Goal: Information Seeking & Learning: Learn about a topic

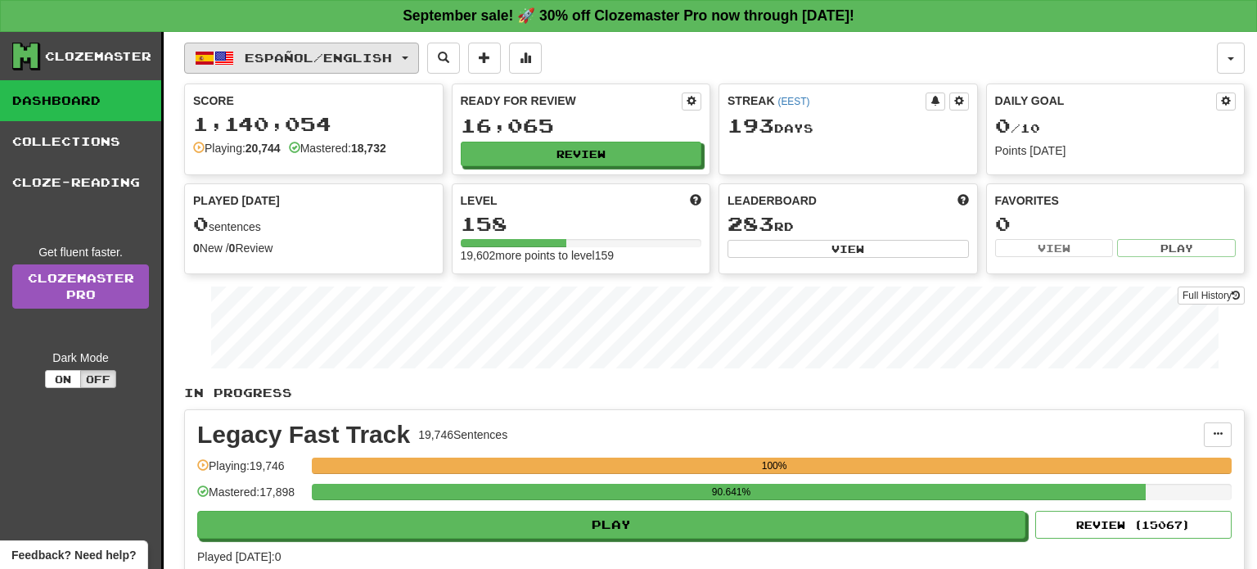
click at [392, 52] on span "Español / English" at bounding box center [318, 58] width 147 height 14
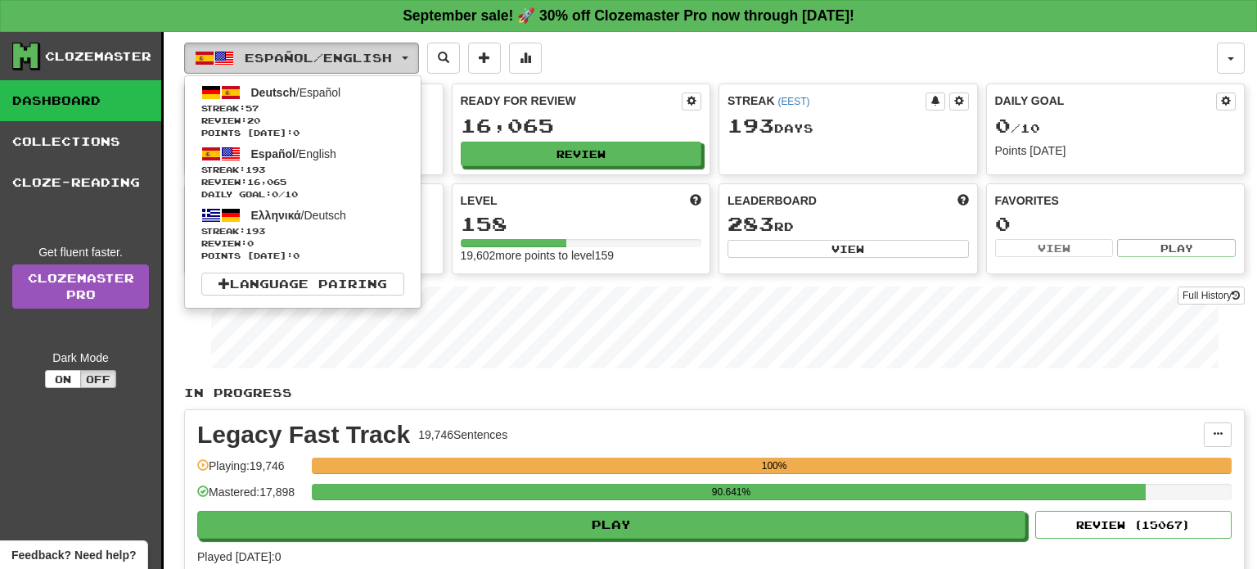
click at [392, 52] on span "Español / English" at bounding box center [318, 58] width 147 height 14
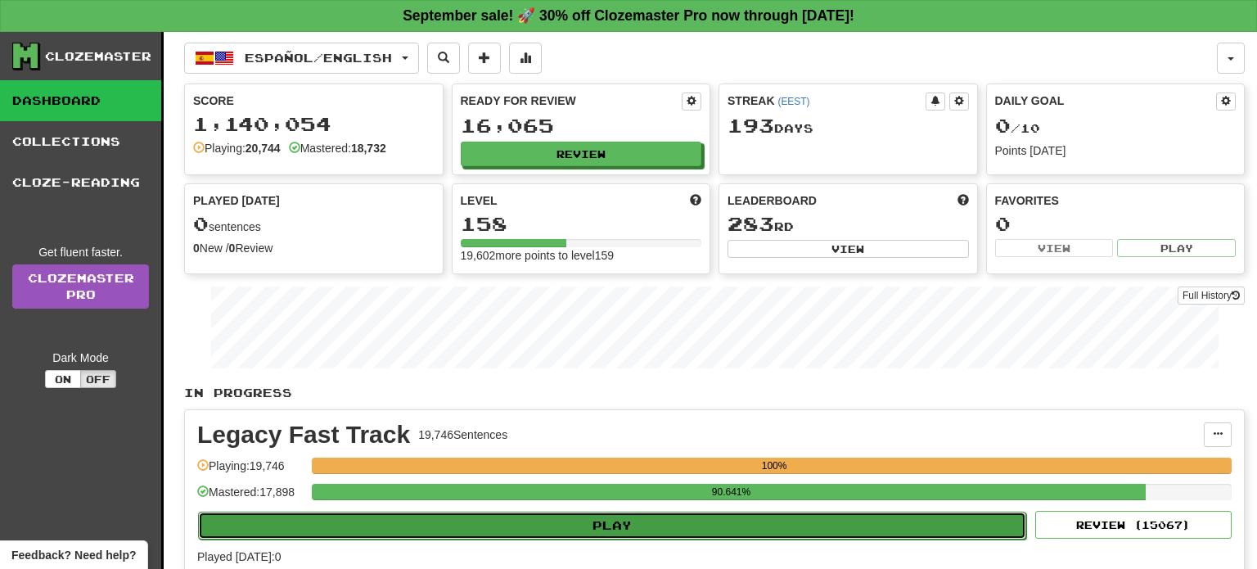
click at [614, 528] on button "Play" at bounding box center [612, 526] width 828 height 28
select select "**"
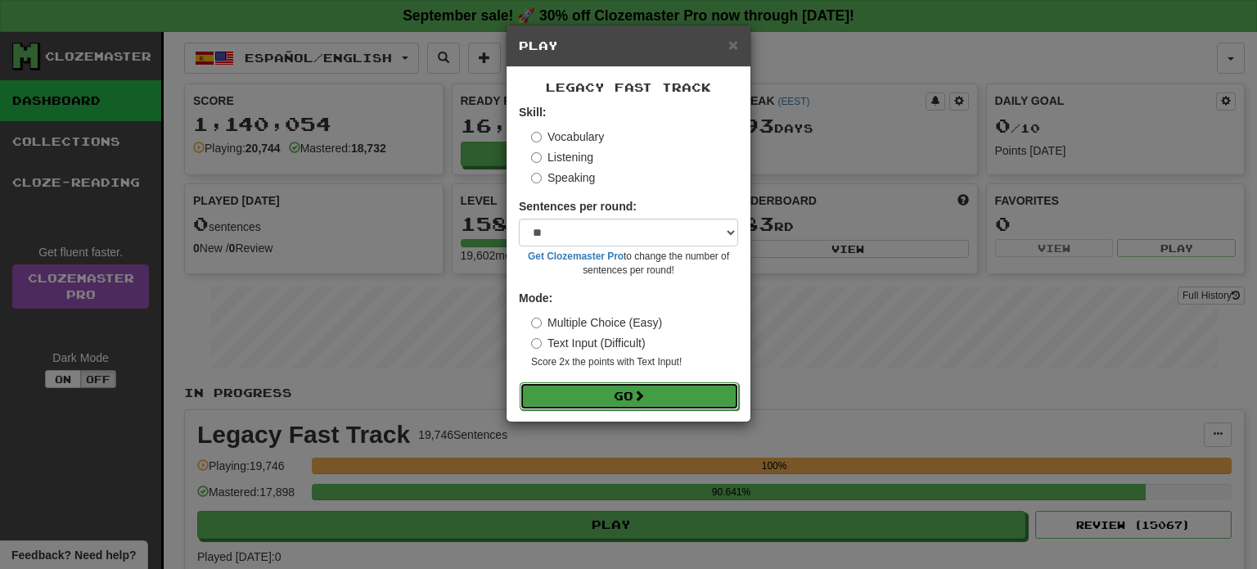
click at [616, 403] on button "Go" at bounding box center [629, 396] width 219 height 28
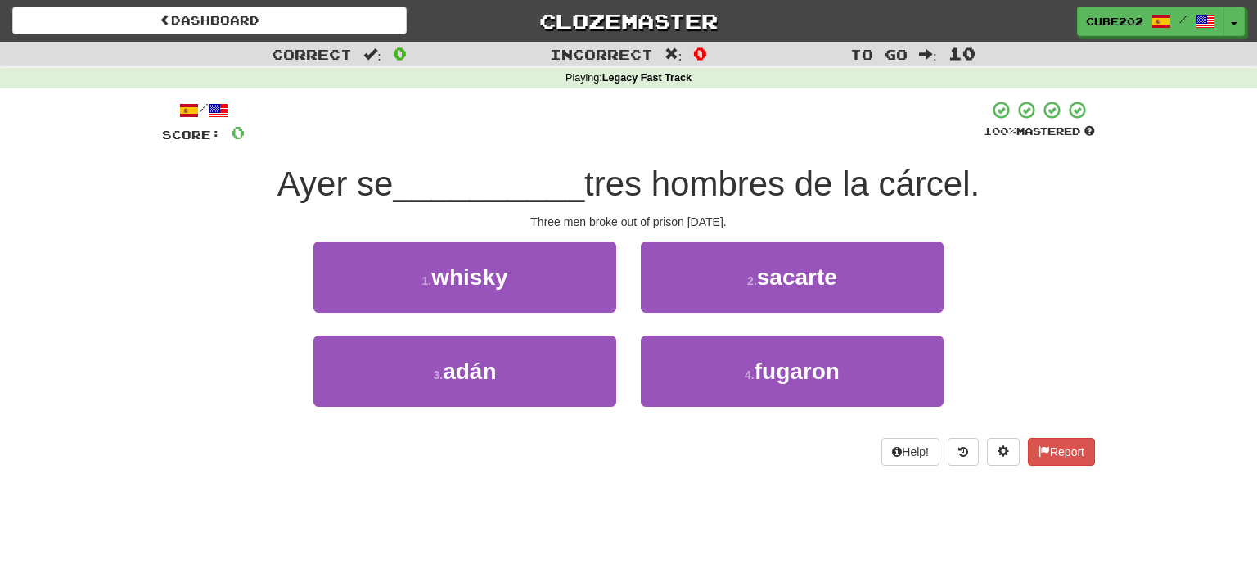
click at [739, 414] on div "4 . fugaron" at bounding box center [792, 383] width 327 height 94
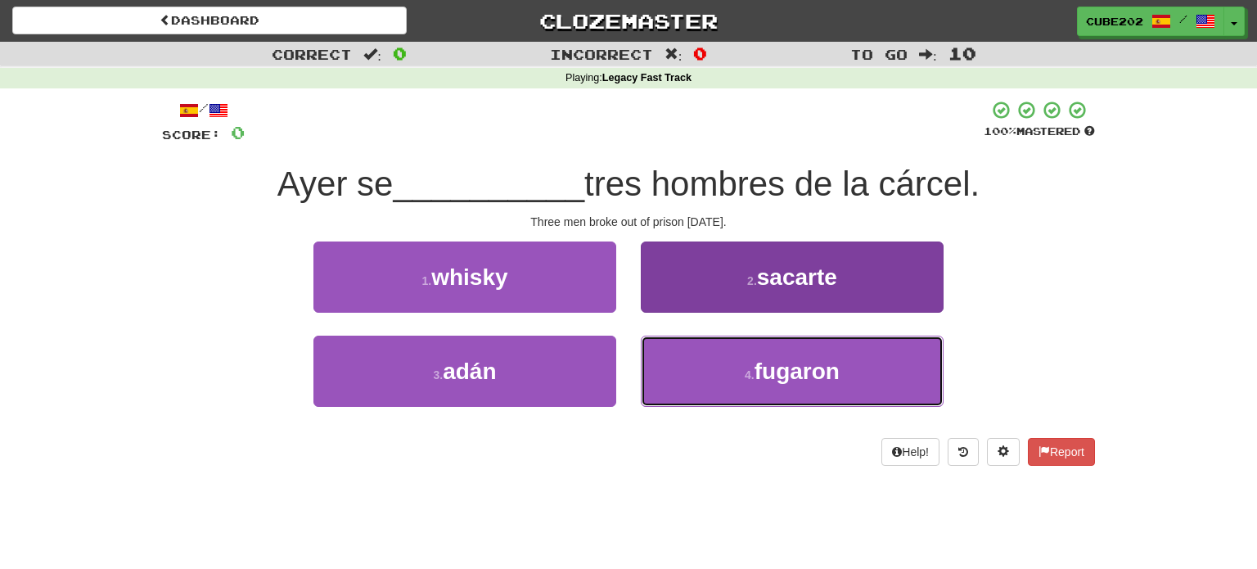
click at [751, 377] on small "4 ." at bounding box center [750, 374] width 10 height 13
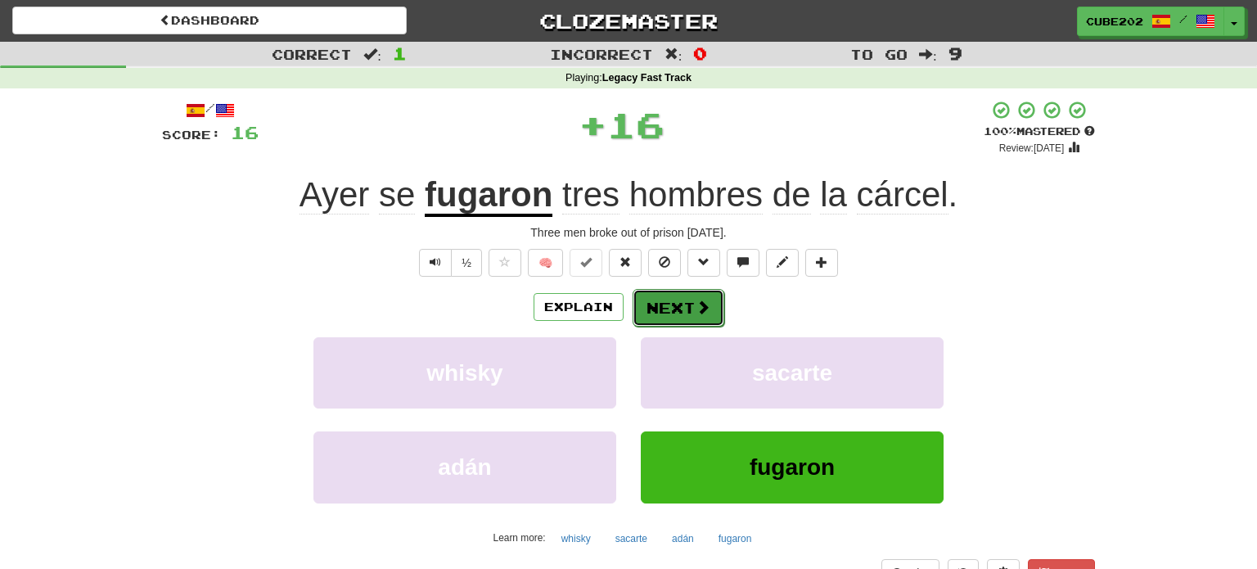
click at [676, 306] on button "Next" at bounding box center [679, 308] width 92 height 38
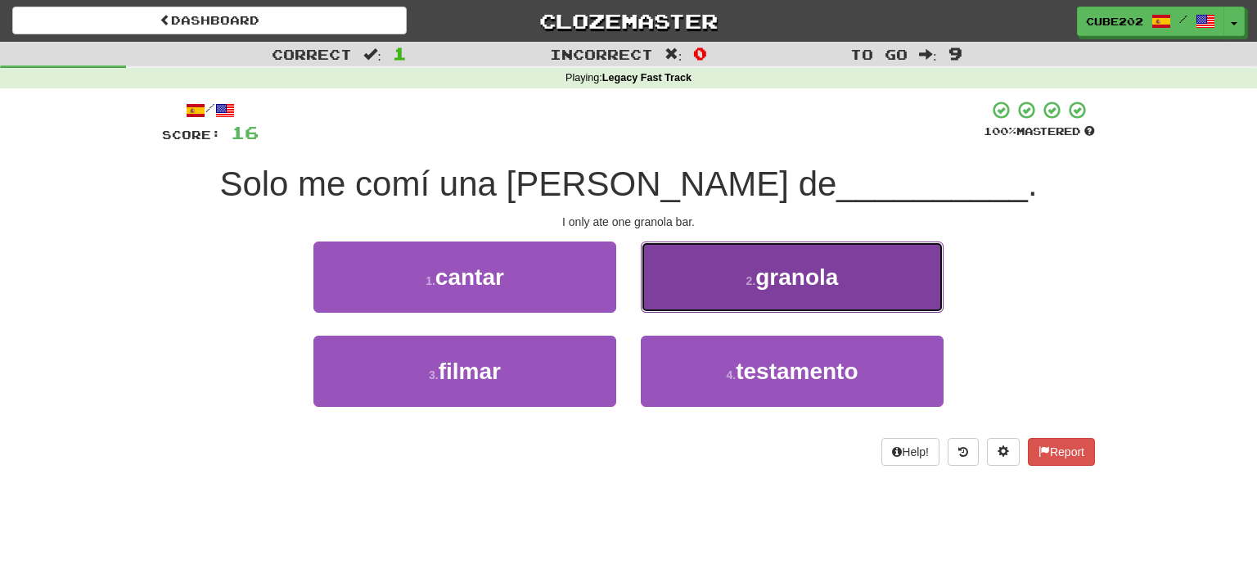
click at [698, 287] on button "2 . [GEOGRAPHIC_DATA]" at bounding box center [792, 276] width 303 height 71
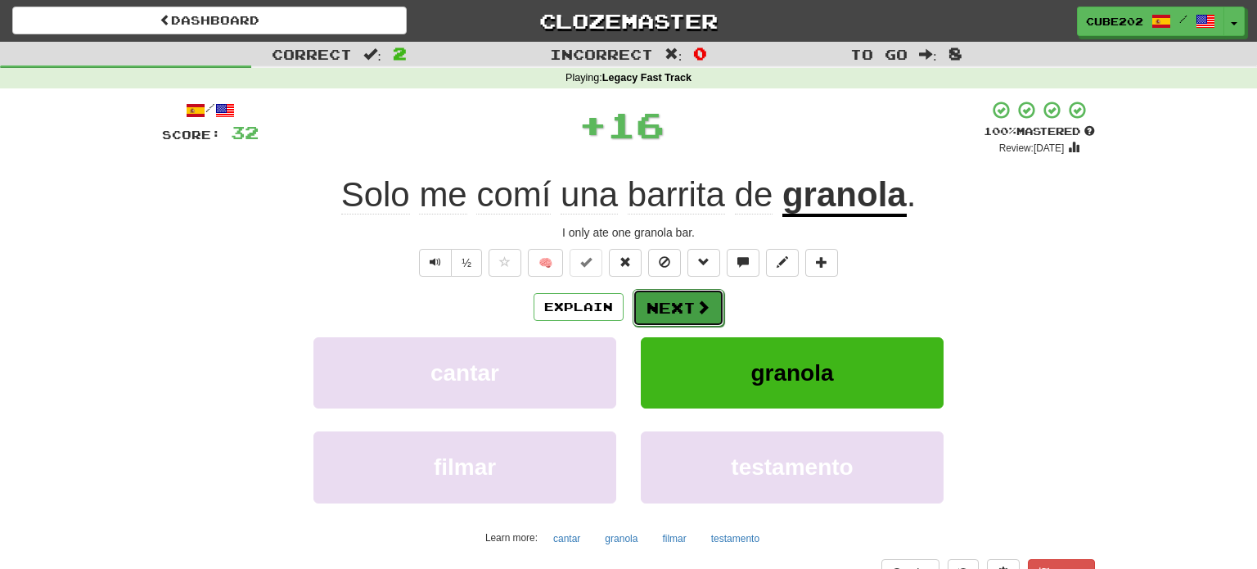
click at [670, 304] on button "Next" at bounding box center [679, 308] width 92 height 38
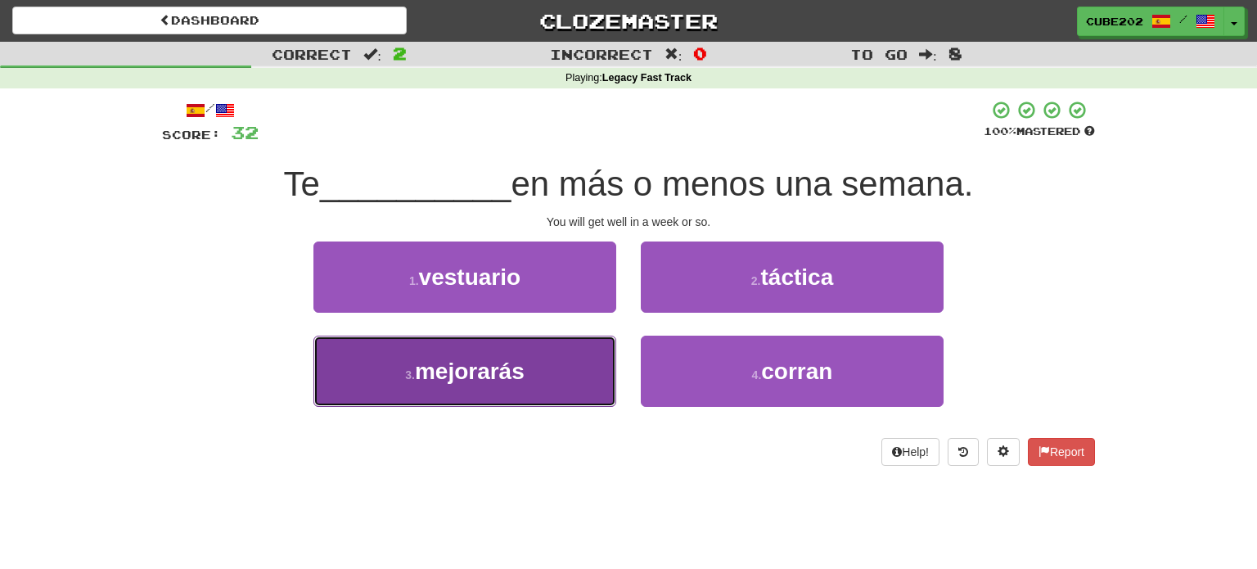
click at [578, 379] on button "3 . mejorarás" at bounding box center [465, 371] width 303 height 71
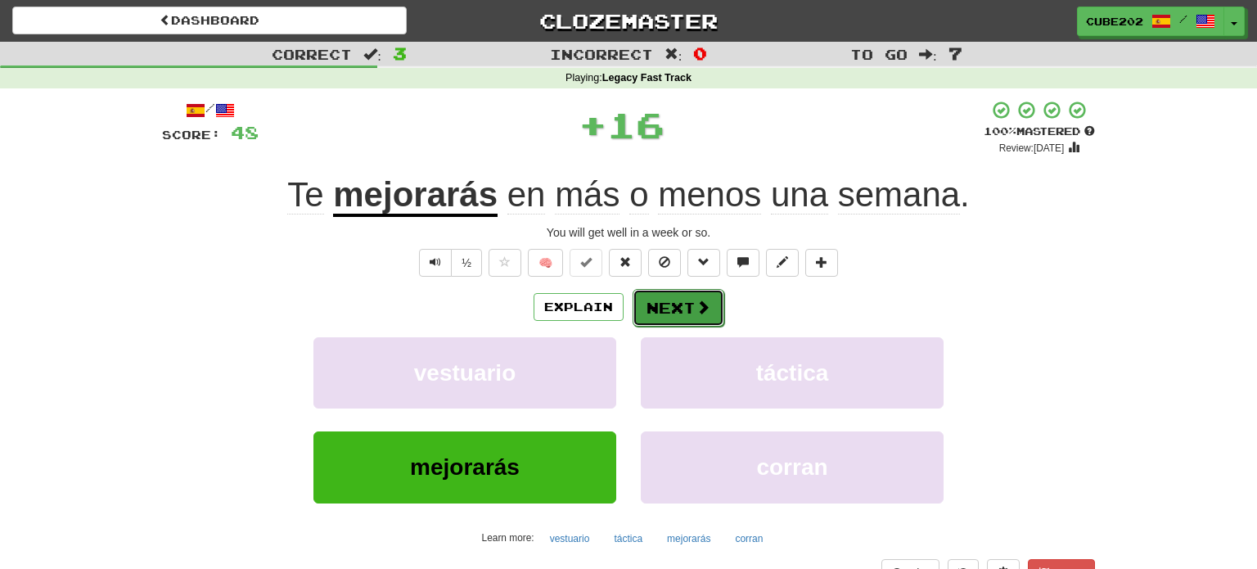
click at [674, 304] on button "Next" at bounding box center [679, 308] width 92 height 38
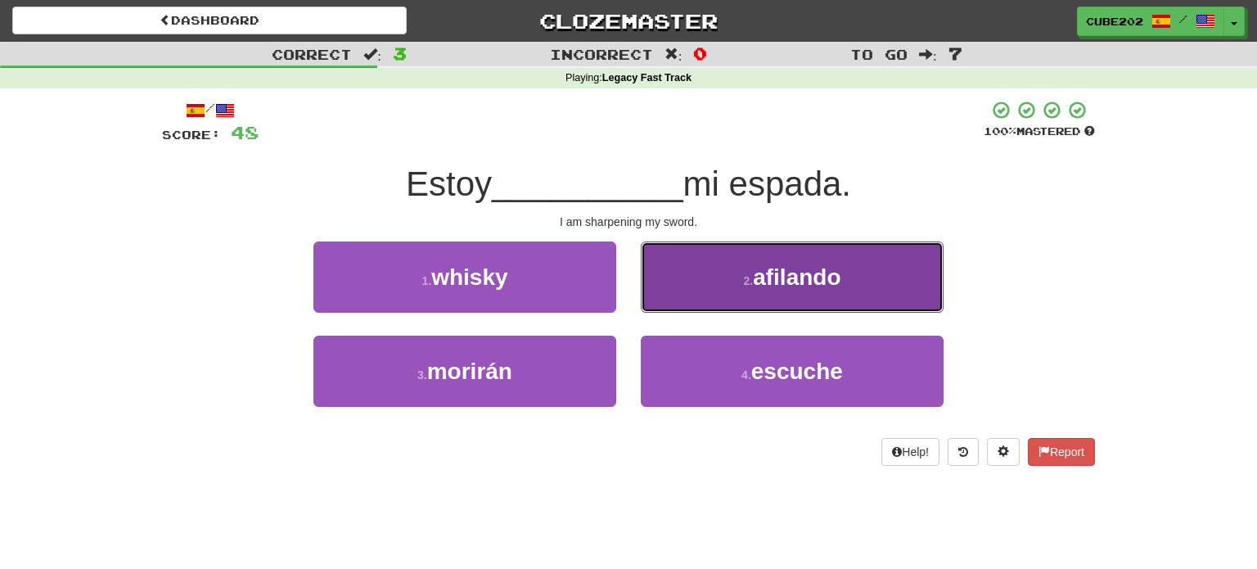
click at [725, 295] on button "2 . afilando" at bounding box center [792, 276] width 303 height 71
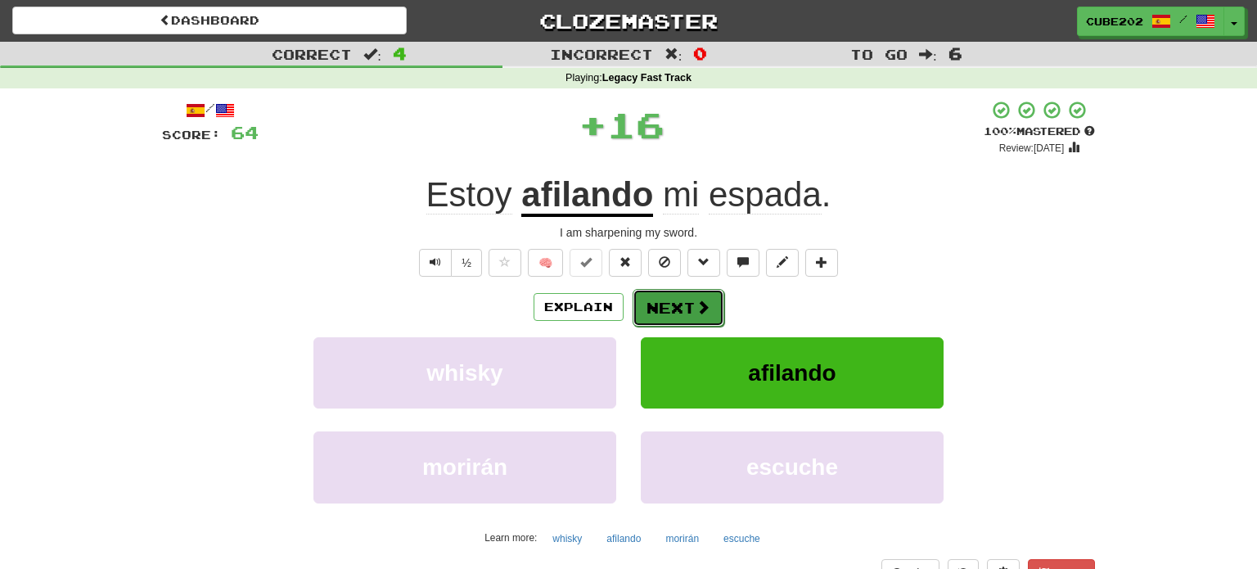
click at [679, 309] on button "Next" at bounding box center [679, 308] width 92 height 38
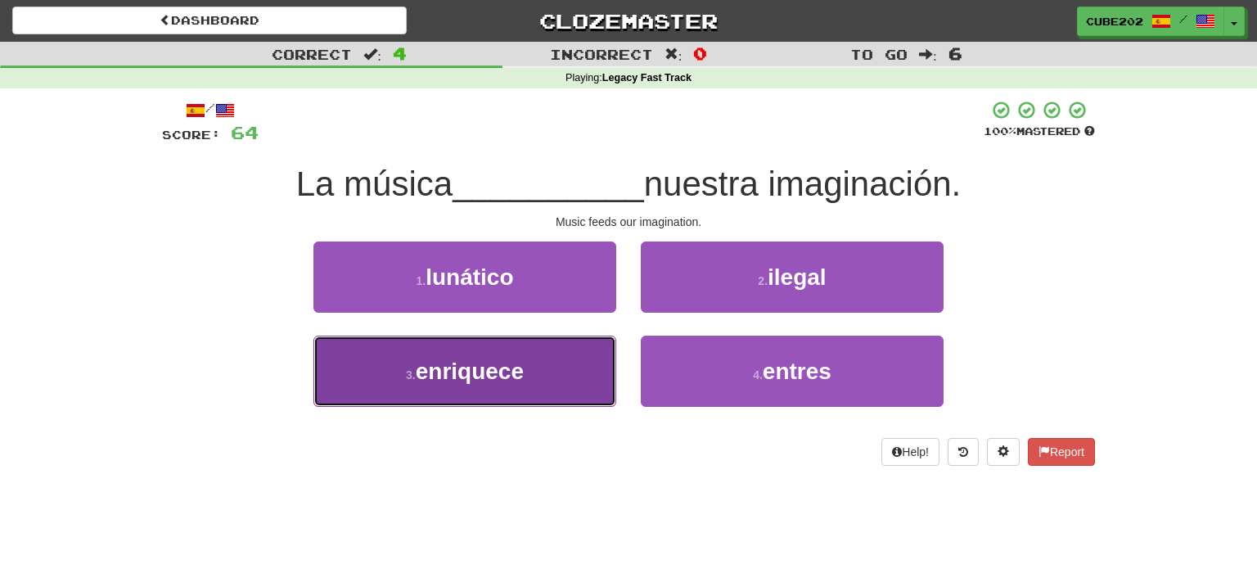
click at [573, 384] on button "3 . enriquece" at bounding box center [465, 371] width 303 height 71
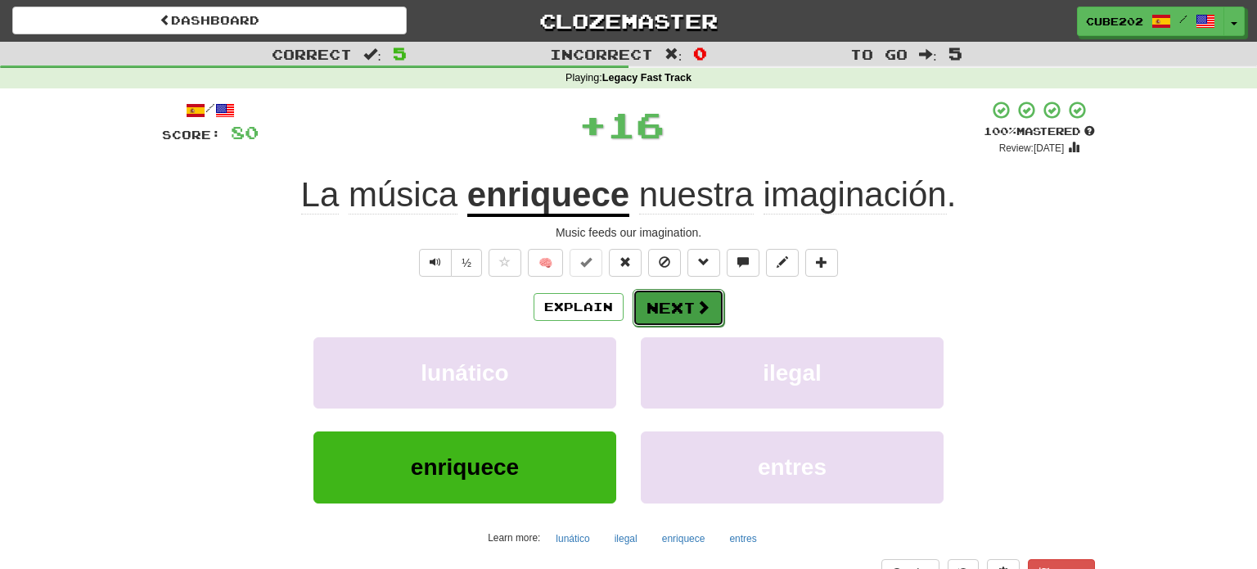
click at [670, 292] on button "Next" at bounding box center [679, 308] width 92 height 38
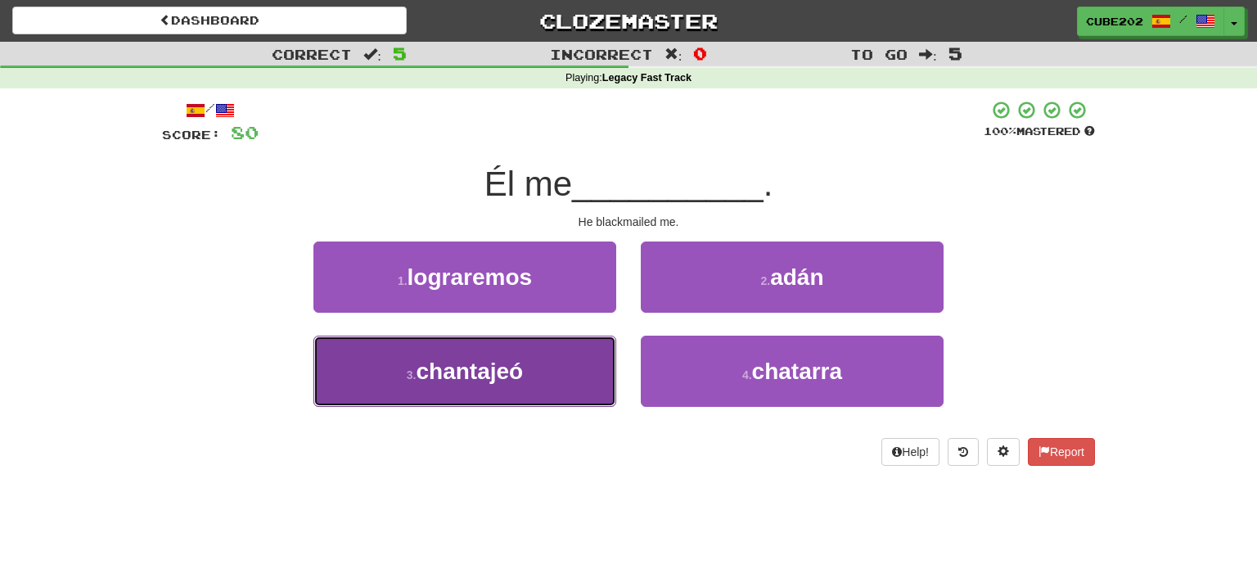
click at [566, 363] on button "3 . chantajeó" at bounding box center [465, 371] width 303 height 71
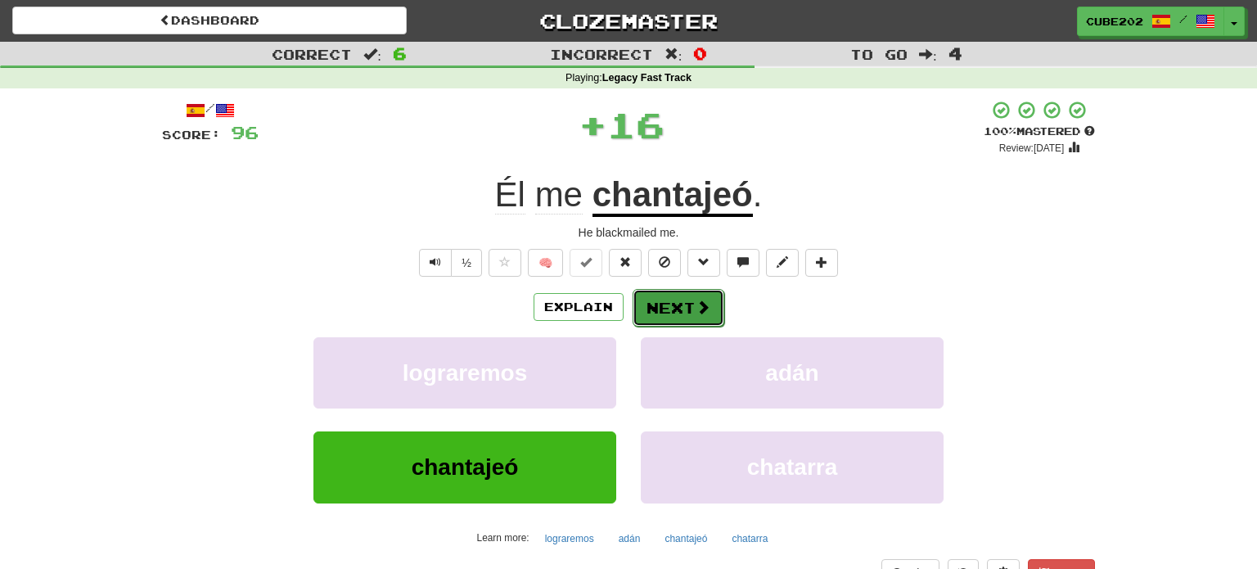
click at [674, 309] on button "Next" at bounding box center [679, 308] width 92 height 38
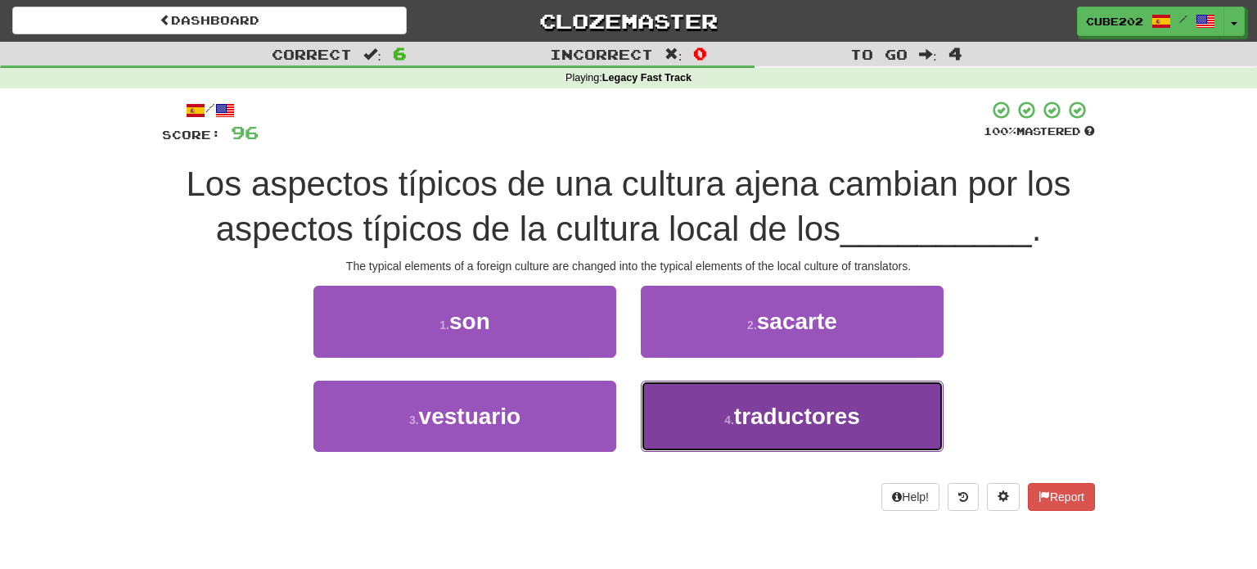
click at [711, 424] on button "4 . traductores" at bounding box center [792, 416] width 303 height 71
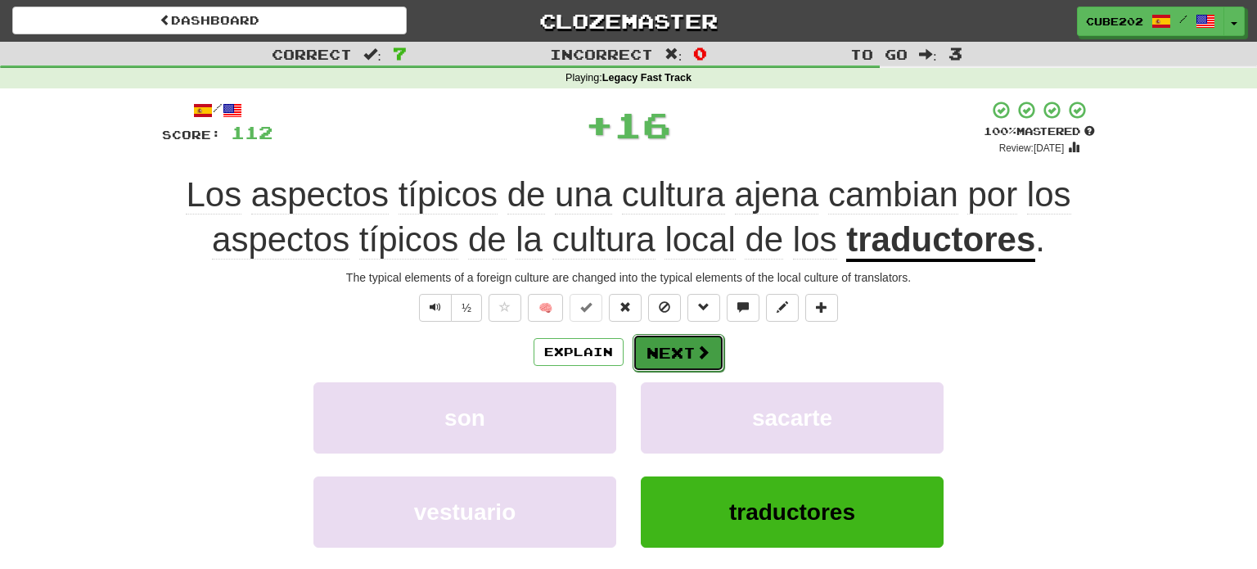
click at [692, 347] on button "Next" at bounding box center [679, 353] width 92 height 38
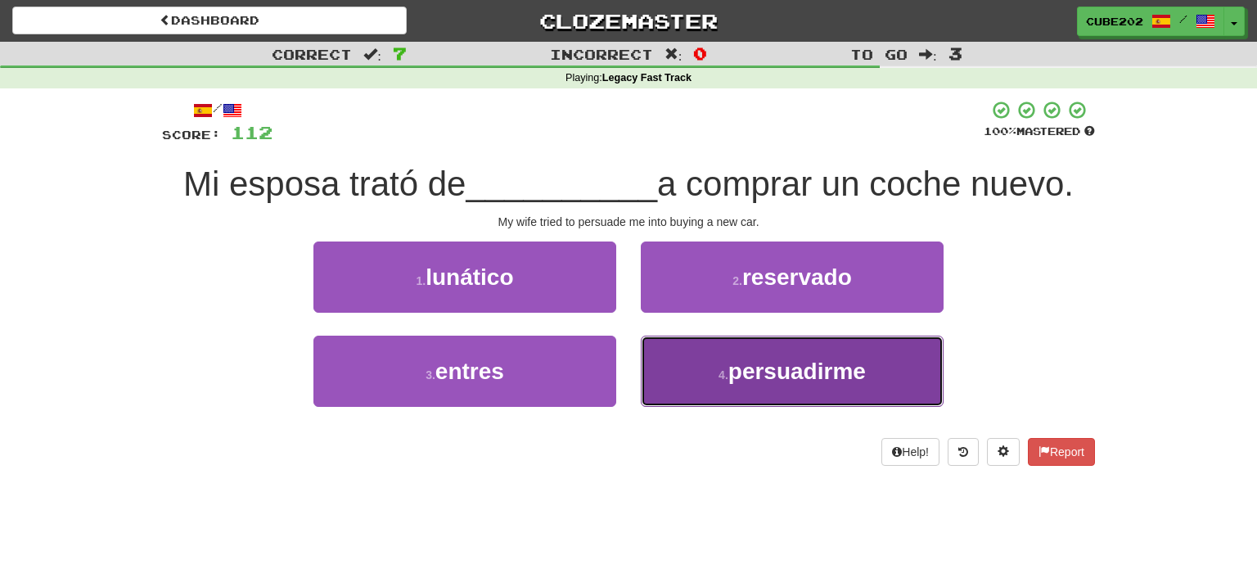
click at [734, 387] on button "4 . persuadirme" at bounding box center [792, 371] width 303 height 71
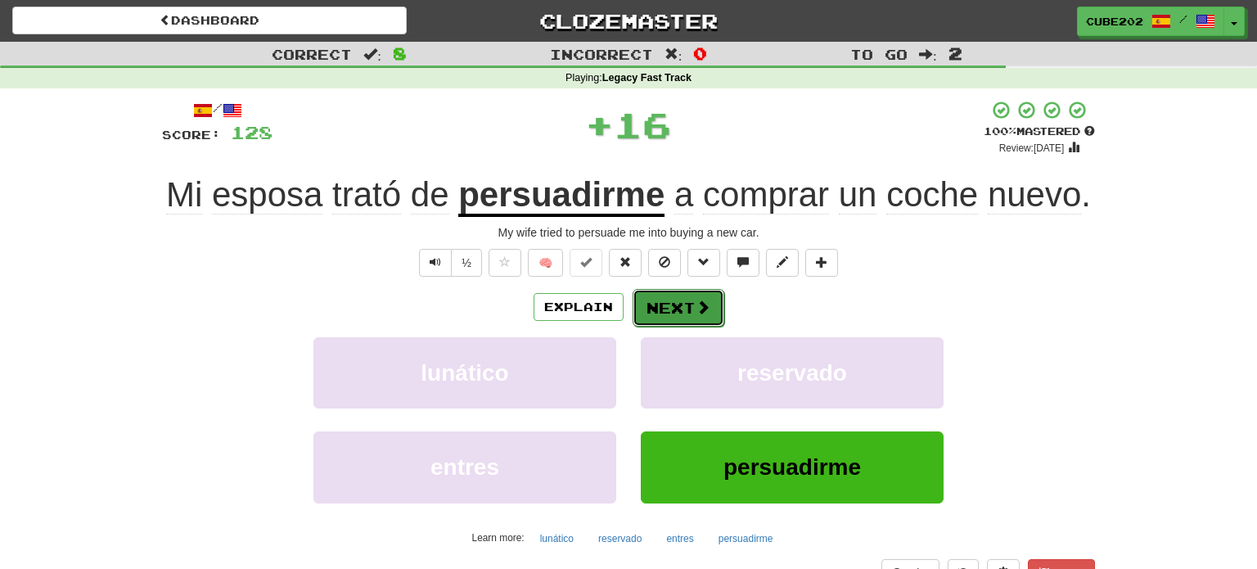
click at [682, 308] on button "Next" at bounding box center [679, 308] width 92 height 38
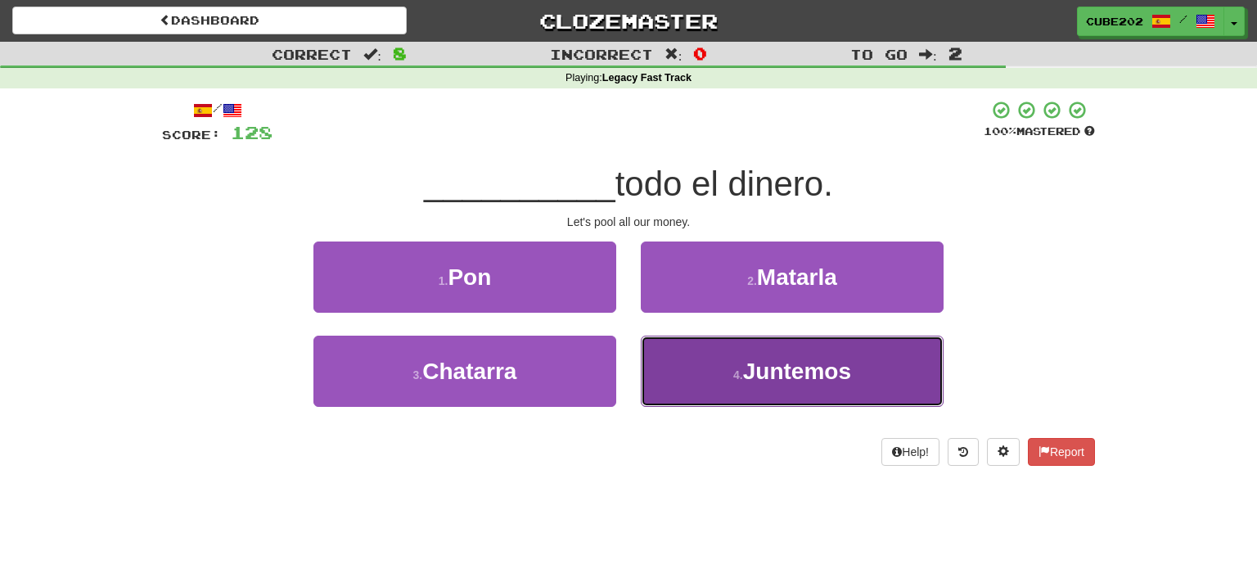
click at [757, 366] on span "Juntemos" at bounding box center [797, 371] width 108 height 25
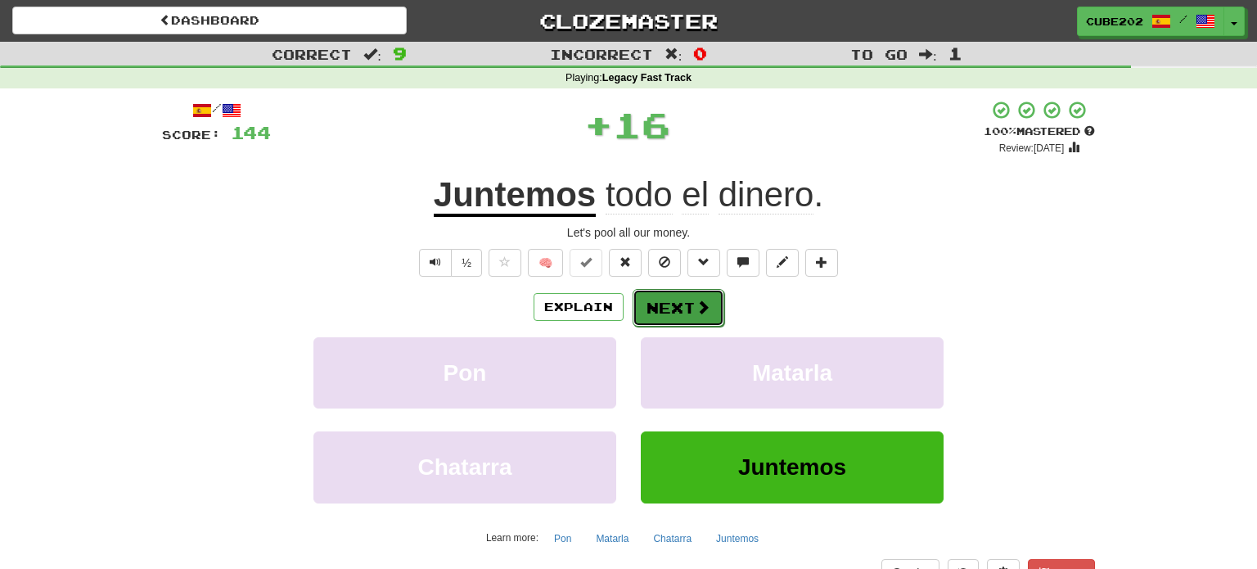
click at [696, 313] on span at bounding box center [703, 307] width 15 height 15
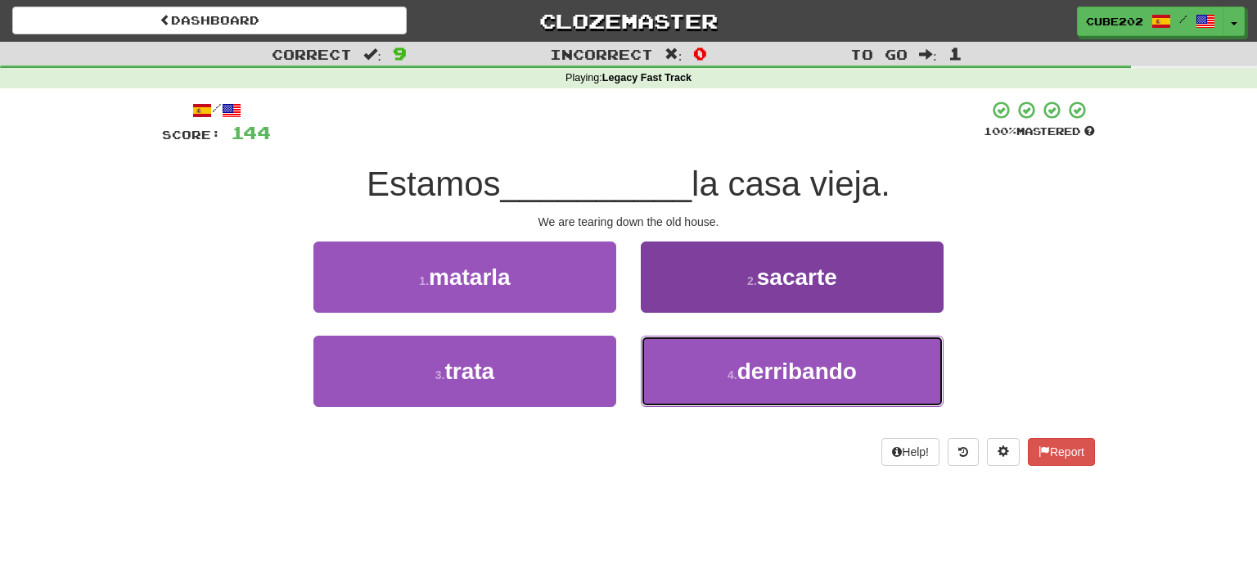
click at [733, 386] on button "4 . derribando" at bounding box center [792, 371] width 303 height 71
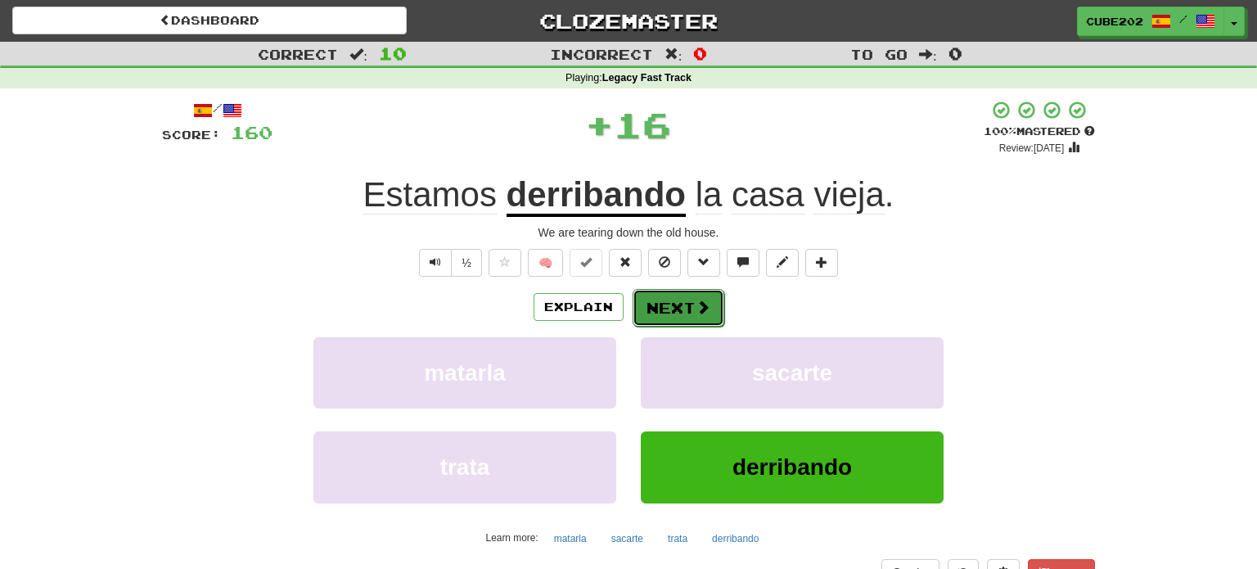
click at [672, 305] on button "Next" at bounding box center [679, 308] width 92 height 38
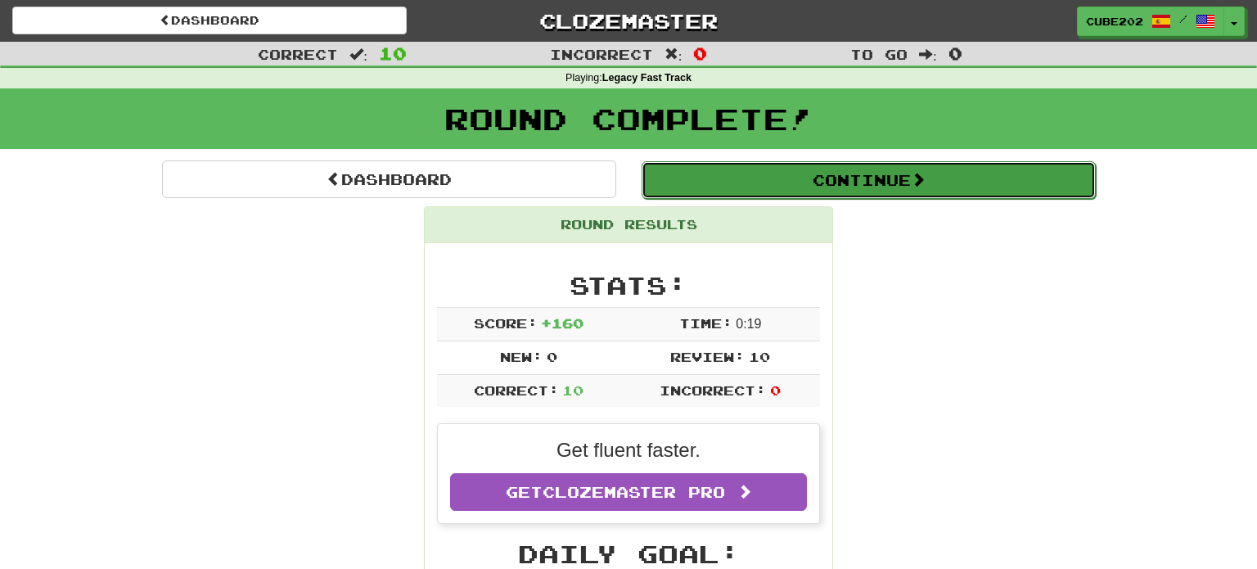
click at [708, 170] on button "Continue" at bounding box center [869, 180] width 454 height 38
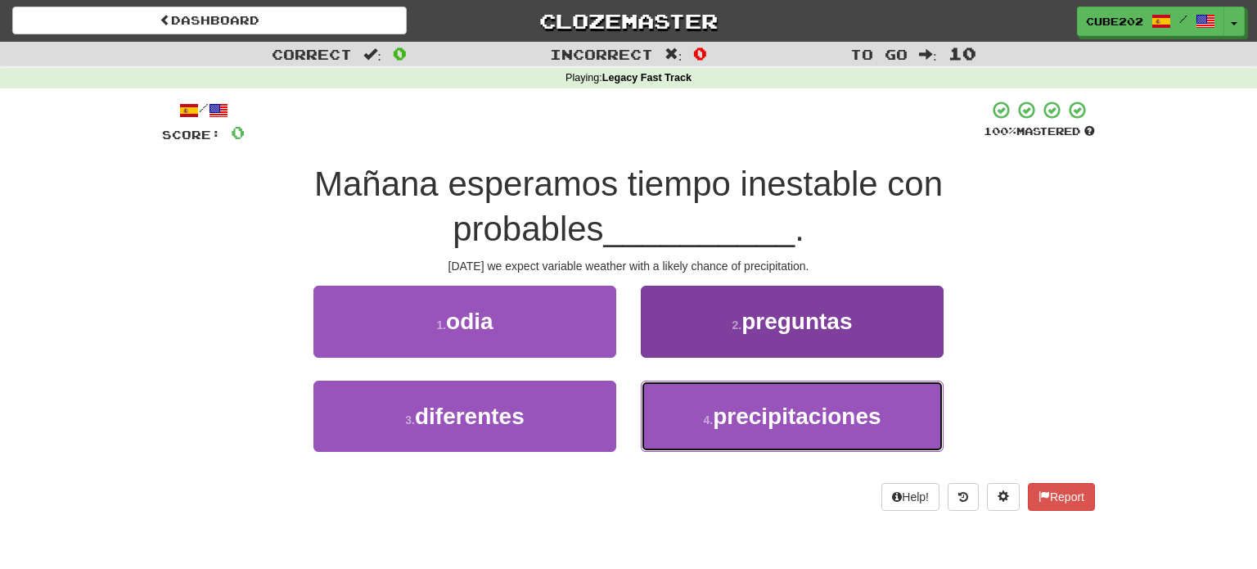
click at [772, 430] on button "4 . precipitaciones" at bounding box center [792, 416] width 303 height 71
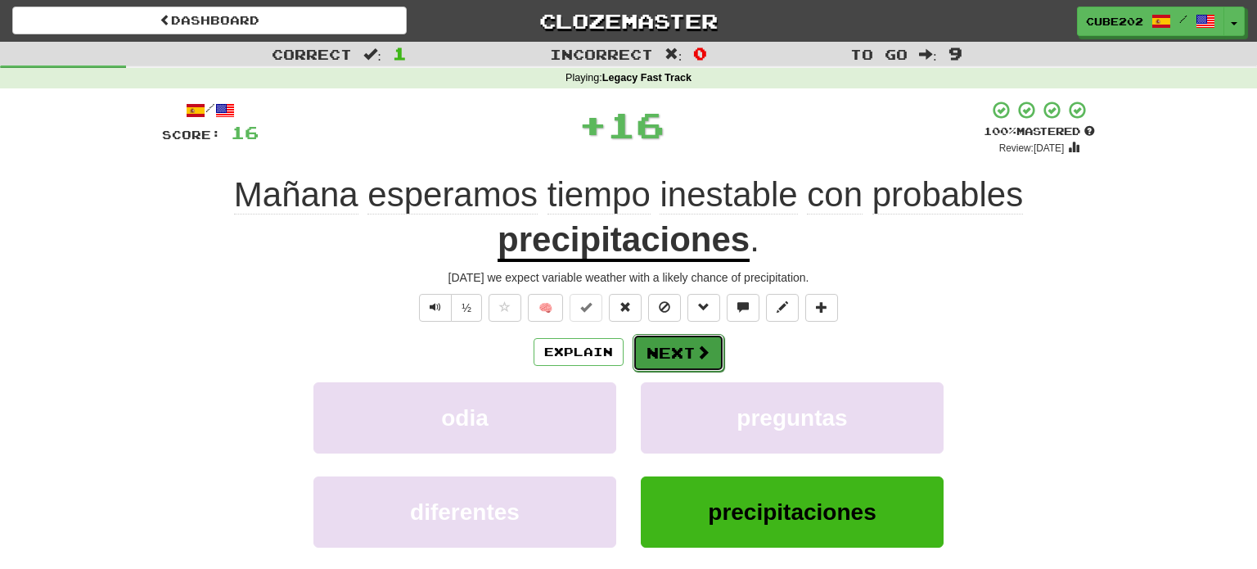
click at [688, 349] on button "Next" at bounding box center [679, 353] width 92 height 38
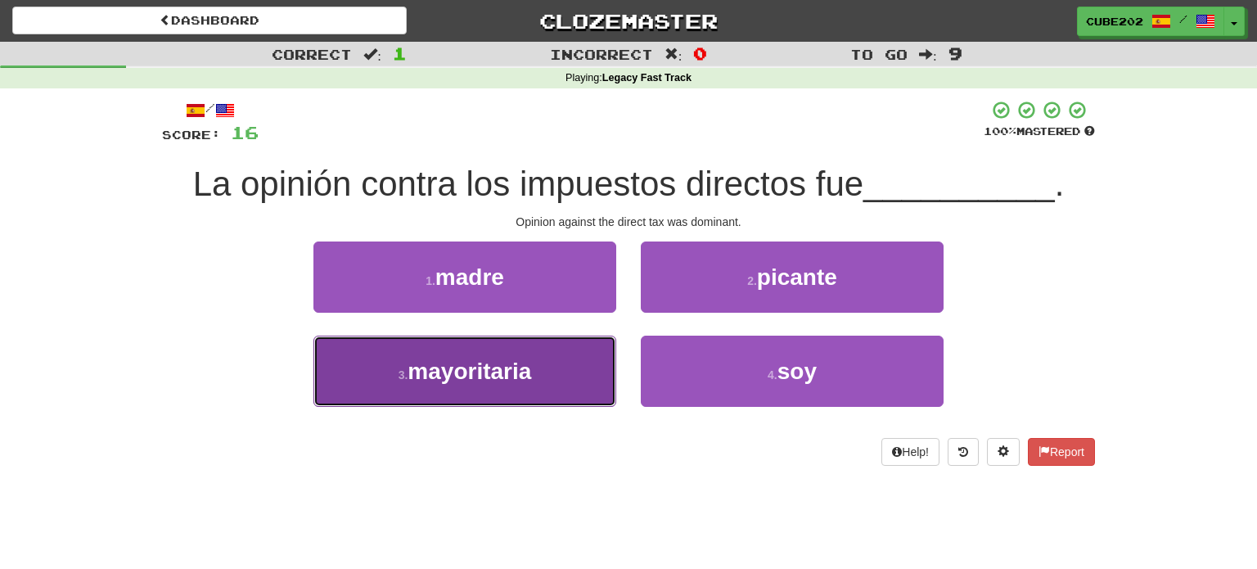
click at [530, 376] on span "mayoritaria" at bounding box center [470, 371] width 124 height 25
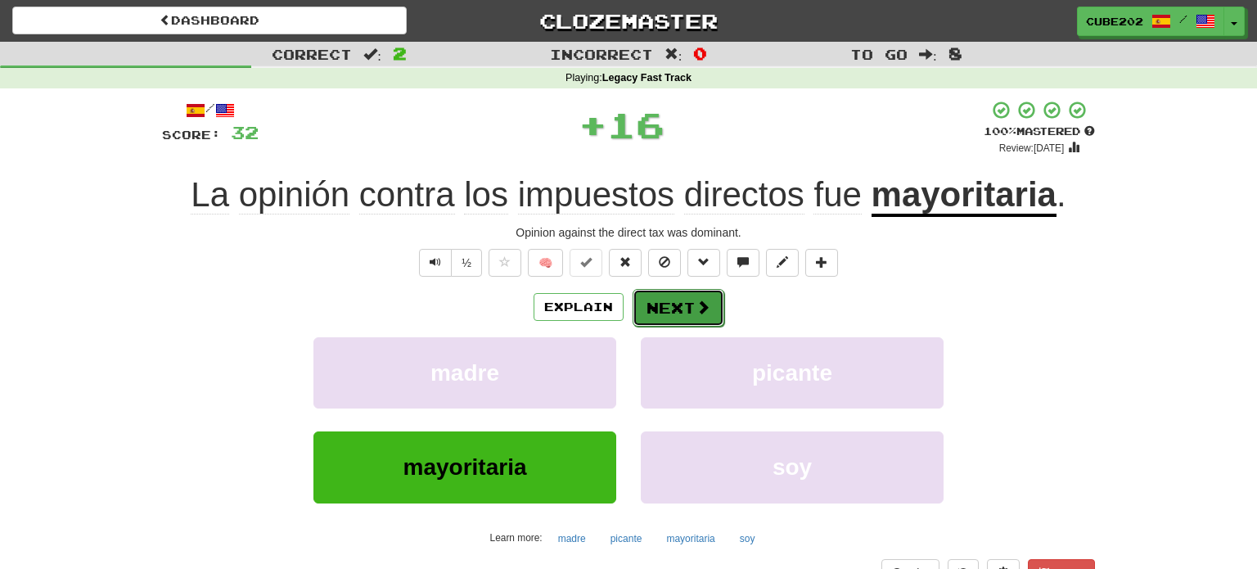
click at [661, 312] on button "Next" at bounding box center [679, 308] width 92 height 38
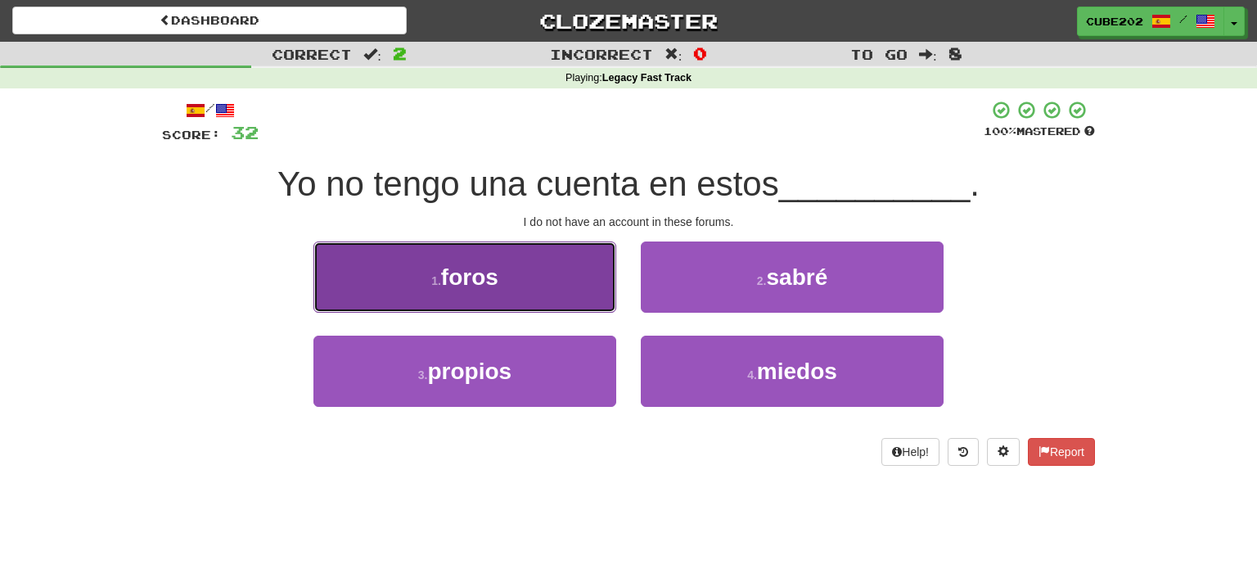
click at [556, 270] on button "1 . foros" at bounding box center [465, 276] width 303 height 71
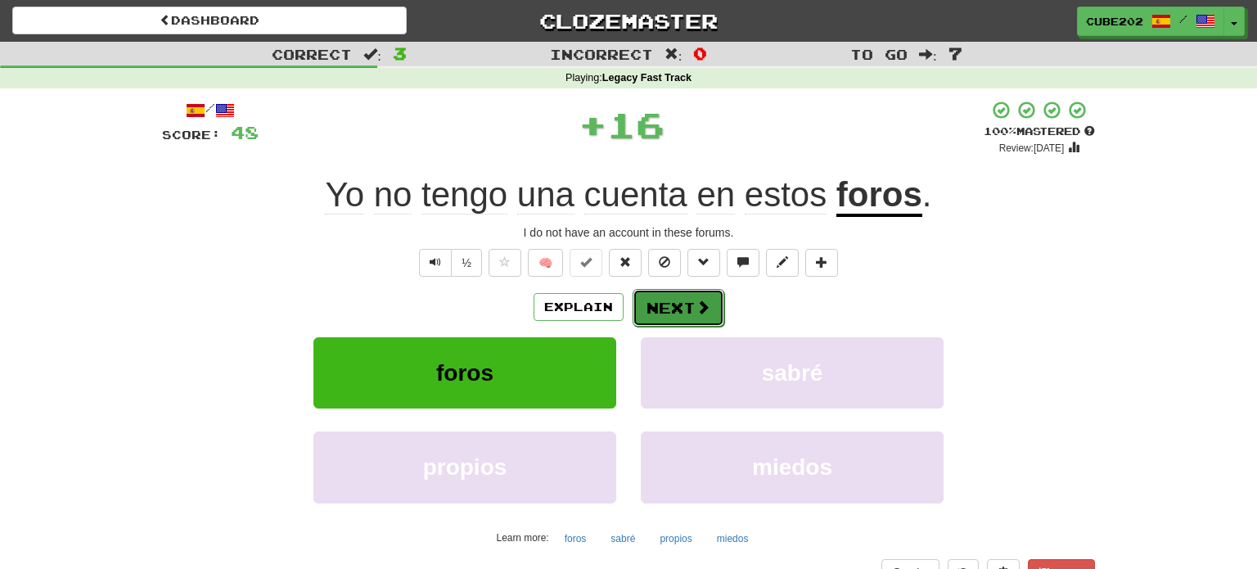
click at [657, 309] on button "Next" at bounding box center [679, 308] width 92 height 38
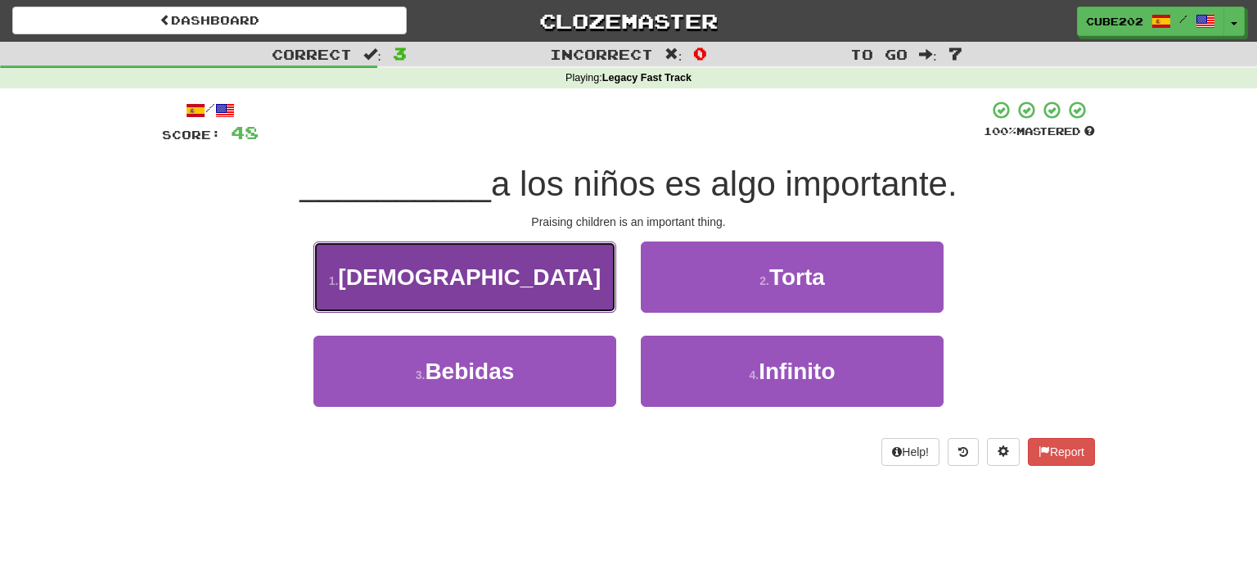
click at [580, 278] on button "1 . Halagar" at bounding box center [465, 276] width 303 height 71
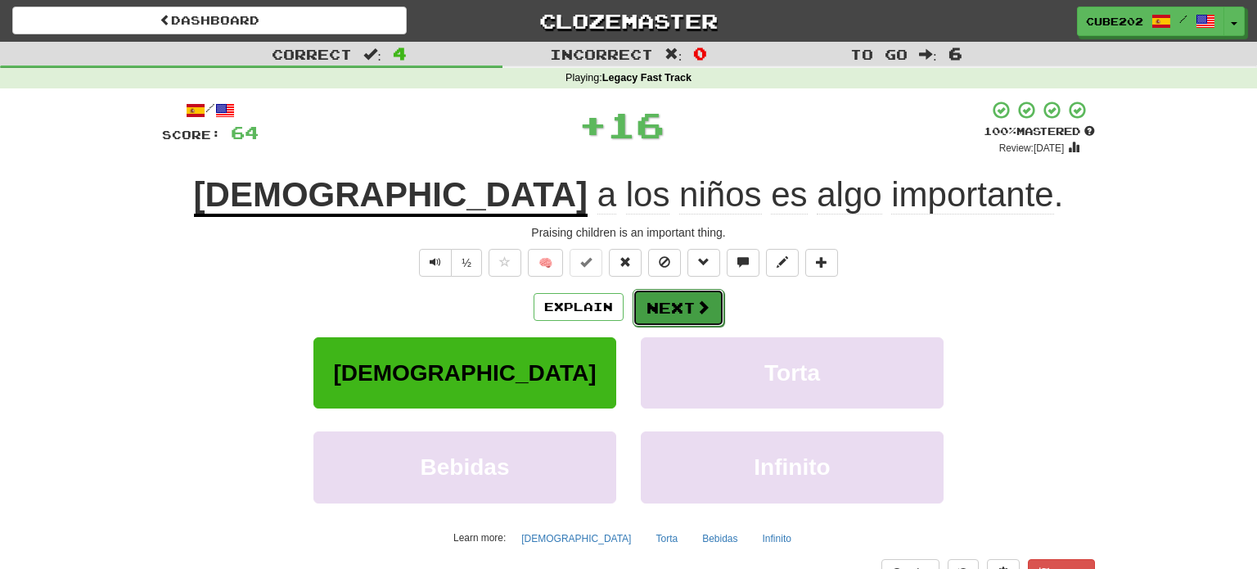
click at [690, 309] on button "Next" at bounding box center [679, 308] width 92 height 38
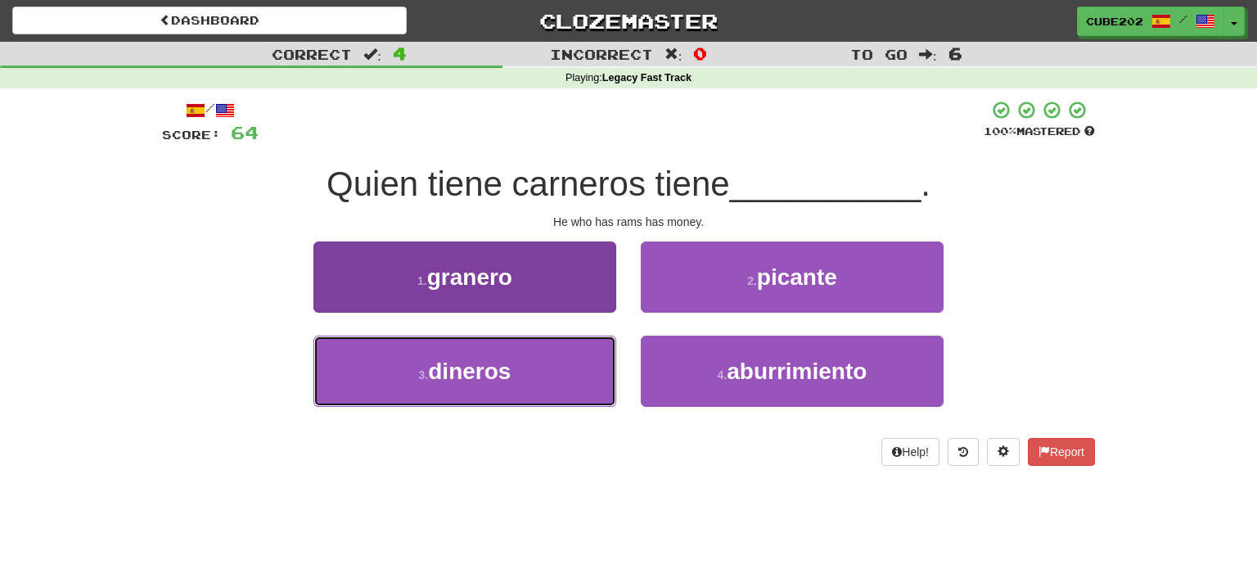
click at [566, 372] on button "3 . dineros" at bounding box center [465, 371] width 303 height 71
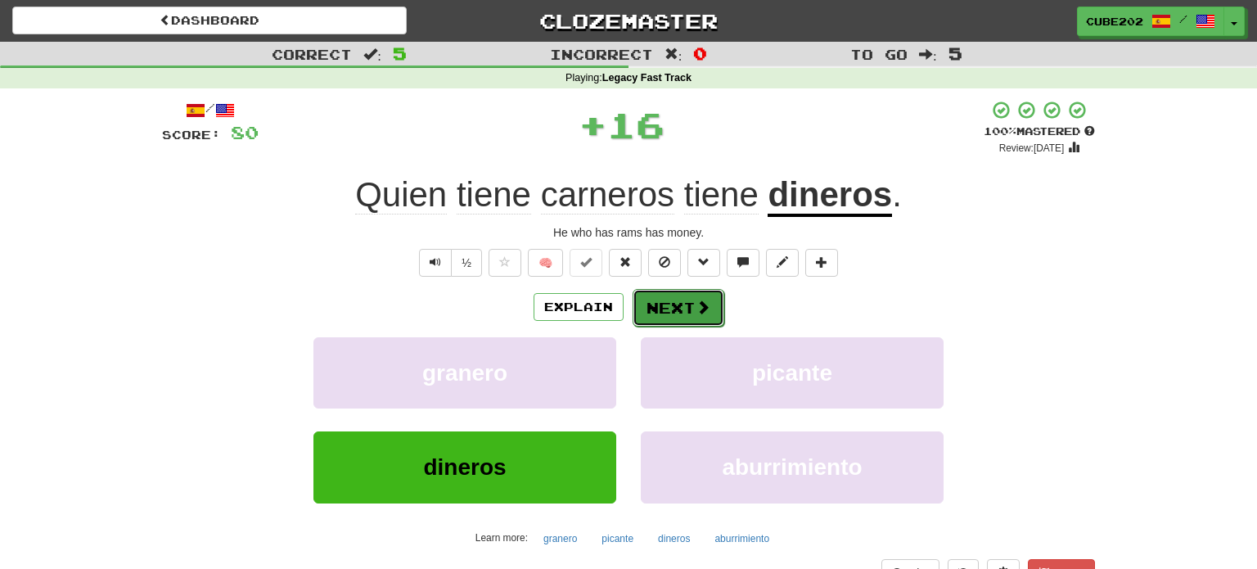
click at [696, 300] on span at bounding box center [703, 307] width 15 height 15
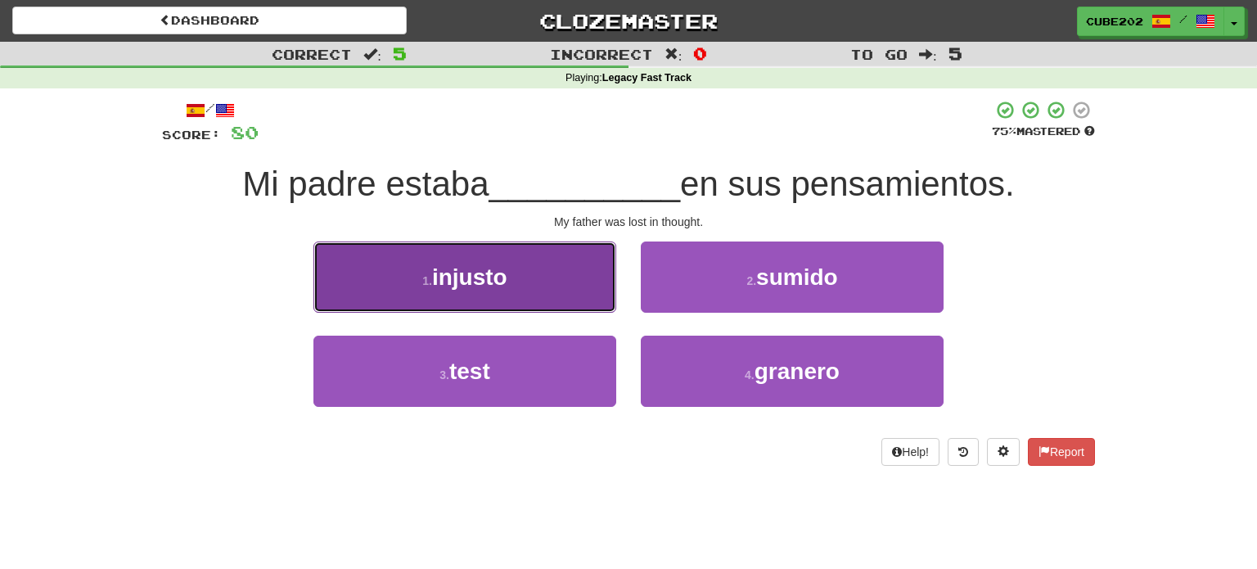
click at [584, 288] on button "1 . injusto" at bounding box center [465, 276] width 303 height 71
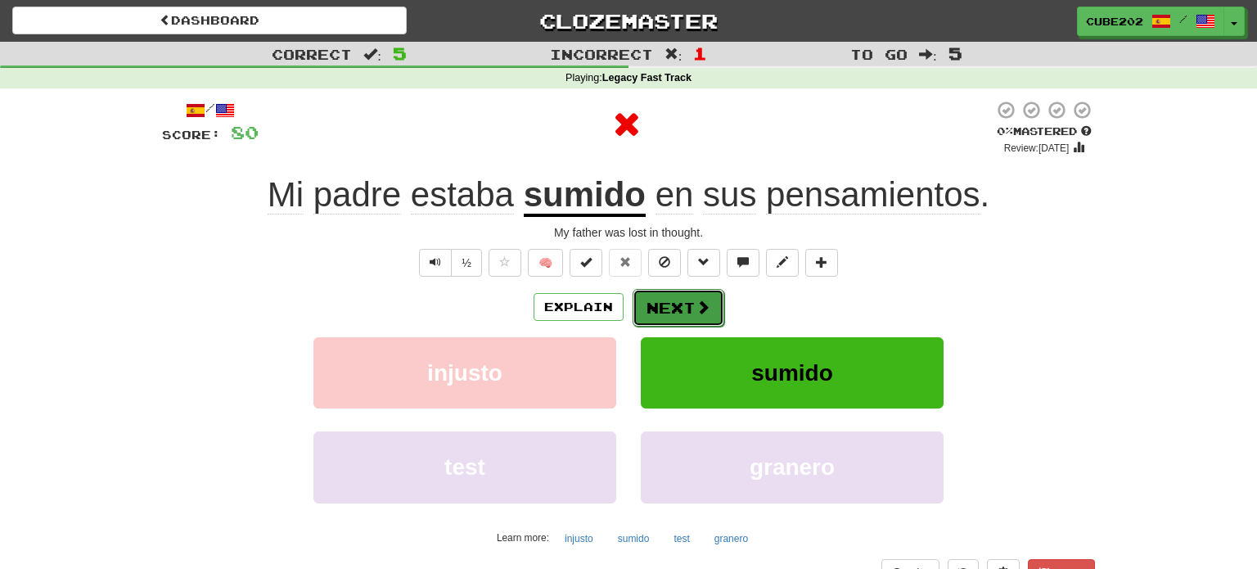
click at [683, 300] on button "Next" at bounding box center [679, 308] width 92 height 38
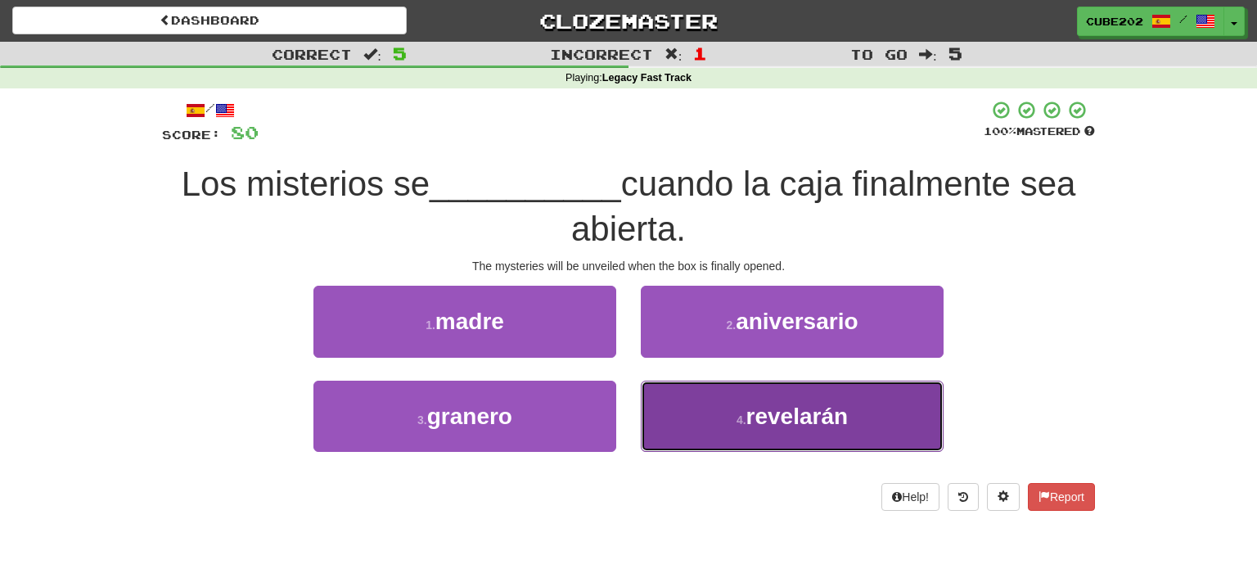
click at [738, 414] on small "4 ." at bounding box center [742, 419] width 10 height 13
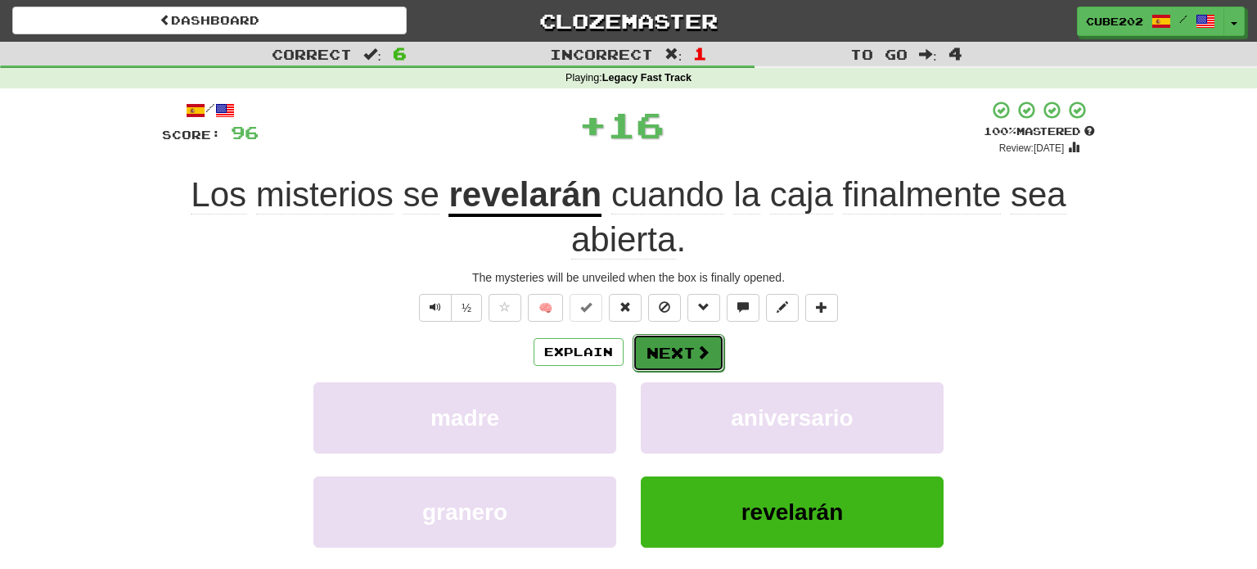
click at [692, 339] on button "Next" at bounding box center [679, 353] width 92 height 38
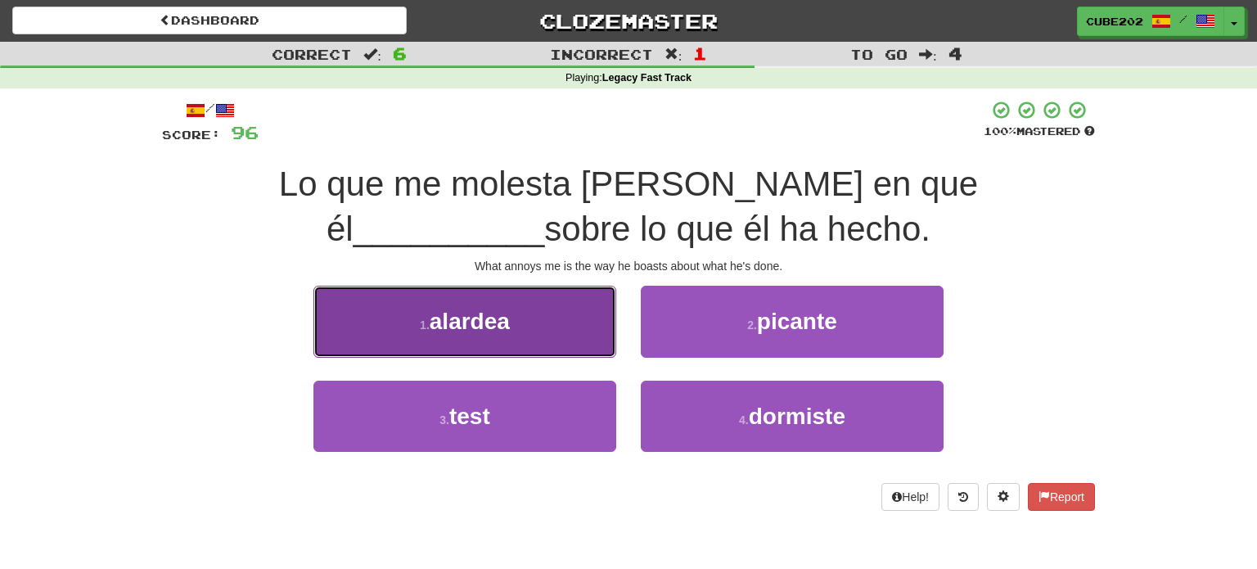
click at [575, 324] on button "1 . alardea" at bounding box center [465, 321] width 303 height 71
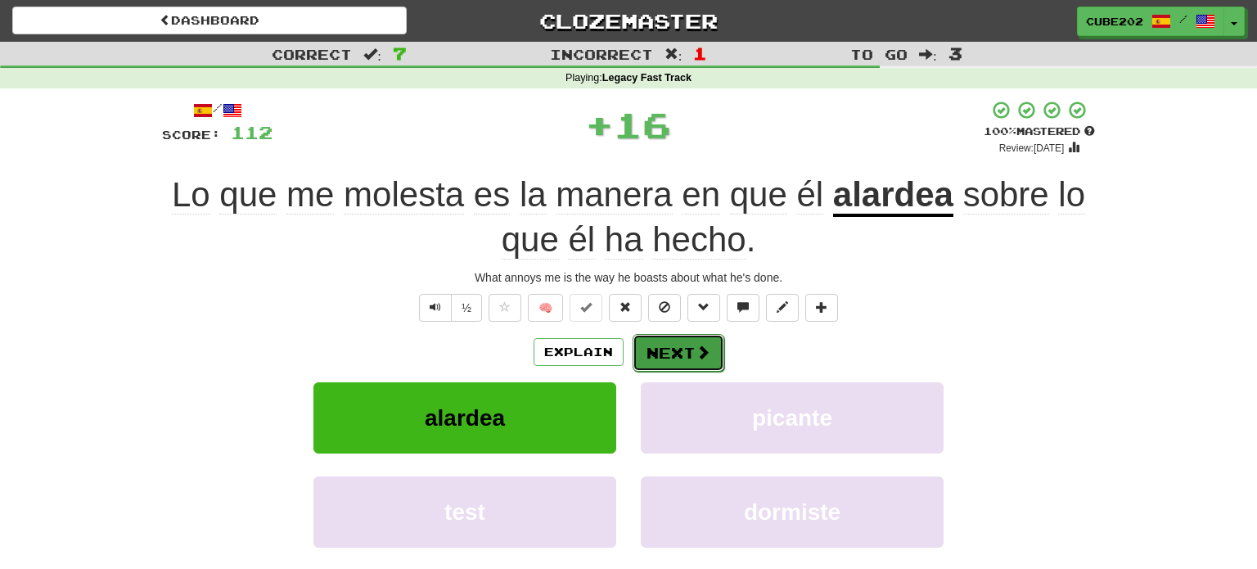
click at [681, 345] on button "Next" at bounding box center [679, 353] width 92 height 38
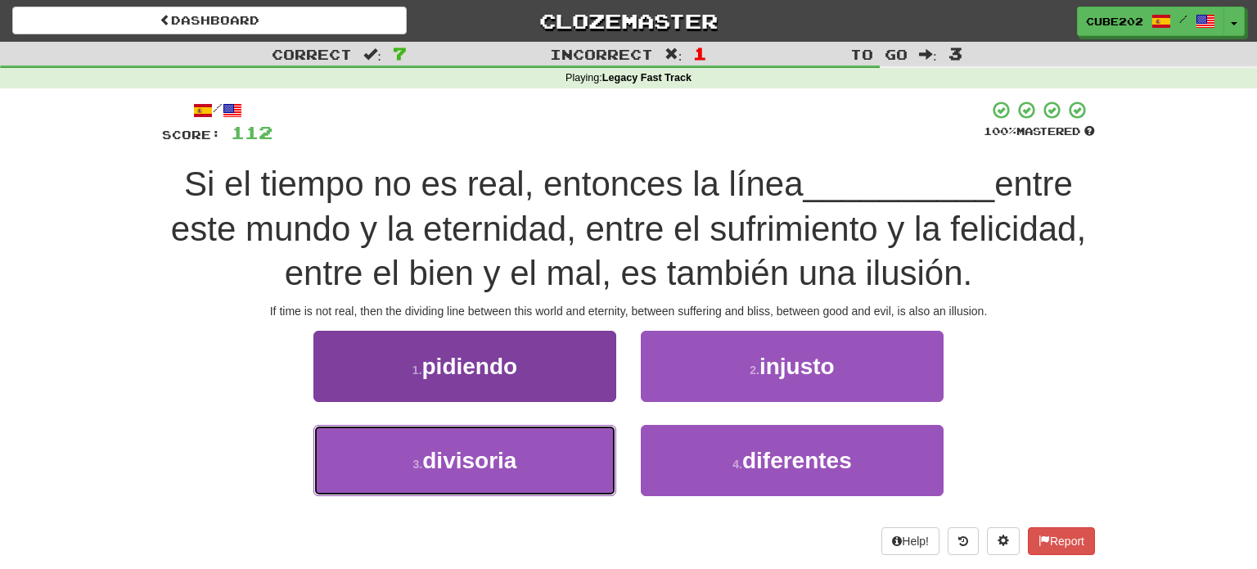
click at [581, 461] on button "3 . divisoria" at bounding box center [465, 460] width 303 height 71
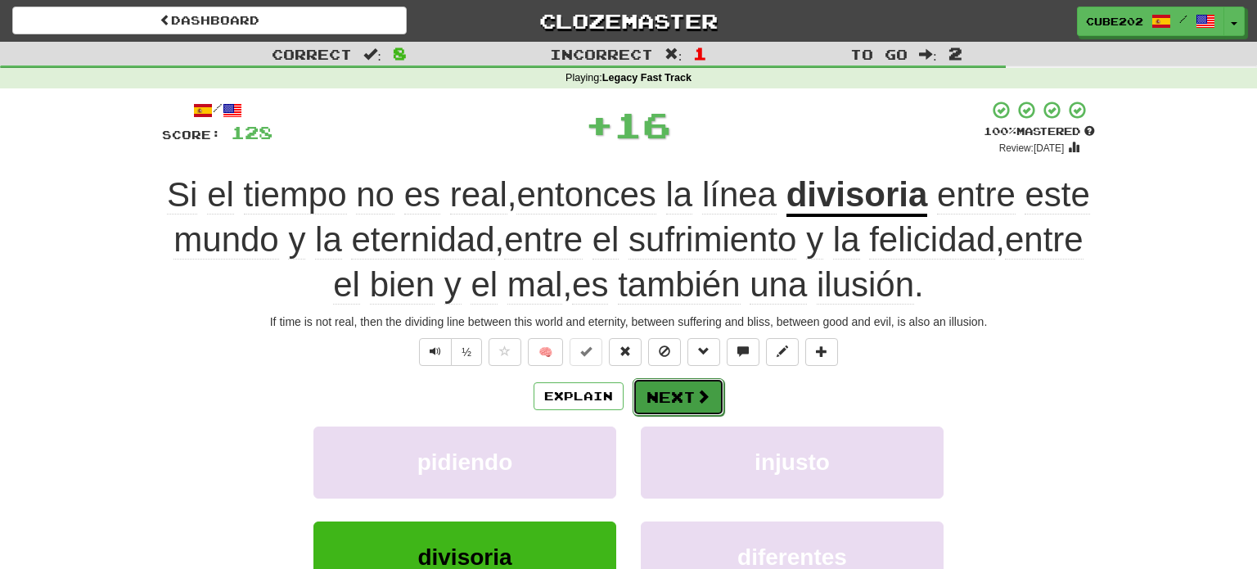
click at [670, 394] on button "Next" at bounding box center [679, 397] width 92 height 38
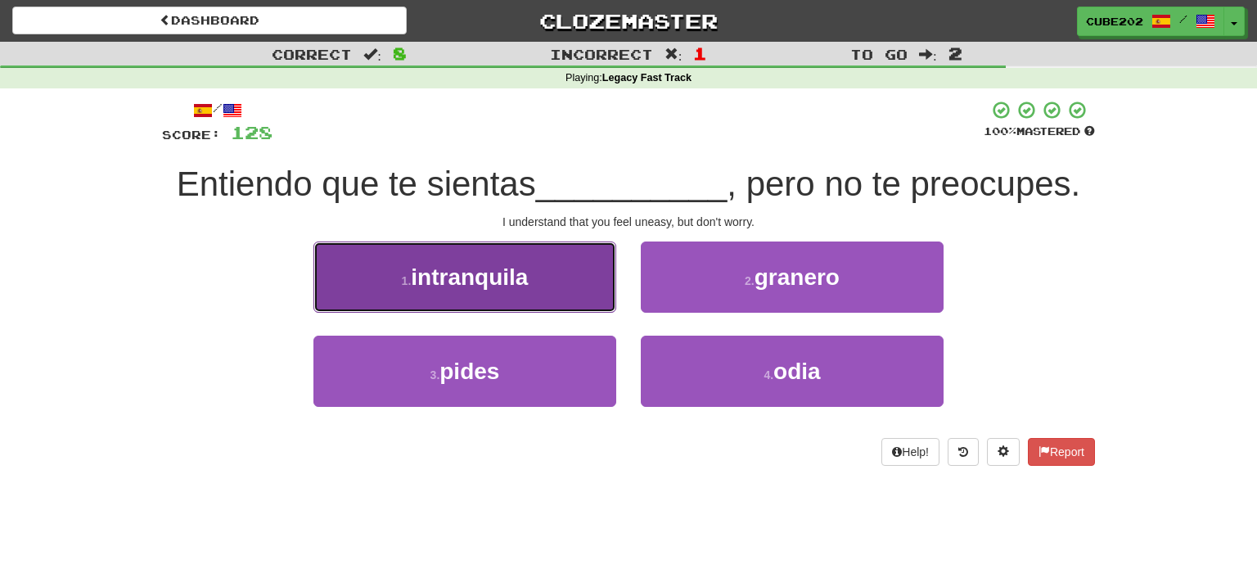
click at [570, 291] on button "1 . intranquila" at bounding box center [465, 276] width 303 height 71
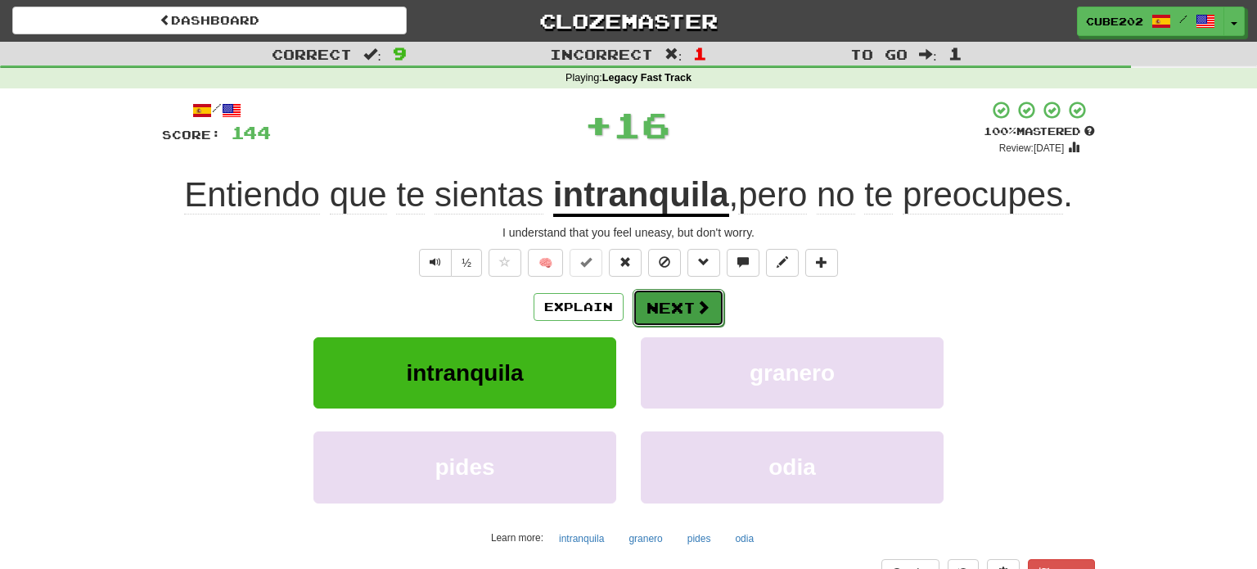
click at [669, 300] on button "Next" at bounding box center [679, 308] width 92 height 38
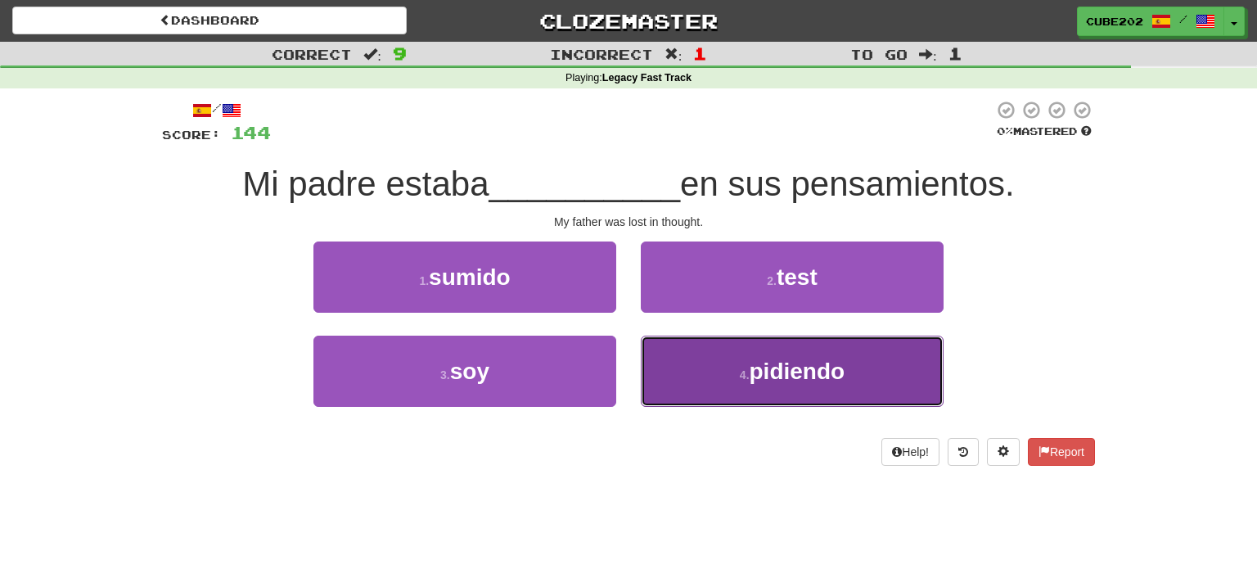
click at [724, 357] on button "4 . pidiendo" at bounding box center [792, 371] width 303 height 71
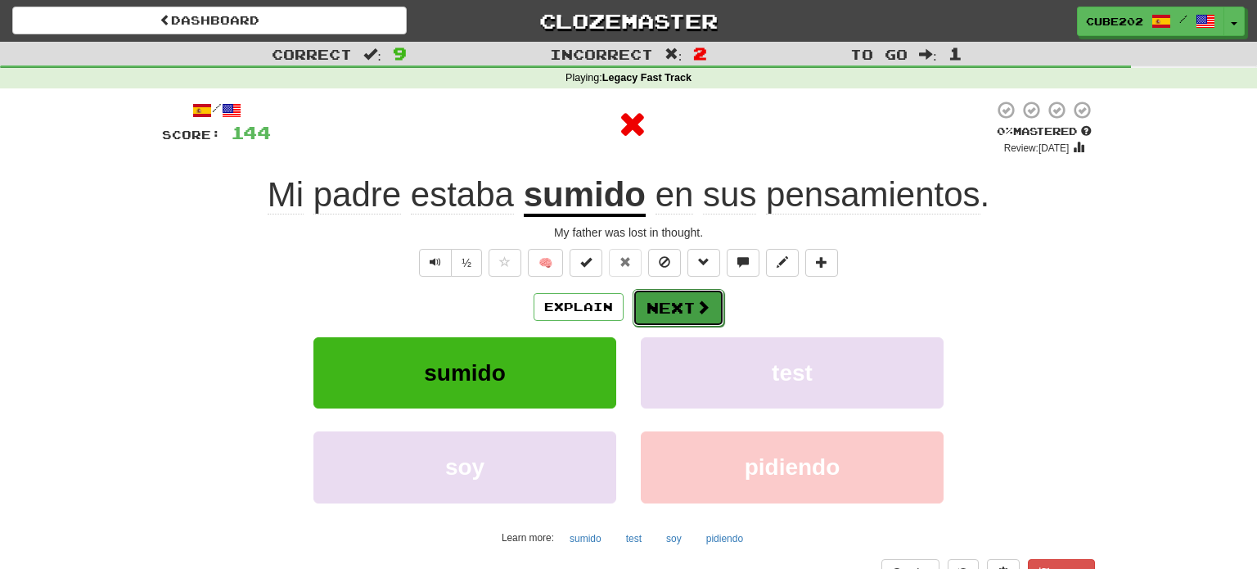
click at [681, 302] on button "Next" at bounding box center [679, 308] width 92 height 38
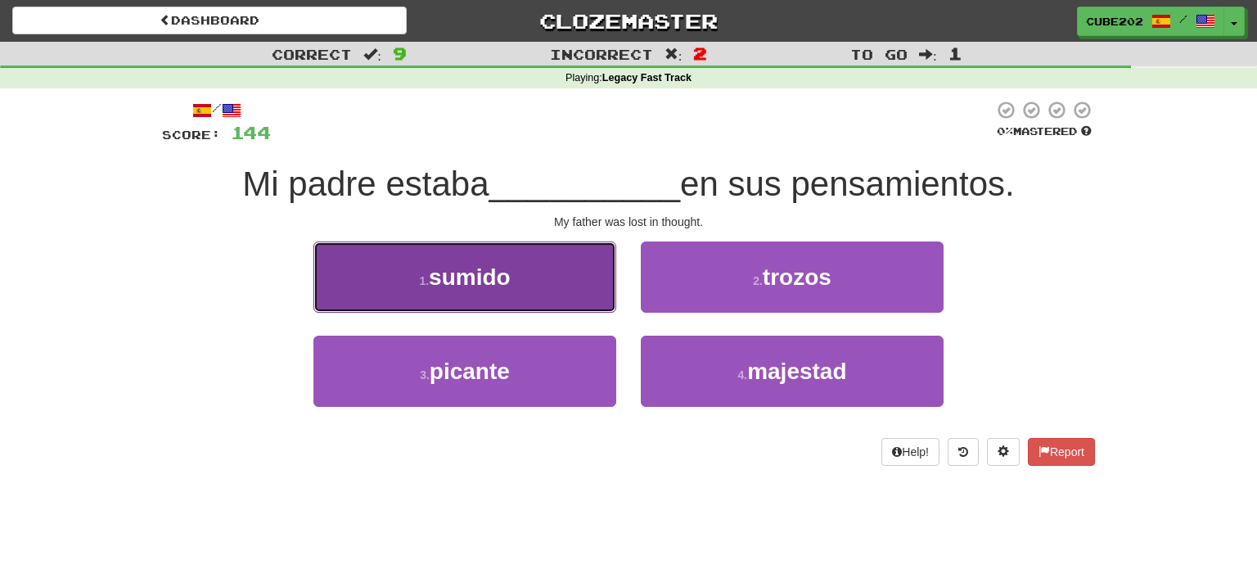
click at [583, 303] on button "1 . sumido" at bounding box center [465, 276] width 303 height 71
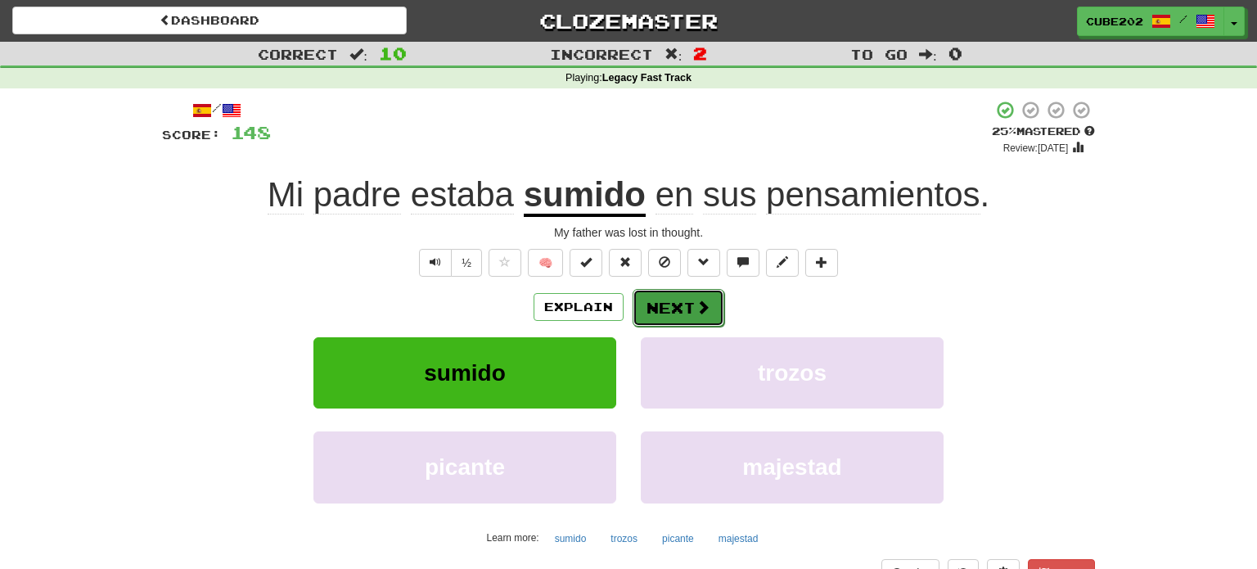
click at [679, 309] on button "Next" at bounding box center [679, 308] width 92 height 38
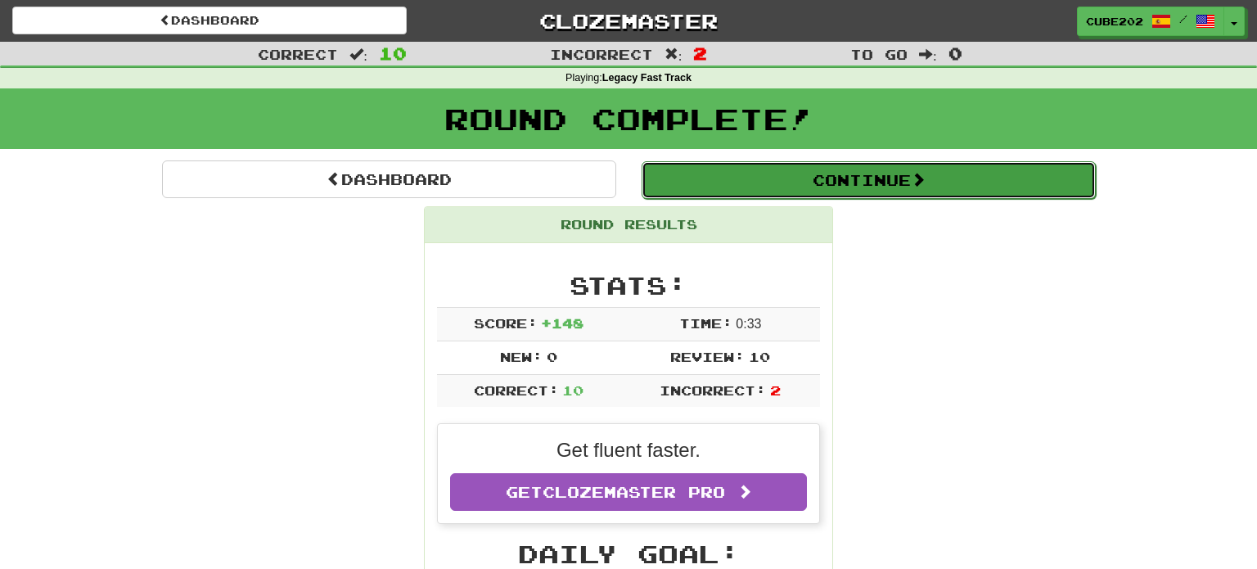
click at [708, 171] on button "Continue" at bounding box center [869, 180] width 454 height 38
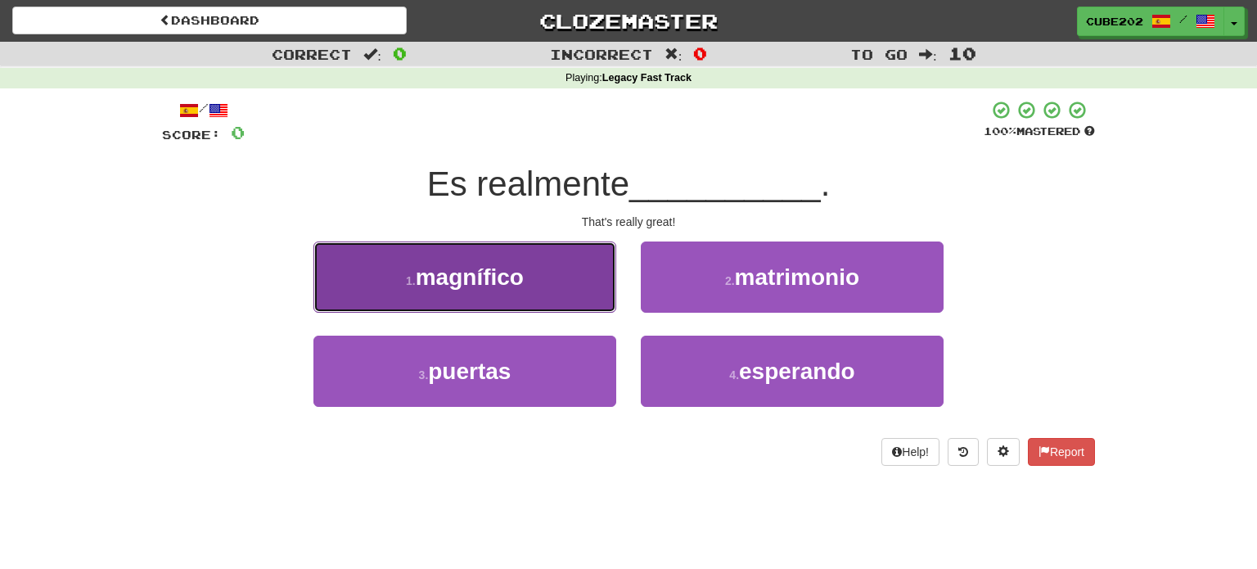
click at [541, 307] on button "1 . magnífico" at bounding box center [465, 276] width 303 height 71
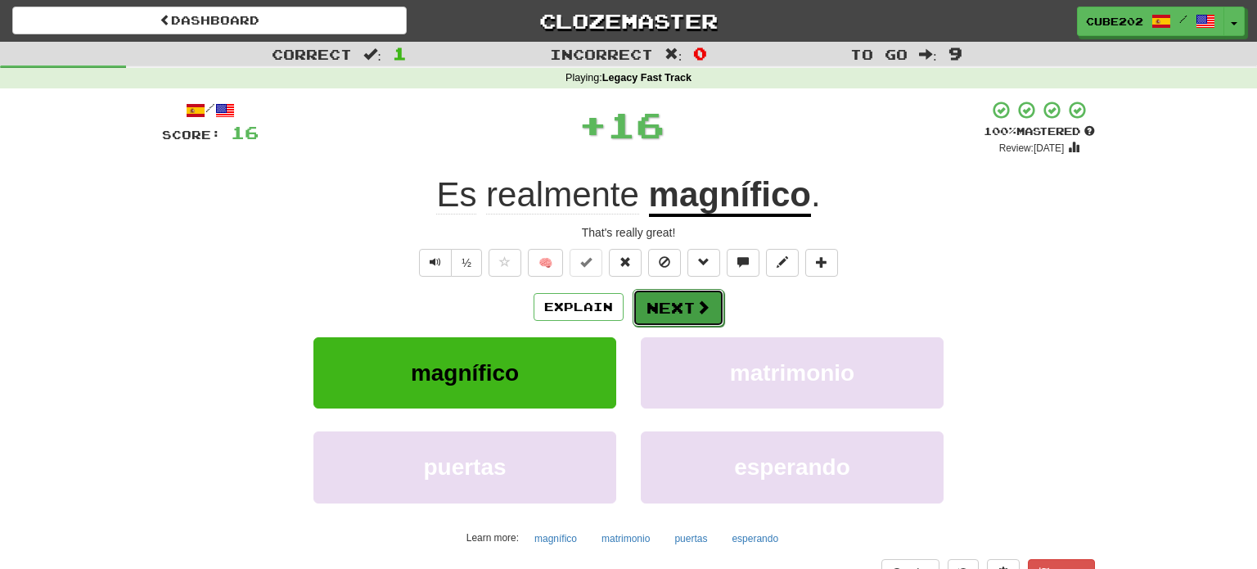
click at [675, 305] on button "Next" at bounding box center [679, 308] width 92 height 38
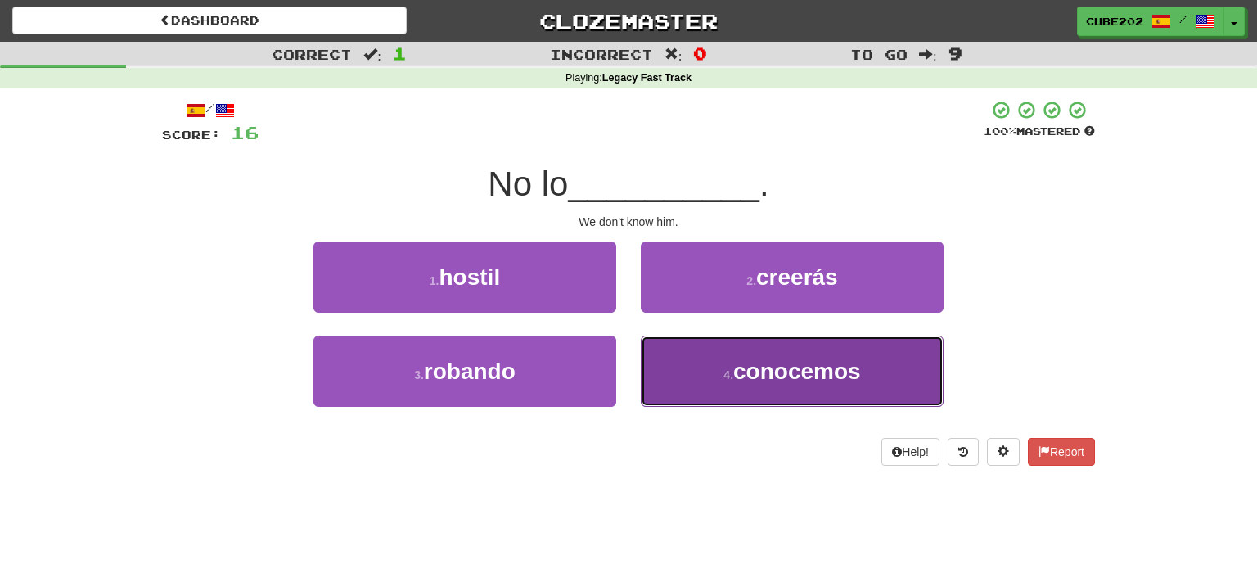
click at [717, 364] on button "4 . conocemos" at bounding box center [792, 371] width 303 height 71
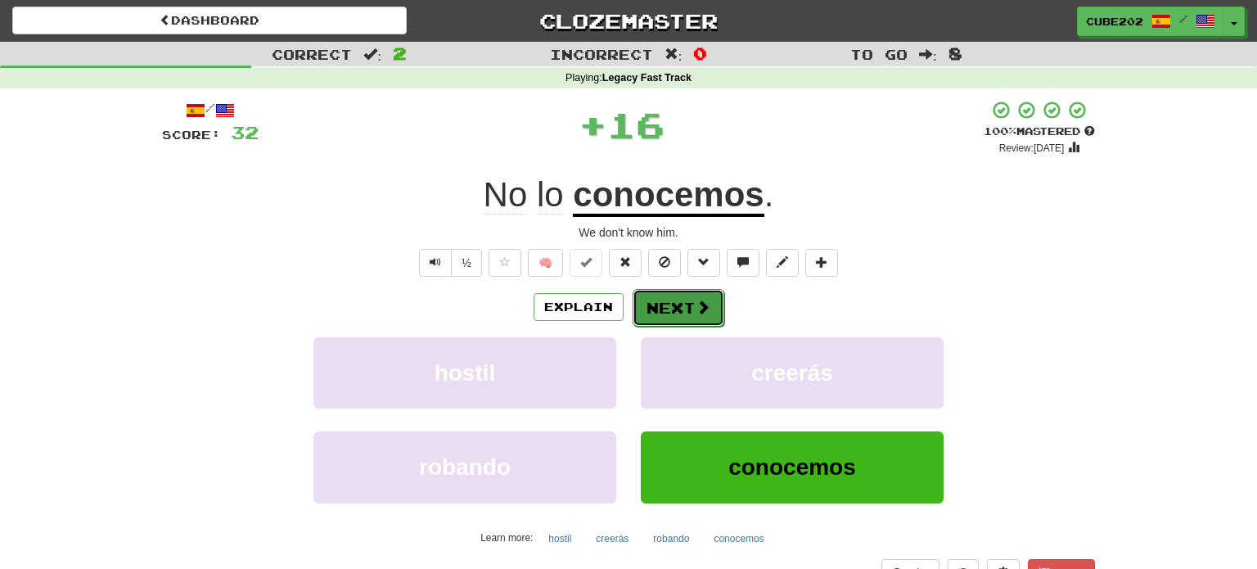
click at [691, 309] on button "Next" at bounding box center [679, 308] width 92 height 38
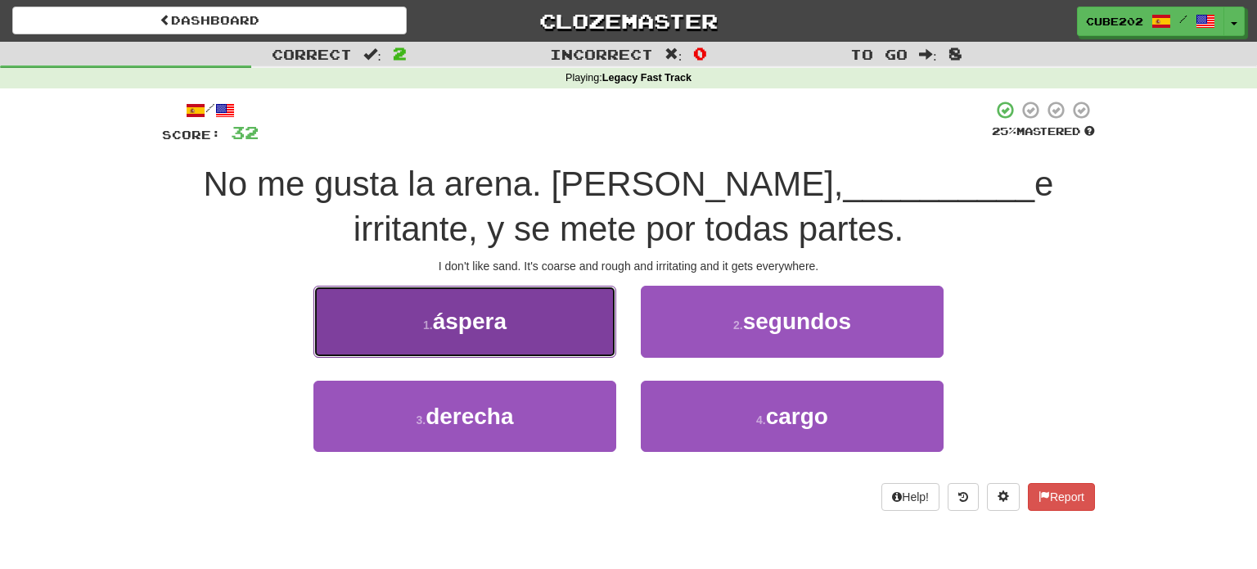
click at [557, 333] on button "1 . áspera" at bounding box center [465, 321] width 303 height 71
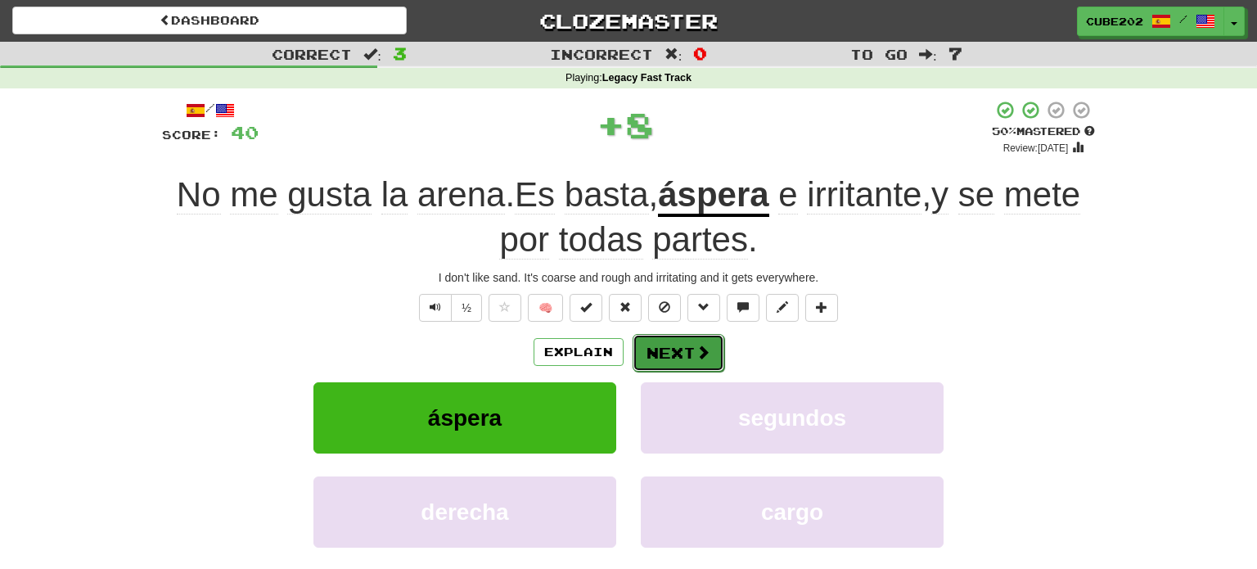
click at [683, 352] on button "Next" at bounding box center [679, 353] width 92 height 38
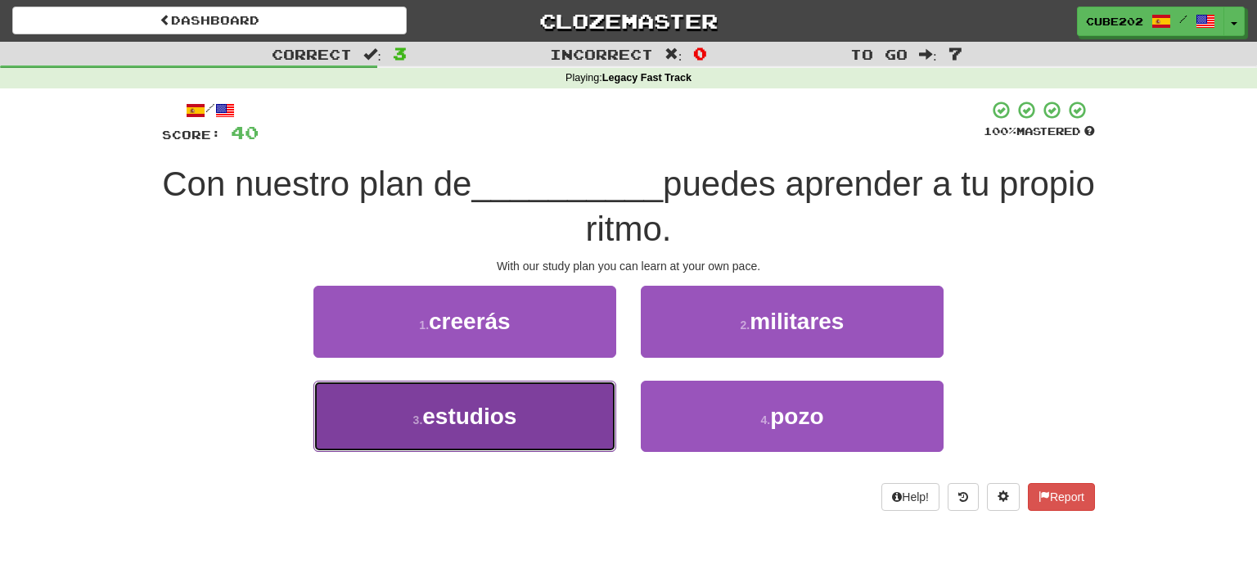
click at [598, 407] on button "3 . estudios" at bounding box center [465, 416] width 303 height 71
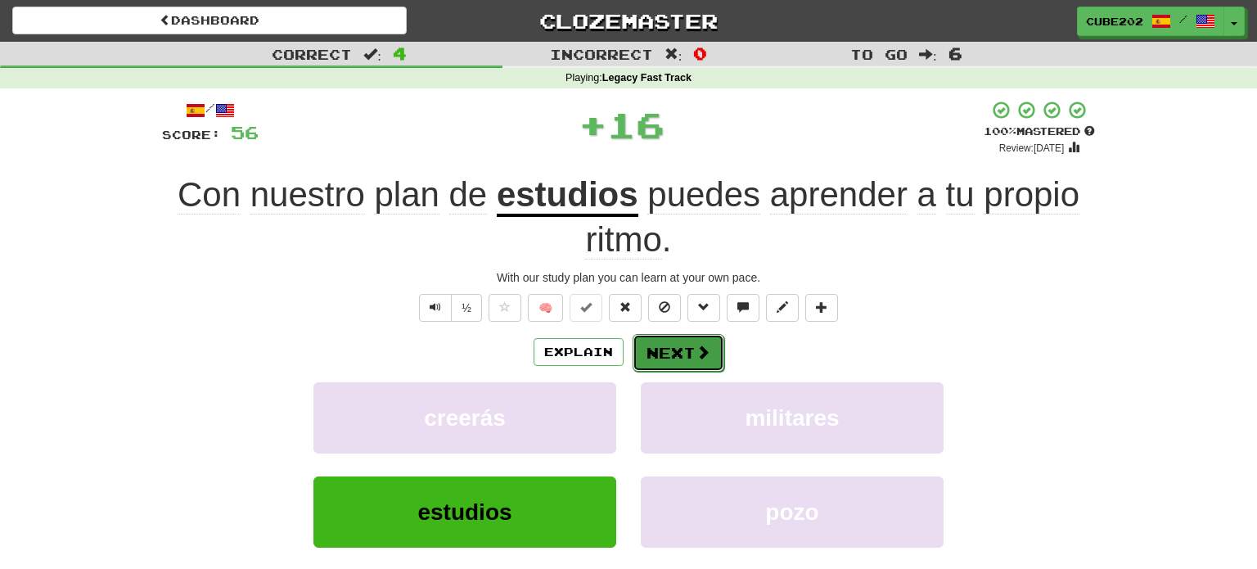
click at [668, 346] on button "Next" at bounding box center [679, 353] width 92 height 38
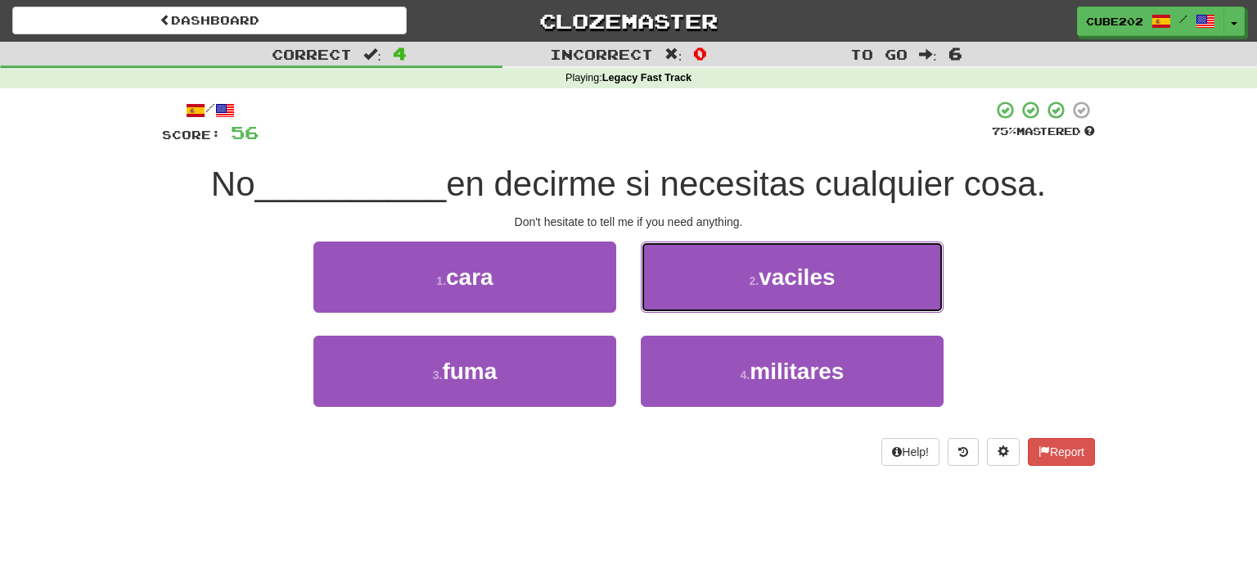
click at [717, 282] on button "2 . vaciles" at bounding box center [792, 276] width 303 height 71
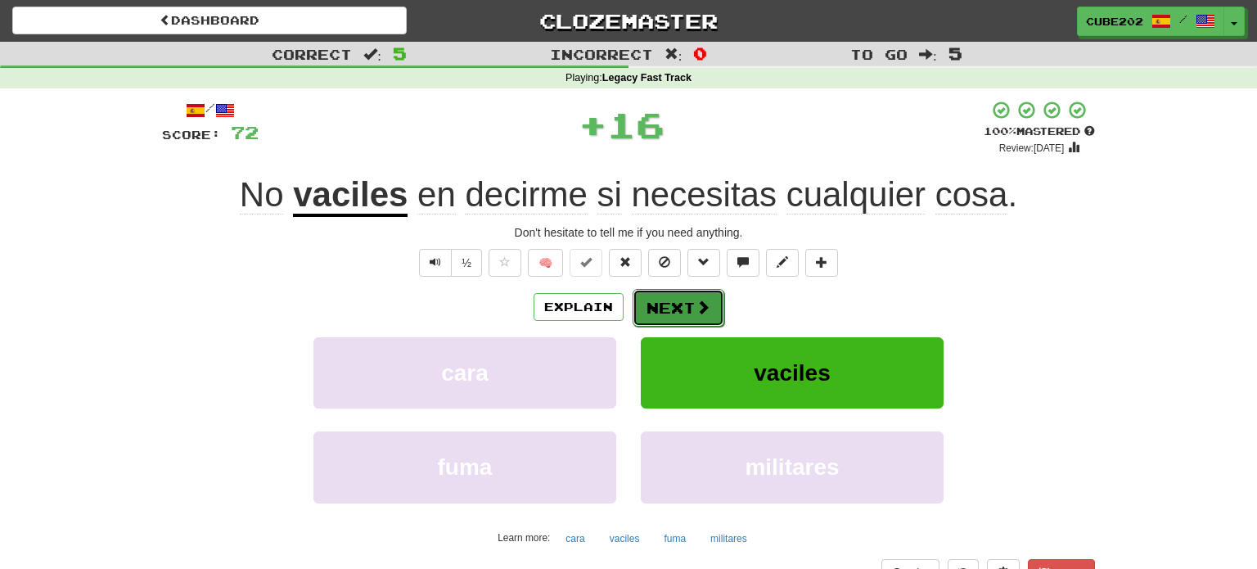
click at [683, 301] on button "Next" at bounding box center [679, 308] width 92 height 38
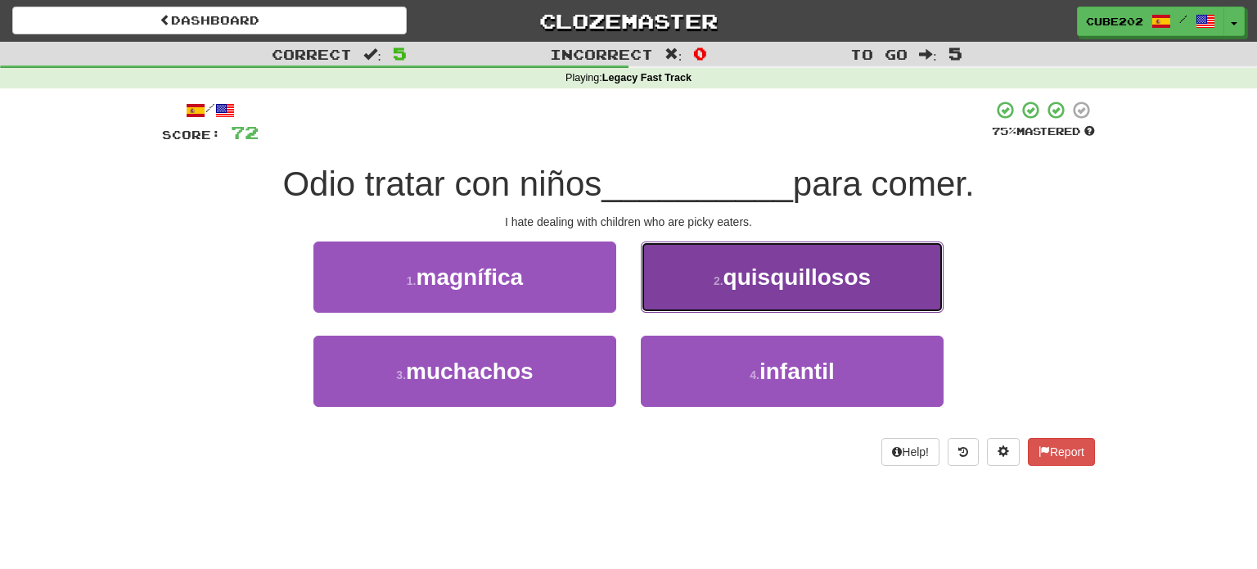
click at [688, 286] on button "2 . quisquillosos" at bounding box center [792, 276] width 303 height 71
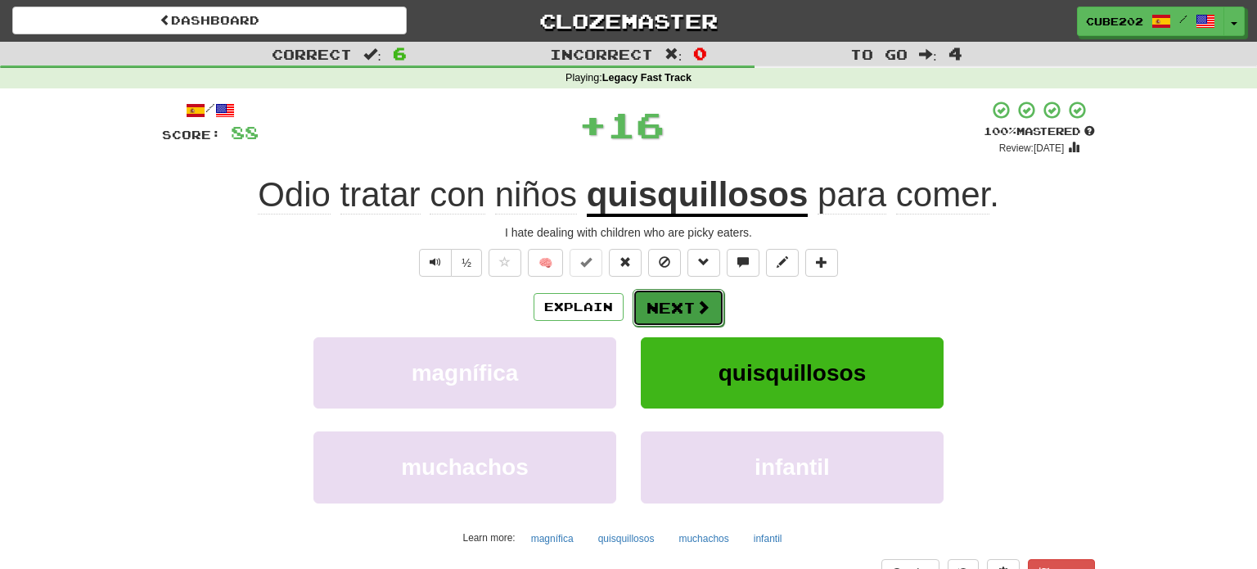
click at [669, 304] on button "Next" at bounding box center [679, 308] width 92 height 38
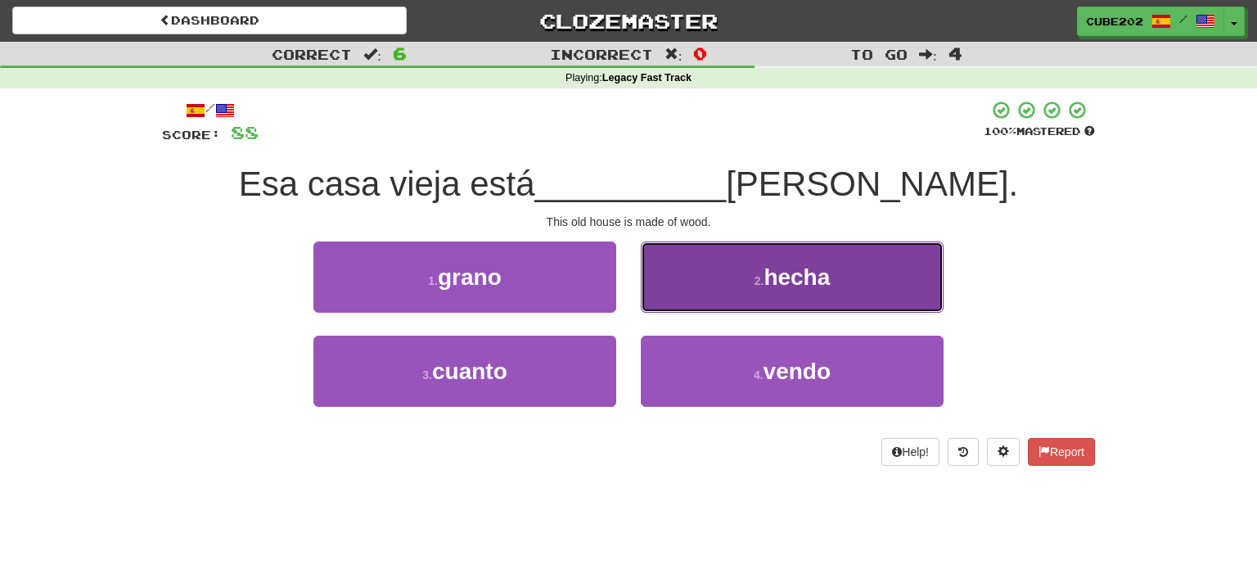
click at [702, 277] on button "2 . hecha" at bounding box center [792, 276] width 303 height 71
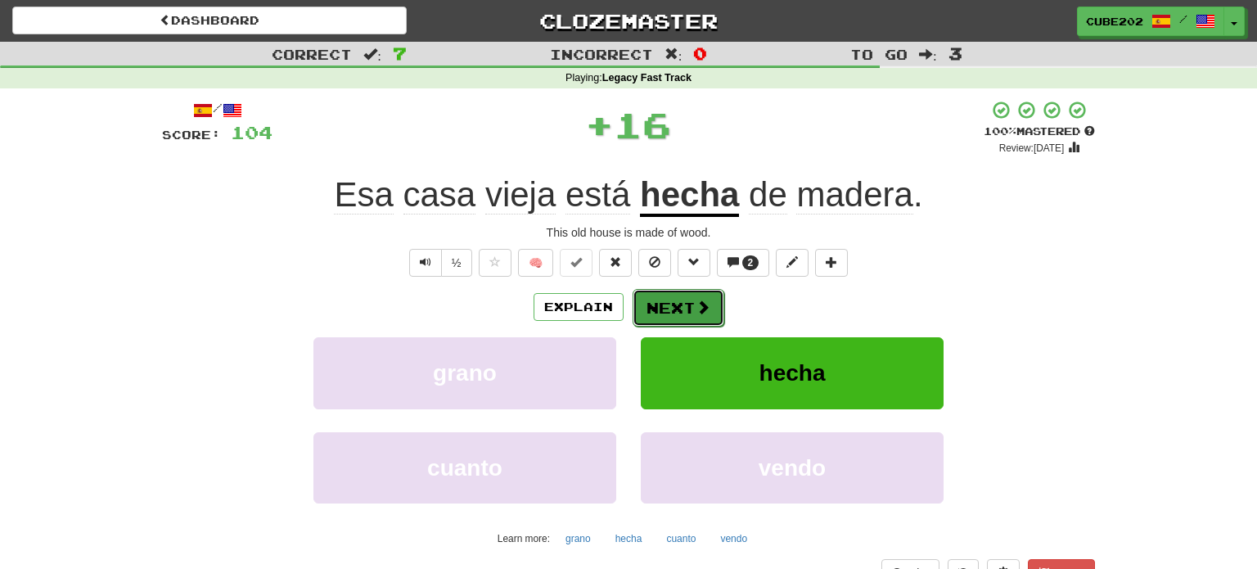
click at [673, 303] on button "Next" at bounding box center [679, 308] width 92 height 38
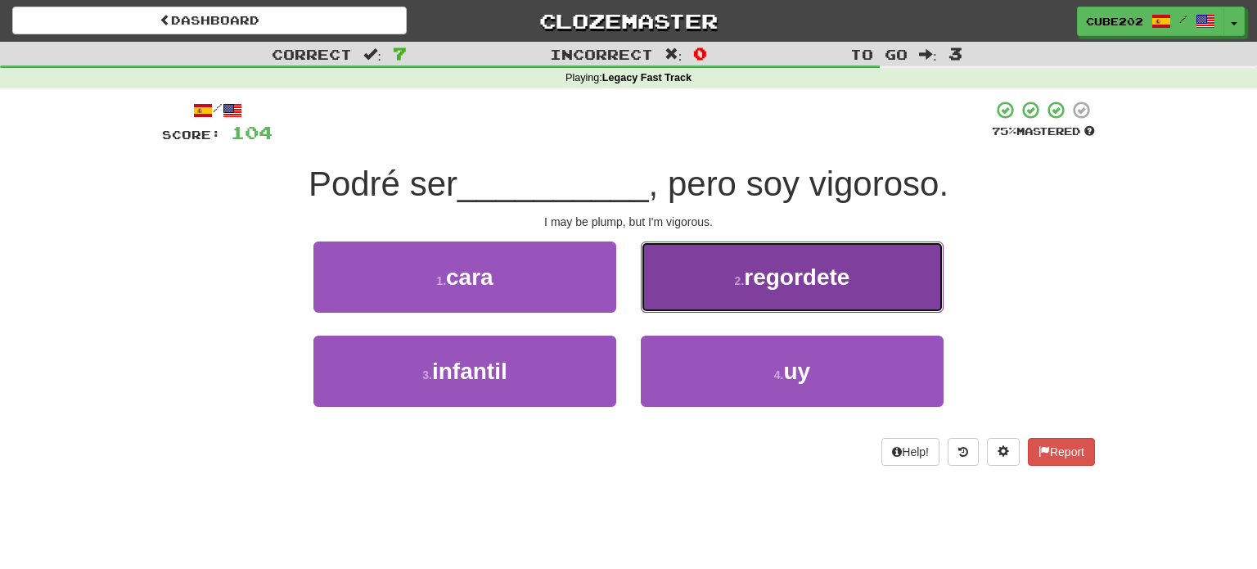
click at [729, 287] on button "2 . regordete" at bounding box center [792, 276] width 303 height 71
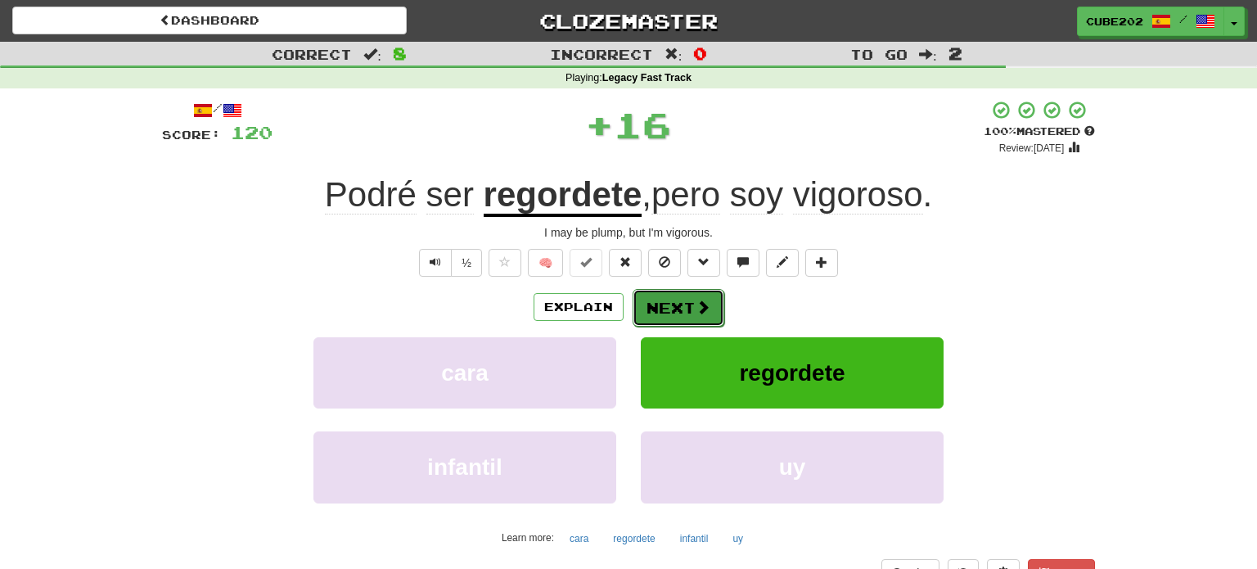
click at [676, 304] on button "Next" at bounding box center [679, 308] width 92 height 38
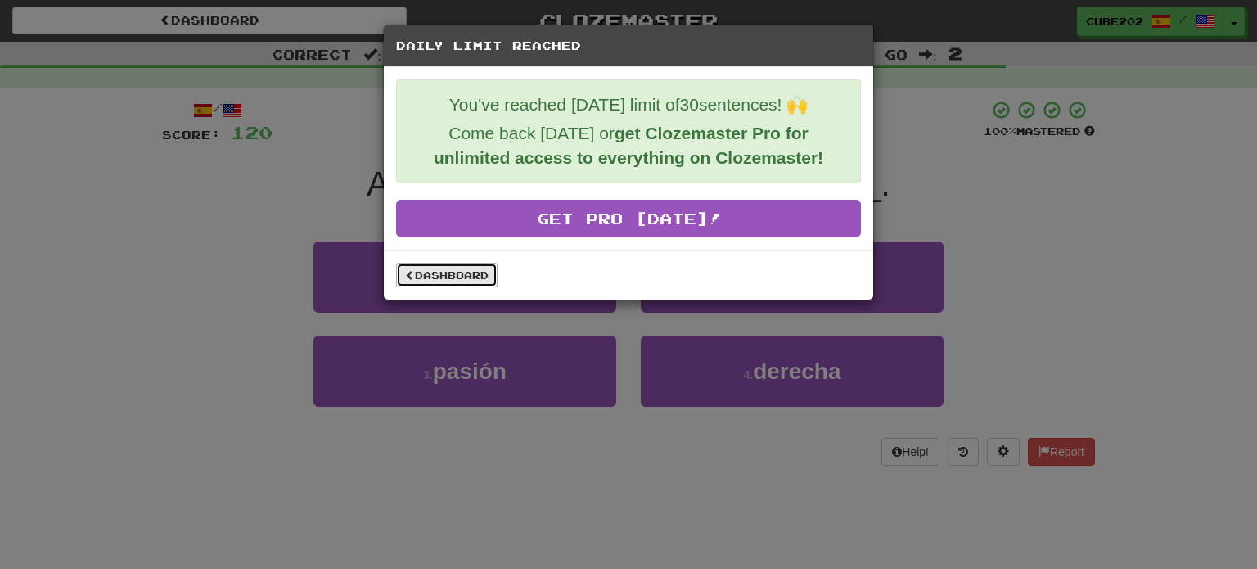
click at [483, 268] on link "Dashboard" at bounding box center [446, 275] width 101 height 25
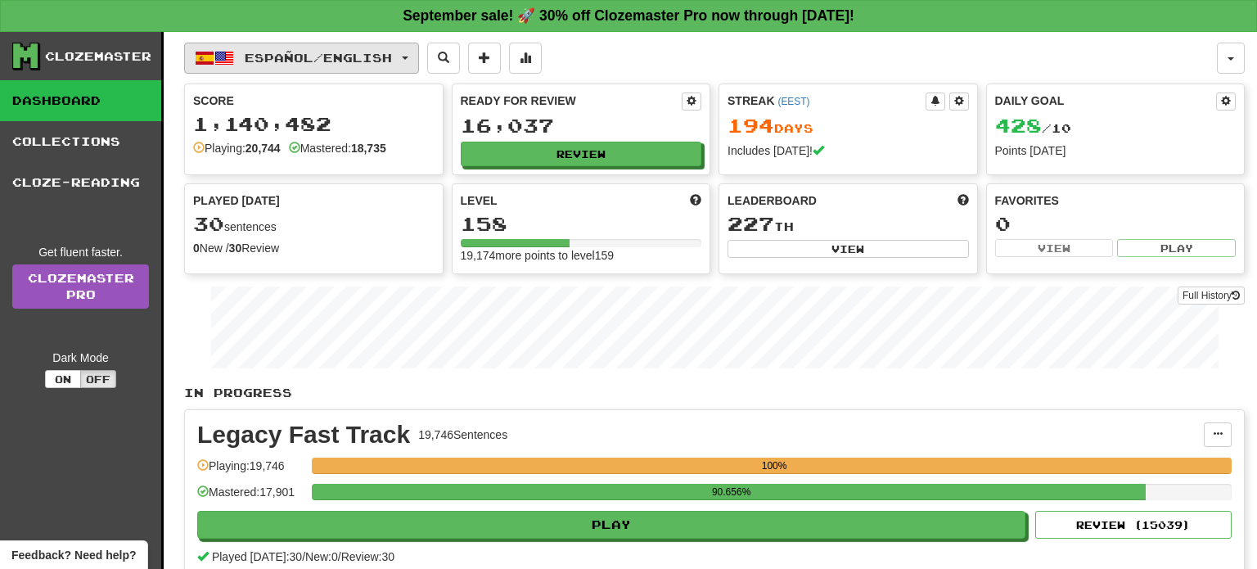
click at [408, 57] on span "button" at bounding box center [405, 57] width 7 height 3
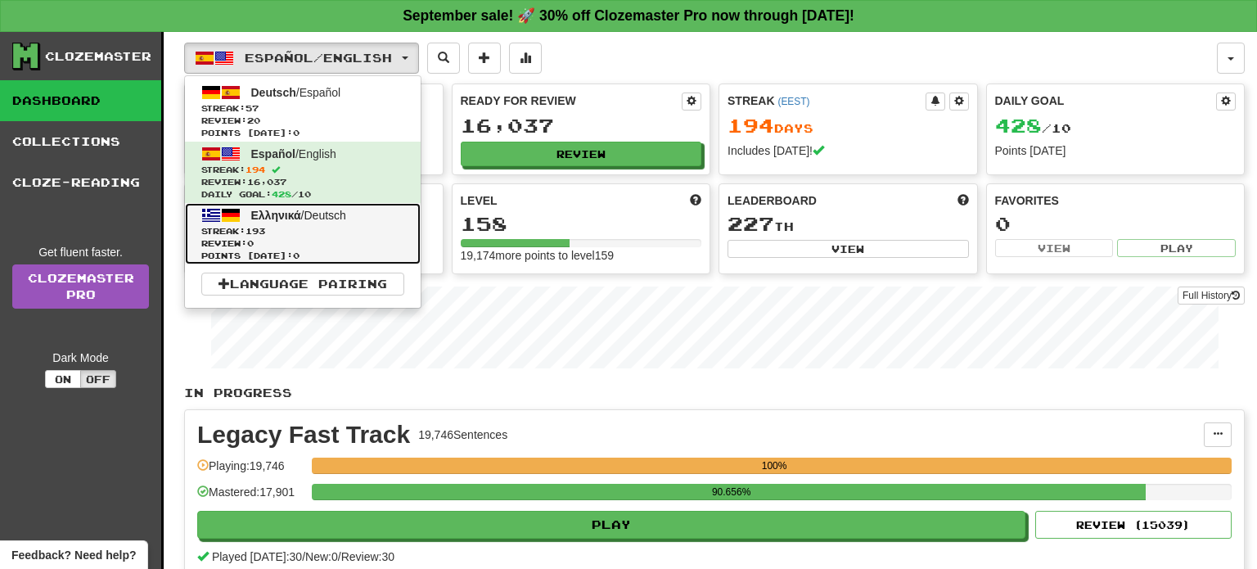
click at [299, 237] on span "Review: 0" at bounding box center [302, 243] width 203 height 12
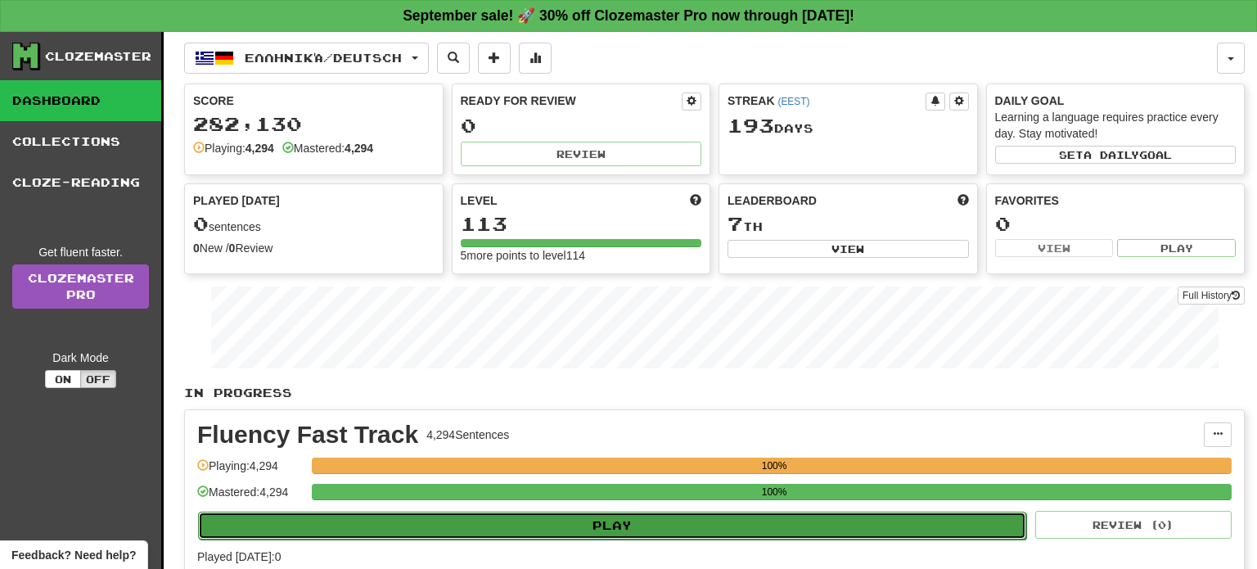
click at [613, 529] on button "Play" at bounding box center [612, 526] width 828 height 28
select select "**"
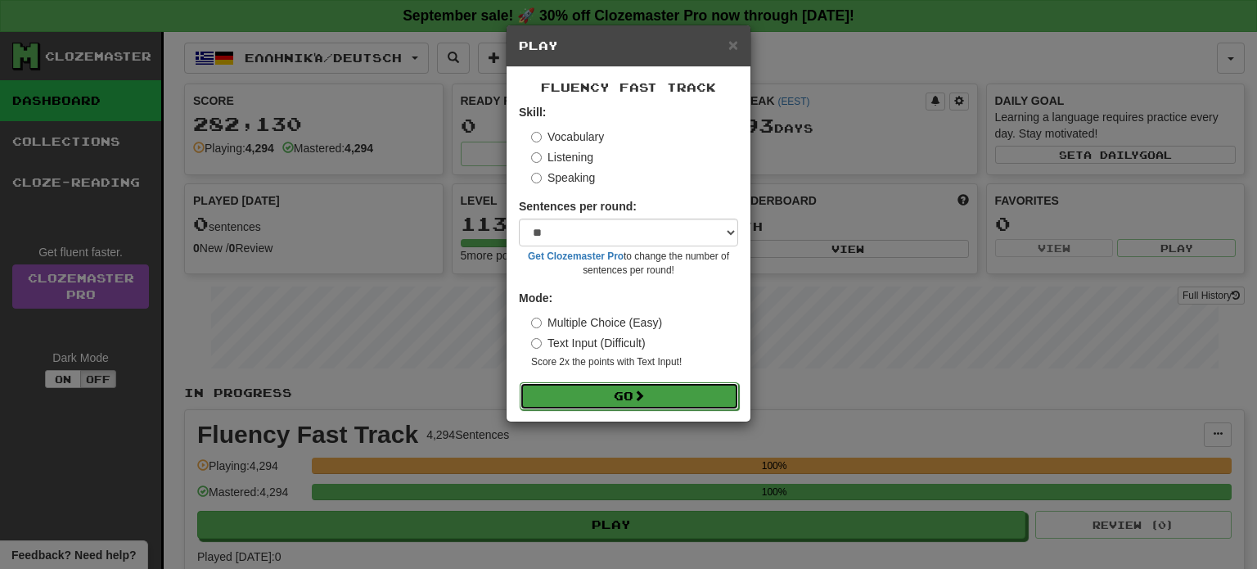
click at [652, 389] on button "Go" at bounding box center [629, 396] width 219 height 28
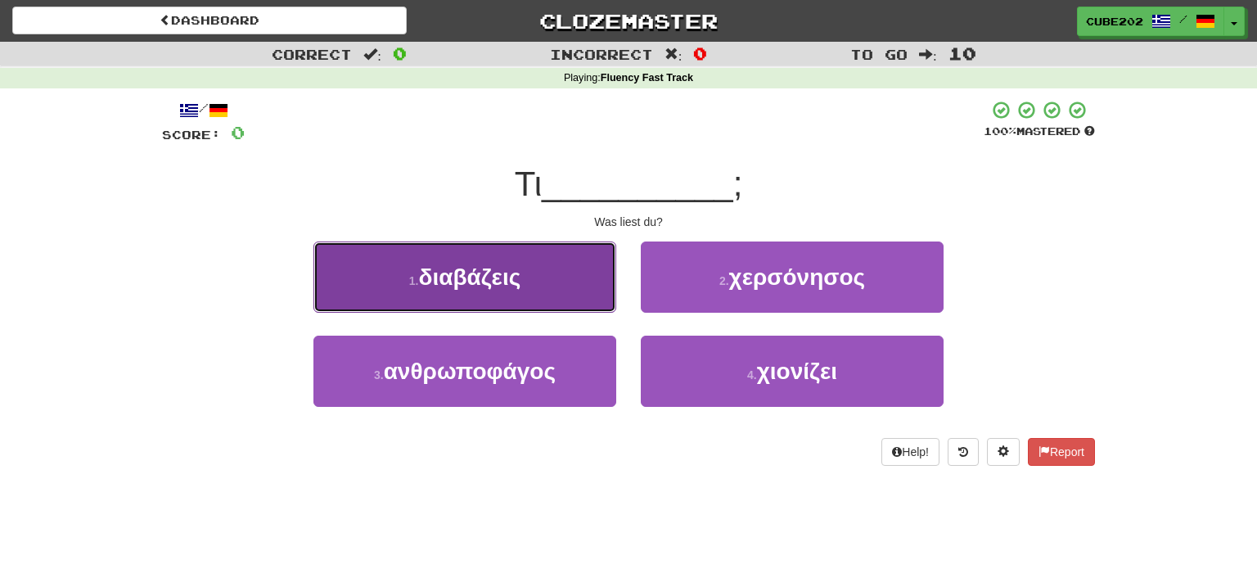
click at [573, 281] on button "1 . διαβάζεις" at bounding box center [465, 276] width 303 height 71
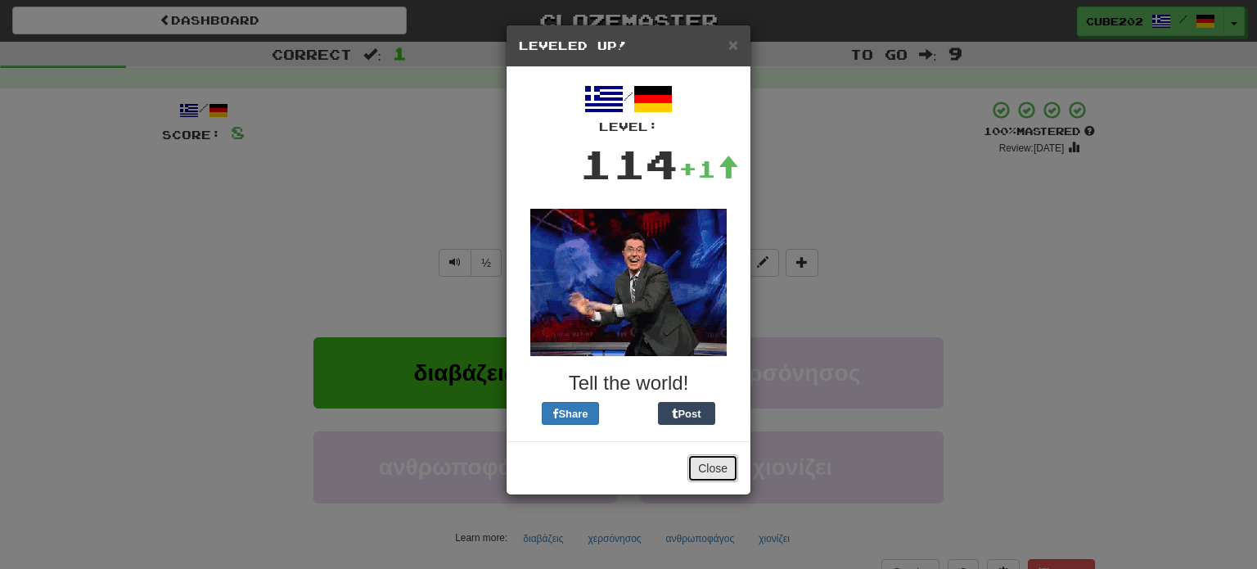
click at [719, 468] on button "Close" at bounding box center [713, 468] width 51 height 28
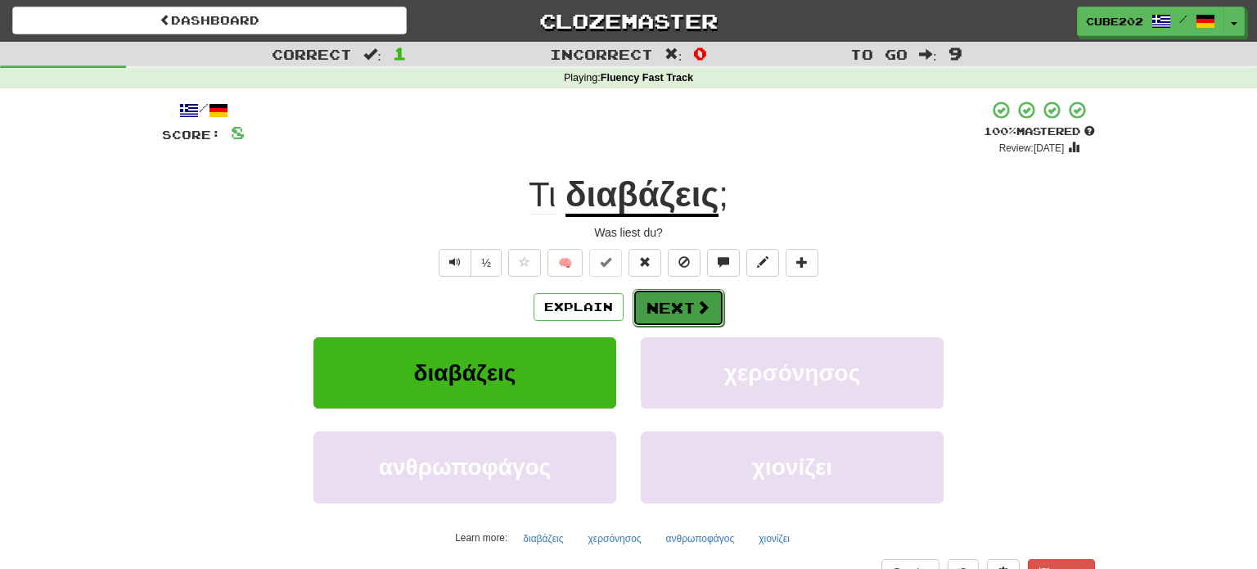
click at [686, 313] on button "Next" at bounding box center [679, 308] width 92 height 38
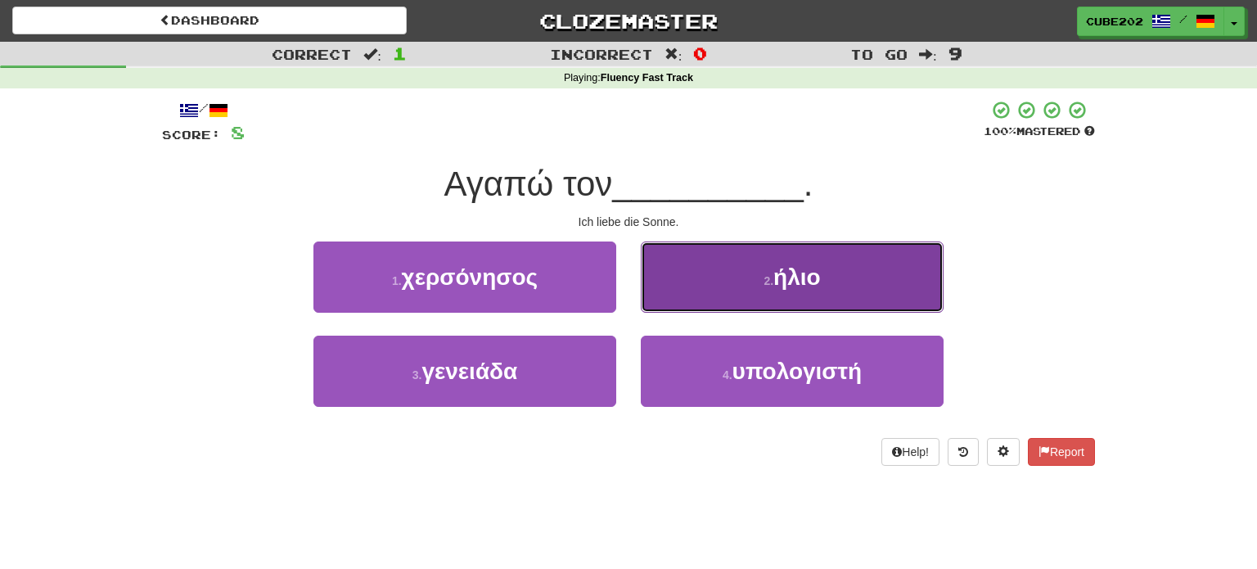
click at [720, 269] on button "2 . ήλιο" at bounding box center [792, 276] width 303 height 71
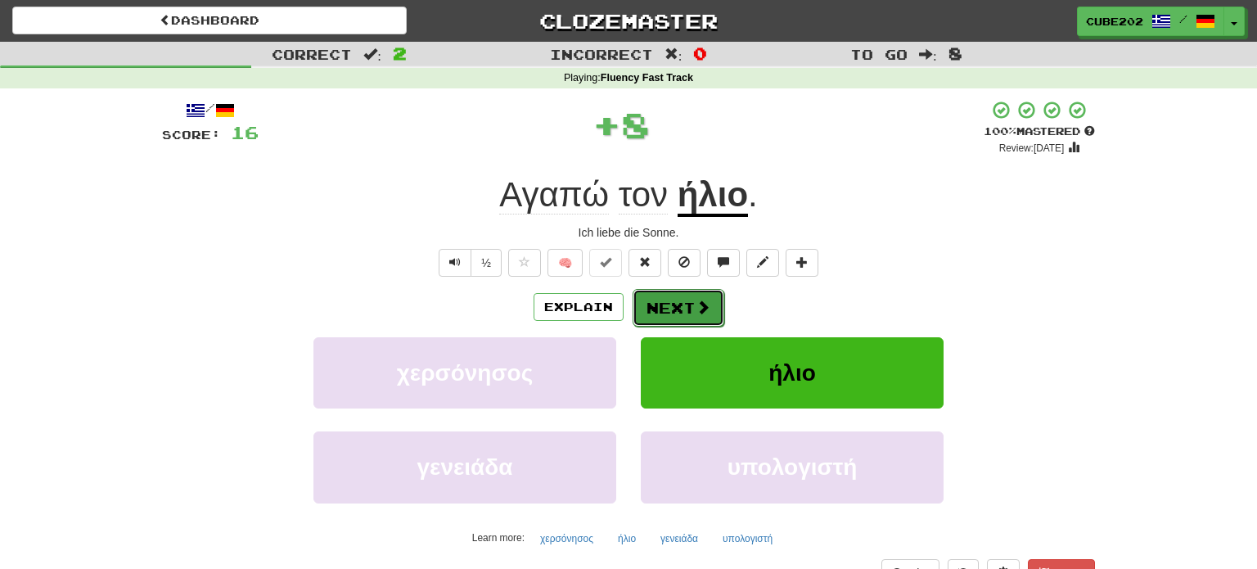
click at [669, 310] on button "Next" at bounding box center [679, 308] width 92 height 38
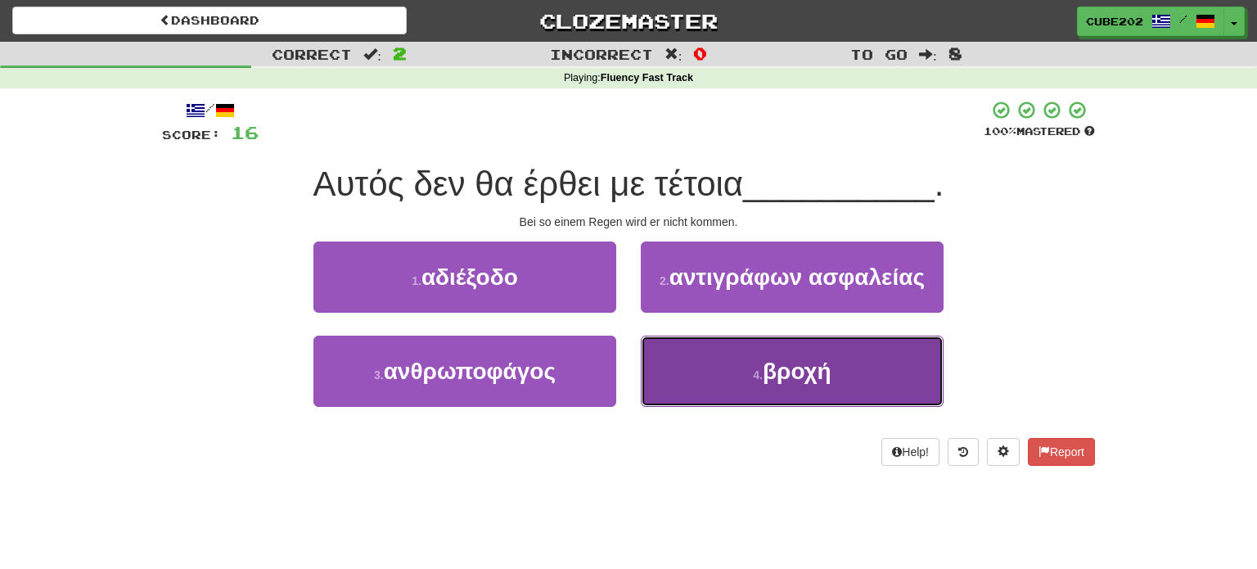
click at [719, 372] on button "4 . βροχή" at bounding box center [792, 371] width 303 height 71
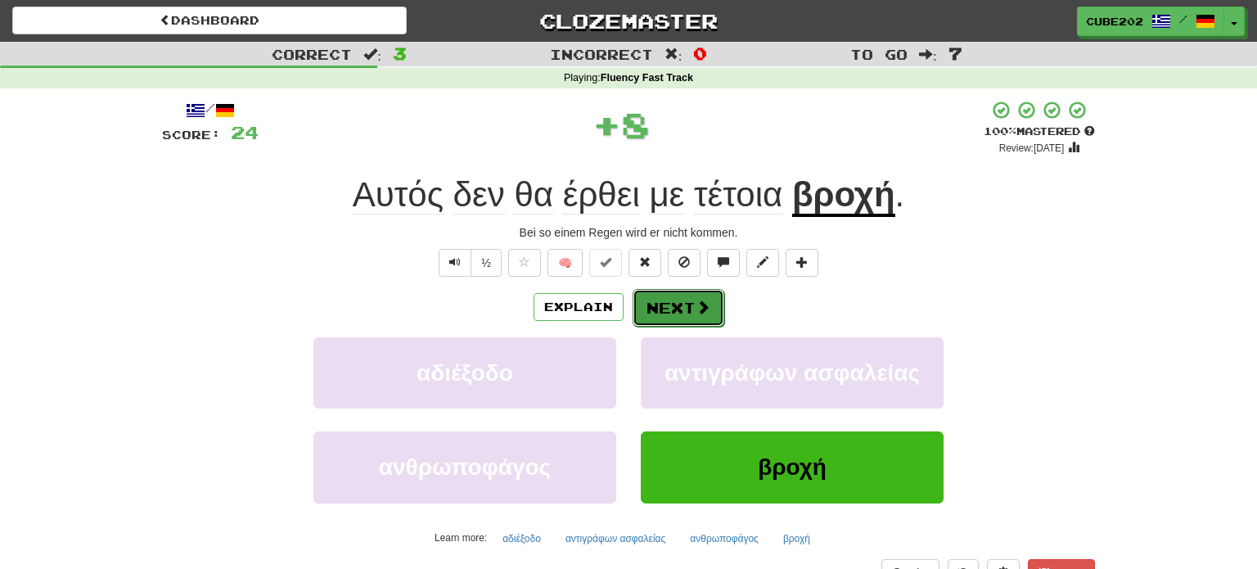
click at [667, 308] on button "Next" at bounding box center [679, 308] width 92 height 38
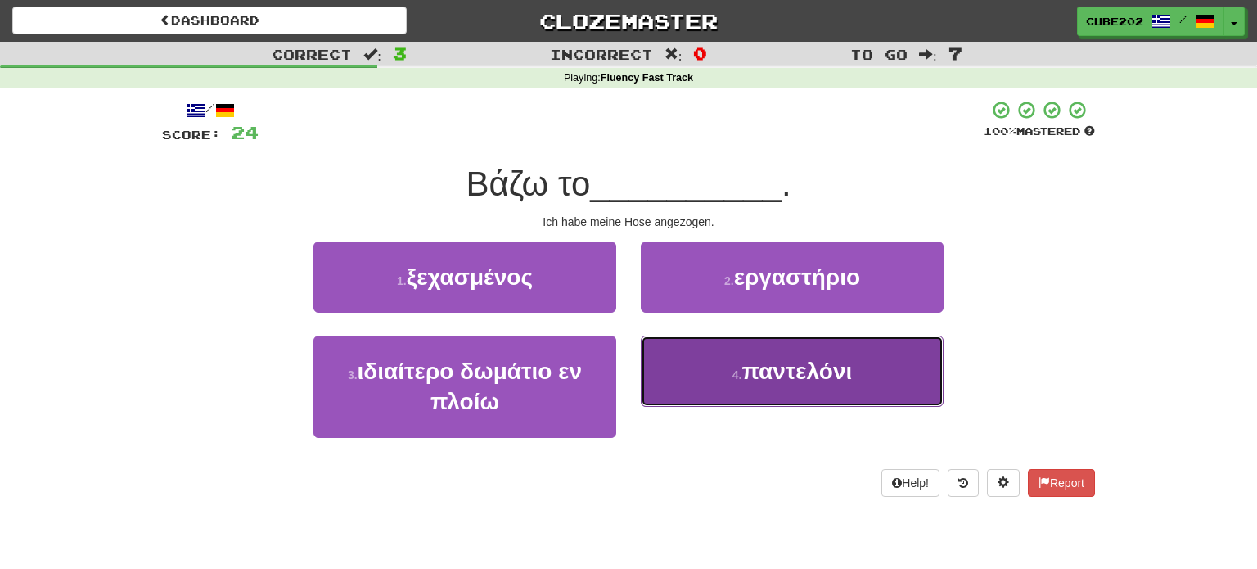
click at [717, 365] on button "4 . παντελόνι" at bounding box center [792, 371] width 303 height 71
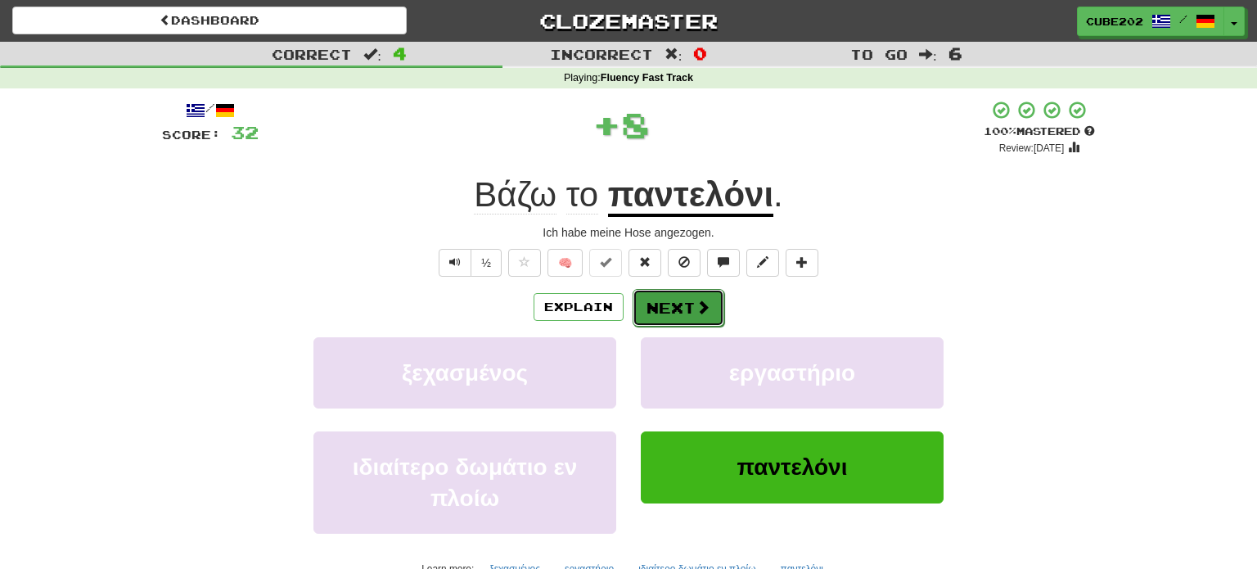
click at [678, 308] on button "Next" at bounding box center [679, 308] width 92 height 38
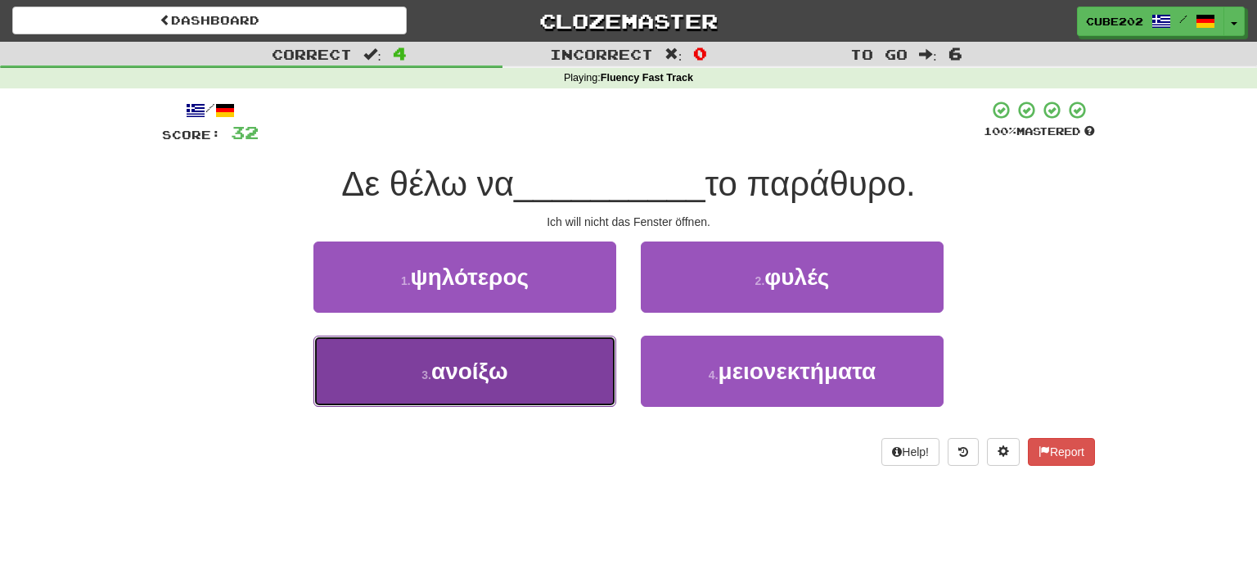
click at [581, 362] on button "3 . ανοίξω" at bounding box center [465, 371] width 303 height 71
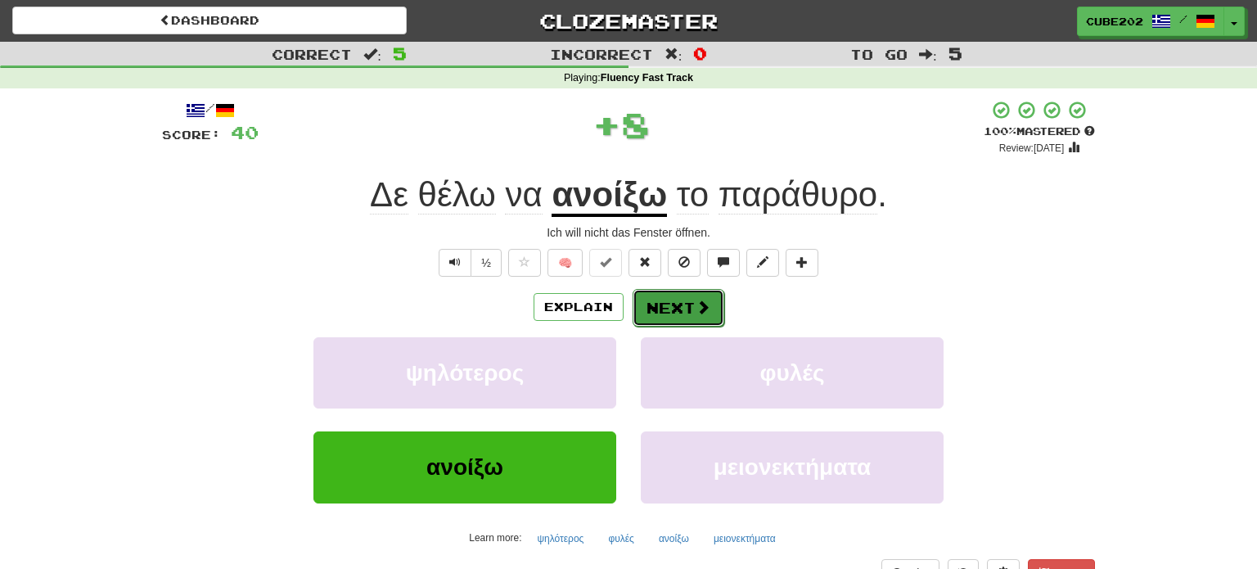
click at [674, 312] on button "Next" at bounding box center [679, 308] width 92 height 38
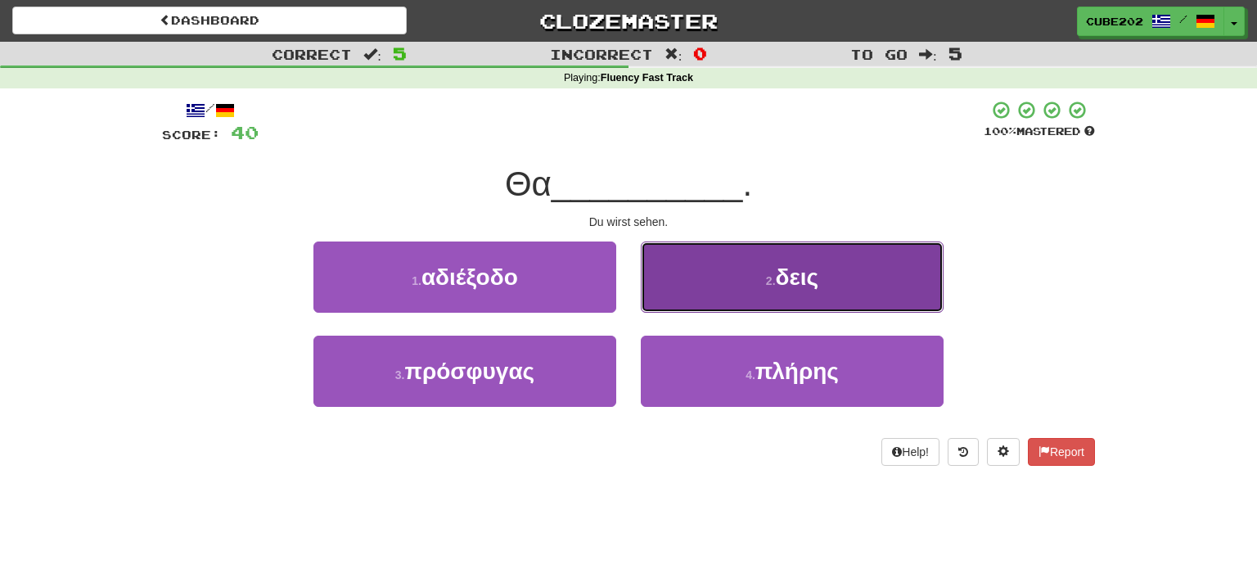
click at [697, 290] on button "2 . δεις" at bounding box center [792, 276] width 303 height 71
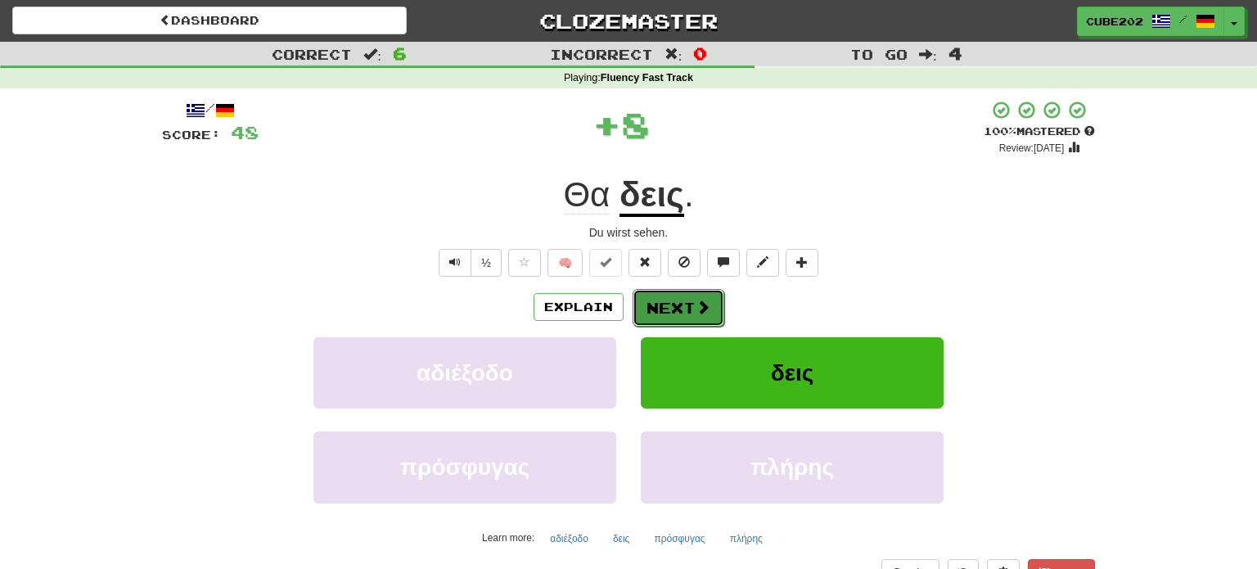
click at [674, 302] on button "Next" at bounding box center [679, 308] width 92 height 38
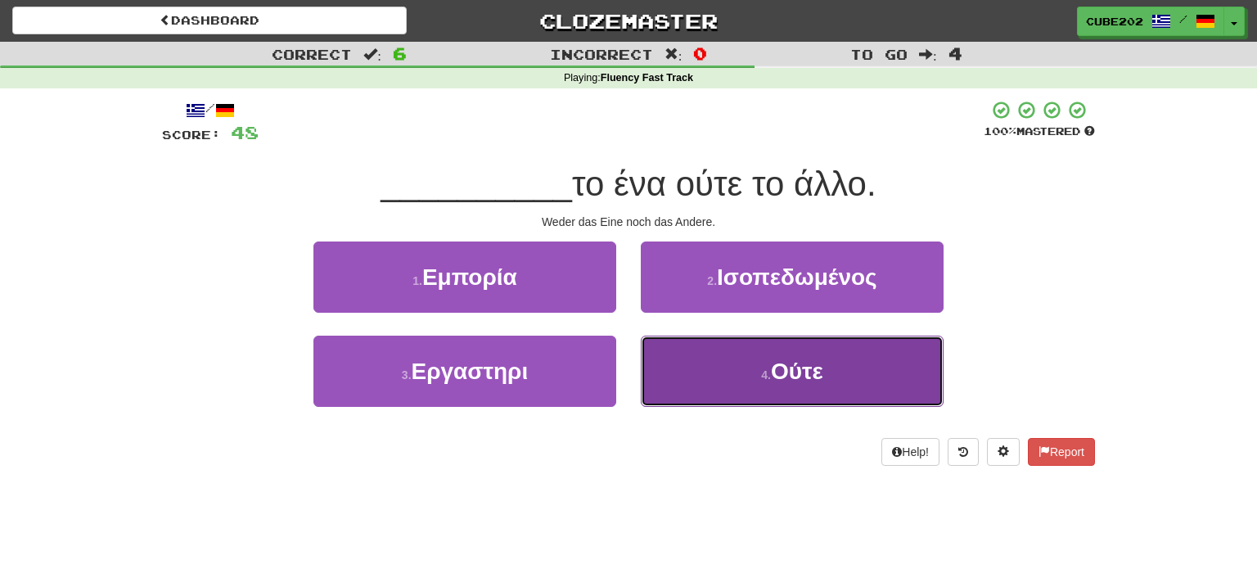
click at [737, 368] on button "4 . Ούτε" at bounding box center [792, 371] width 303 height 71
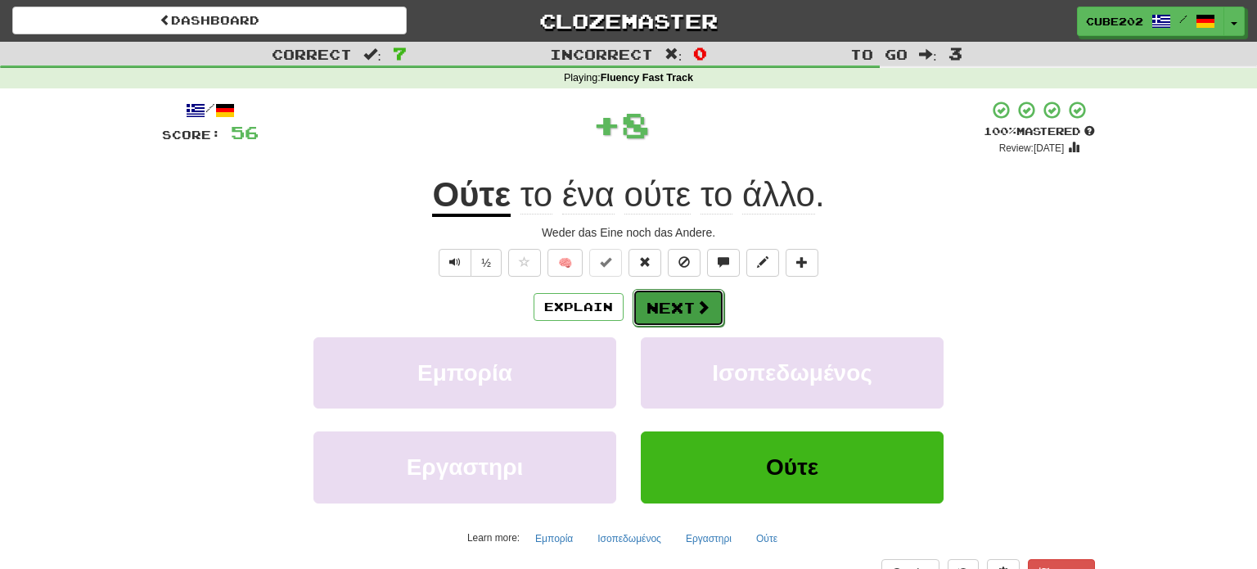
click at [680, 306] on button "Next" at bounding box center [679, 308] width 92 height 38
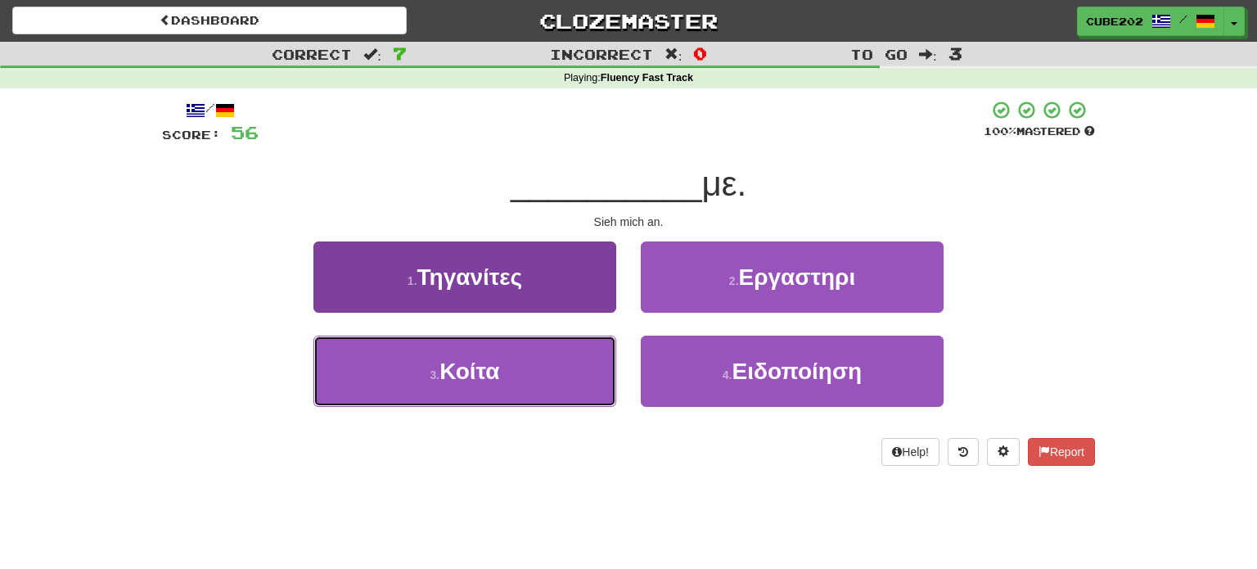
click at [554, 385] on button "3 . Κοίτα" at bounding box center [465, 371] width 303 height 71
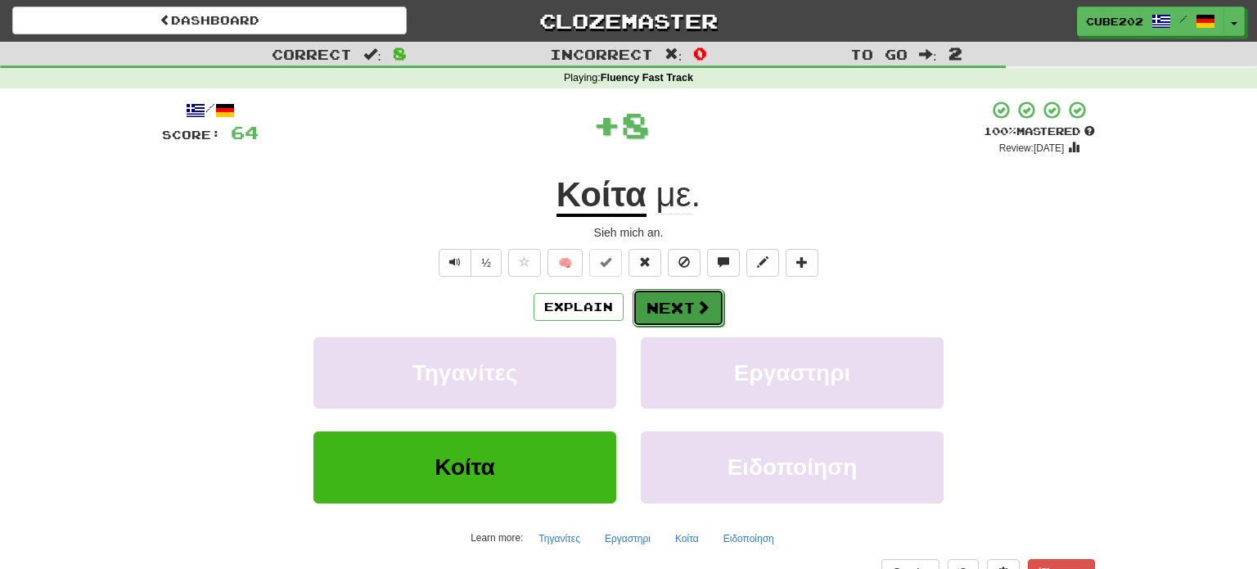
click at [688, 300] on button "Next" at bounding box center [679, 308] width 92 height 38
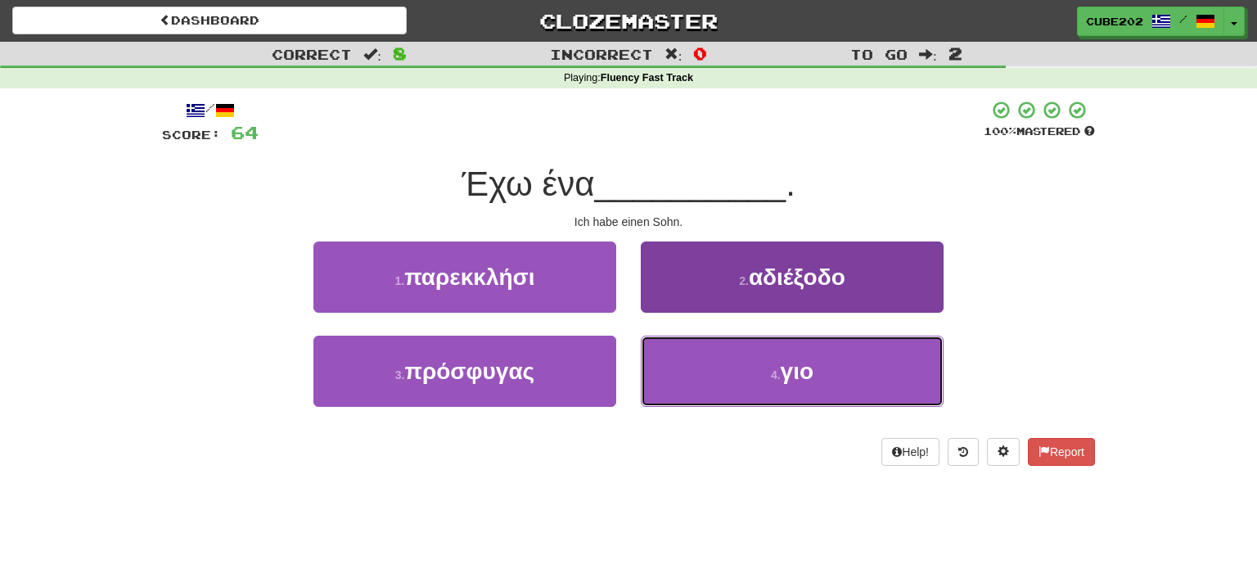
click at [733, 370] on button "4 . γιο" at bounding box center [792, 371] width 303 height 71
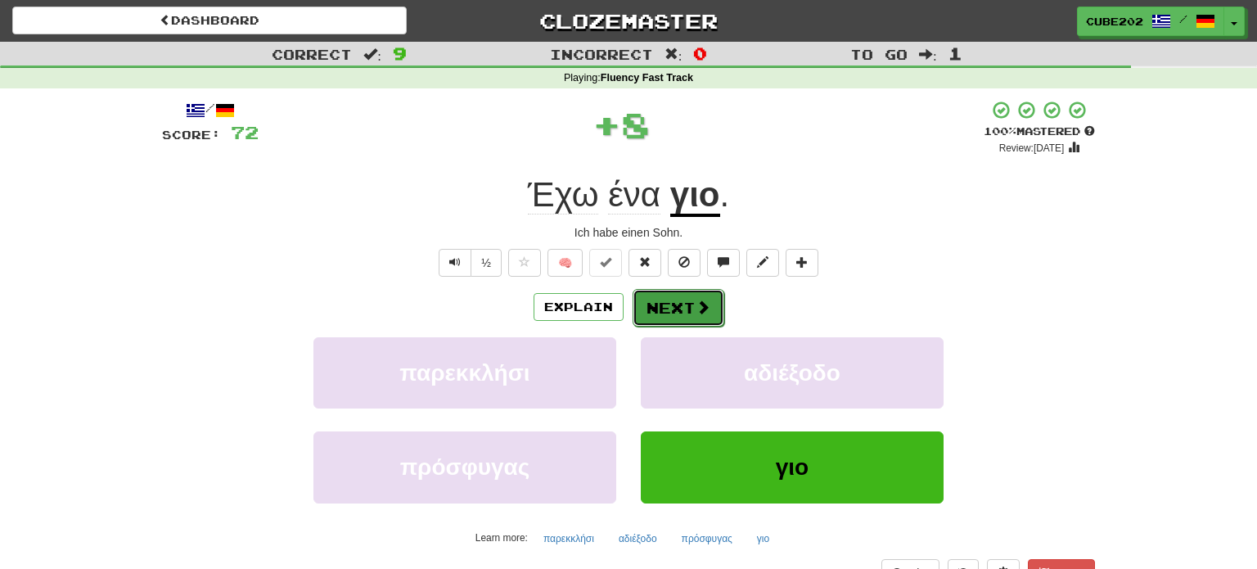
click at [688, 301] on button "Next" at bounding box center [679, 308] width 92 height 38
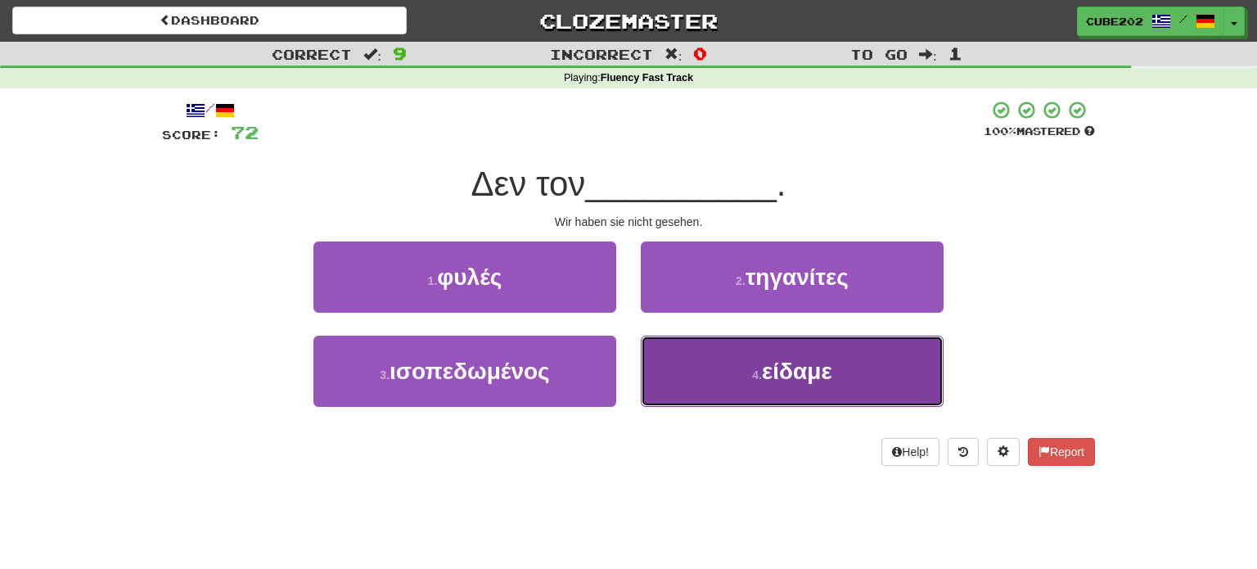
click at [742, 371] on button "4 . είδαμε" at bounding box center [792, 371] width 303 height 71
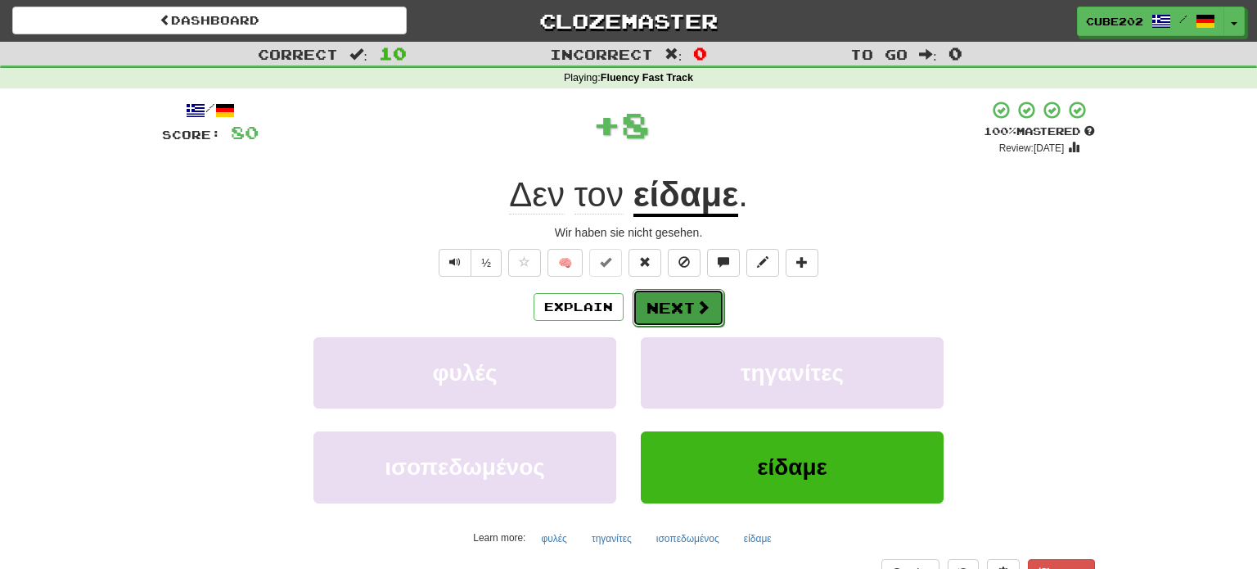
click at [696, 303] on span at bounding box center [703, 307] width 15 height 15
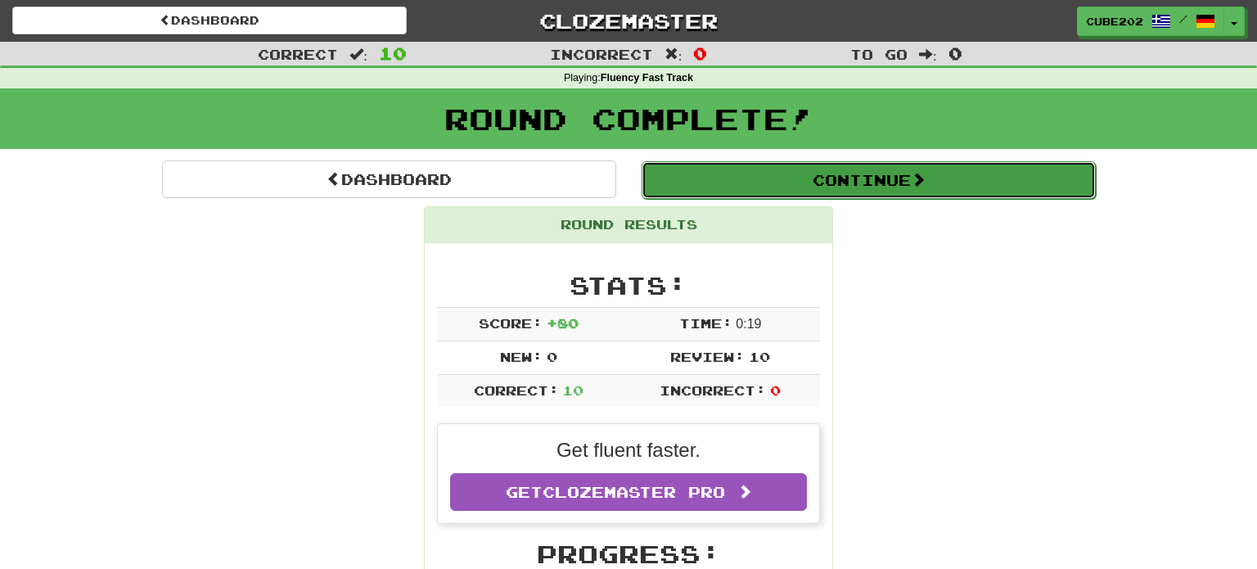
click at [688, 186] on button "Continue" at bounding box center [869, 180] width 454 height 38
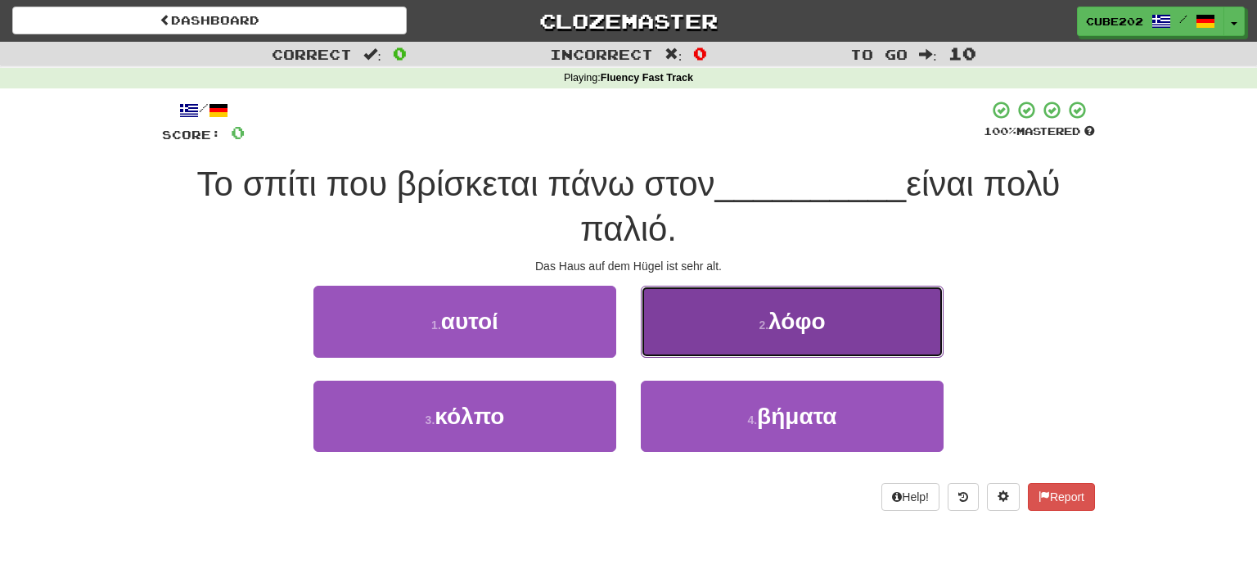
click at [716, 327] on button "2 . λόφο" at bounding box center [792, 321] width 303 height 71
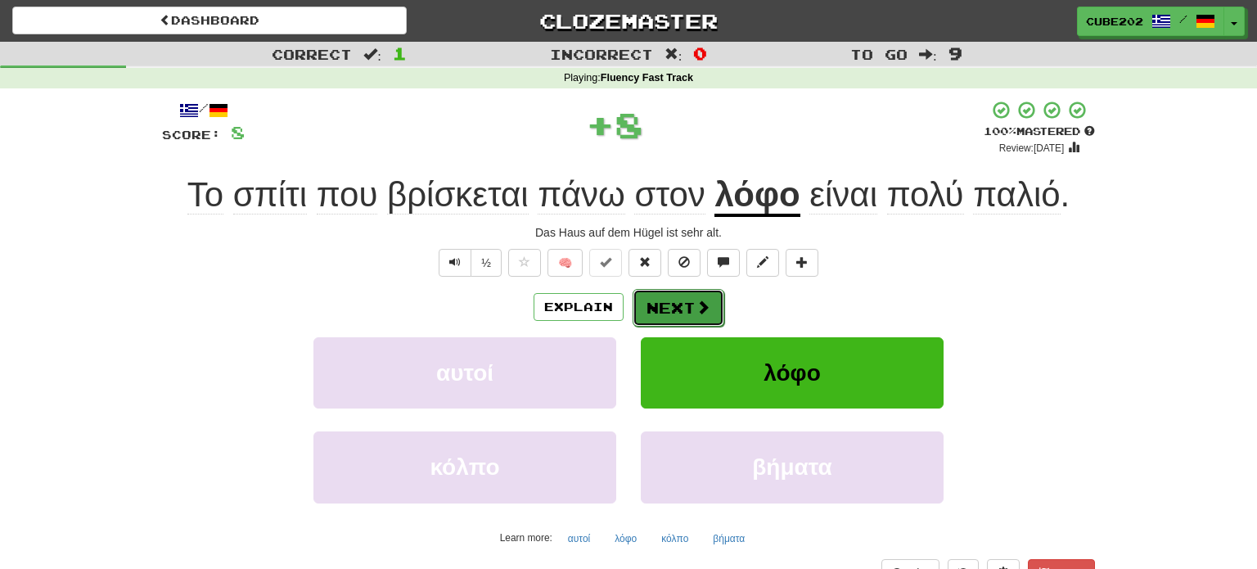
click at [666, 311] on button "Next" at bounding box center [679, 308] width 92 height 38
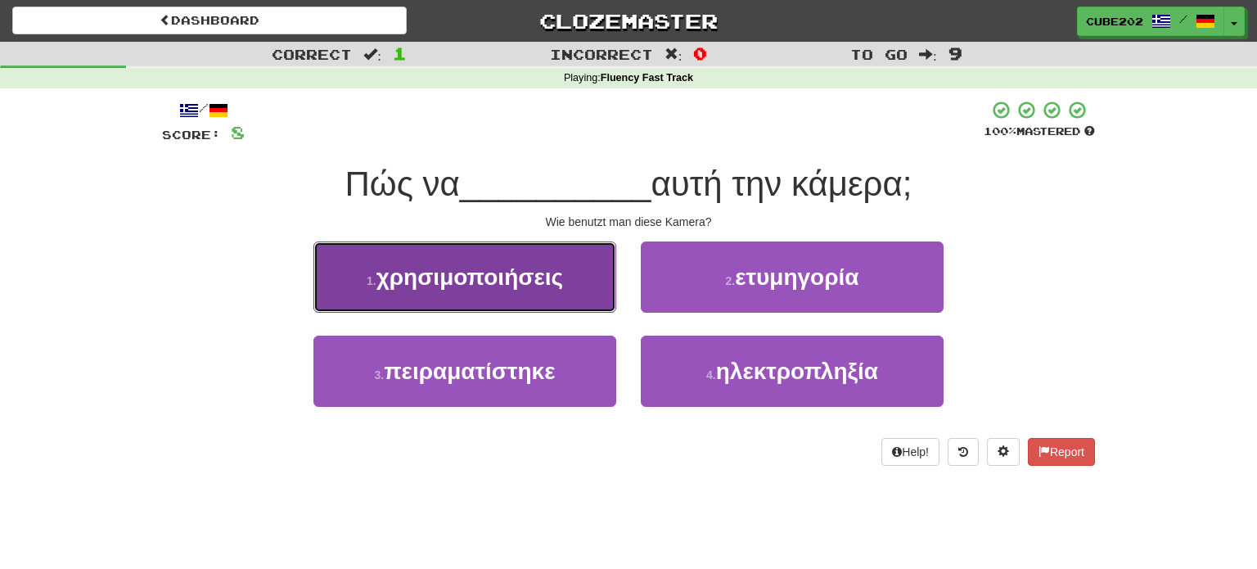
click at [581, 278] on button "1 . χρησιμοποιήσεις" at bounding box center [465, 276] width 303 height 71
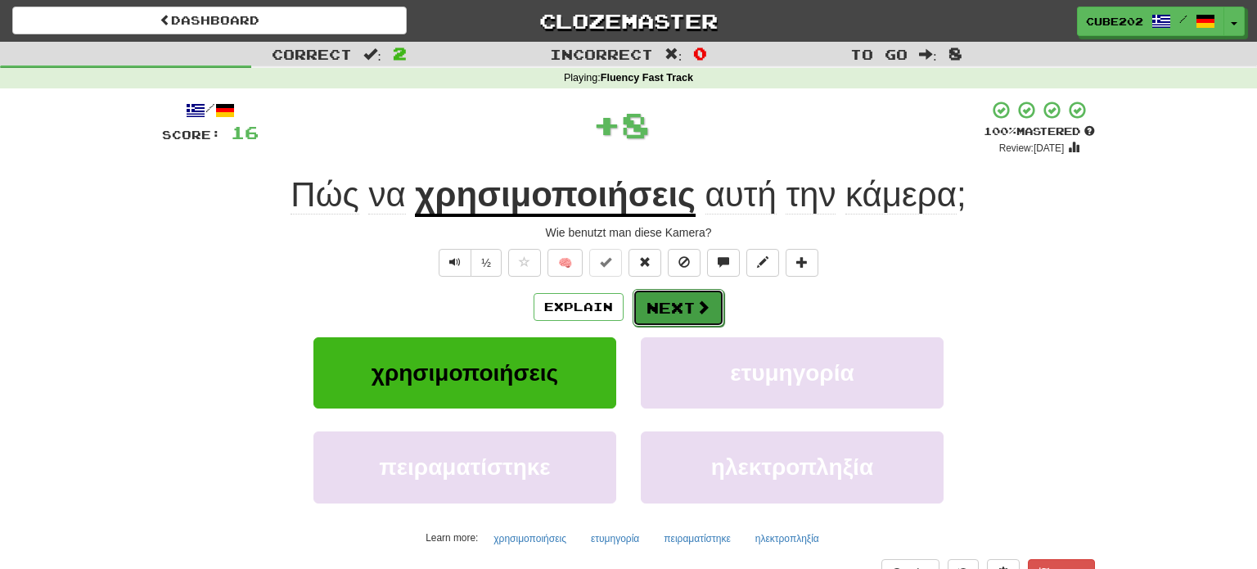
click at [664, 305] on button "Next" at bounding box center [679, 308] width 92 height 38
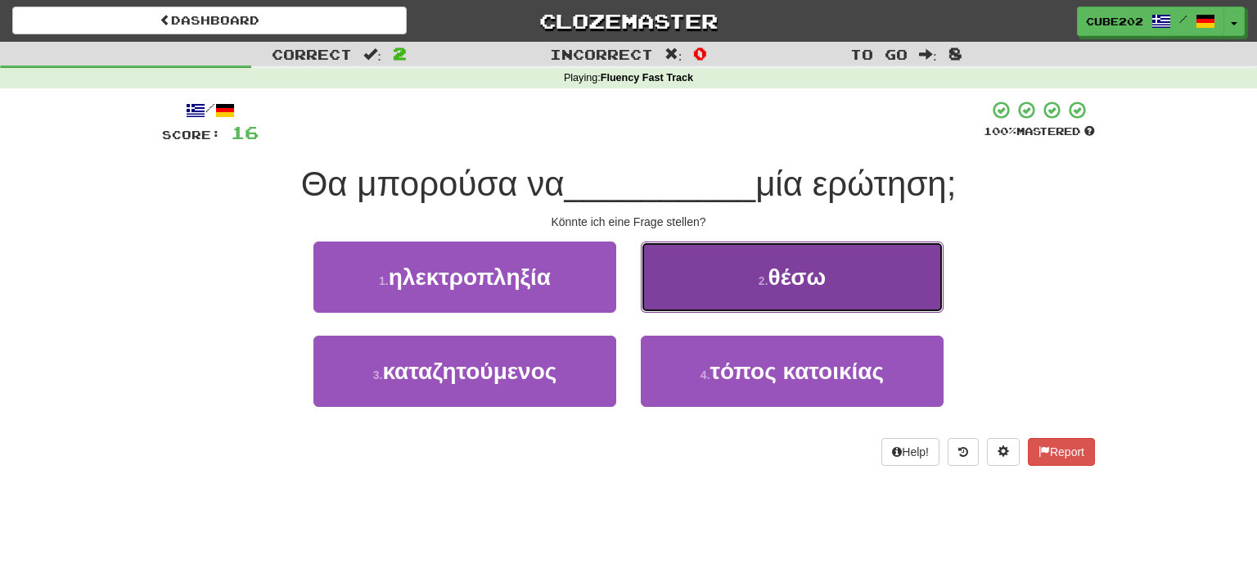
click at [735, 277] on button "2 . θέσω" at bounding box center [792, 276] width 303 height 71
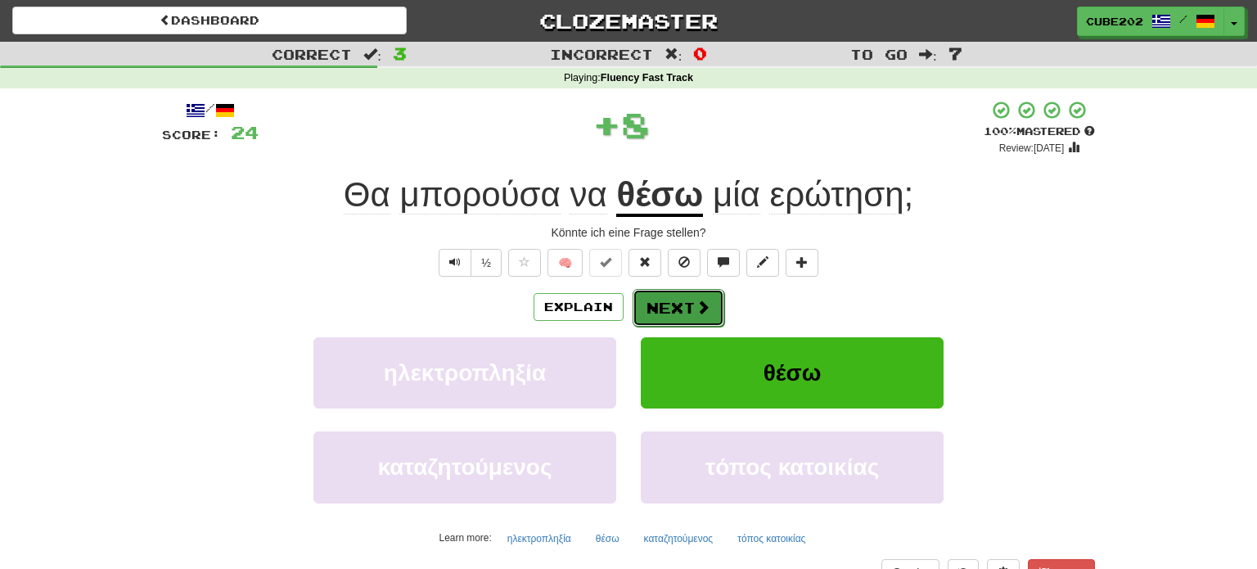
click at [672, 309] on button "Next" at bounding box center [679, 308] width 92 height 38
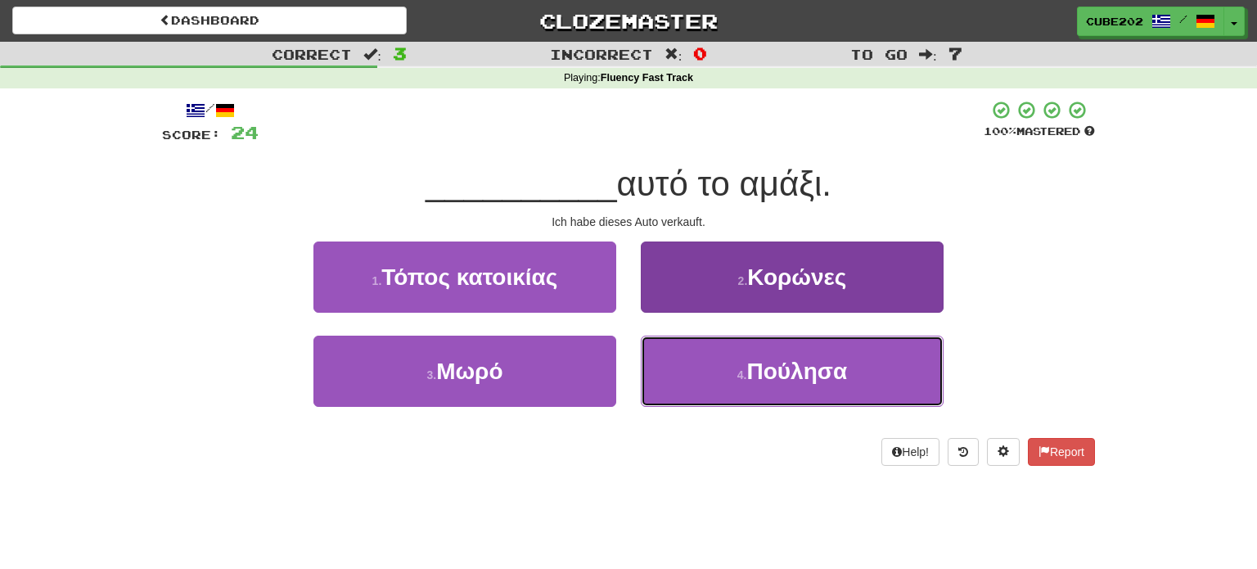
click at [751, 373] on span "Πούλησα" at bounding box center [797, 371] width 101 height 25
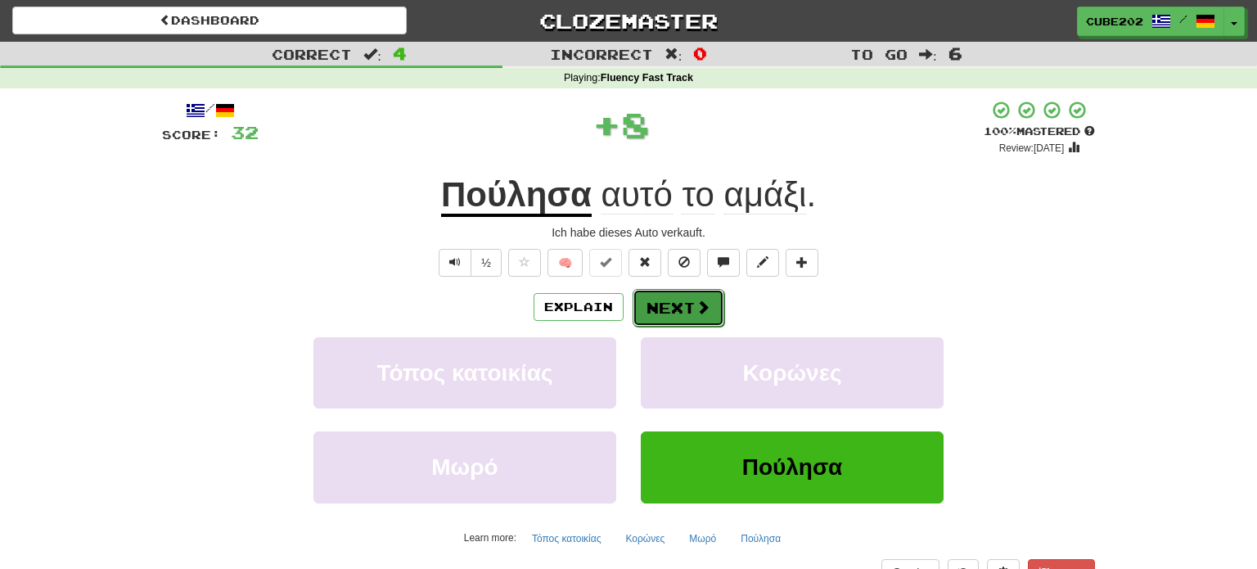
click at [680, 296] on button "Next" at bounding box center [679, 308] width 92 height 38
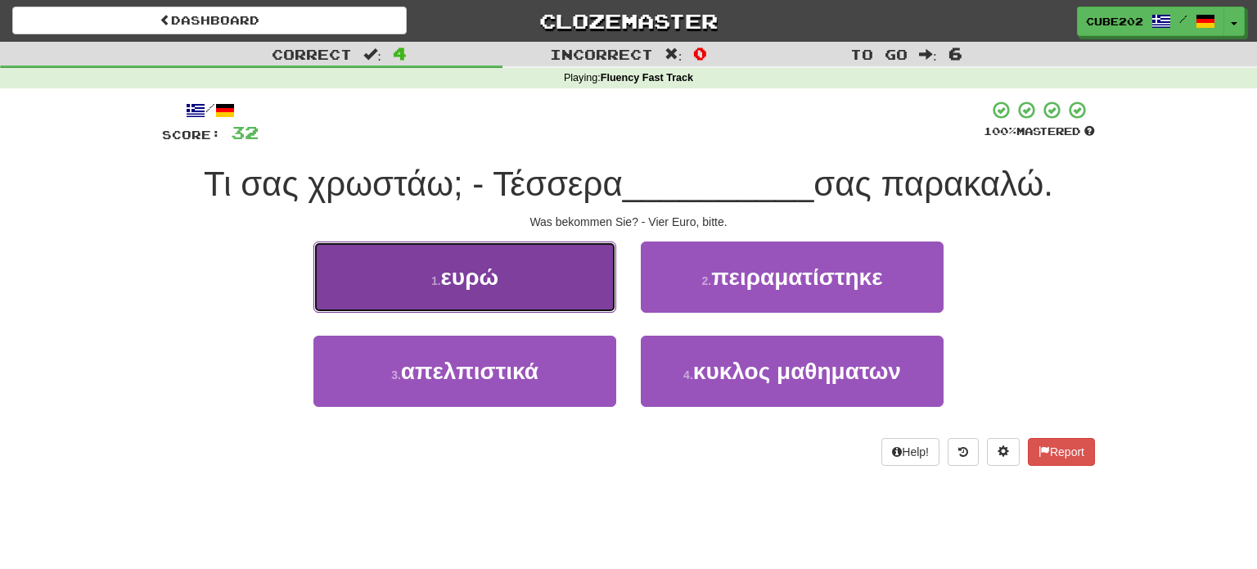
click at [584, 270] on button "1 . ευρώ" at bounding box center [465, 276] width 303 height 71
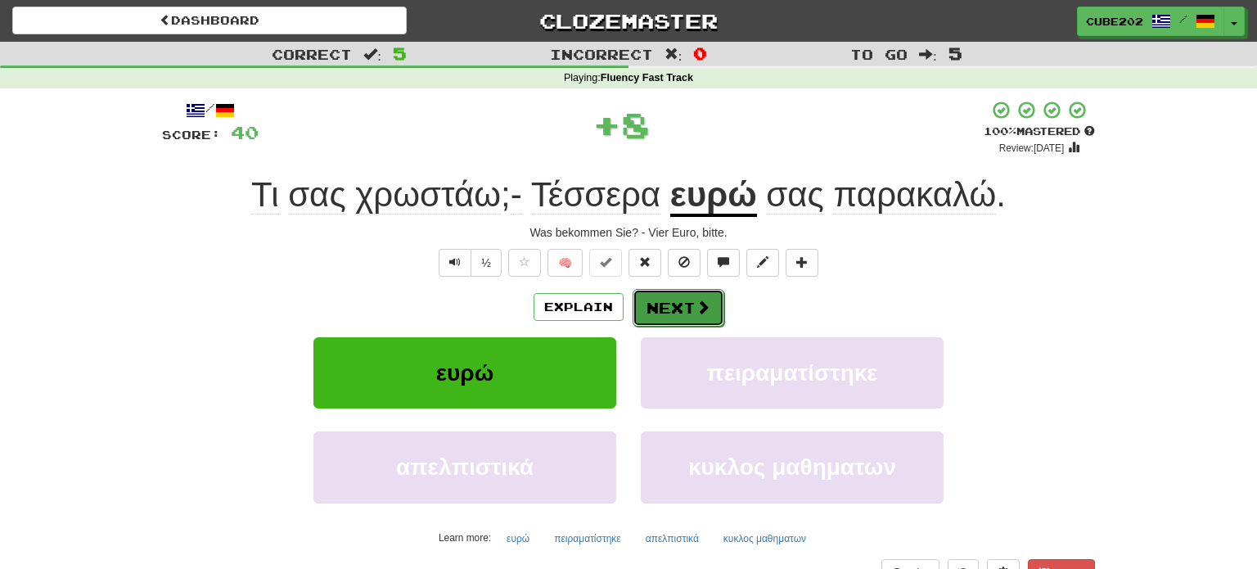
click at [681, 301] on button "Next" at bounding box center [679, 308] width 92 height 38
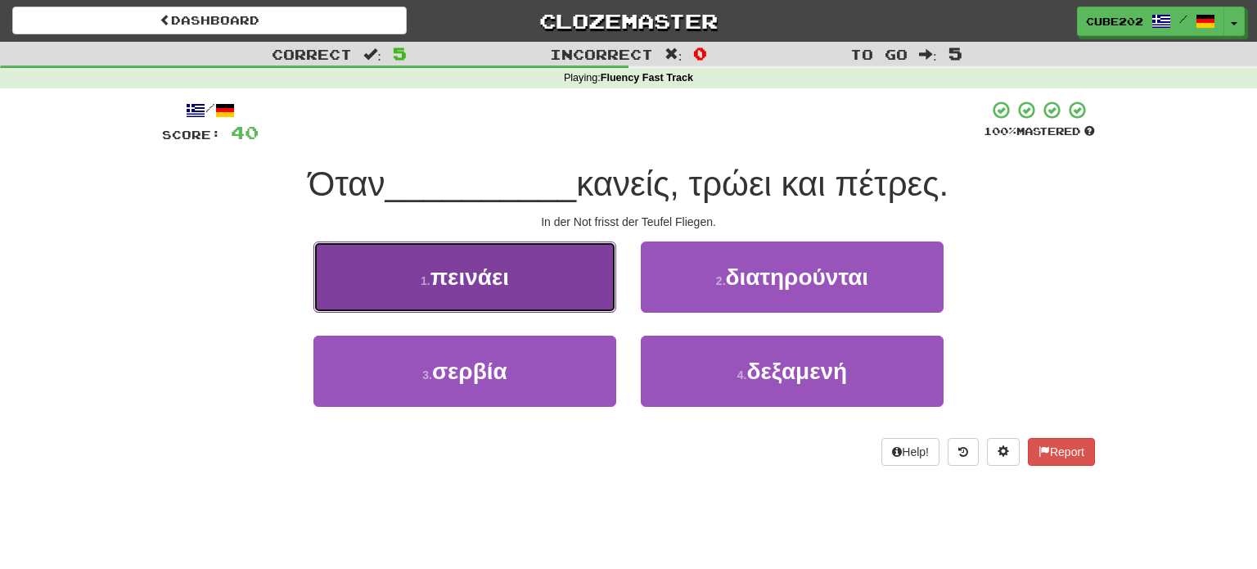
click at [590, 273] on button "1 . πεινάει" at bounding box center [465, 276] width 303 height 71
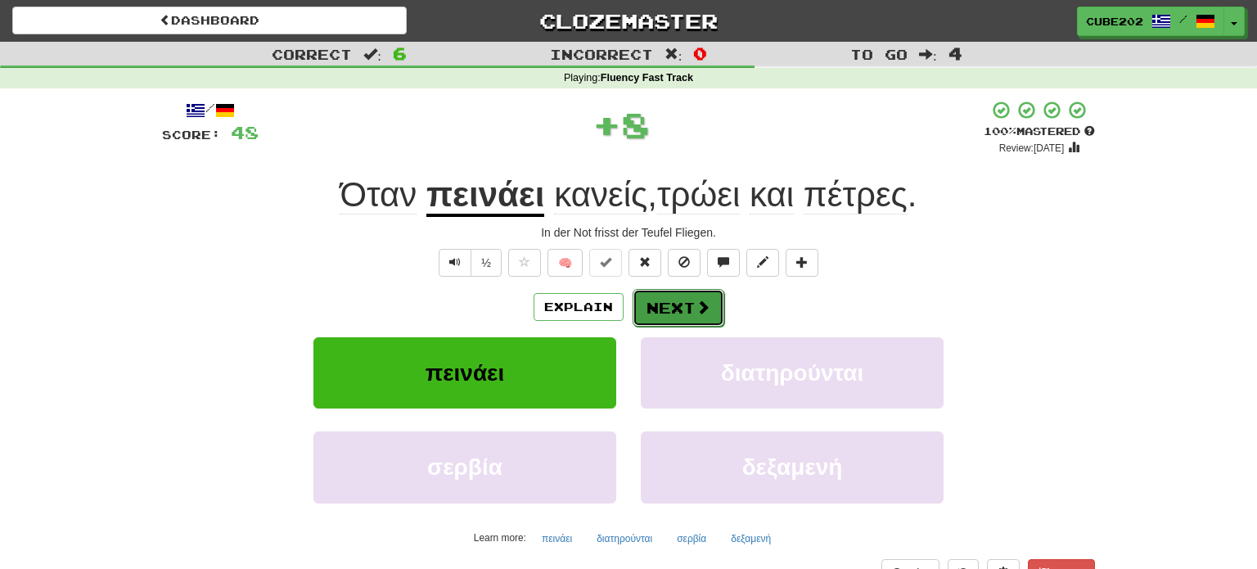
click at [665, 304] on button "Next" at bounding box center [679, 308] width 92 height 38
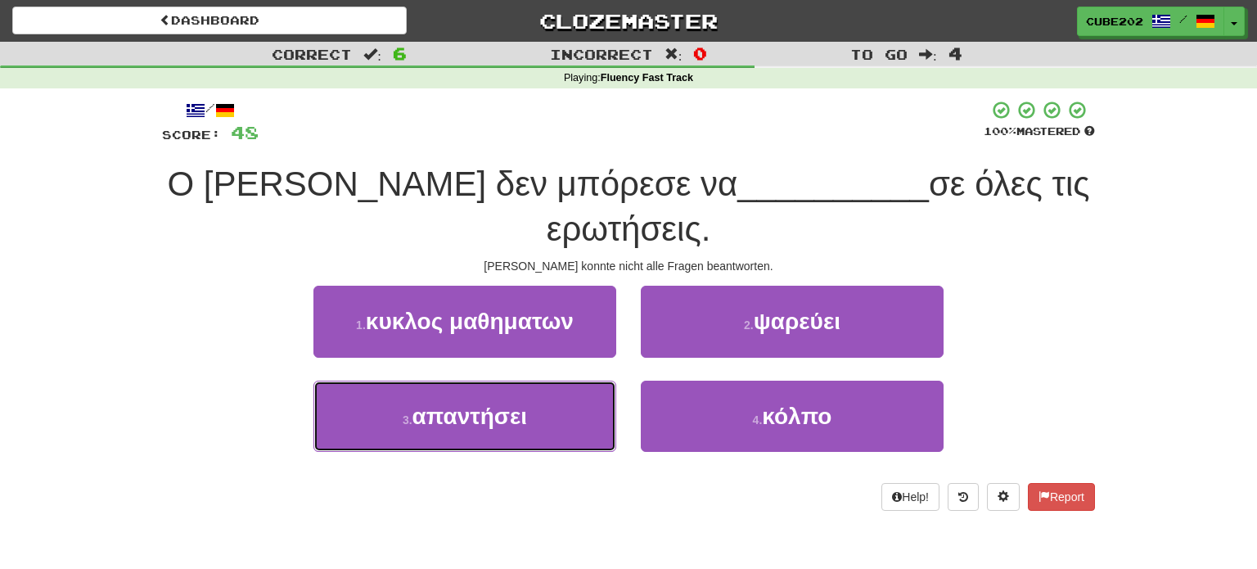
drag, startPoint x: 587, startPoint y: 364, endPoint x: 596, endPoint y: 327, distance: 38.7
click at [586, 381] on button "3 . απαντήσει" at bounding box center [465, 416] width 303 height 71
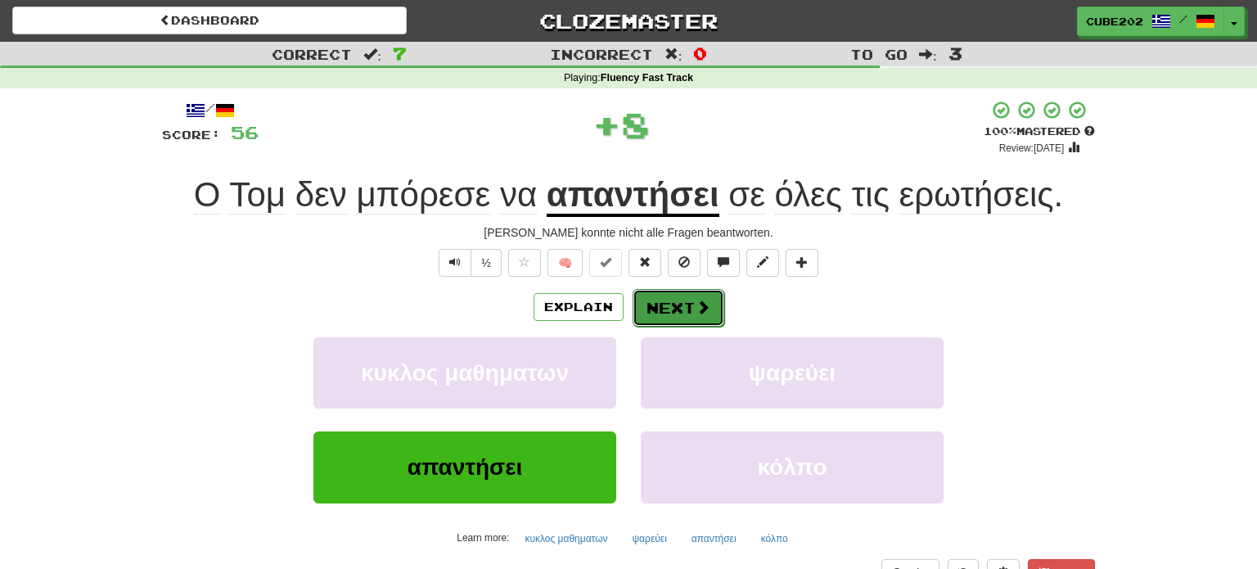
click at [682, 300] on button "Next" at bounding box center [679, 308] width 92 height 38
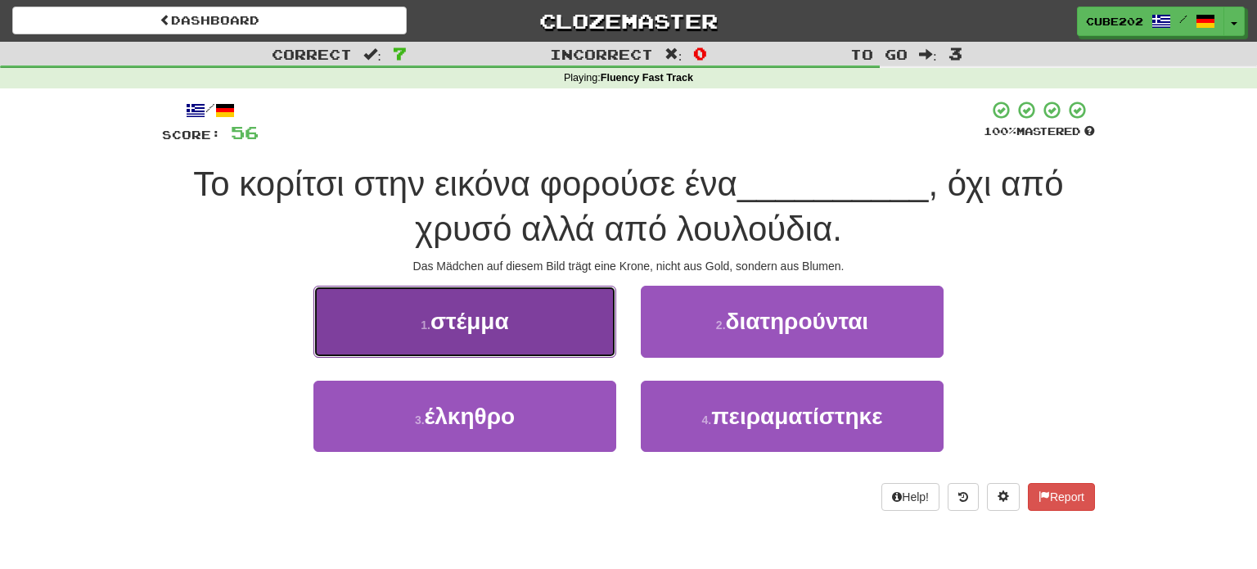
click at [589, 308] on button "1 . στέμμα" at bounding box center [465, 321] width 303 height 71
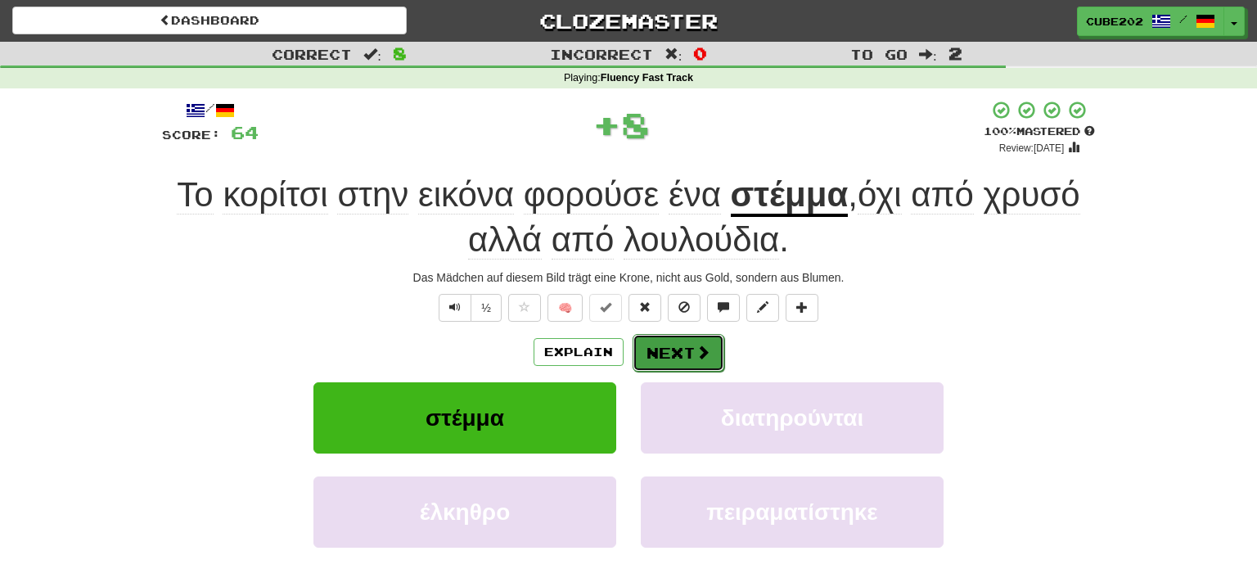
click at [690, 339] on button "Next" at bounding box center [679, 353] width 92 height 38
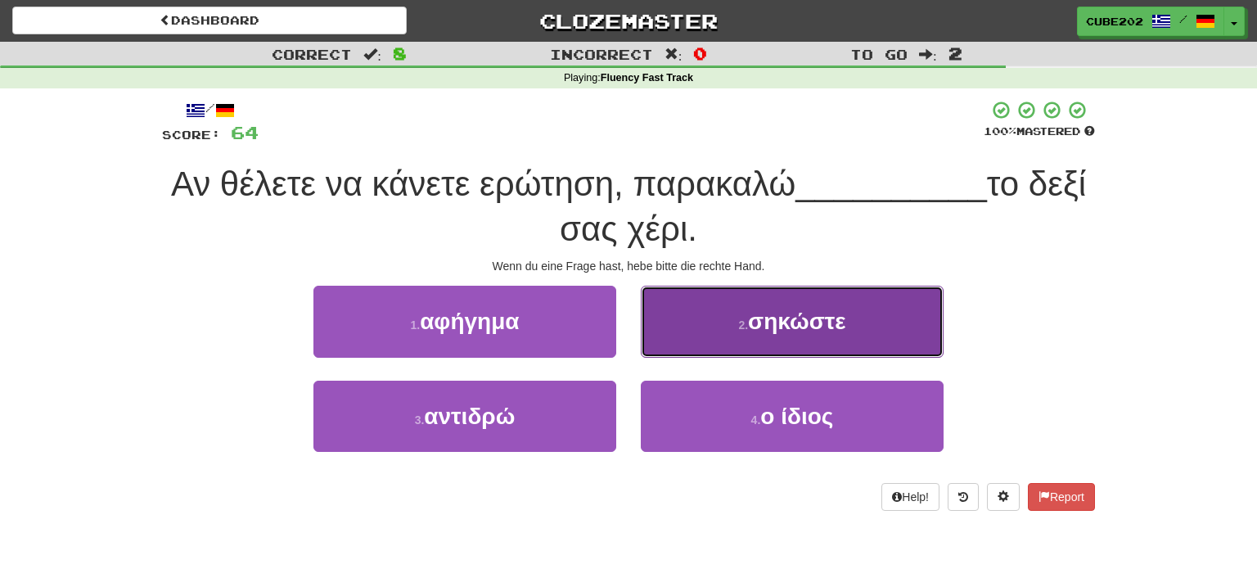
click at [729, 327] on button "2 . σηκώστε" at bounding box center [792, 321] width 303 height 71
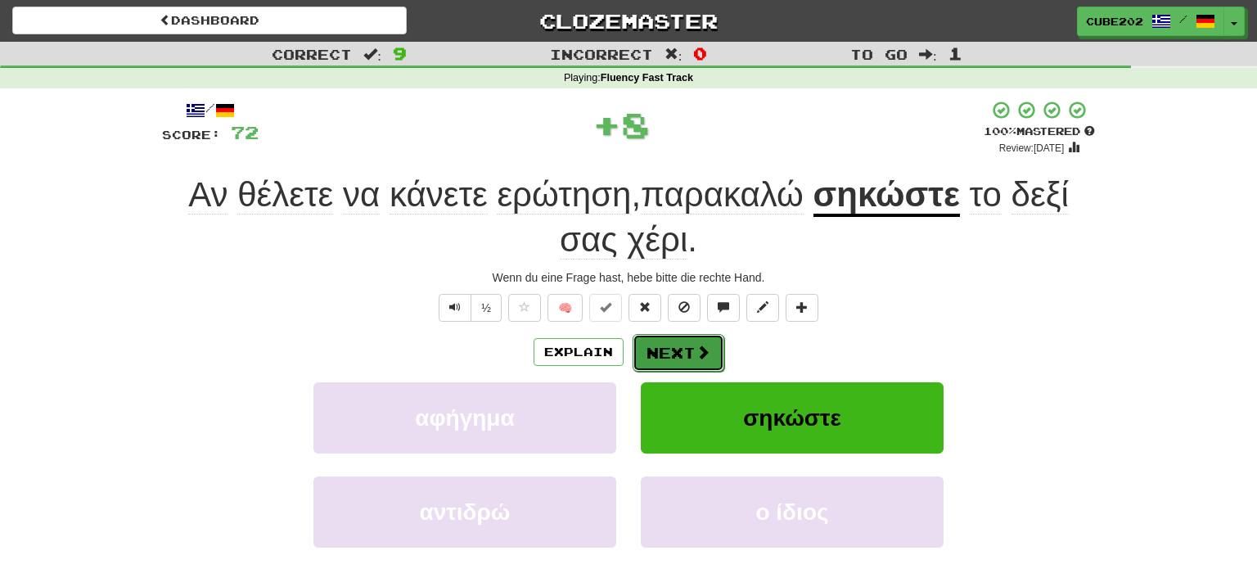
click at [696, 350] on span at bounding box center [703, 352] width 15 height 15
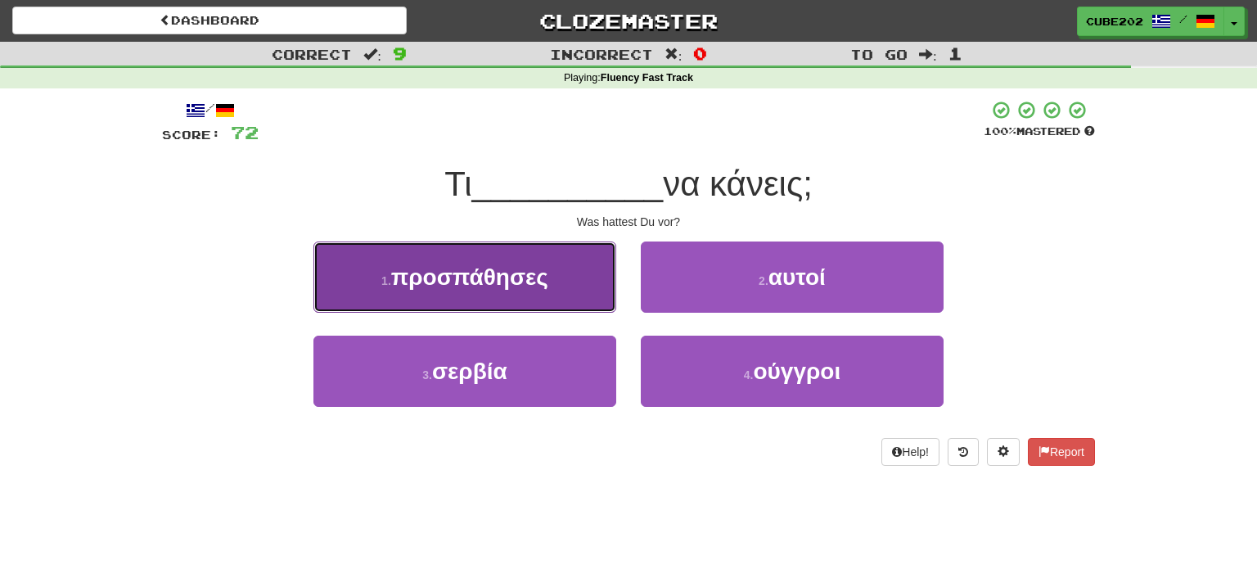
click at [607, 273] on button "1 . προσπάθησες" at bounding box center [465, 276] width 303 height 71
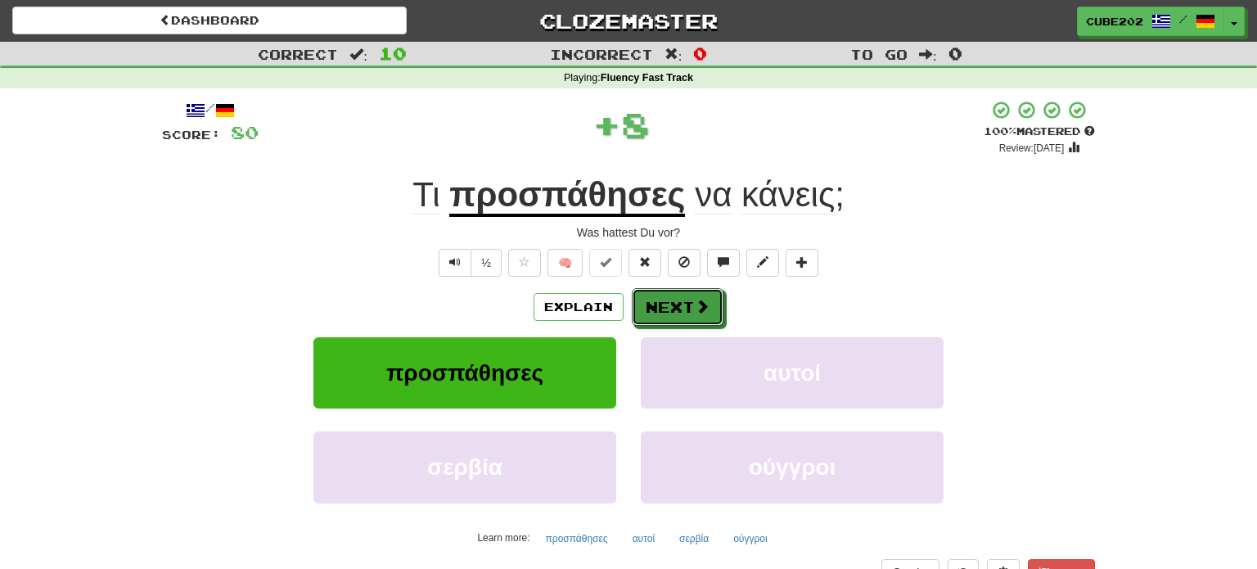
click at [695, 311] on span at bounding box center [702, 306] width 15 height 15
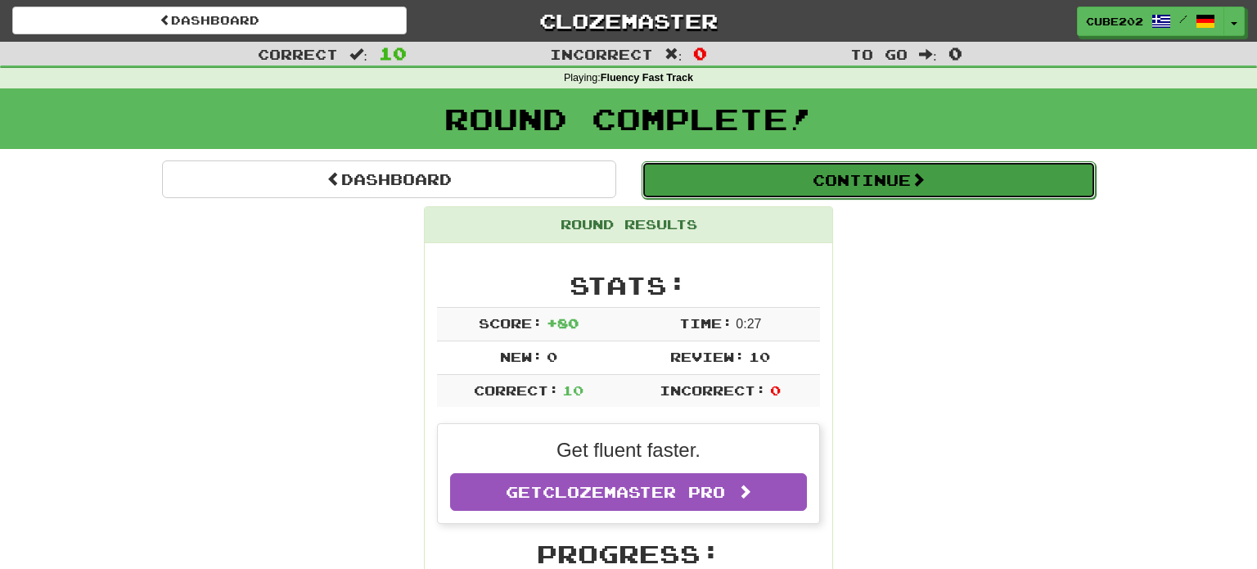
click at [730, 172] on button "Continue" at bounding box center [869, 180] width 454 height 38
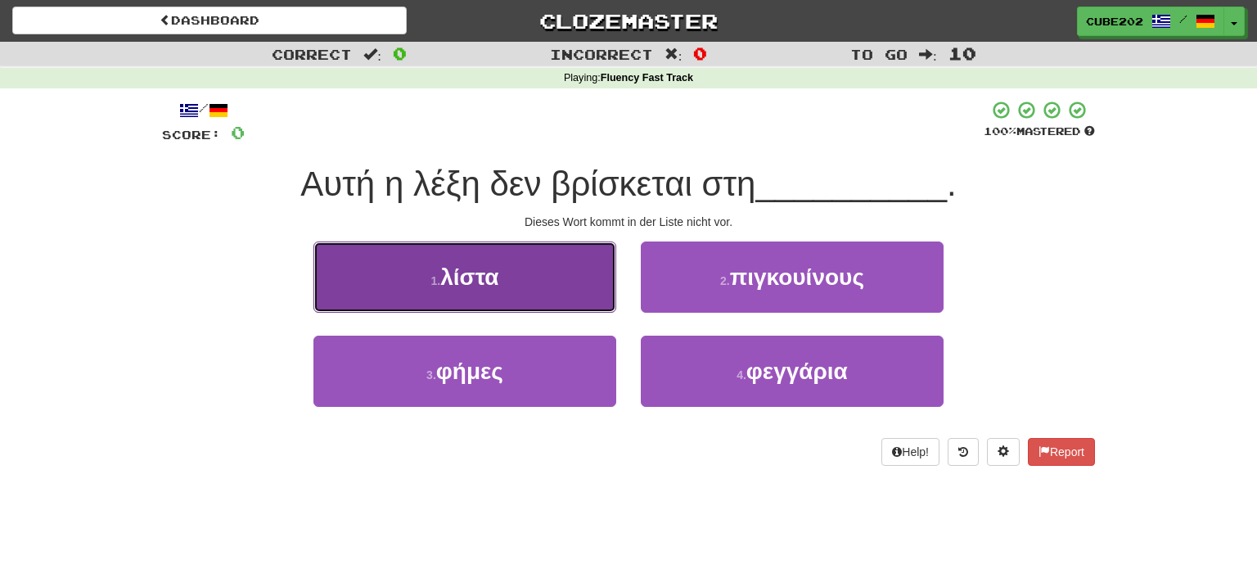
click at [475, 291] on button "1 . λίστα" at bounding box center [465, 276] width 303 height 71
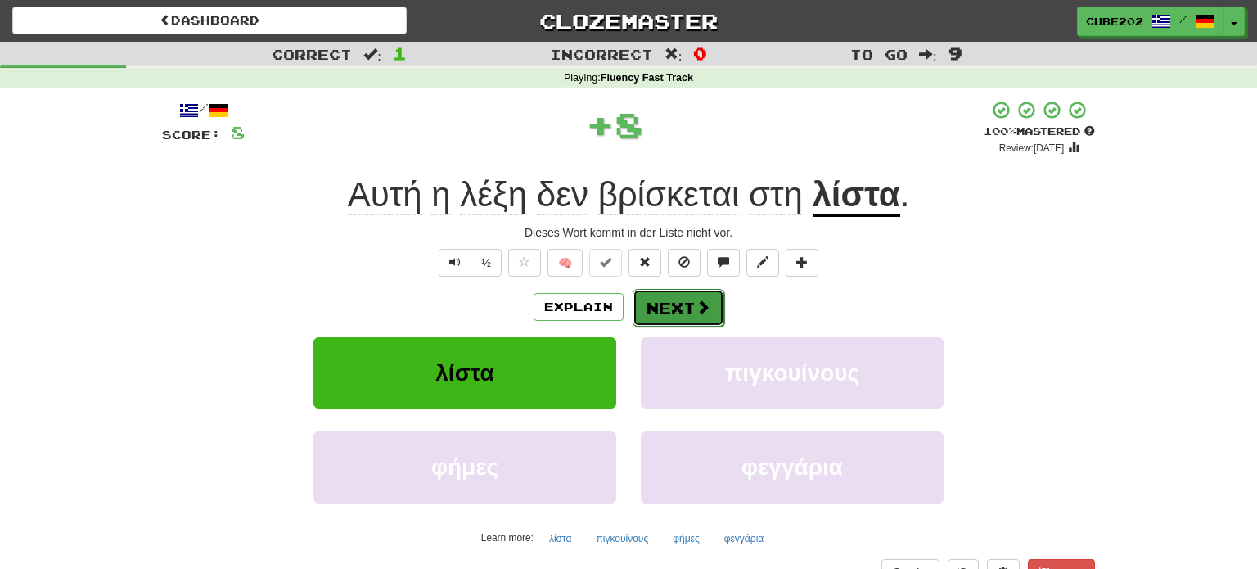
click at [683, 297] on button "Next" at bounding box center [679, 308] width 92 height 38
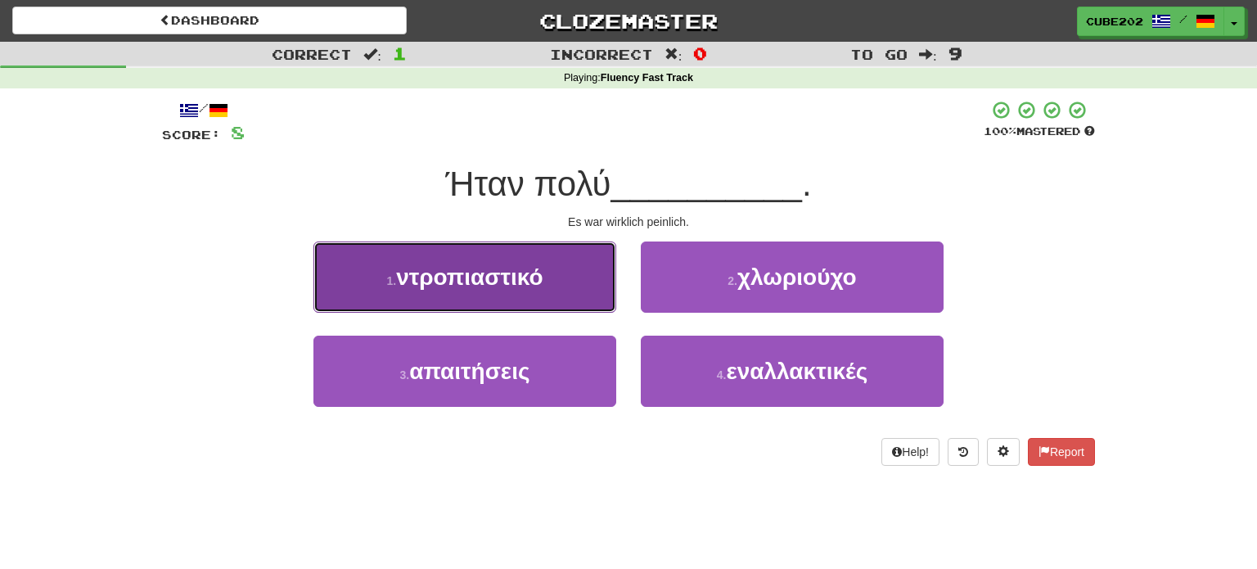
click at [585, 269] on button "1 . ντροπιαστικό" at bounding box center [465, 276] width 303 height 71
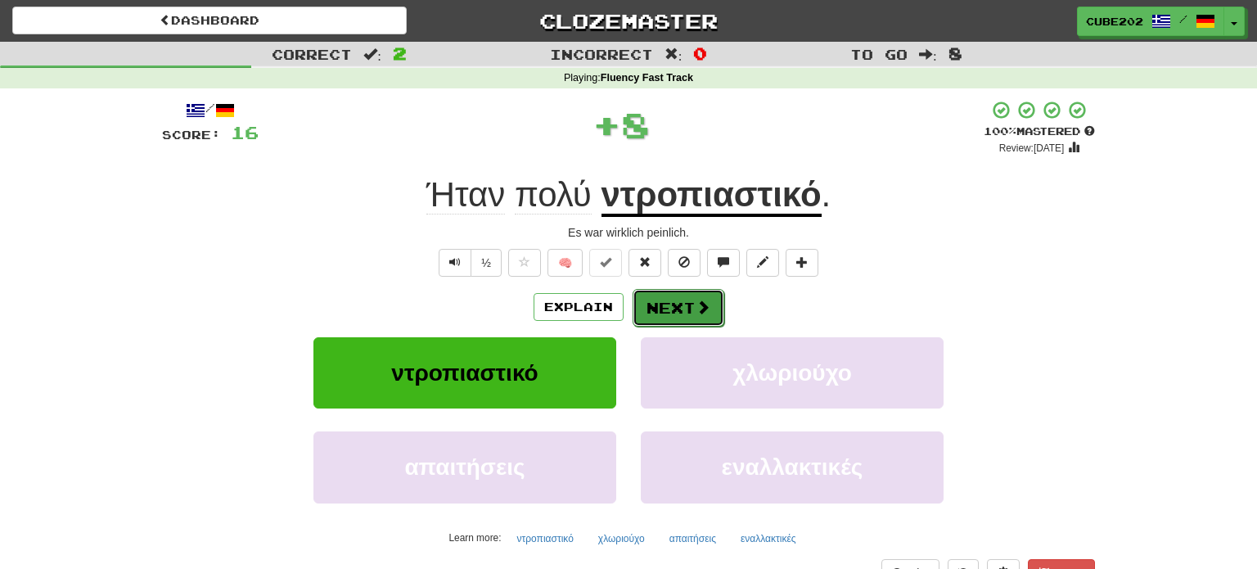
click at [679, 300] on button "Next" at bounding box center [679, 308] width 92 height 38
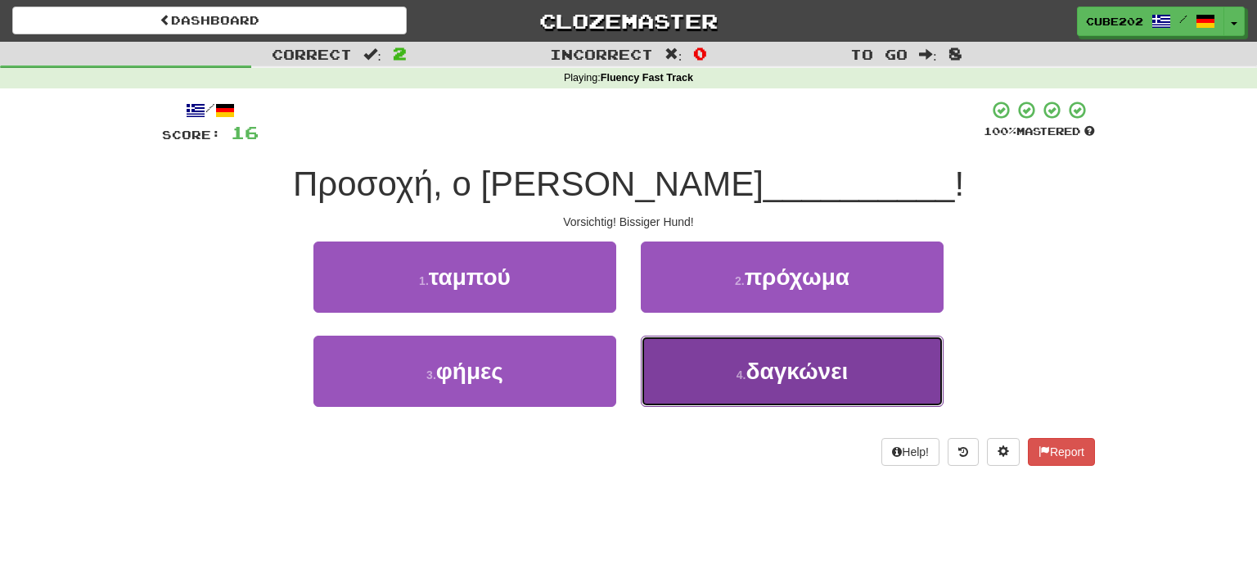
click at [743, 379] on small "4 ." at bounding box center [742, 374] width 10 height 13
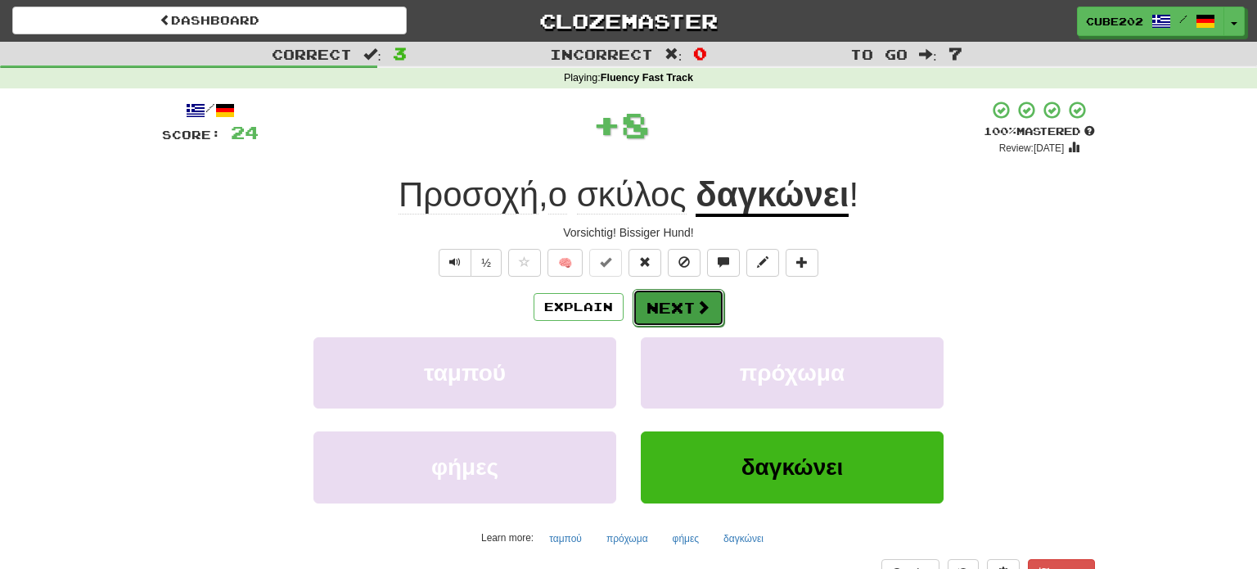
click at [678, 309] on button "Next" at bounding box center [679, 308] width 92 height 38
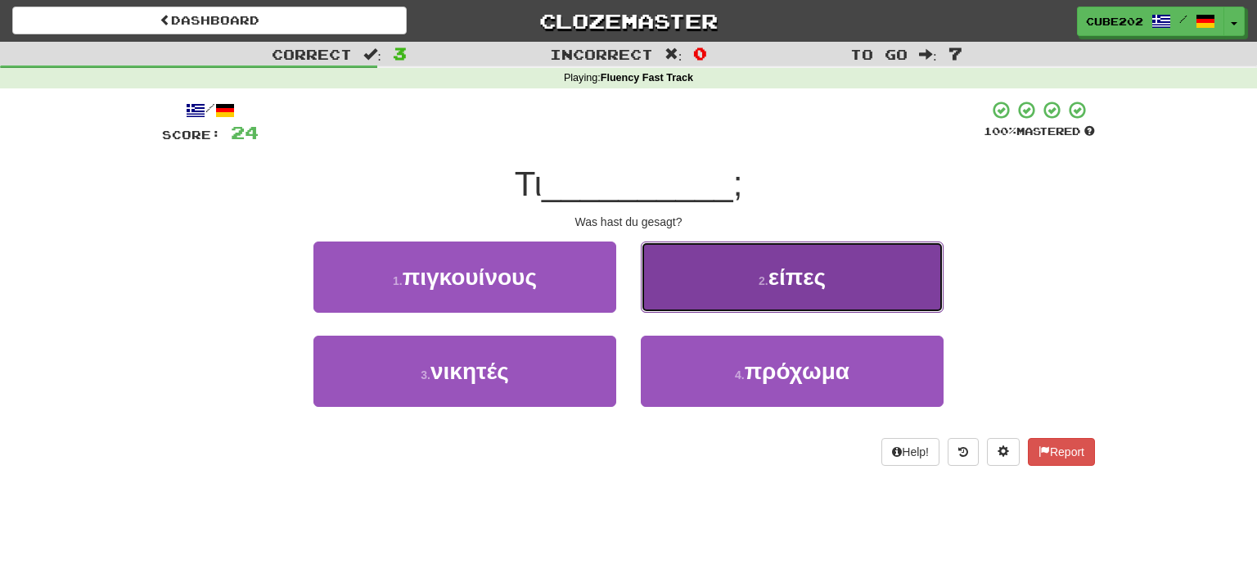
click at [711, 264] on button "2 . είπες" at bounding box center [792, 276] width 303 height 71
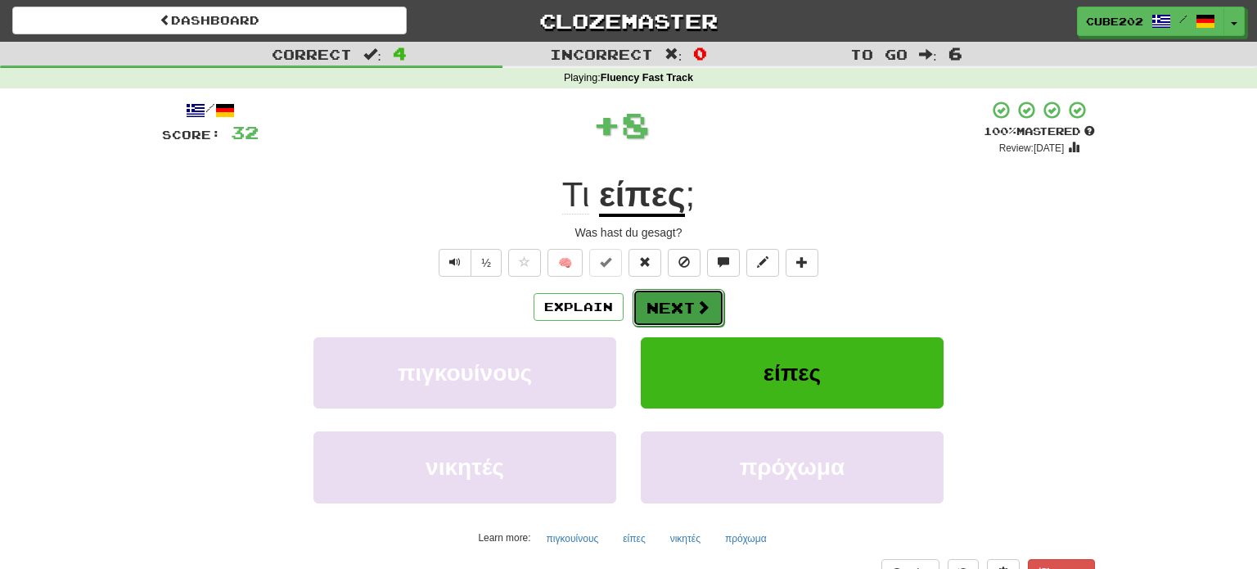
click at [679, 307] on button "Next" at bounding box center [679, 308] width 92 height 38
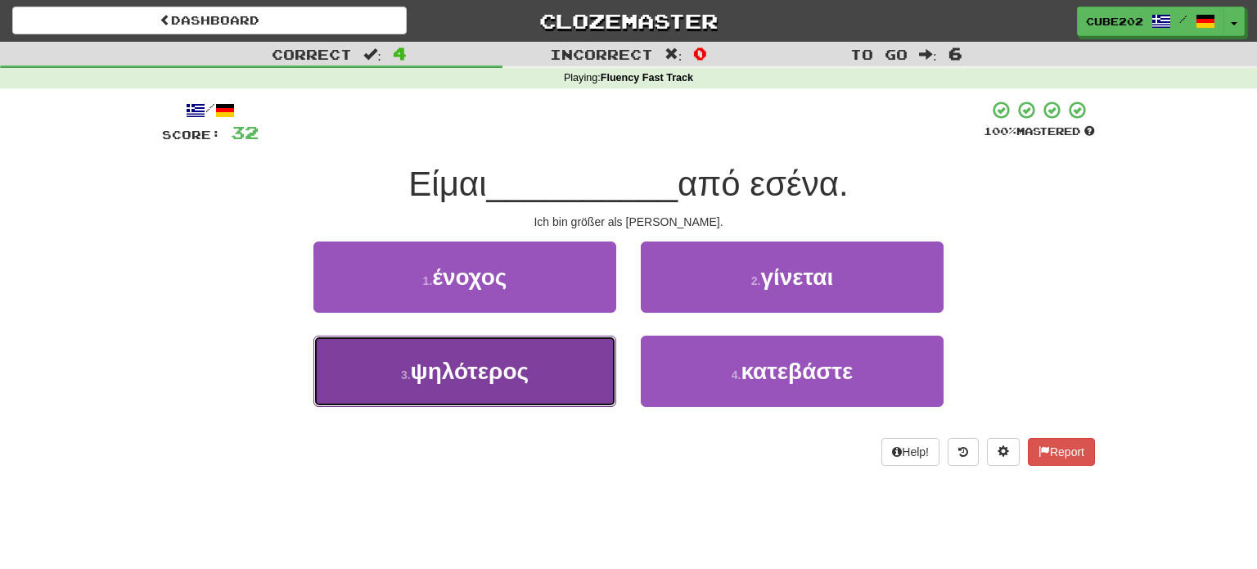
click at [564, 382] on button "3 . ψηλότερος" at bounding box center [465, 371] width 303 height 71
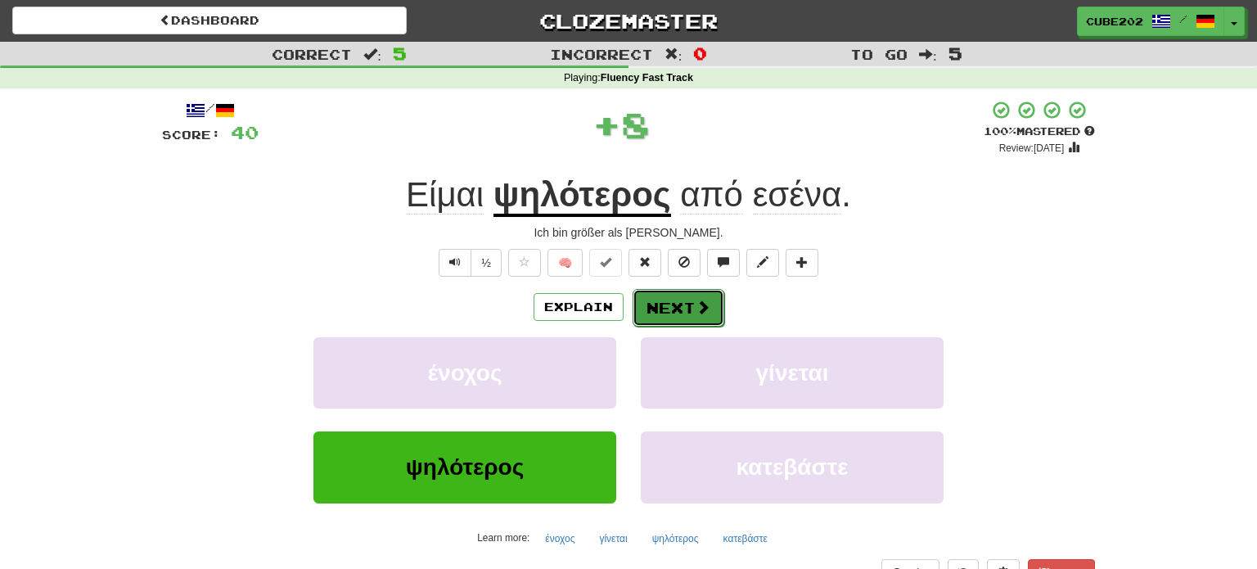
click at [678, 298] on button "Next" at bounding box center [679, 308] width 92 height 38
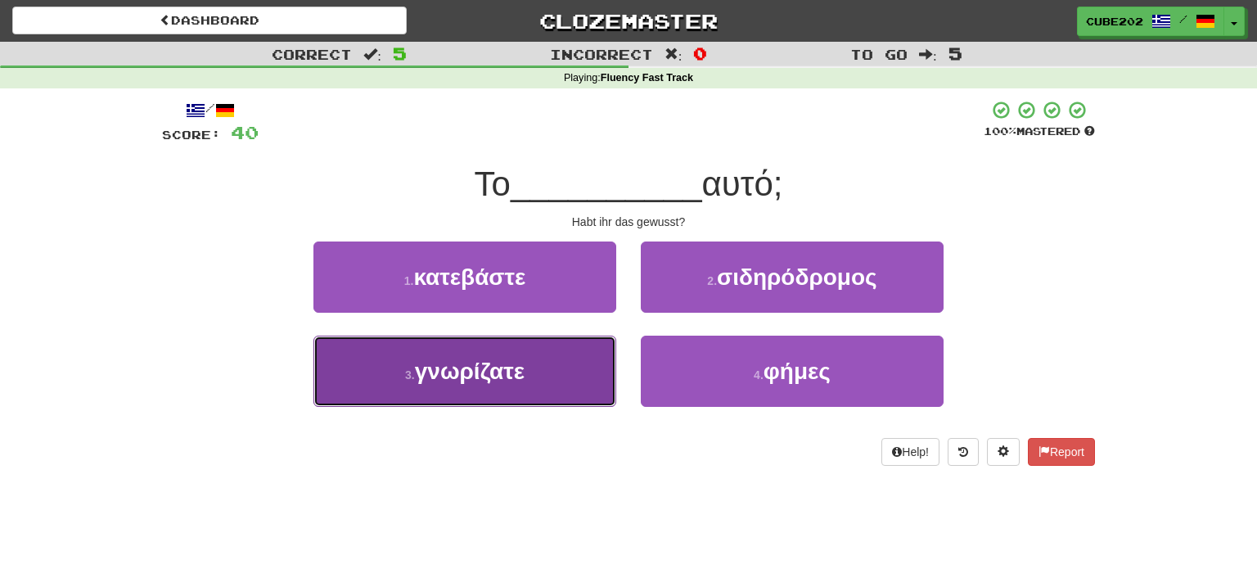
click at [553, 370] on button "3 . γνωρίζατε" at bounding box center [465, 371] width 303 height 71
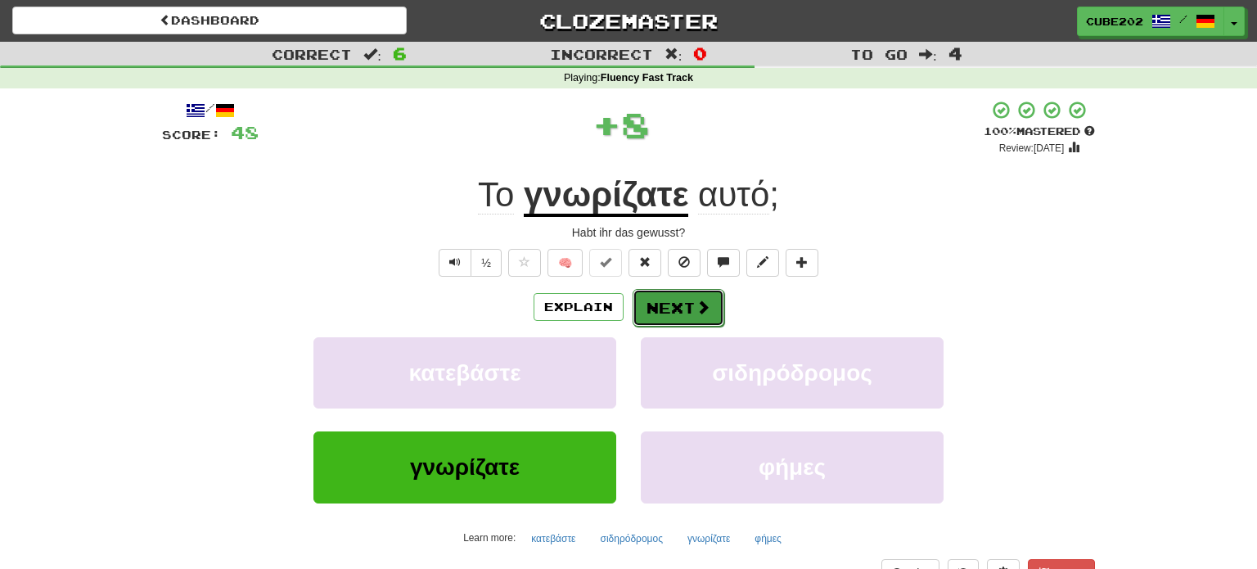
click at [677, 301] on button "Next" at bounding box center [679, 308] width 92 height 38
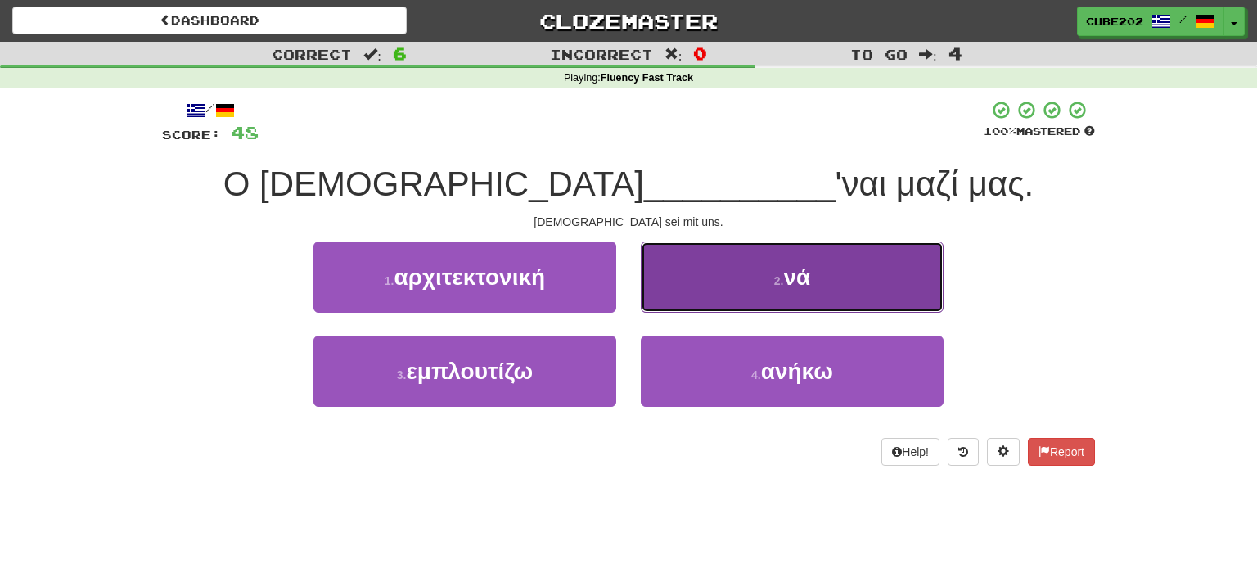
click at [710, 281] on button "2 . νά" at bounding box center [792, 276] width 303 height 71
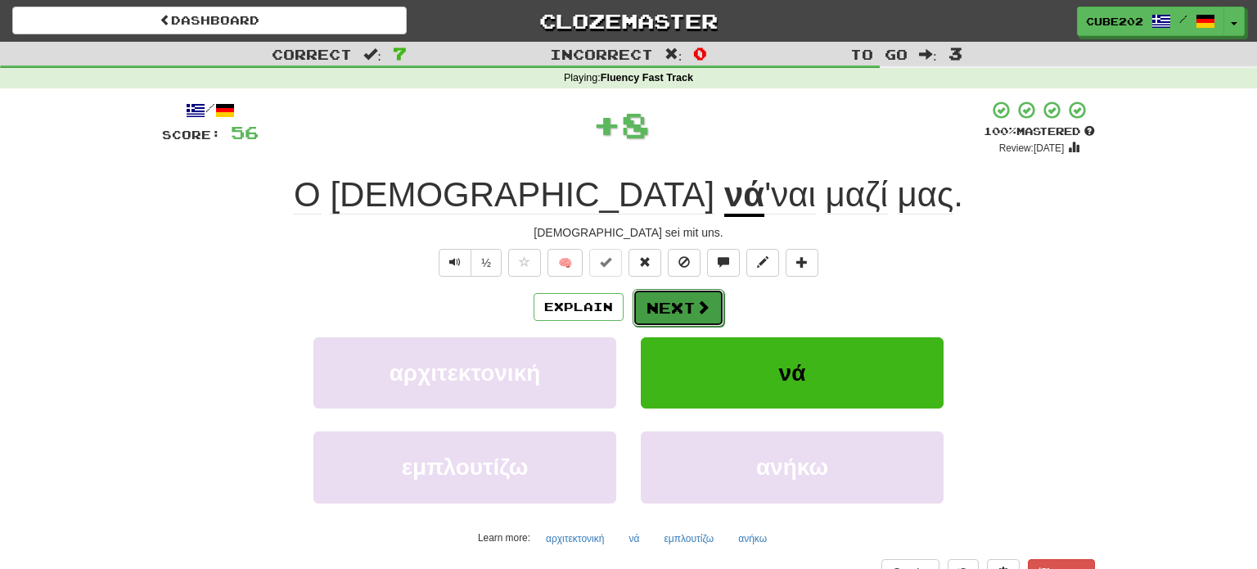
click at [683, 302] on button "Next" at bounding box center [679, 308] width 92 height 38
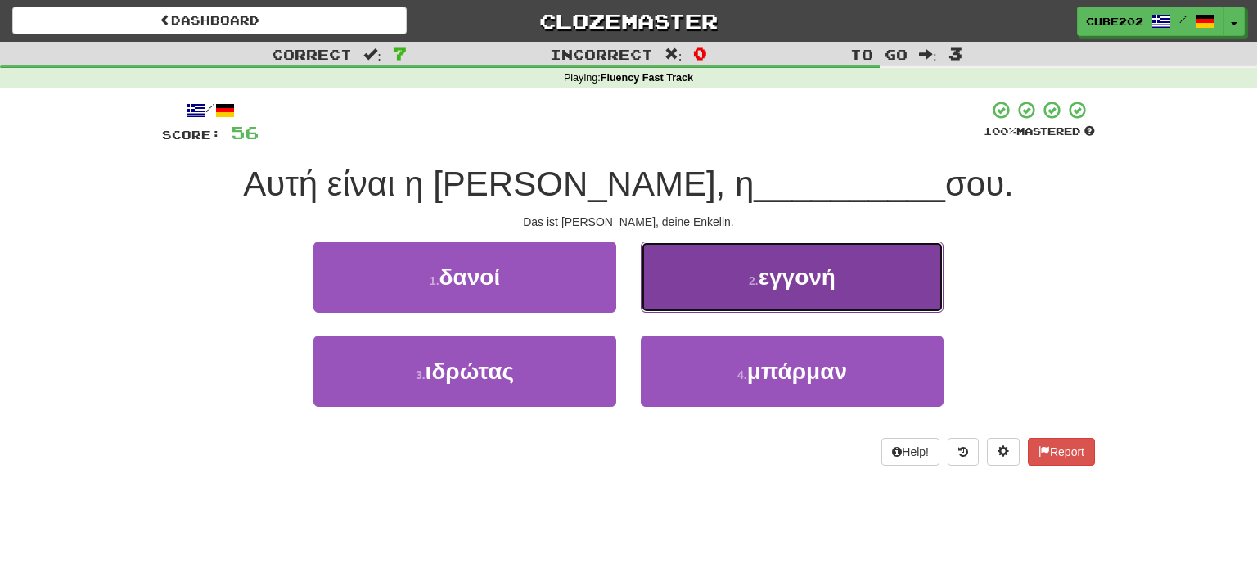
click at [711, 283] on button "2 . εγγονή" at bounding box center [792, 276] width 303 height 71
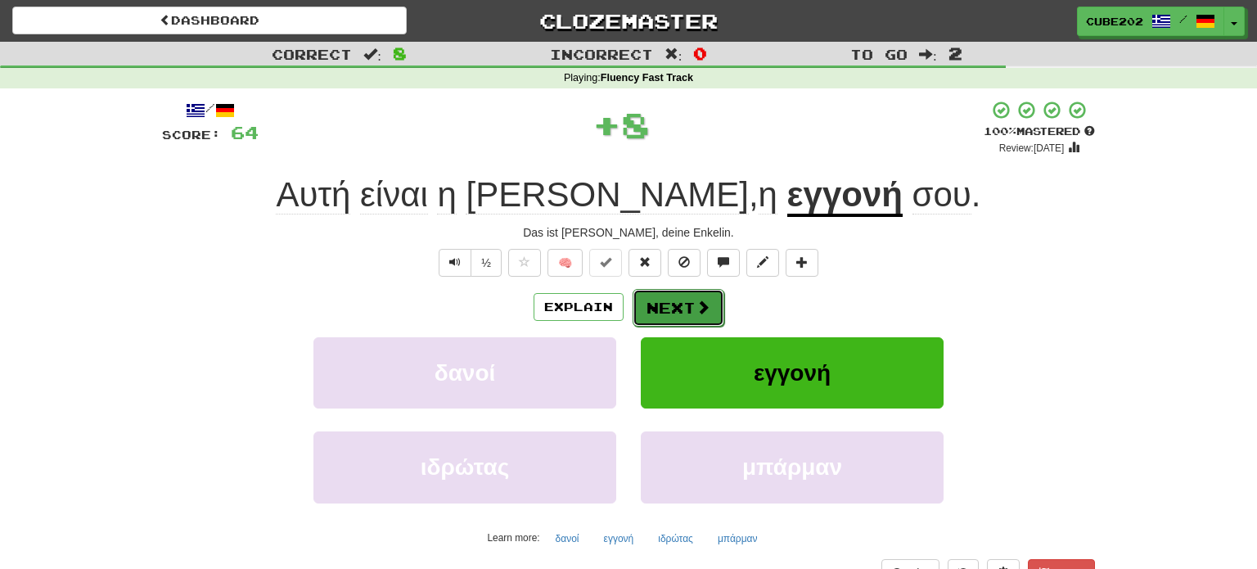
click at [675, 313] on button "Next" at bounding box center [679, 308] width 92 height 38
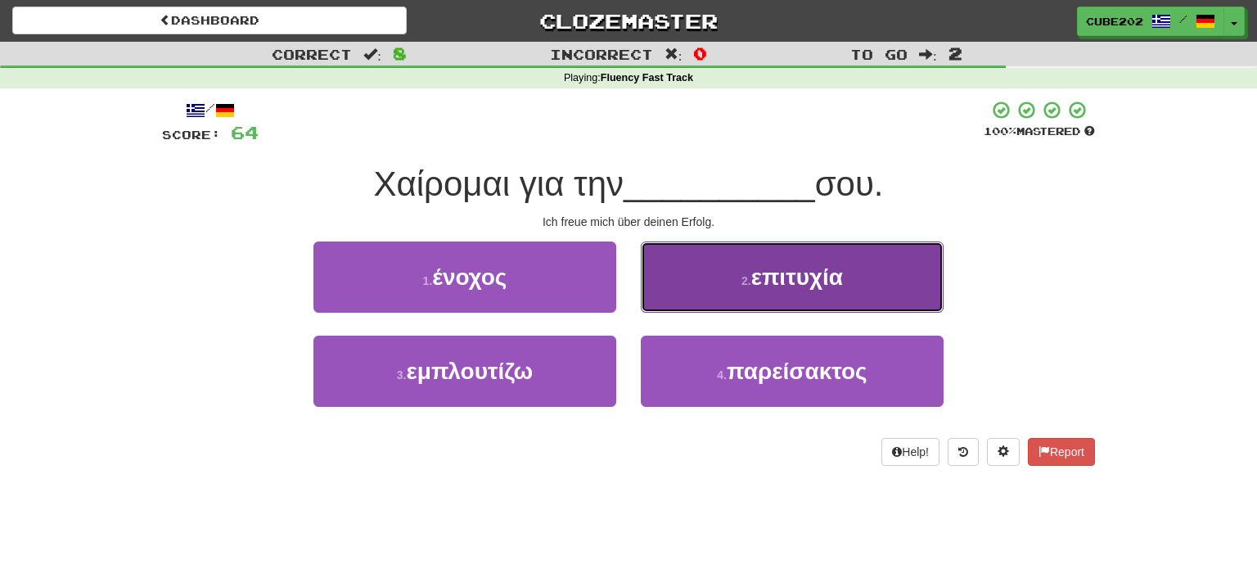
click at [719, 284] on button "2 . επιτυχία" at bounding box center [792, 276] width 303 height 71
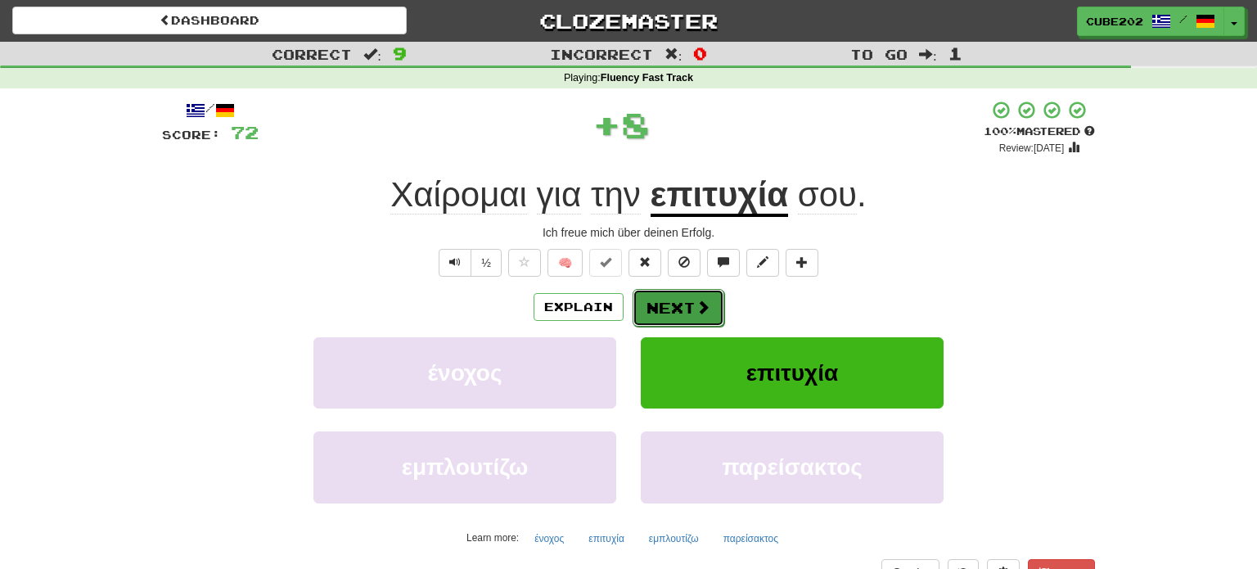
click at [693, 306] on button "Next" at bounding box center [679, 308] width 92 height 38
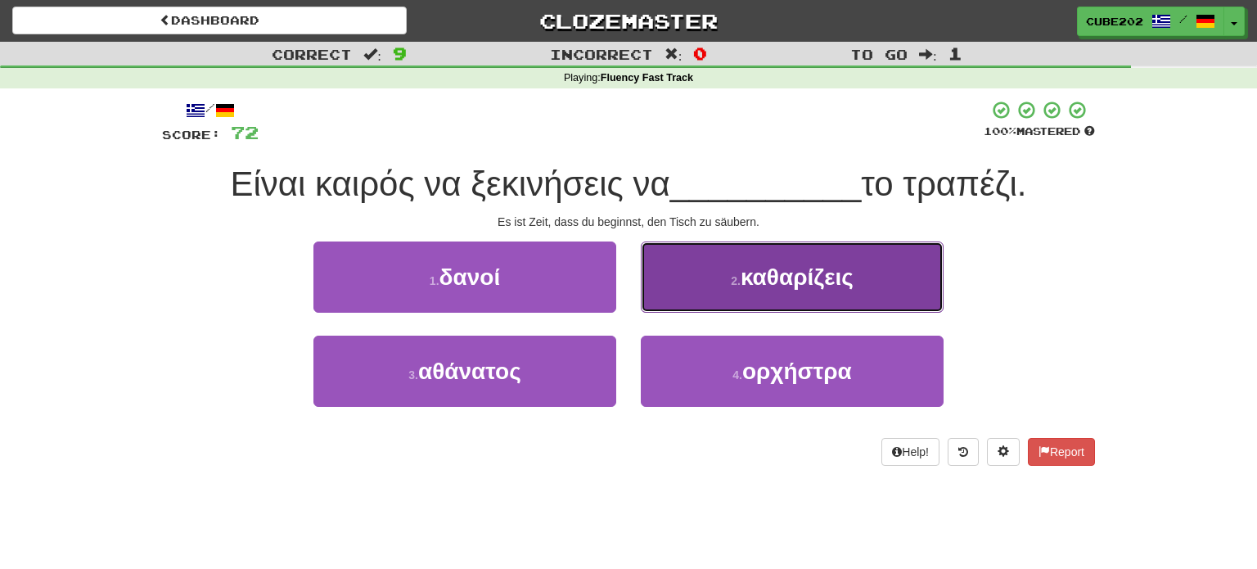
click at [698, 273] on button "2 . καθαρίζεις" at bounding box center [792, 276] width 303 height 71
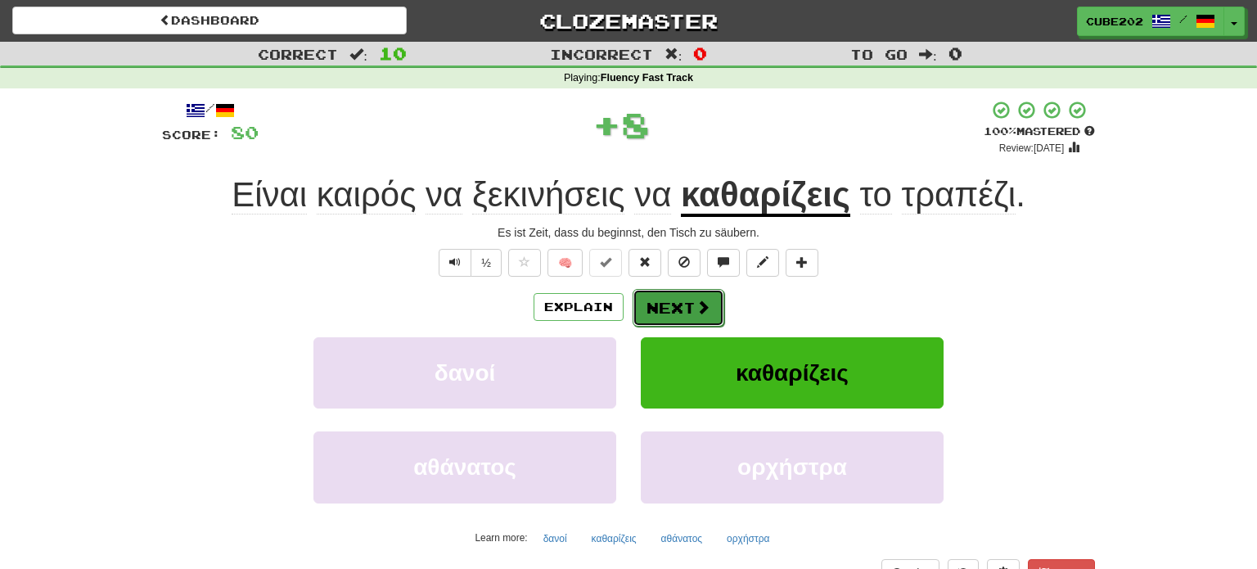
click at [663, 302] on button "Next" at bounding box center [679, 308] width 92 height 38
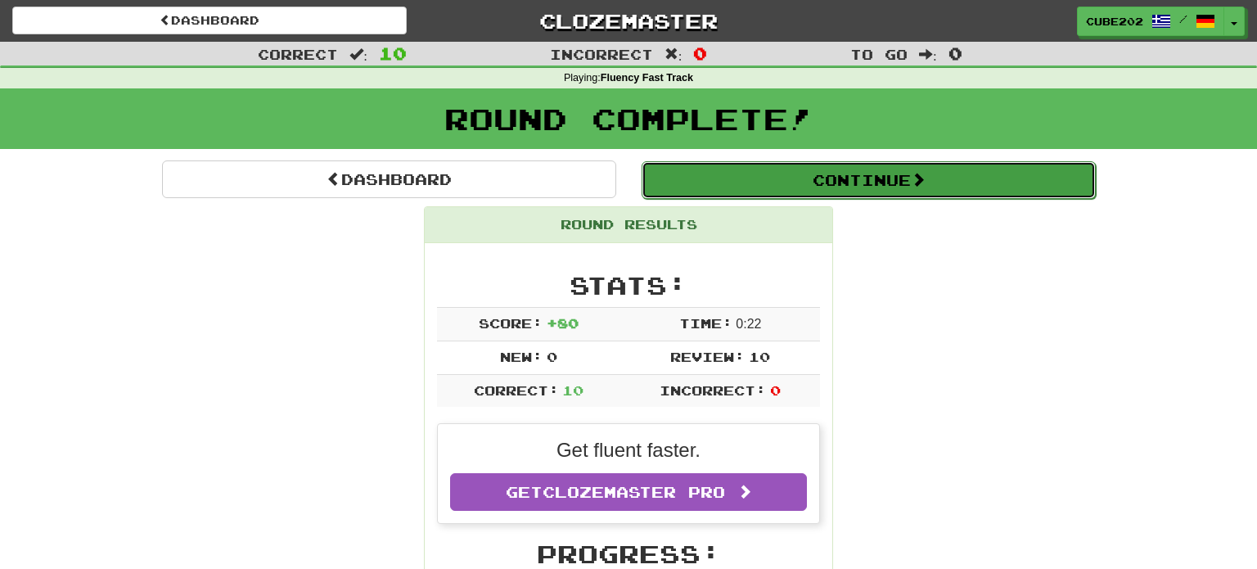
click at [685, 190] on button "Continue" at bounding box center [869, 180] width 454 height 38
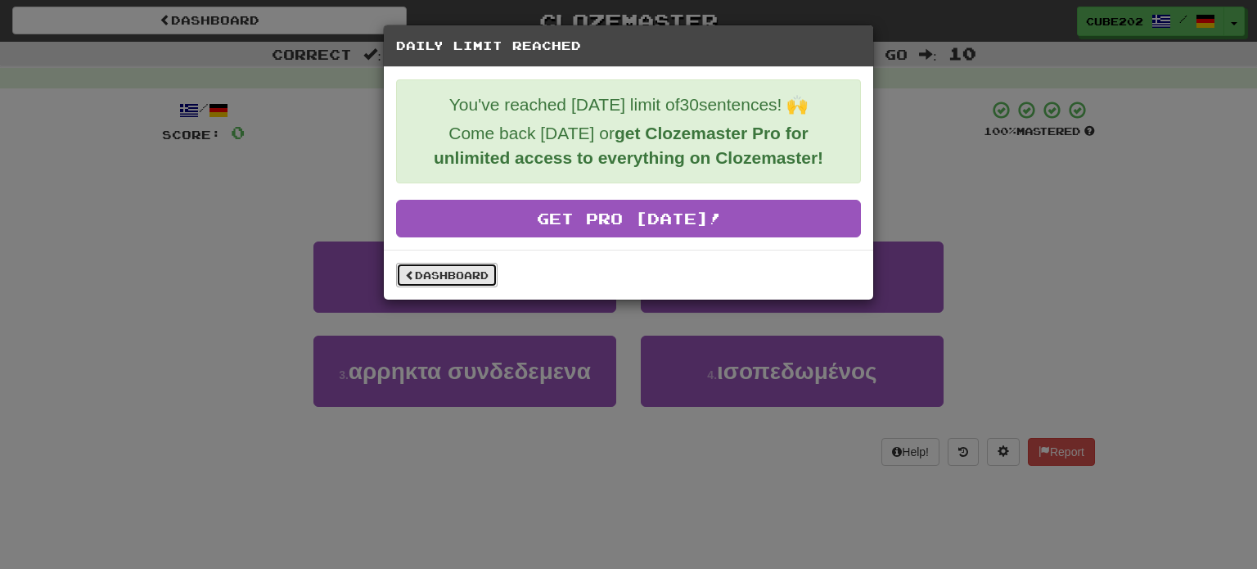
click at [470, 266] on link "Dashboard" at bounding box center [446, 275] width 101 height 25
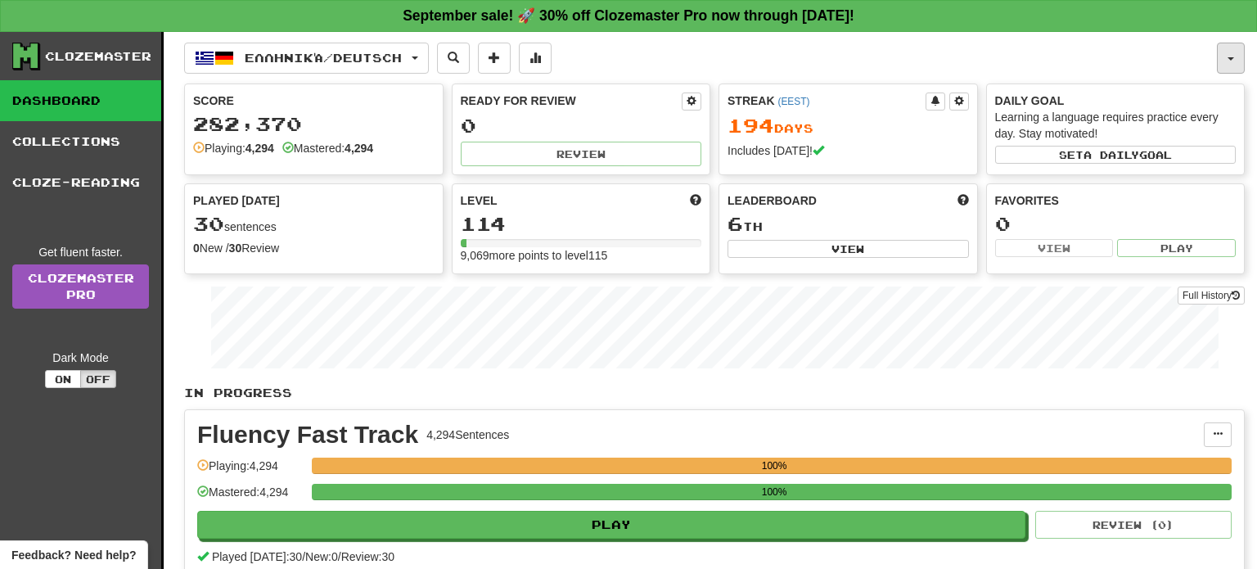
click at [1220, 56] on button "button" at bounding box center [1231, 58] width 28 height 31
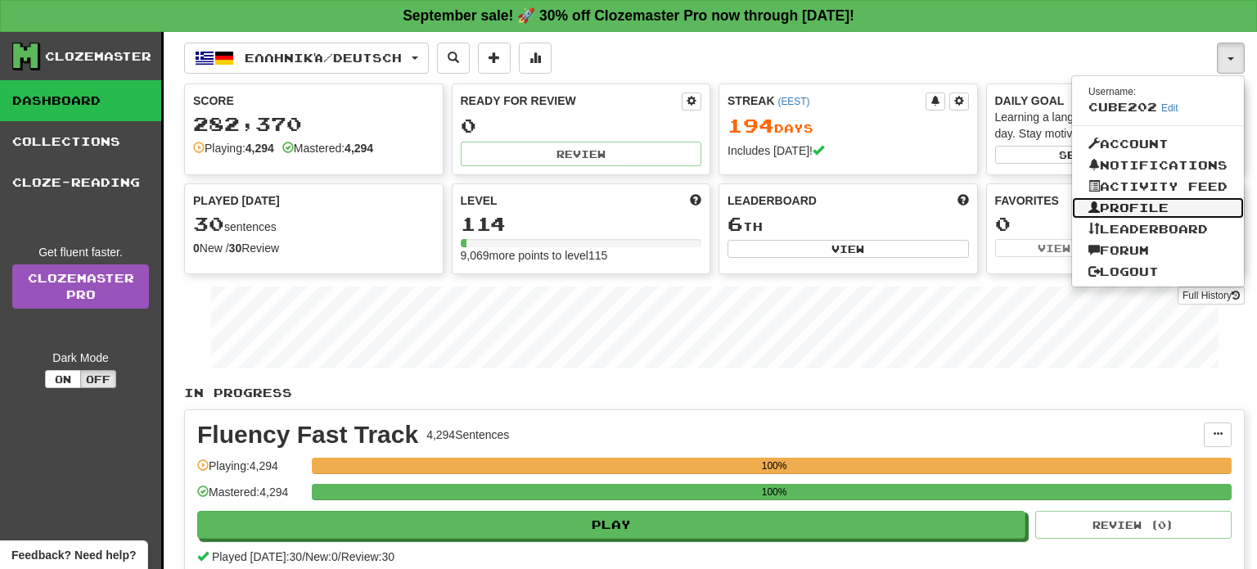
click at [1162, 209] on link "Profile" at bounding box center [1158, 207] width 172 height 21
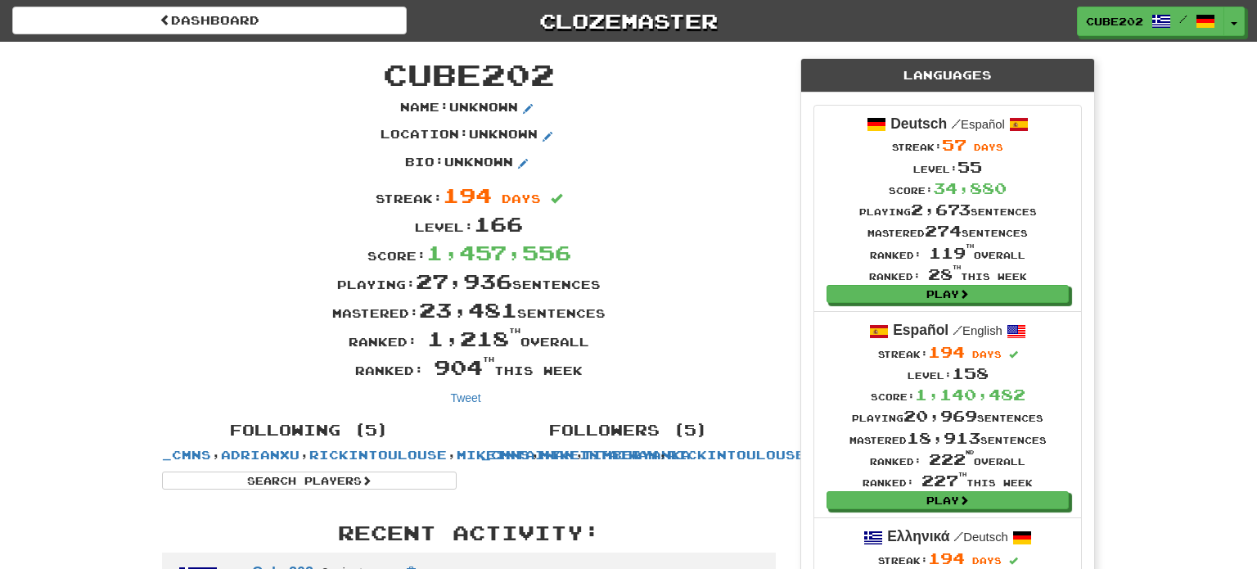
scroll to position [264, 0]
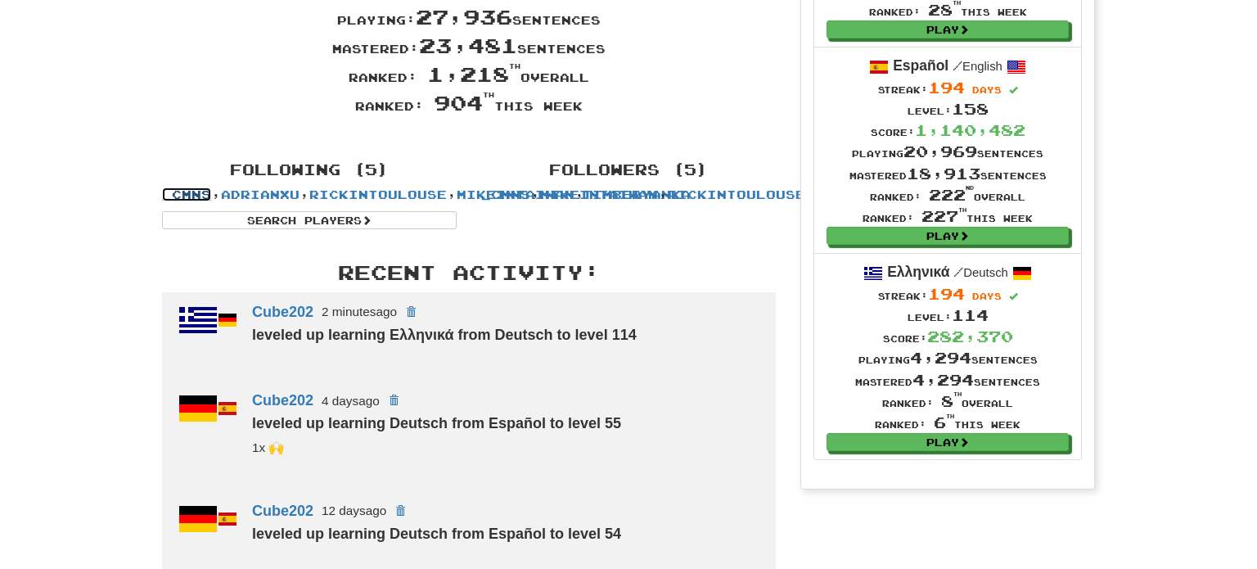
click at [211, 195] on link "_cmns" at bounding box center [186, 194] width 49 height 14
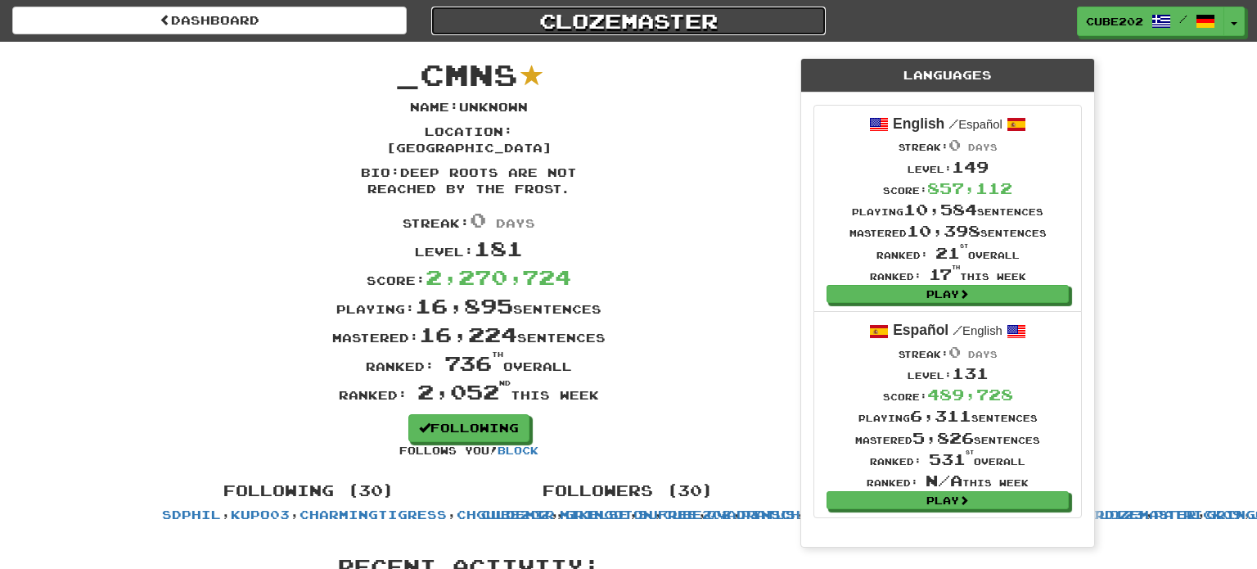
click at [634, 13] on link "Clozemaster" at bounding box center [628, 21] width 395 height 29
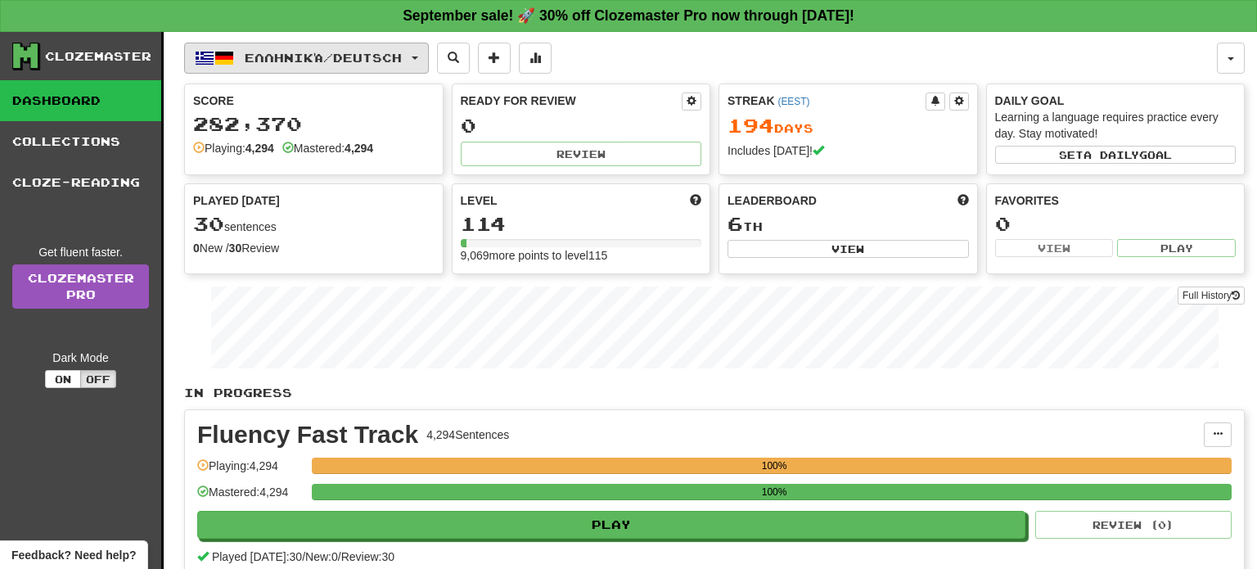
click at [402, 57] on span "Ελληνικά / Deutsch" at bounding box center [323, 58] width 157 height 14
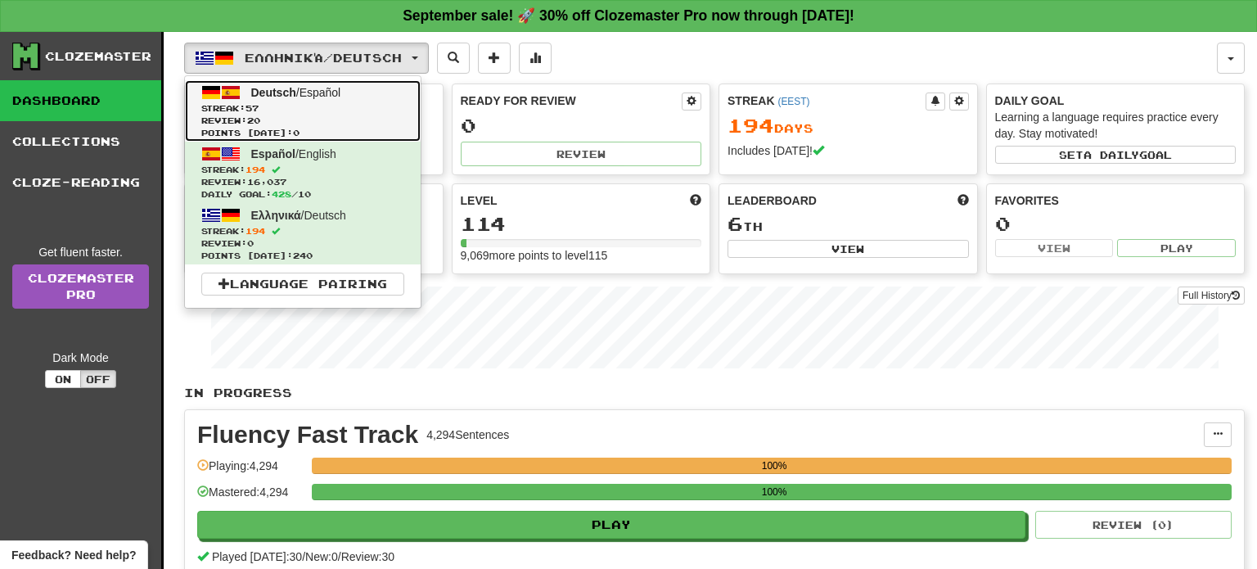
click at [386, 106] on span "Streak: 57" at bounding box center [302, 108] width 203 height 12
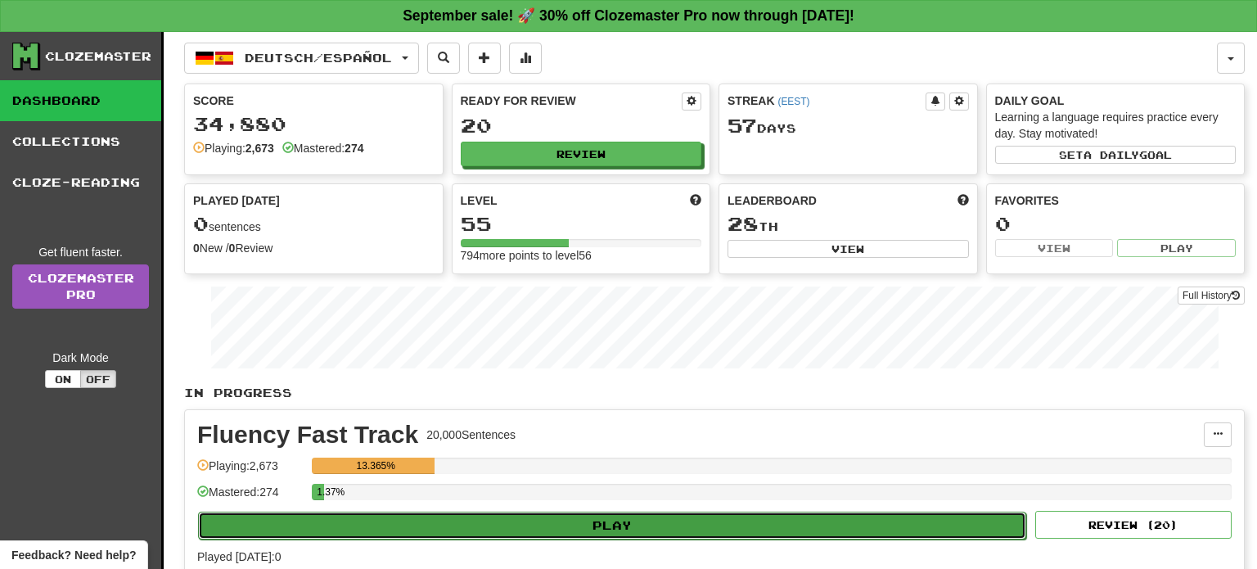
click at [654, 525] on button "Play" at bounding box center [612, 526] width 828 height 28
select select "**"
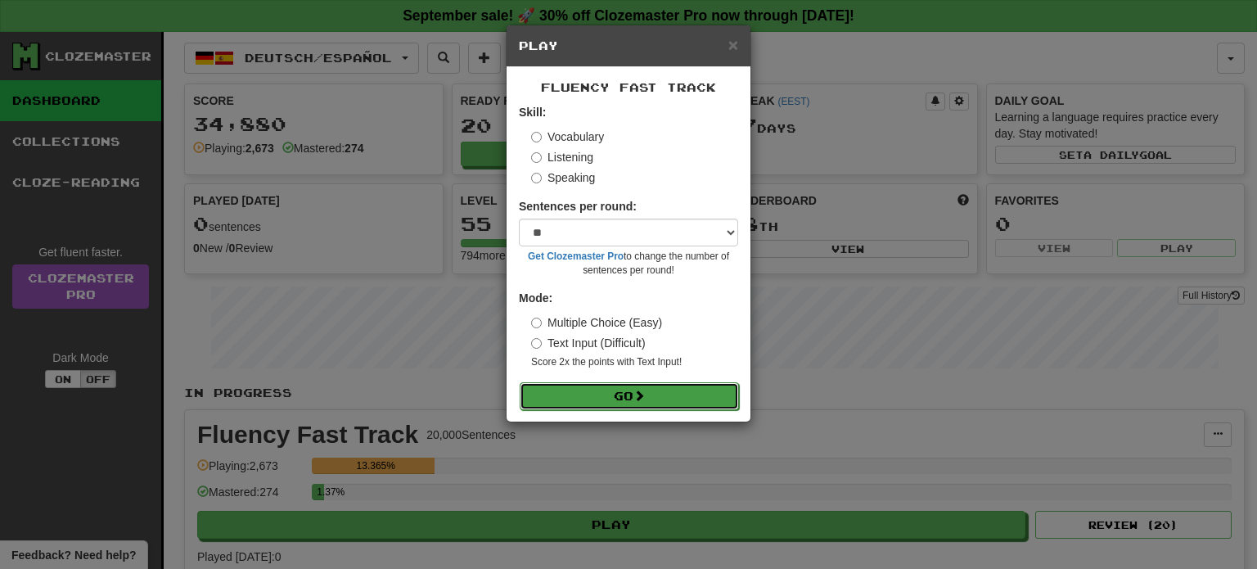
click at [671, 387] on button "Go" at bounding box center [629, 396] width 219 height 28
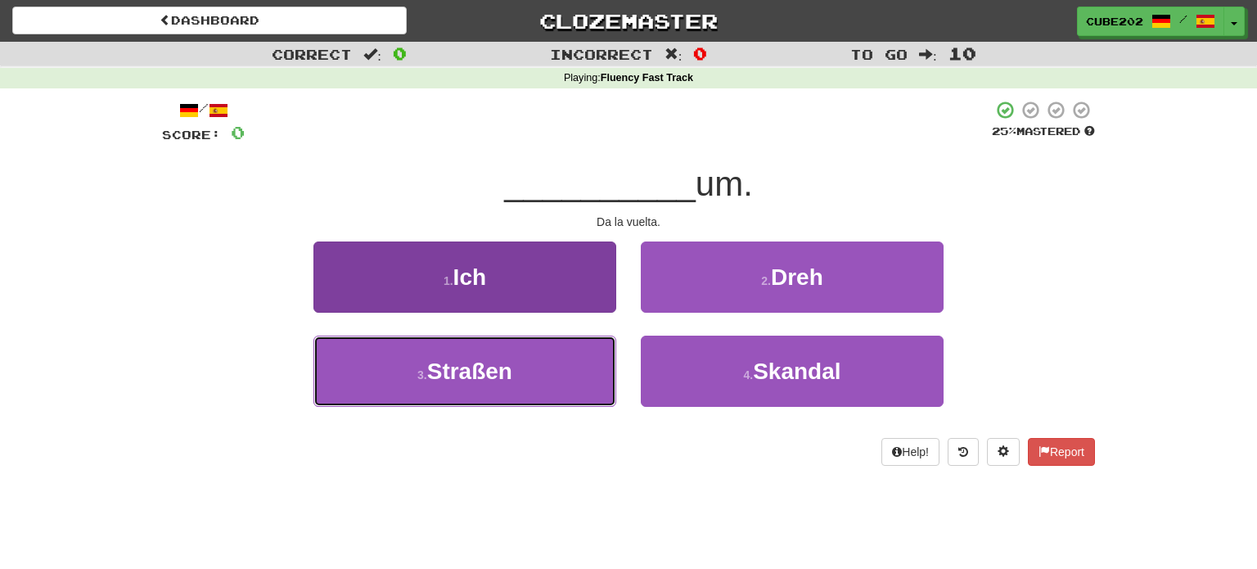
click at [576, 383] on button "3 . Straßen" at bounding box center [465, 371] width 303 height 71
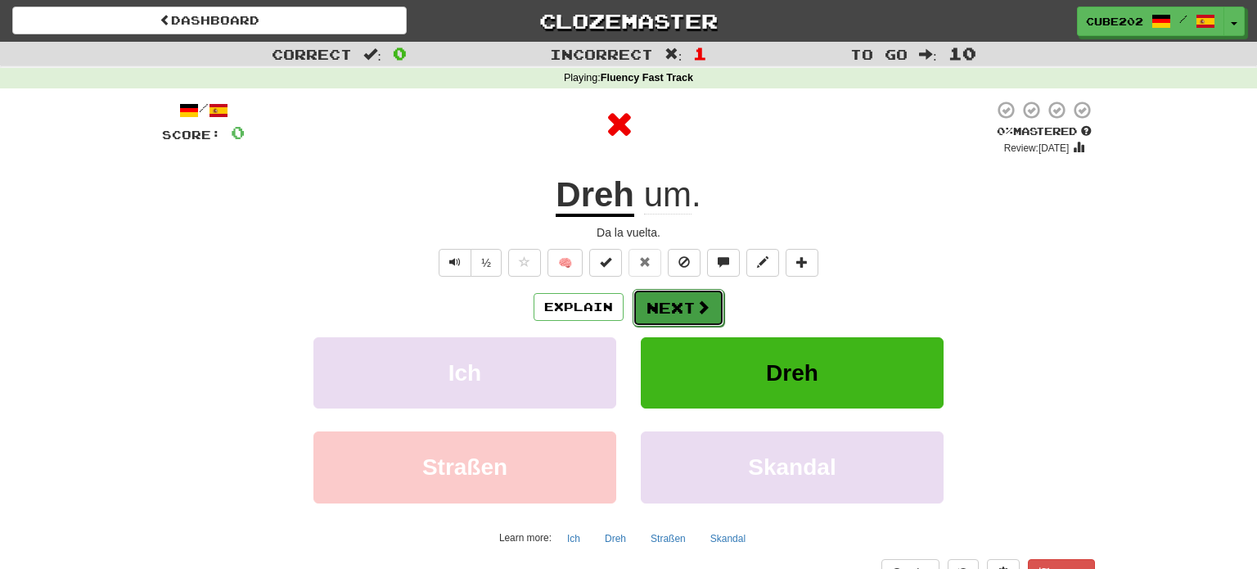
click at [674, 304] on button "Next" at bounding box center [679, 308] width 92 height 38
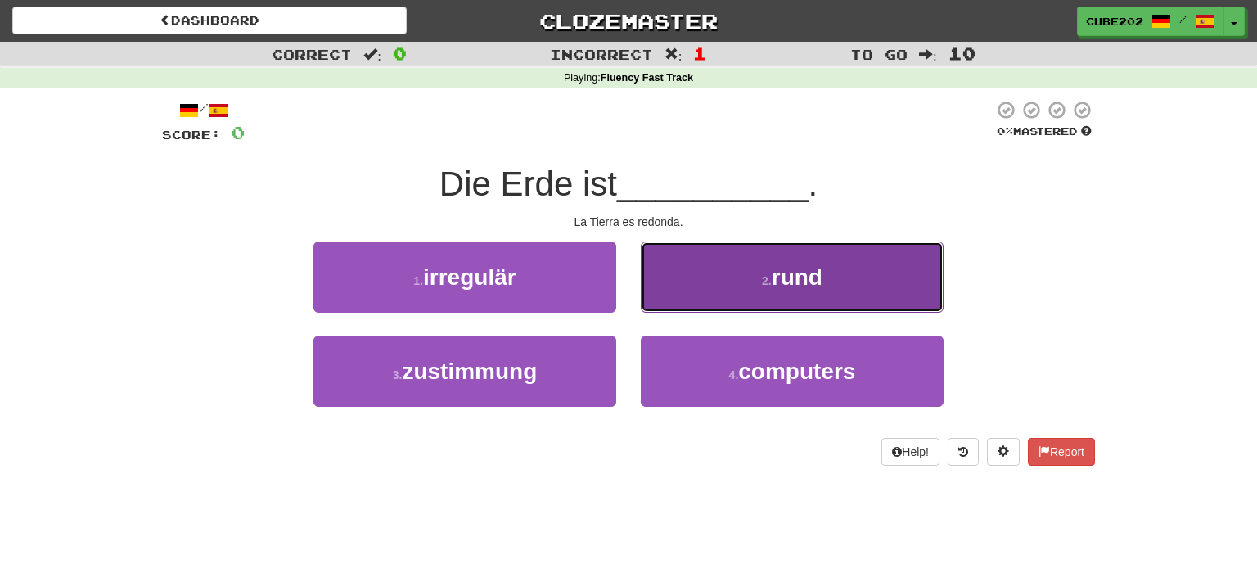
click at [717, 280] on button "2 . rund" at bounding box center [792, 276] width 303 height 71
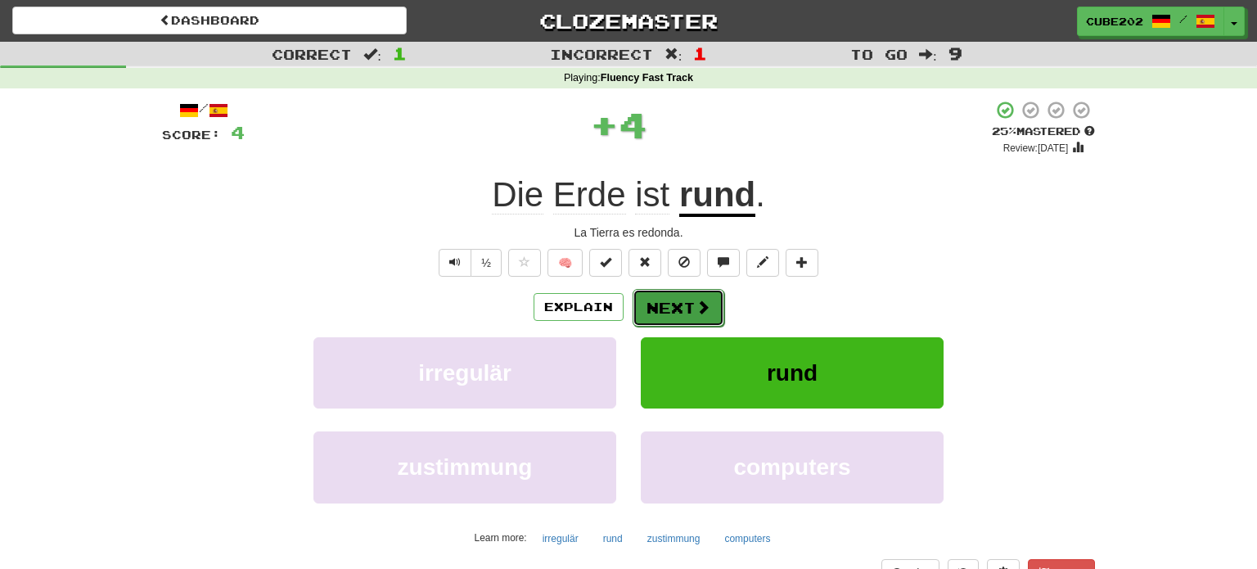
click at [676, 301] on button "Next" at bounding box center [679, 308] width 92 height 38
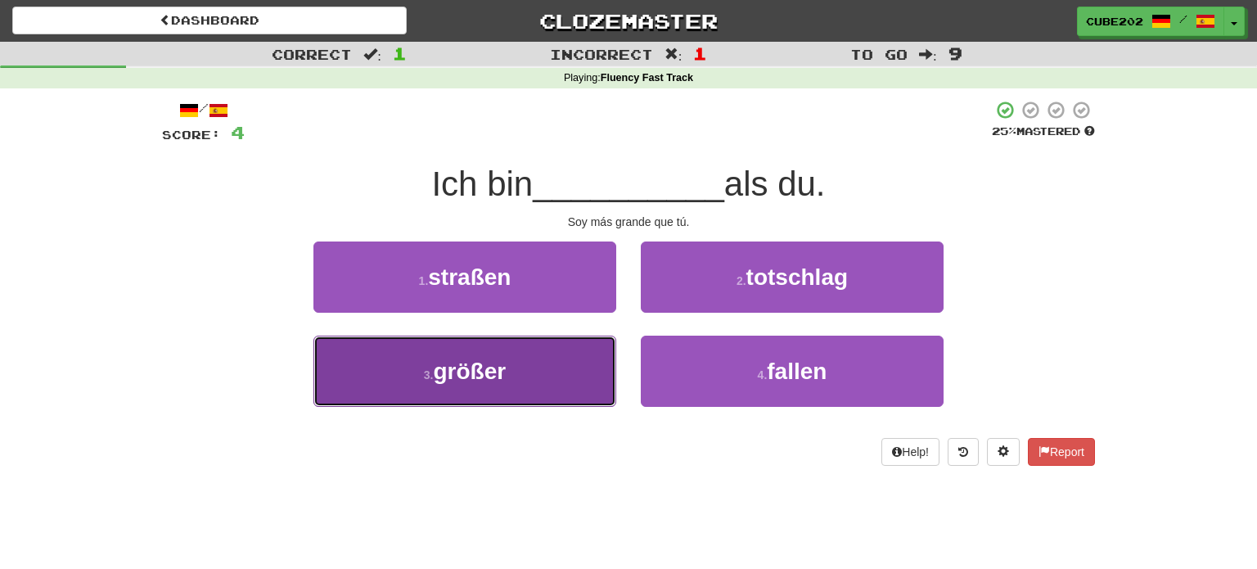
click at [558, 368] on button "3 . größer" at bounding box center [465, 371] width 303 height 71
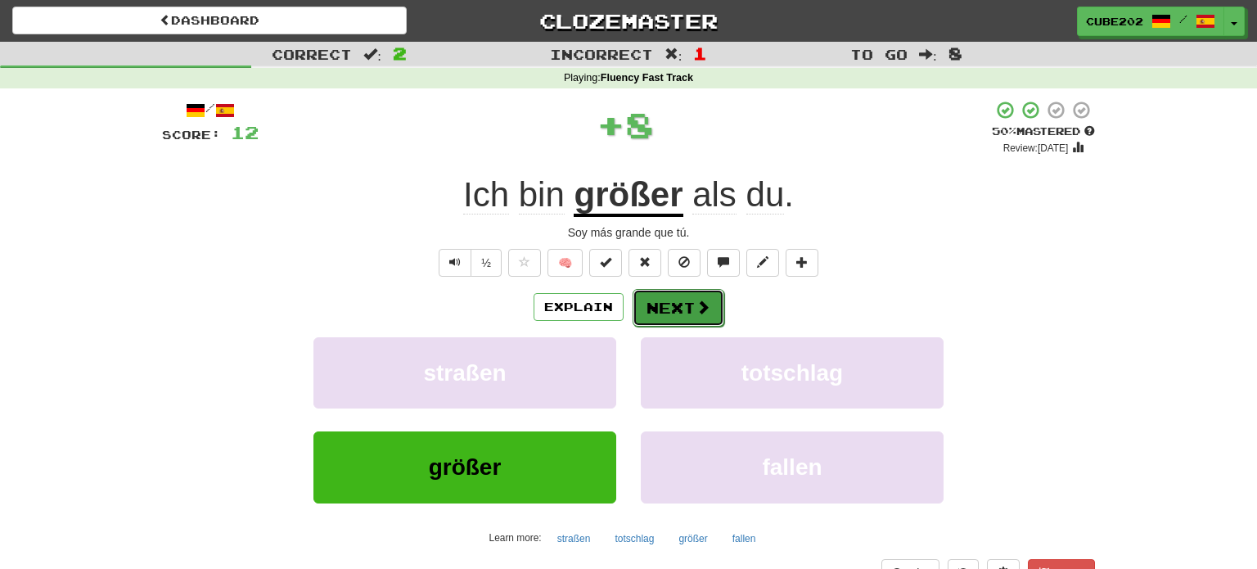
click at [680, 306] on button "Next" at bounding box center [679, 308] width 92 height 38
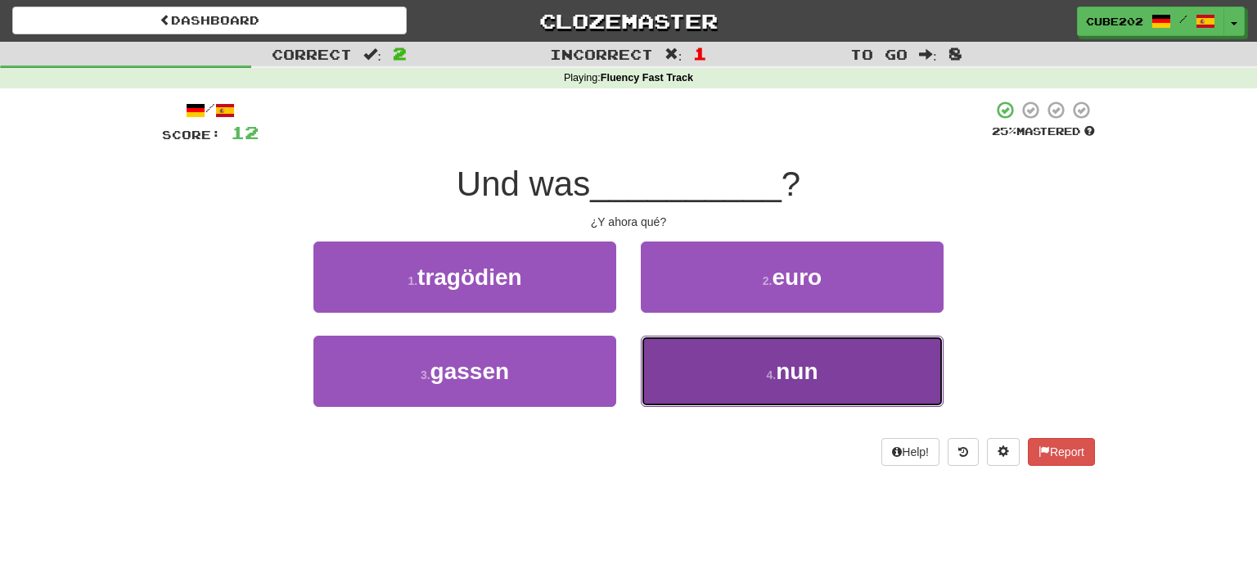
click at [733, 376] on button "4 . nun" at bounding box center [792, 371] width 303 height 71
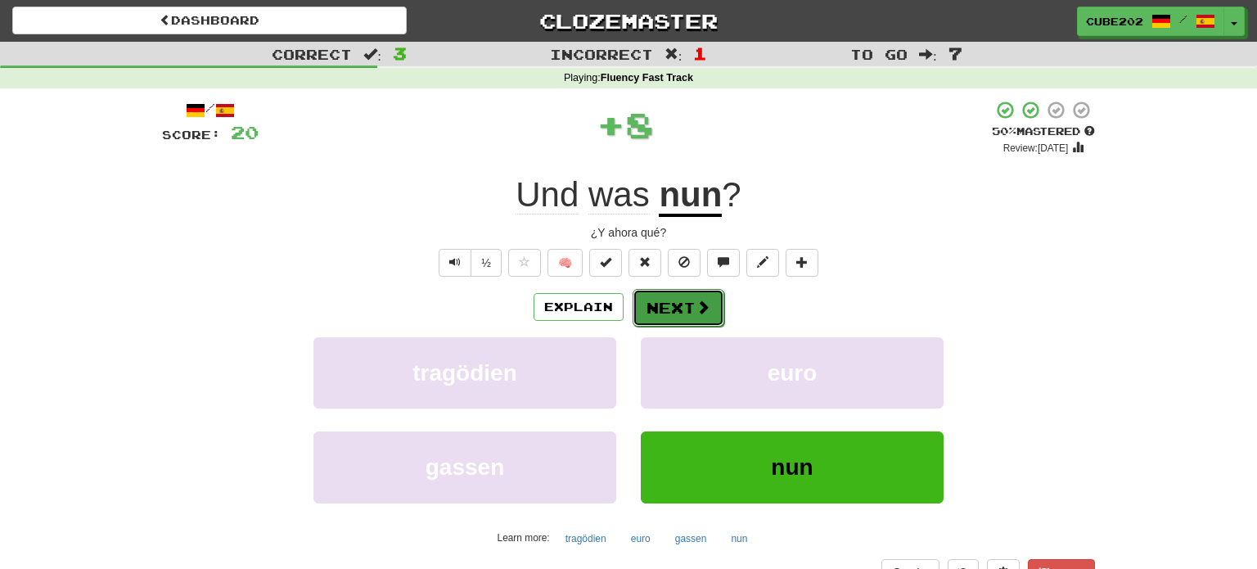
click at [682, 300] on button "Next" at bounding box center [679, 308] width 92 height 38
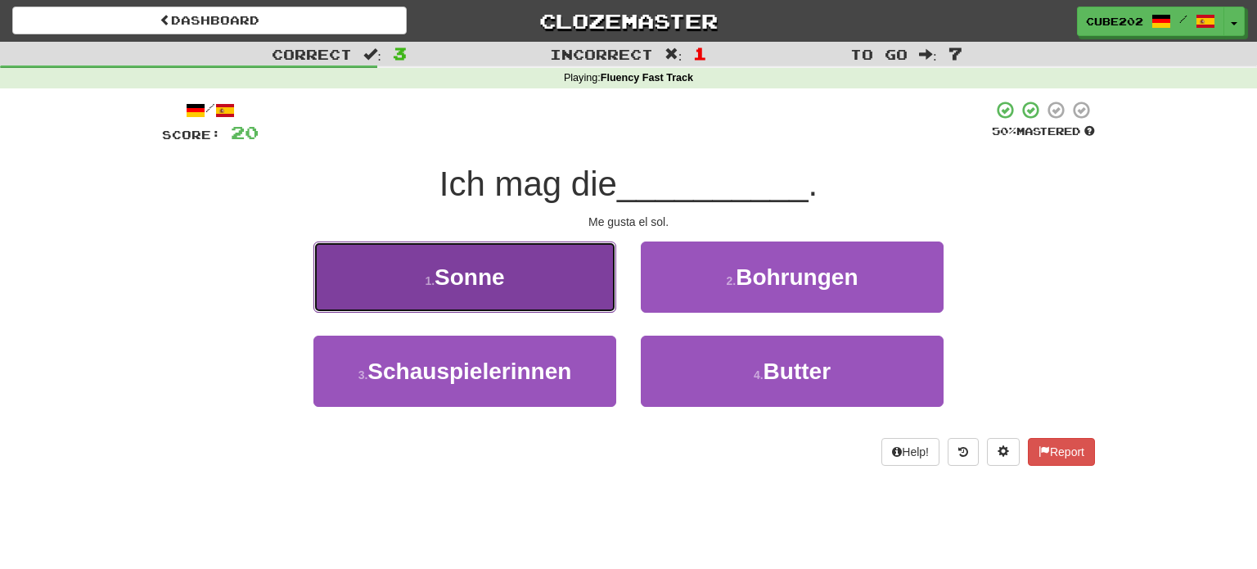
click at [552, 268] on button "1 . Sonne" at bounding box center [465, 276] width 303 height 71
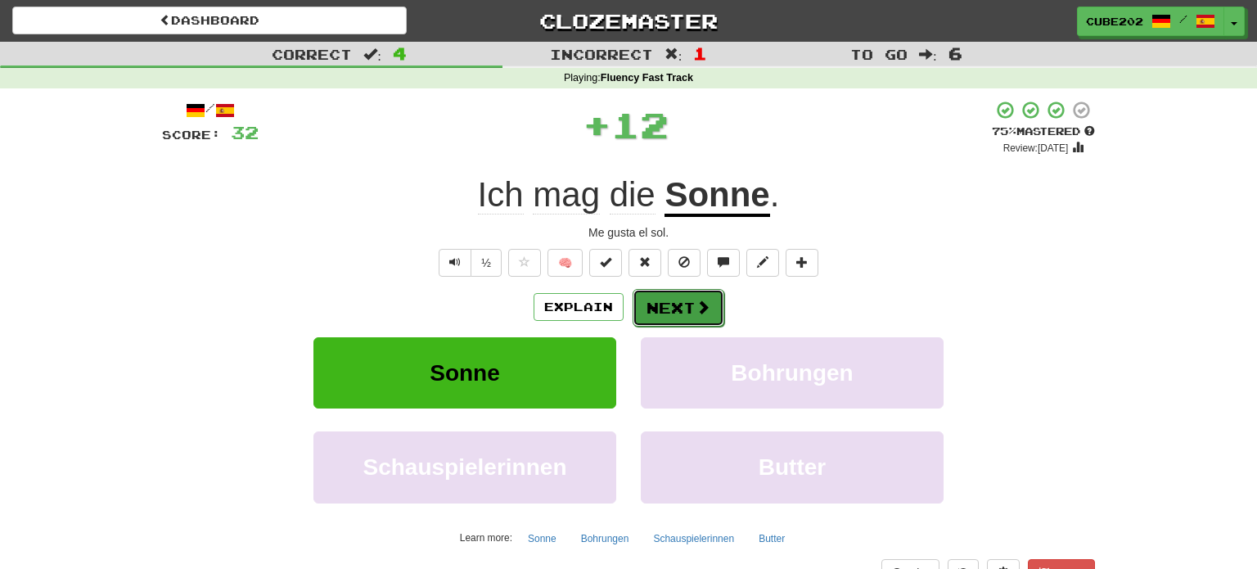
click at [674, 300] on button "Next" at bounding box center [679, 308] width 92 height 38
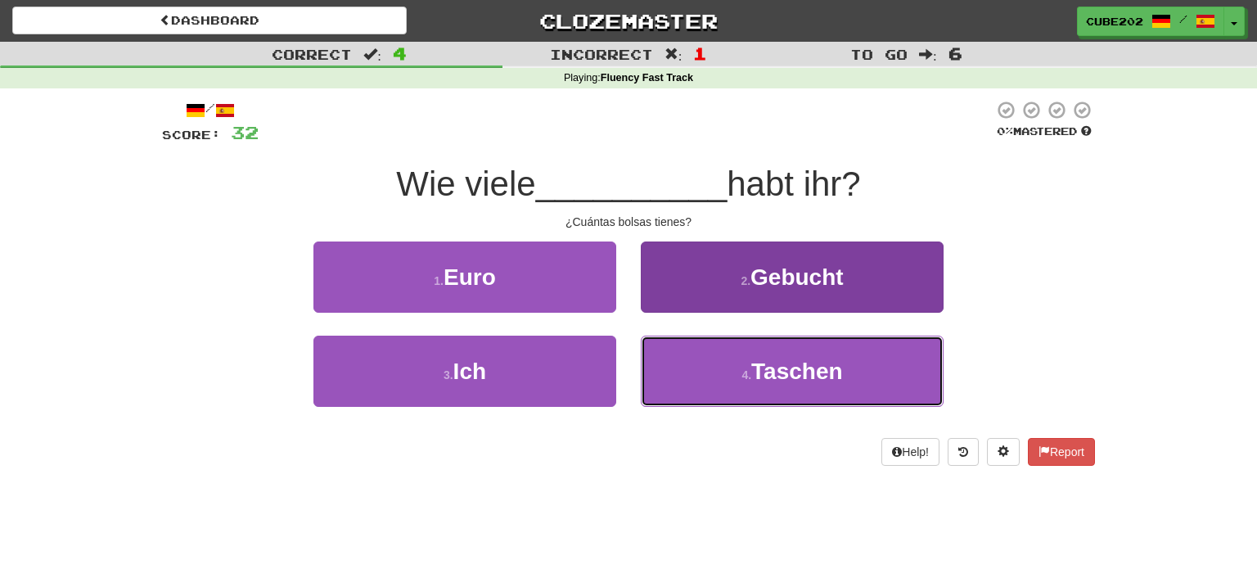
click at [724, 362] on button "4 . Taschen" at bounding box center [792, 371] width 303 height 71
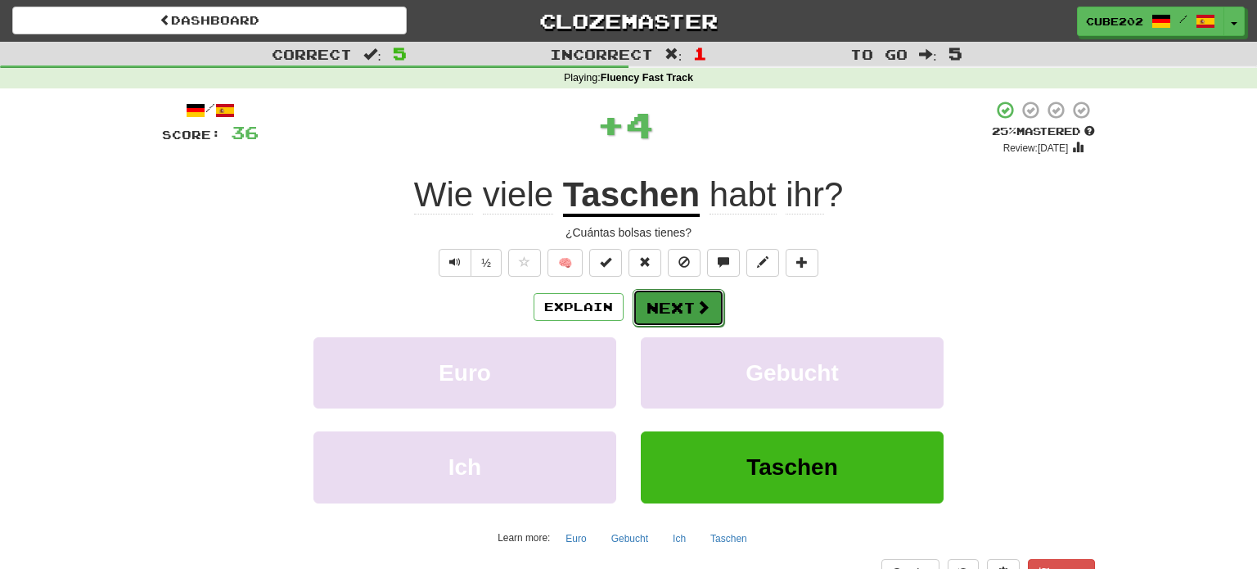
click at [681, 295] on button "Next" at bounding box center [679, 308] width 92 height 38
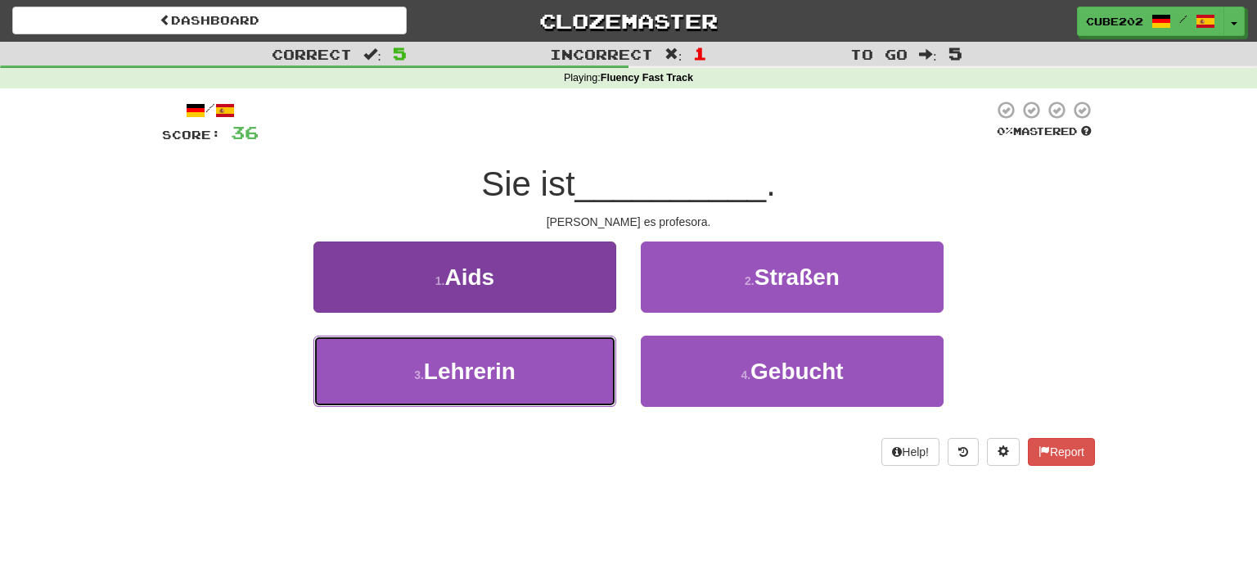
click at [562, 381] on button "3 . Lehrerin" at bounding box center [465, 371] width 303 height 71
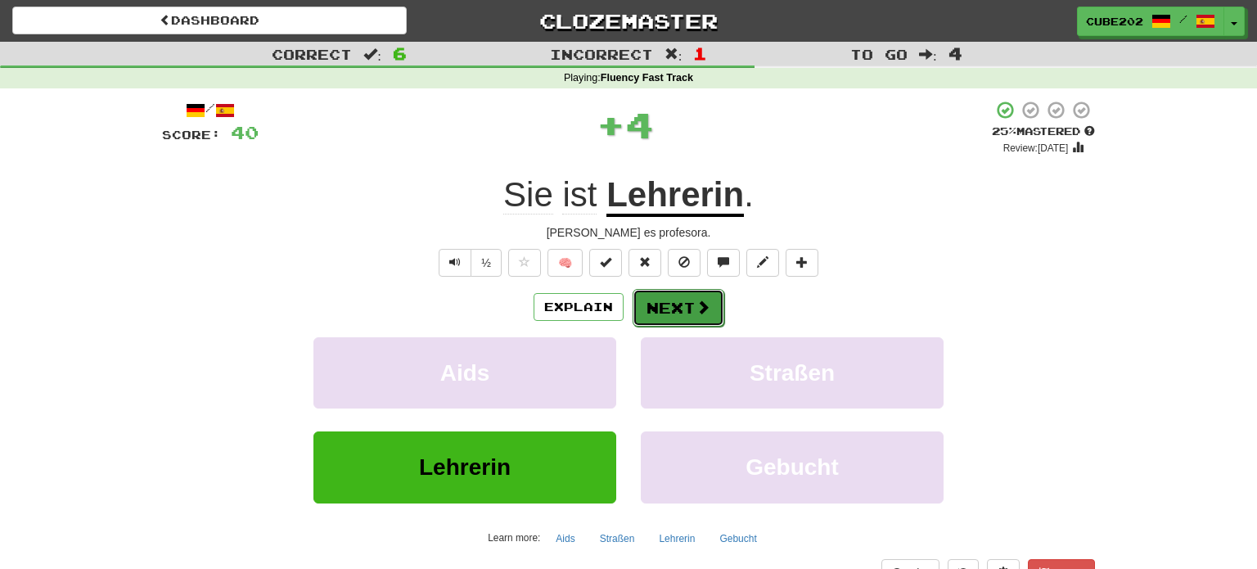
click at [662, 304] on button "Next" at bounding box center [679, 308] width 92 height 38
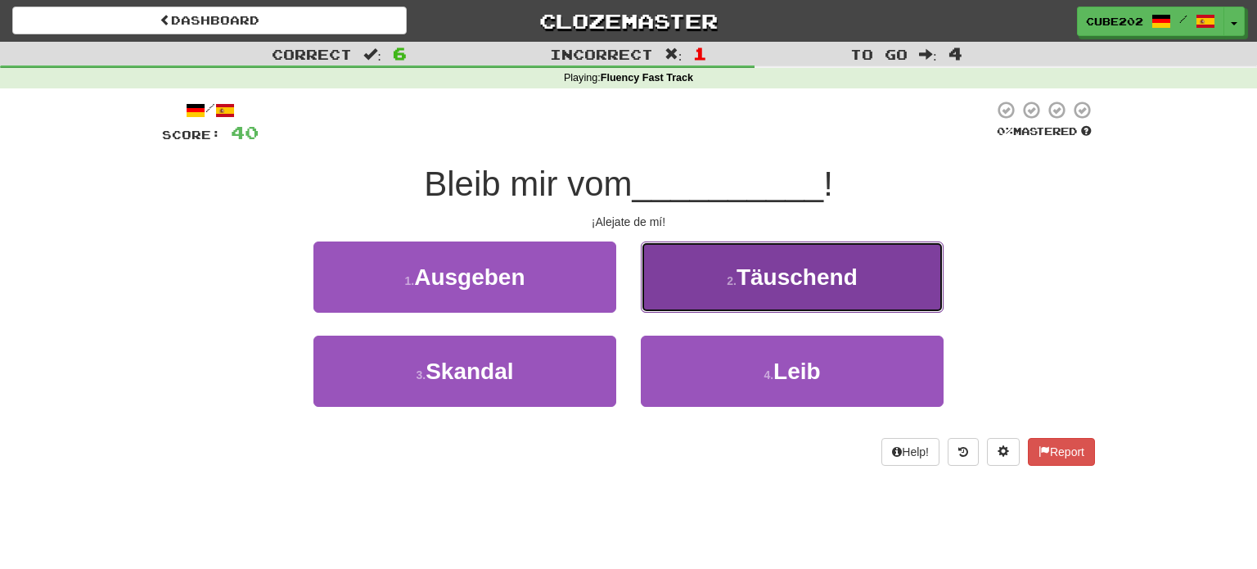
click at [733, 287] on button "2 . Täuschend" at bounding box center [792, 276] width 303 height 71
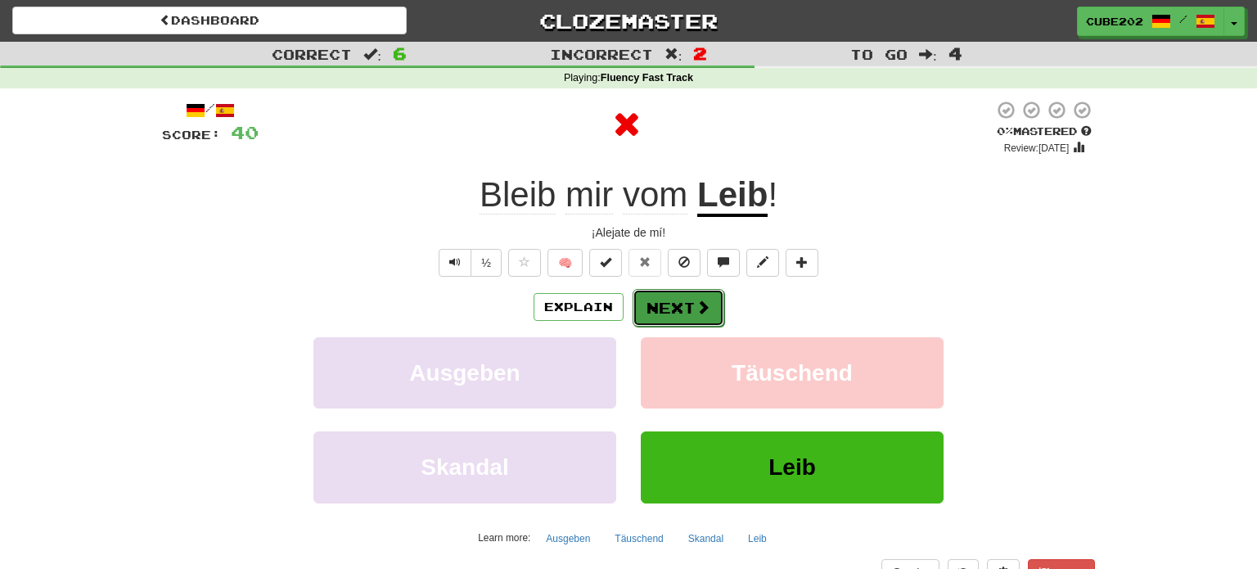
click at [676, 302] on button "Next" at bounding box center [679, 308] width 92 height 38
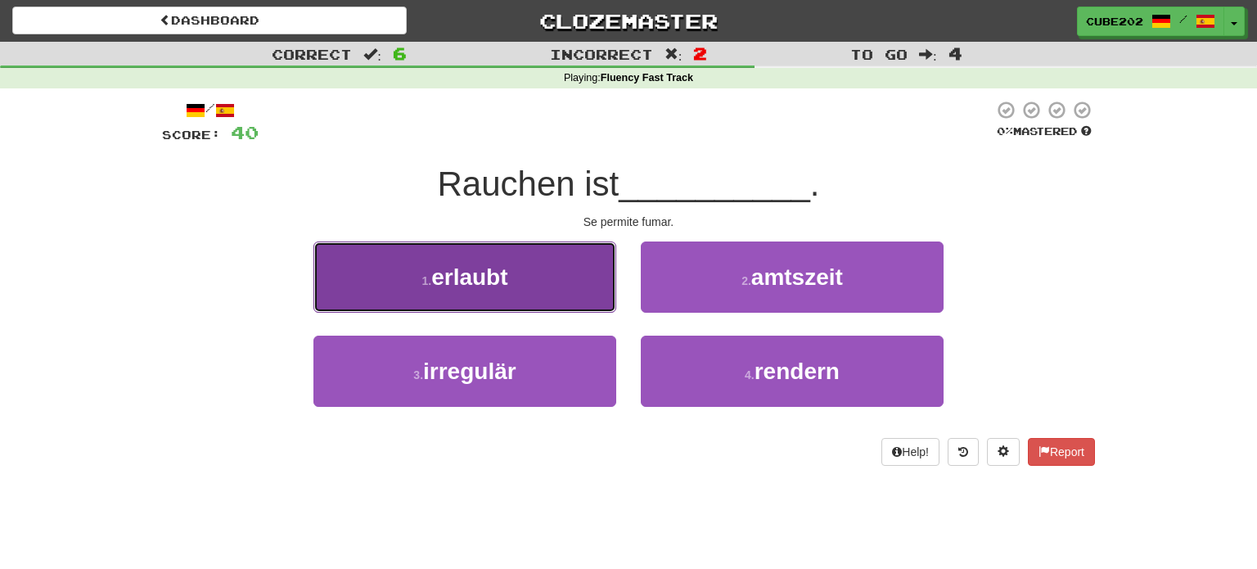
click at [589, 280] on button "1 . erlaubt" at bounding box center [465, 276] width 303 height 71
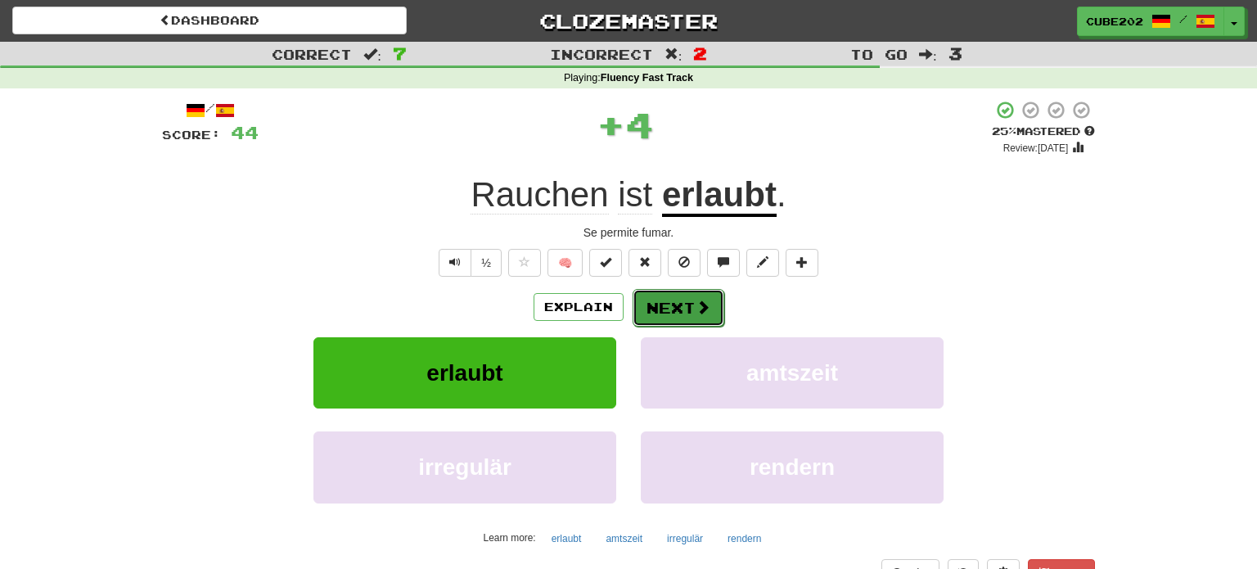
click at [670, 301] on button "Next" at bounding box center [679, 308] width 92 height 38
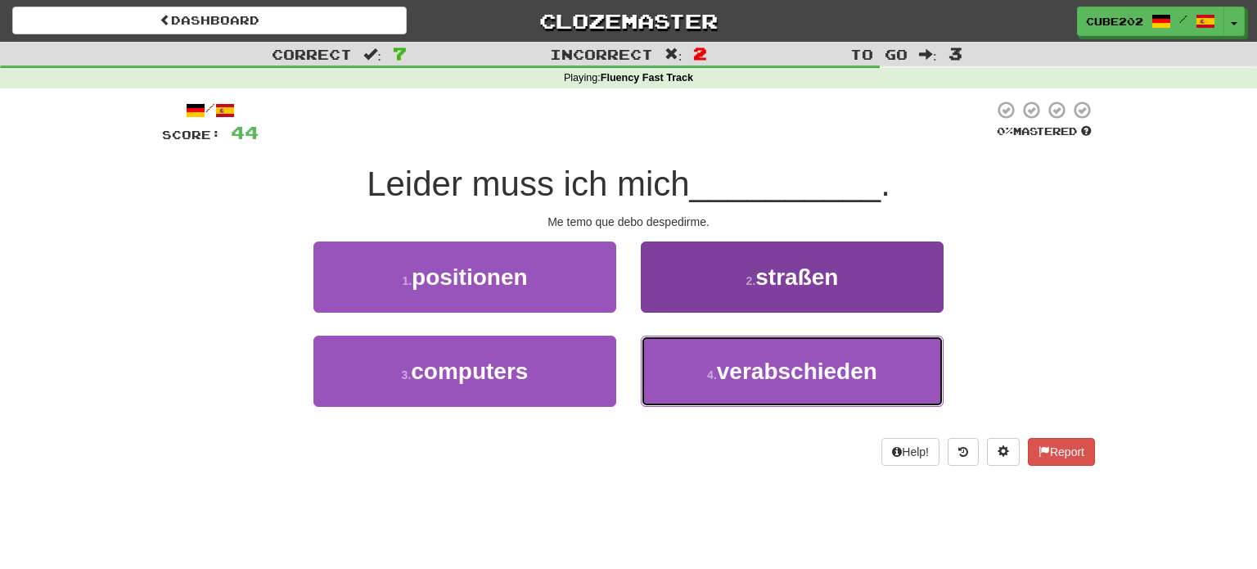
click at [735, 372] on span "verabschieden" at bounding box center [797, 371] width 160 height 25
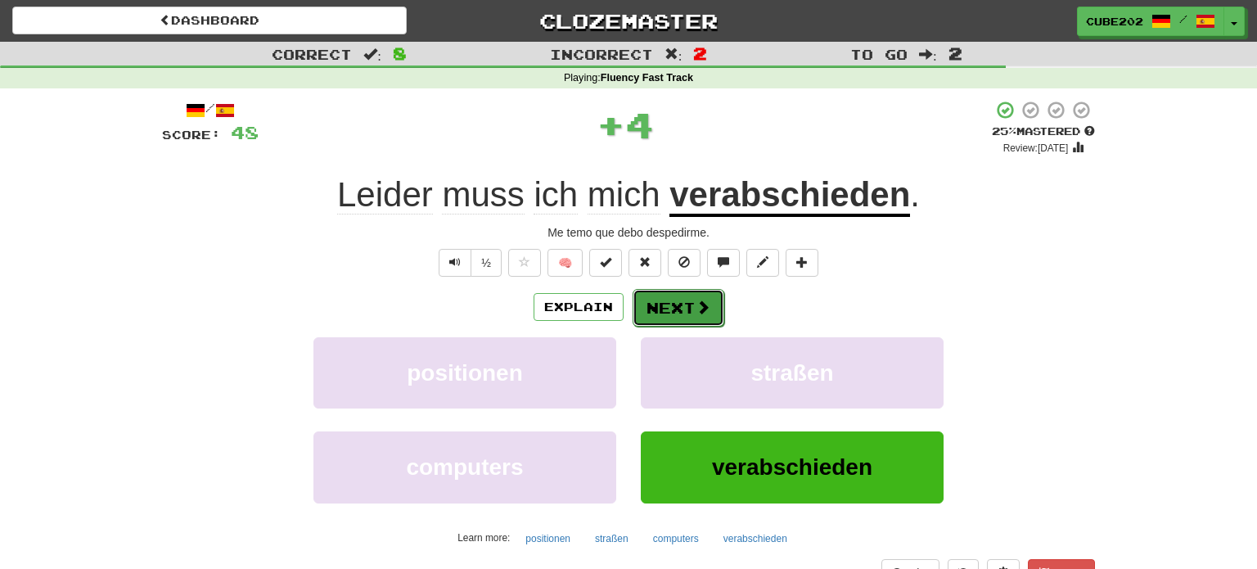
click at [686, 304] on button "Next" at bounding box center [679, 308] width 92 height 38
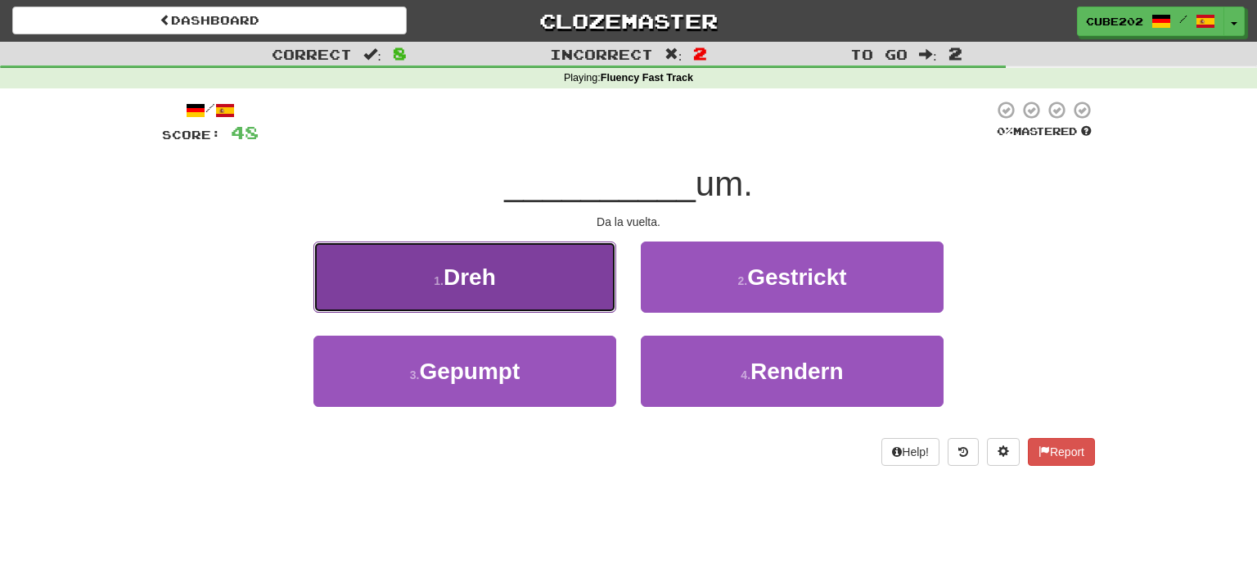
click at [578, 276] on button "1 . Dreh" at bounding box center [465, 276] width 303 height 71
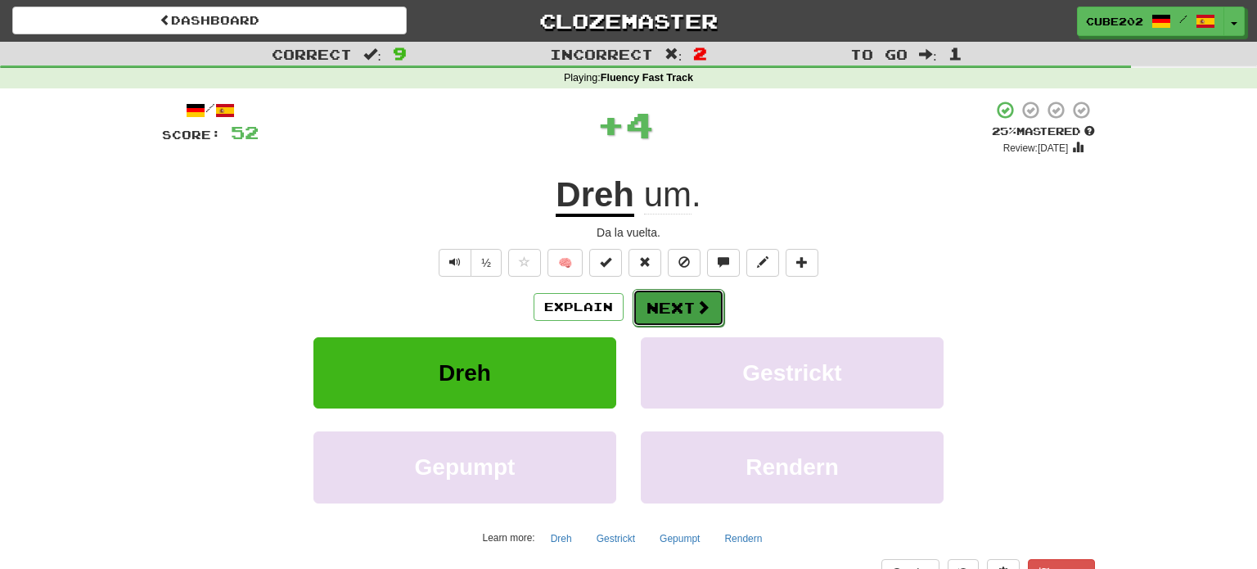
click at [676, 306] on button "Next" at bounding box center [679, 308] width 92 height 38
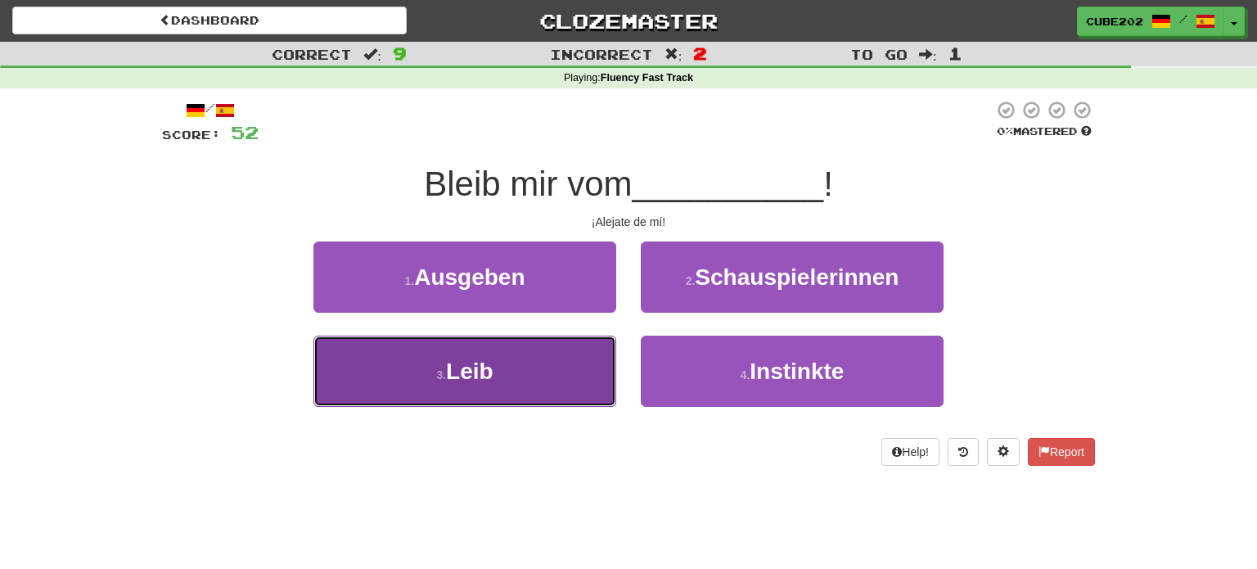
click at [562, 356] on button "3 . Leib" at bounding box center [465, 371] width 303 height 71
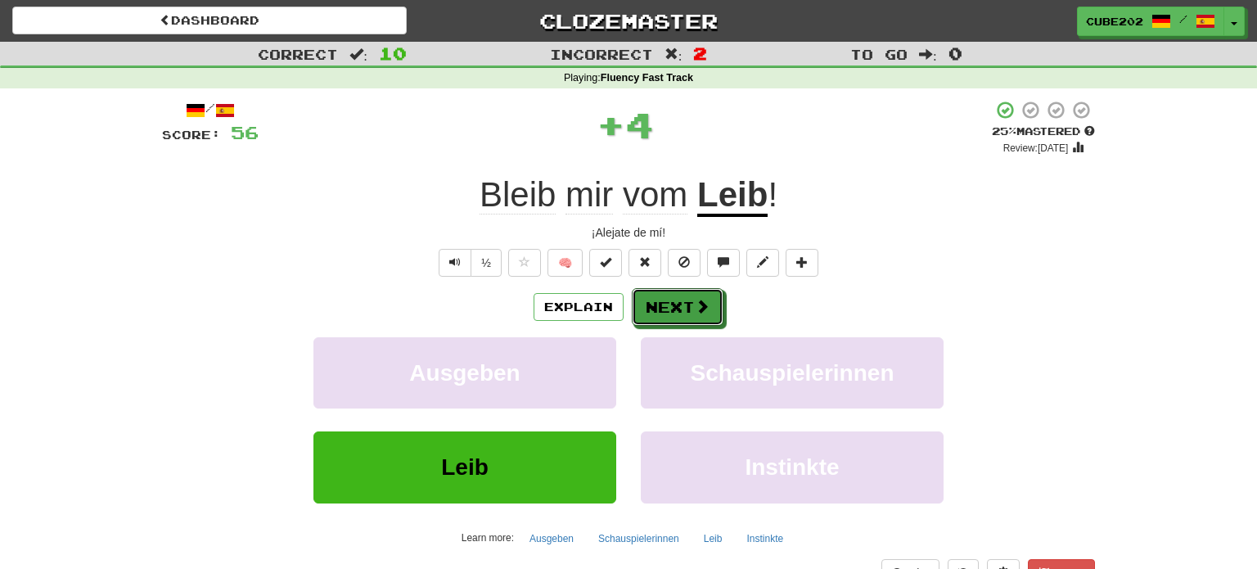
drag, startPoint x: 668, startPoint y: 305, endPoint x: 675, endPoint y: 295, distance: 12.3
click at [668, 305] on button "Next" at bounding box center [678, 307] width 92 height 38
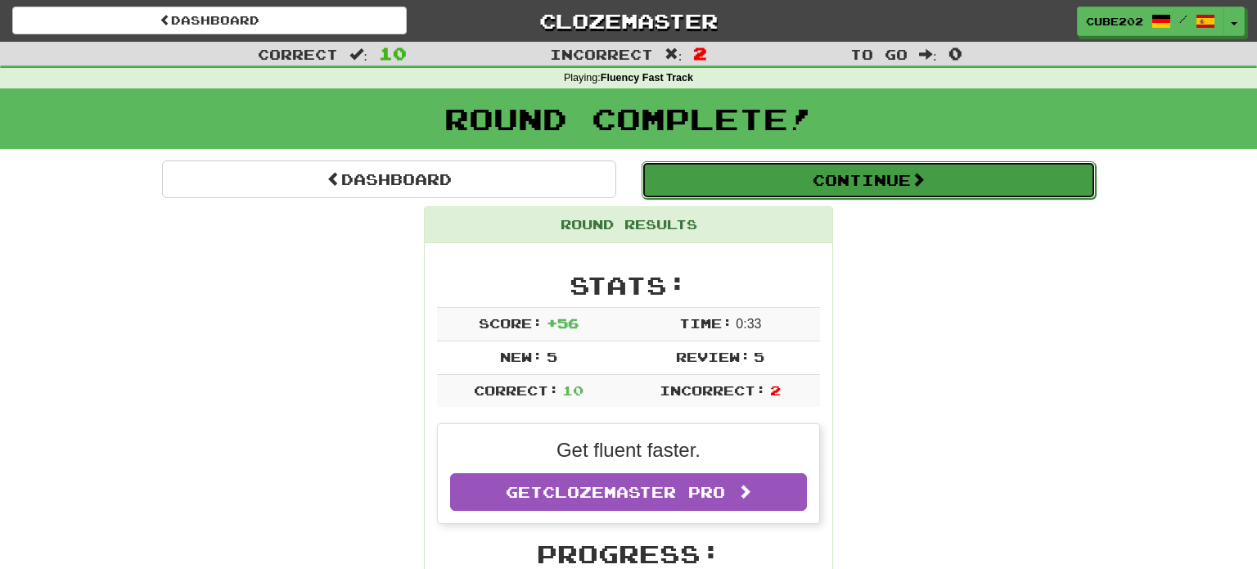
click at [704, 178] on button "Continue" at bounding box center [869, 180] width 454 height 38
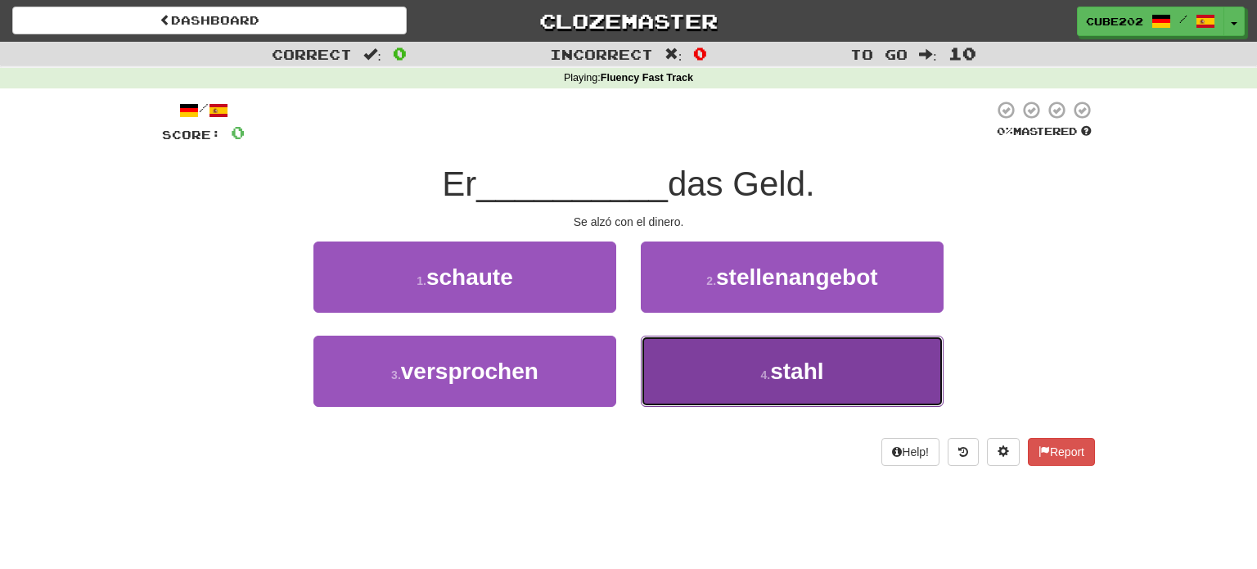
click at [736, 369] on button "4 . stahl" at bounding box center [792, 371] width 303 height 71
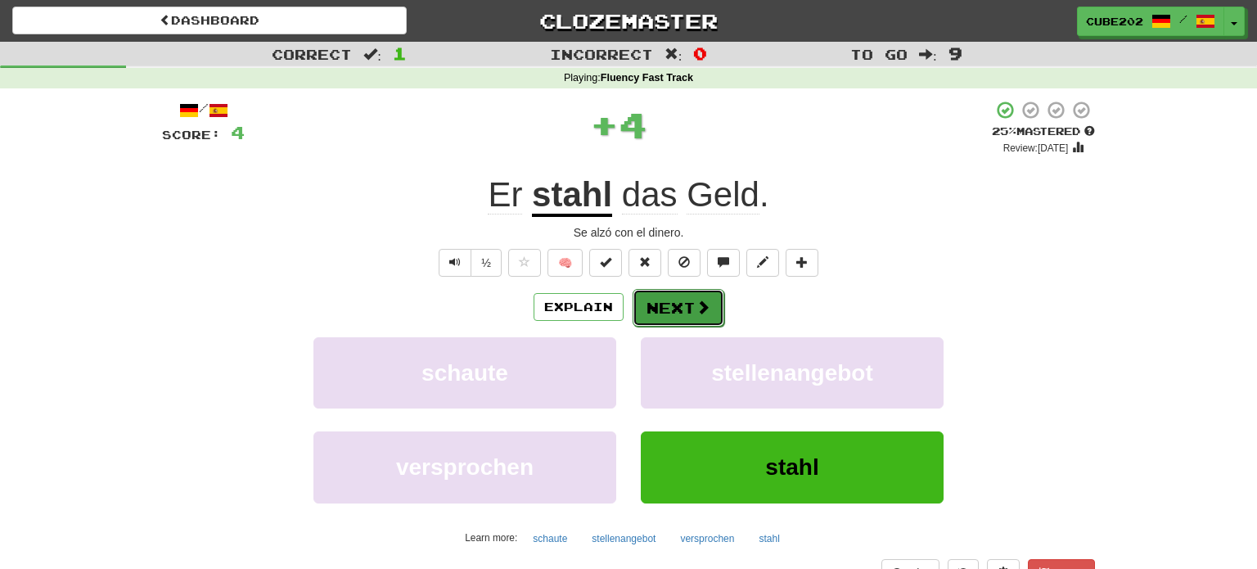
click at [682, 302] on button "Next" at bounding box center [679, 308] width 92 height 38
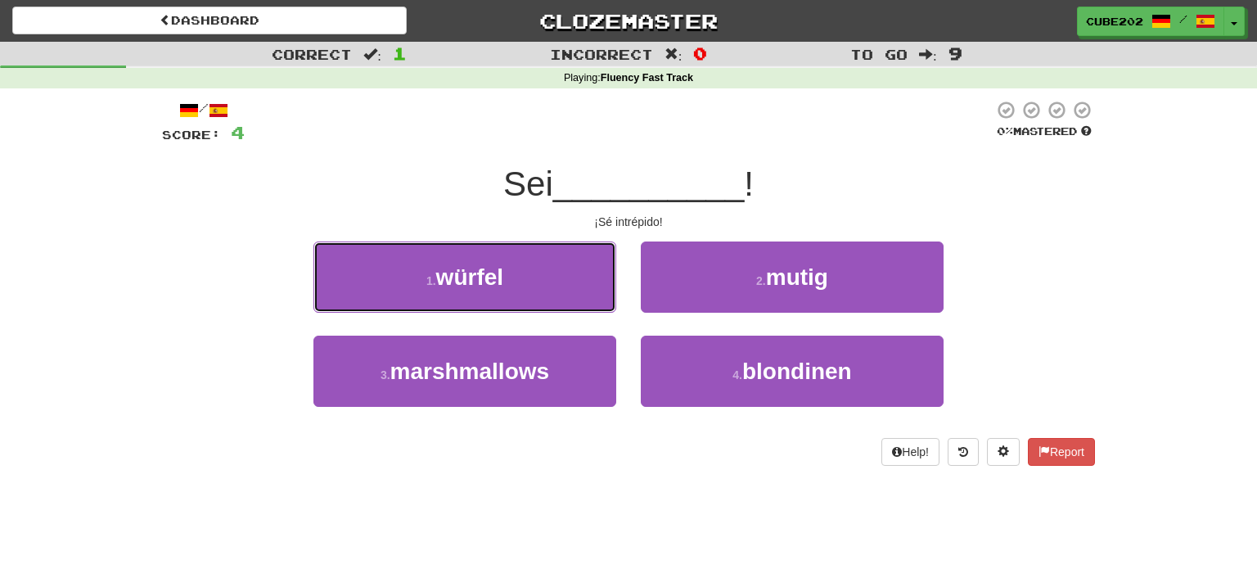
drag, startPoint x: 573, startPoint y: 279, endPoint x: 611, endPoint y: 281, distance: 37.7
click at [576, 278] on button "1 . würfel" at bounding box center [465, 276] width 303 height 71
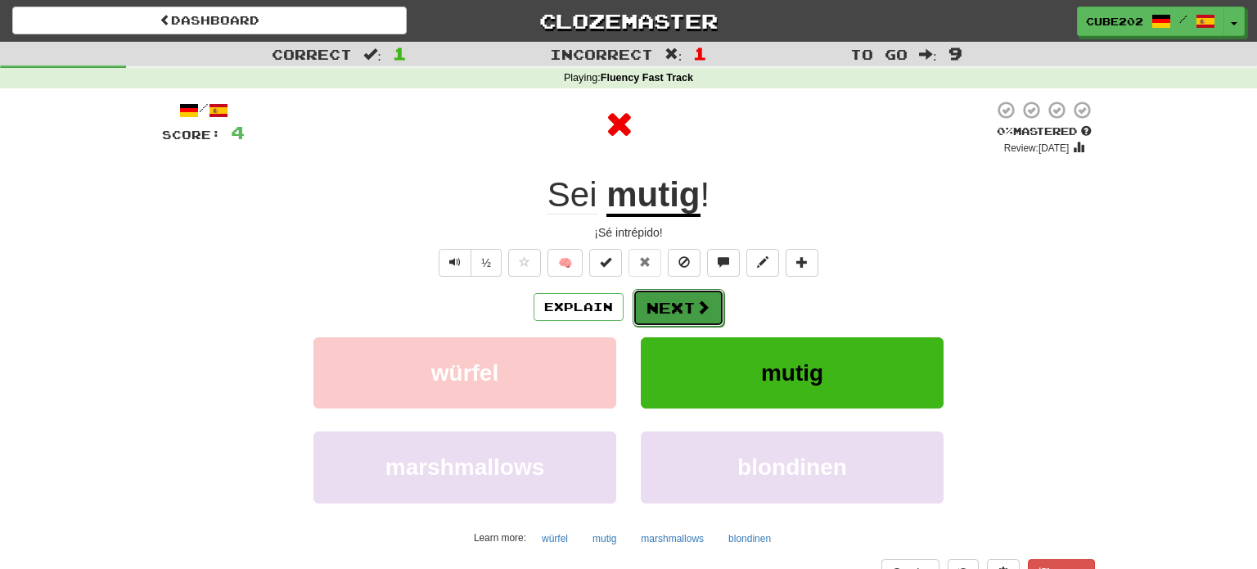
click at [672, 303] on button "Next" at bounding box center [679, 308] width 92 height 38
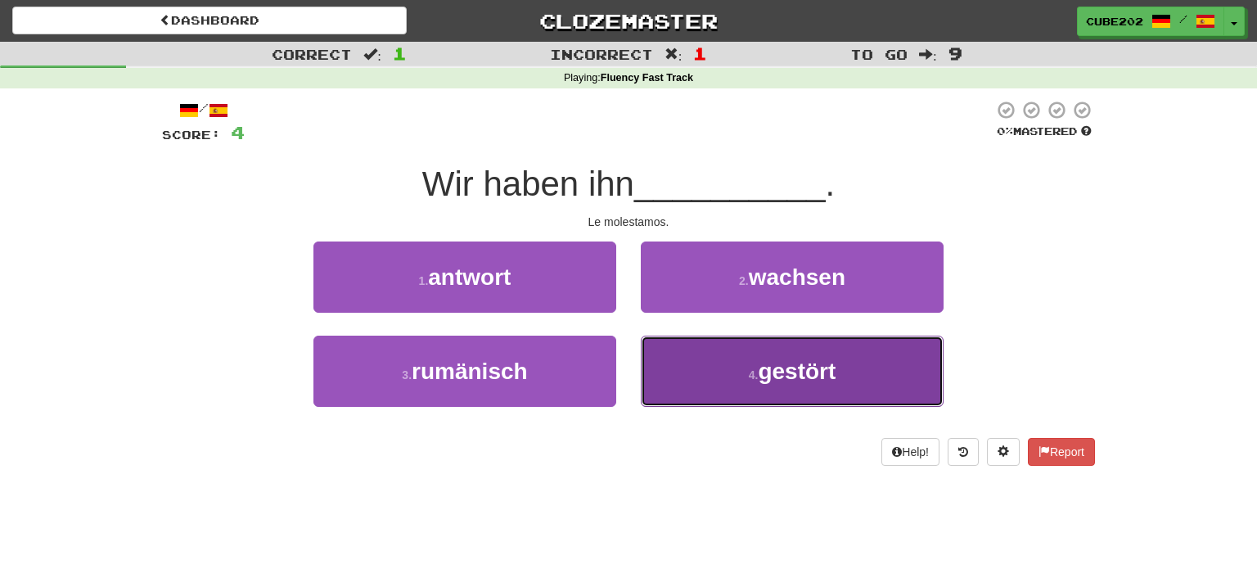
click at [737, 372] on button "4 . gestört" at bounding box center [792, 371] width 303 height 71
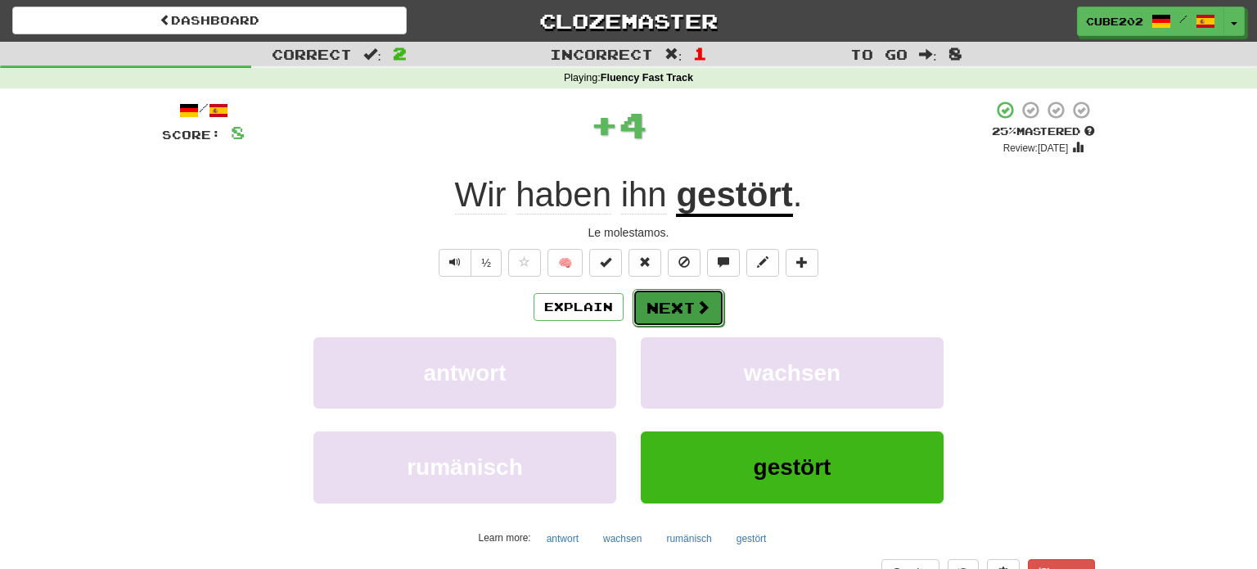
click at [691, 297] on button "Next" at bounding box center [679, 308] width 92 height 38
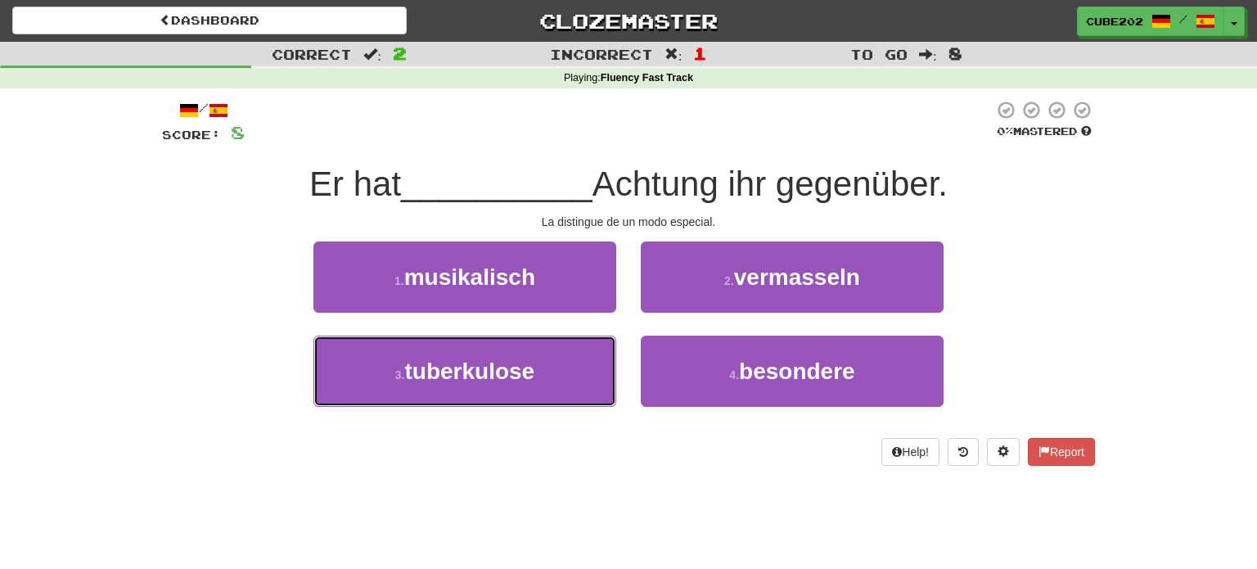
drag, startPoint x: 561, startPoint y: 354, endPoint x: 596, endPoint y: 327, distance: 44.9
click at [562, 352] on button "3 . tuberkulose" at bounding box center [465, 371] width 303 height 71
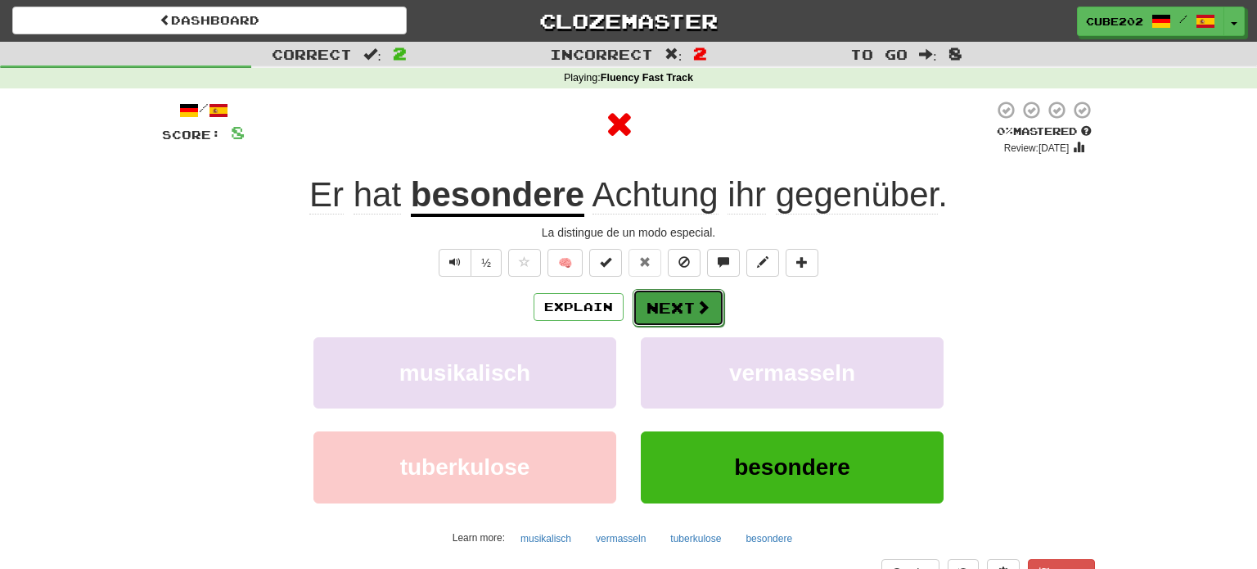
click at [690, 298] on button "Next" at bounding box center [679, 308] width 92 height 38
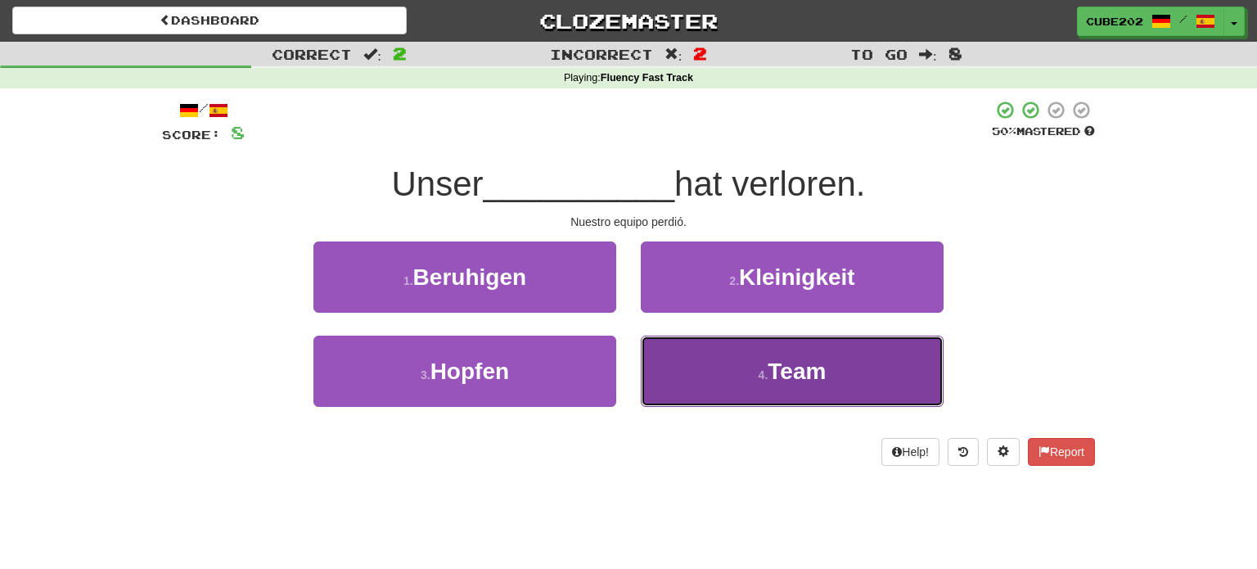
click at [733, 370] on button "4 . Team" at bounding box center [792, 371] width 303 height 71
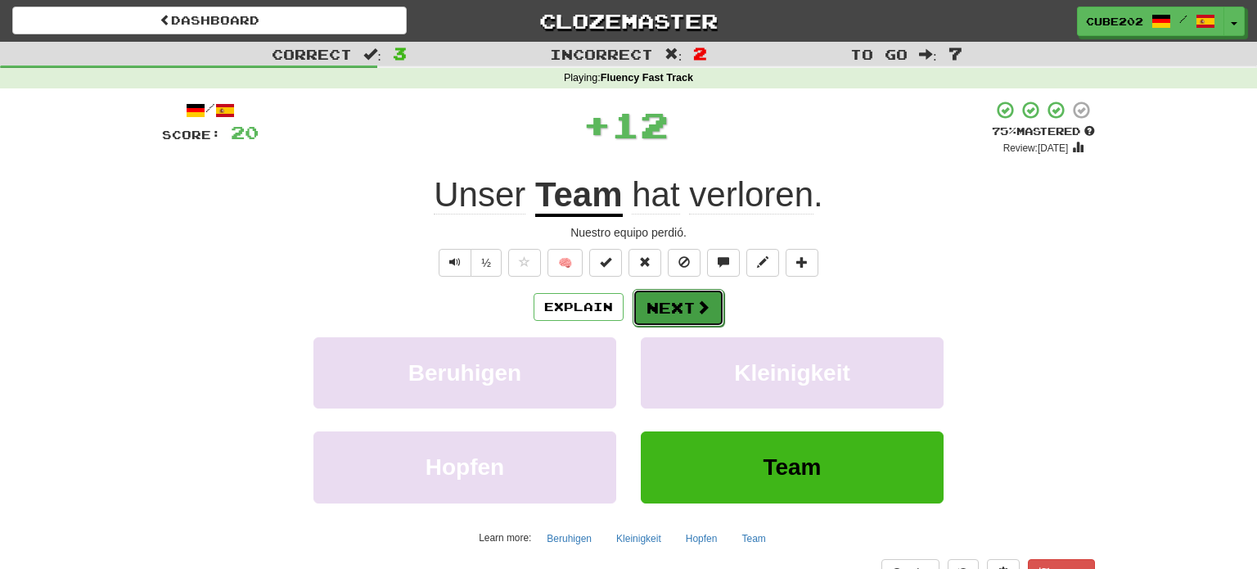
click at [675, 300] on button "Next" at bounding box center [679, 308] width 92 height 38
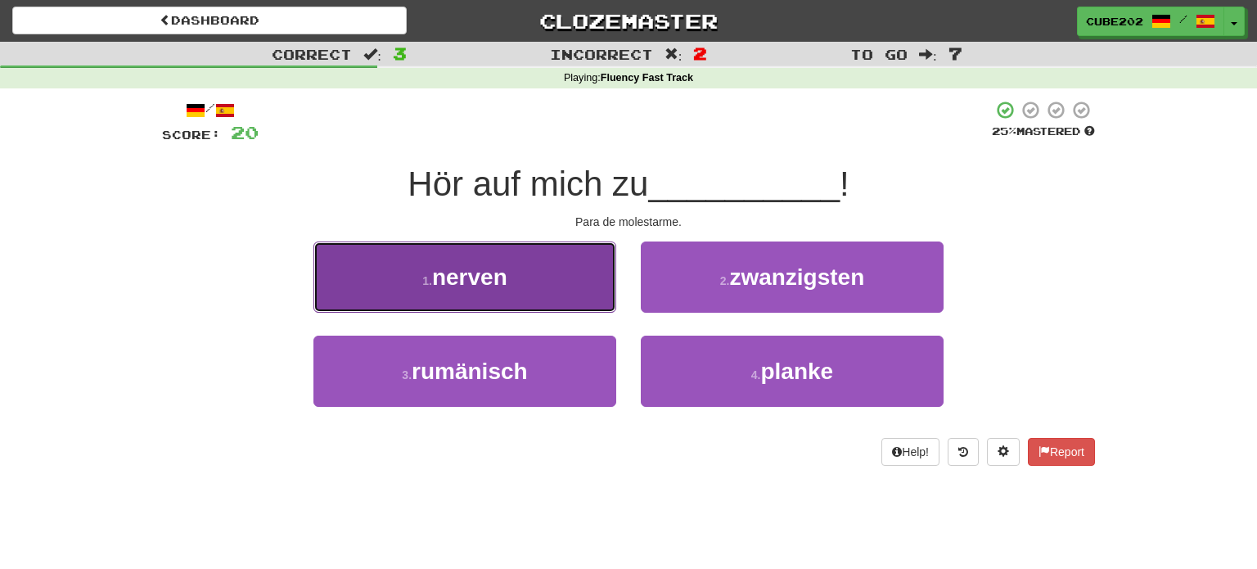
click at [596, 286] on button "1 . nerven" at bounding box center [465, 276] width 303 height 71
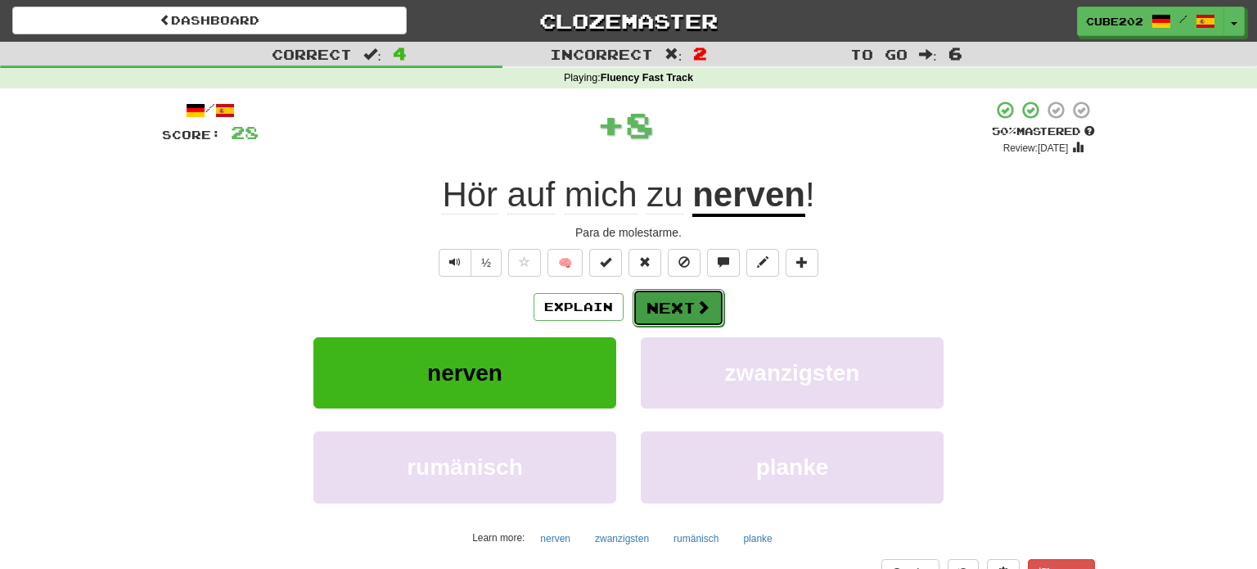
click at [661, 295] on button "Next" at bounding box center [679, 308] width 92 height 38
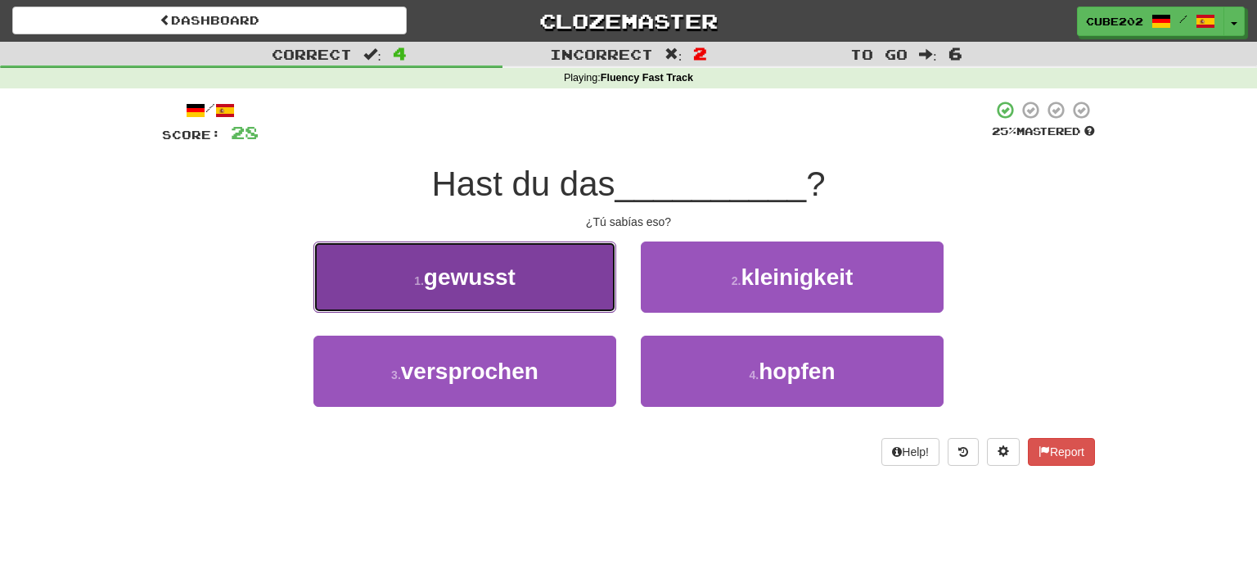
click at [578, 292] on button "1 . gewusst" at bounding box center [465, 276] width 303 height 71
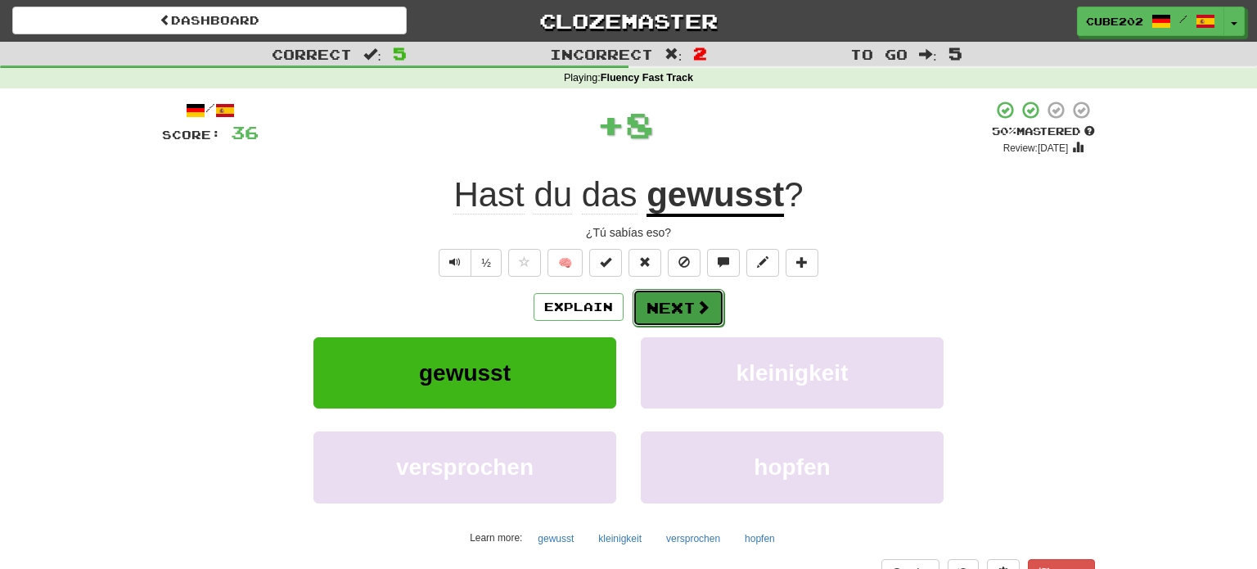
click at [679, 302] on button "Next" at bounding box center [679, 308] width 92 height 38
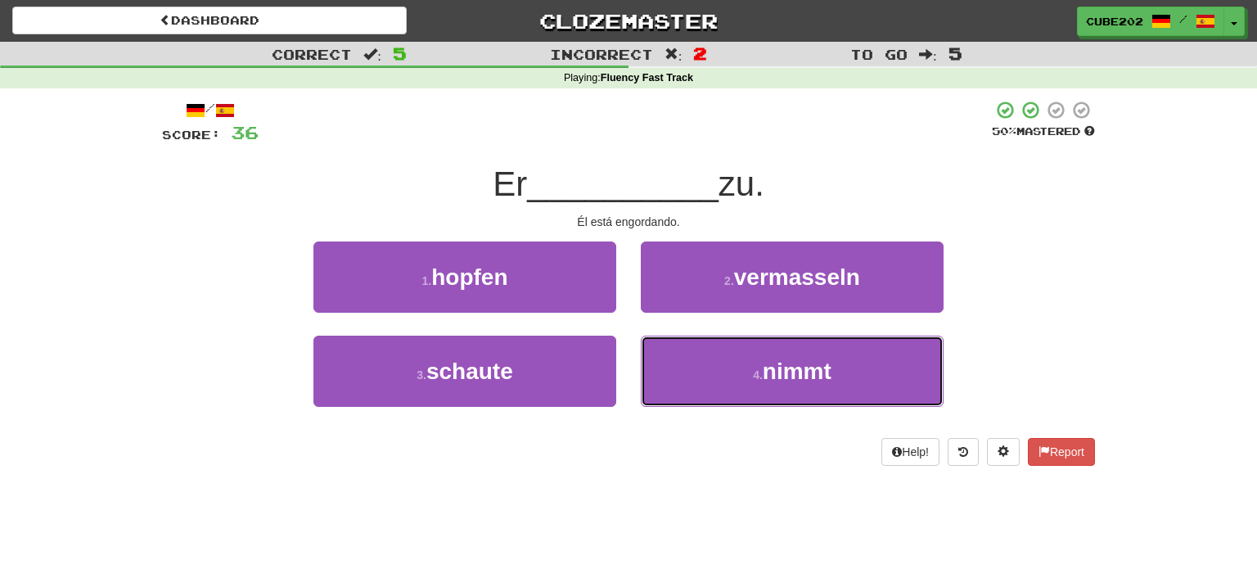
click at [708, 359] on button "4 . nimmt" at bounding box center [792, 371] width 303 height 71
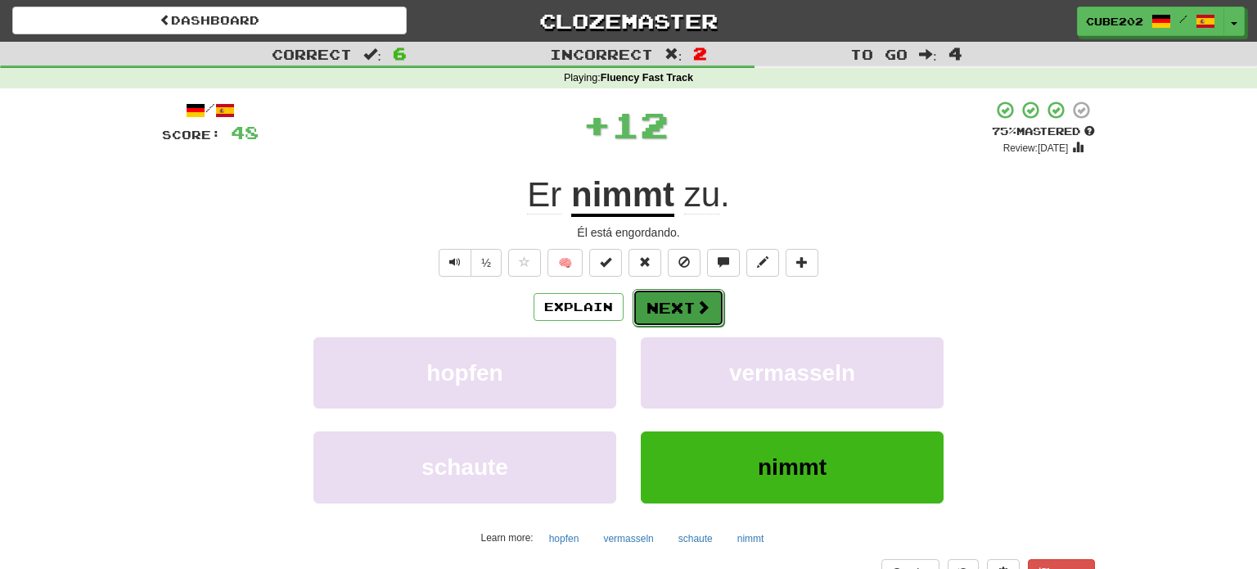
click at [678, 301] on button "Next" at bounding box center [679, 308] width 92 height 38
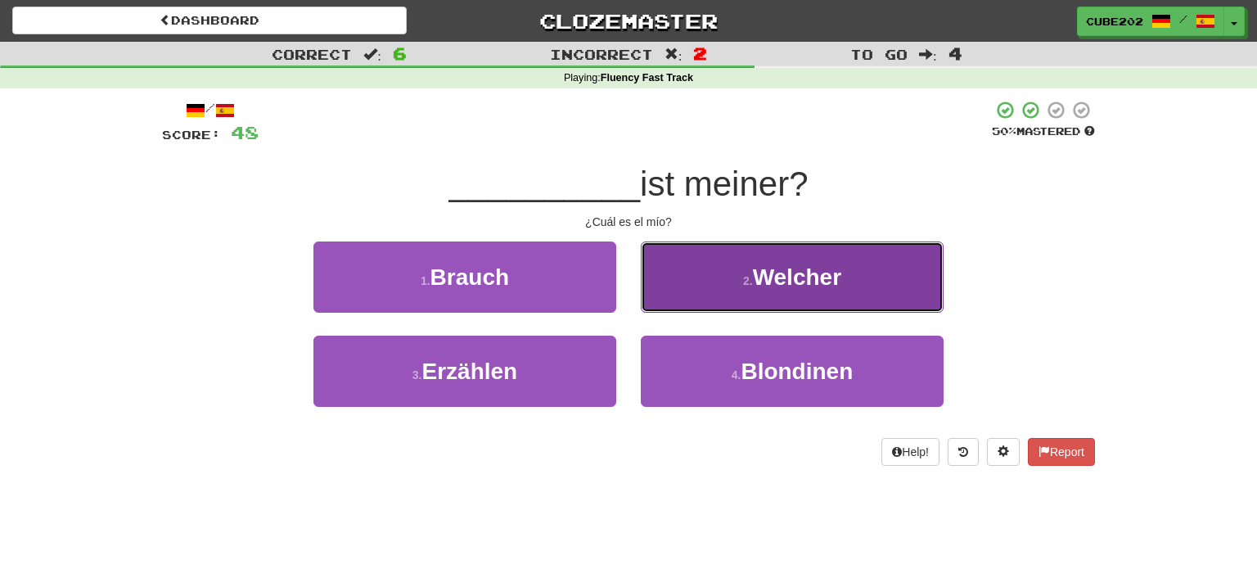
click at [743, 277] on small "2 ." at bounding box center [748, 280] width 10 height 13
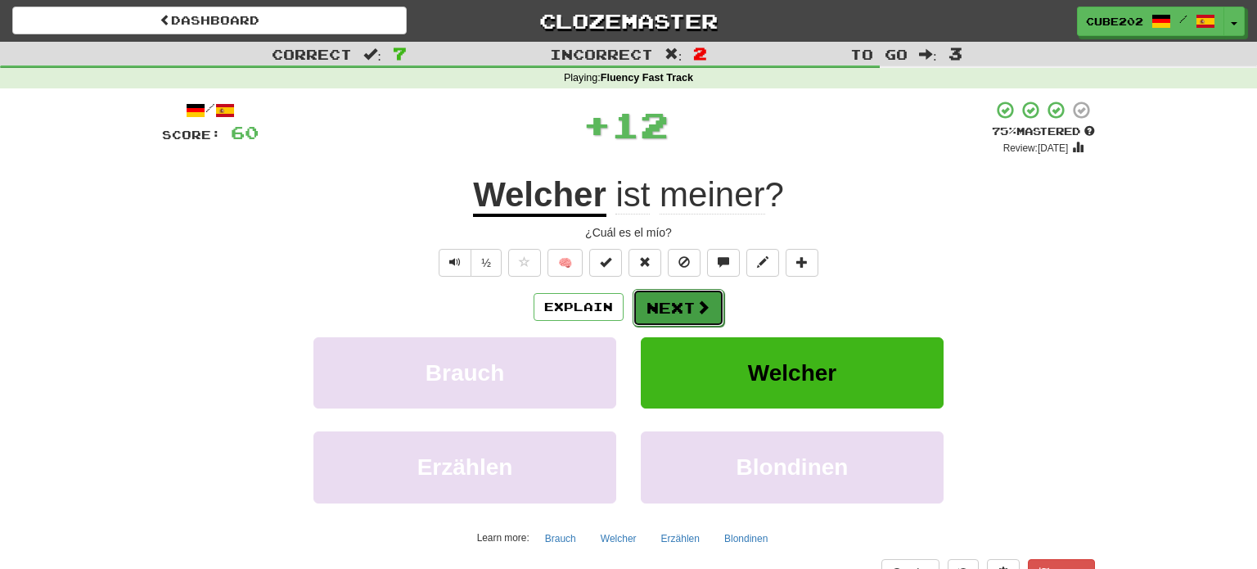
click at [680, 304] on button "Next" at bounding box center [679, 308] width 92 height 38
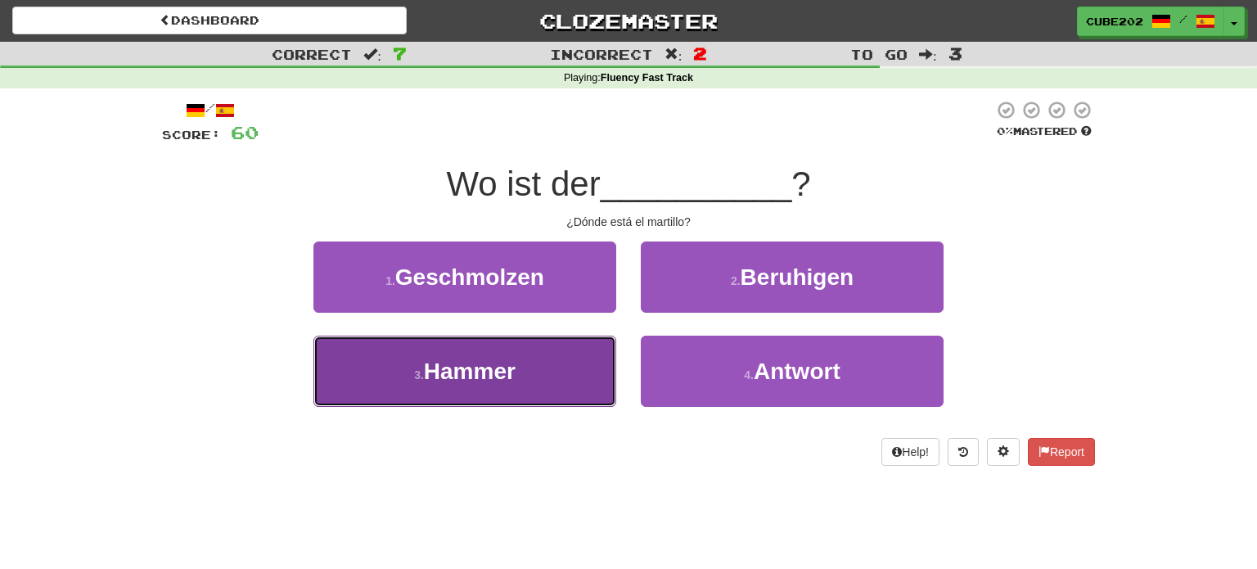
click at [510, 372] on span "Hammer" at bounding box center [470, 371] width 92 height 25
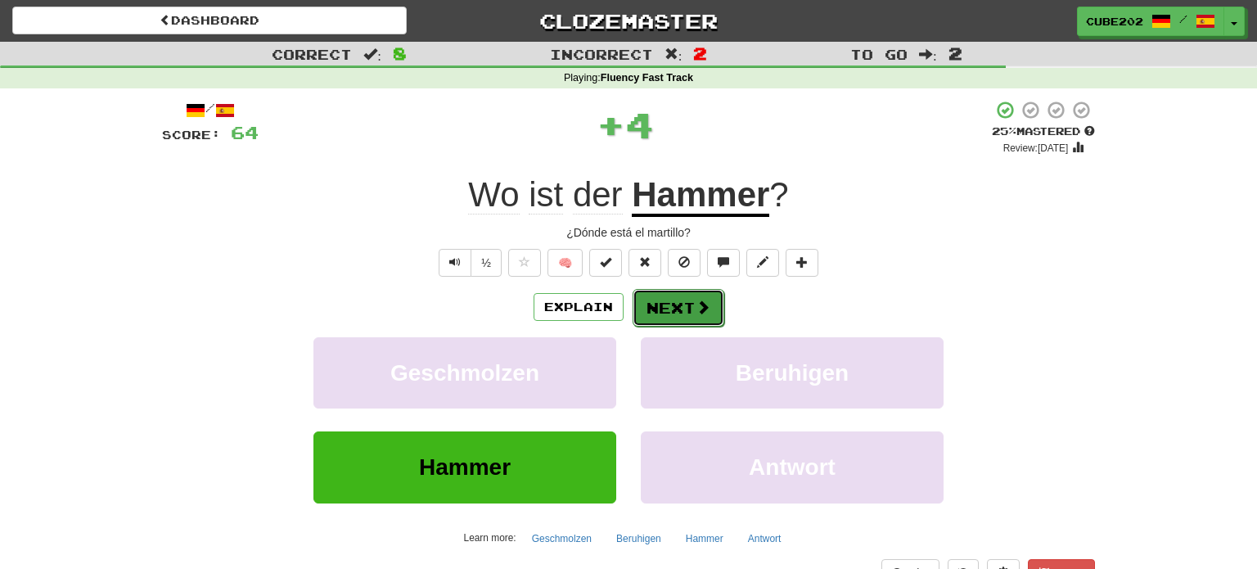
click at [665, 301] on button "Next" at bounding box center [679, 308] width 92 height 38
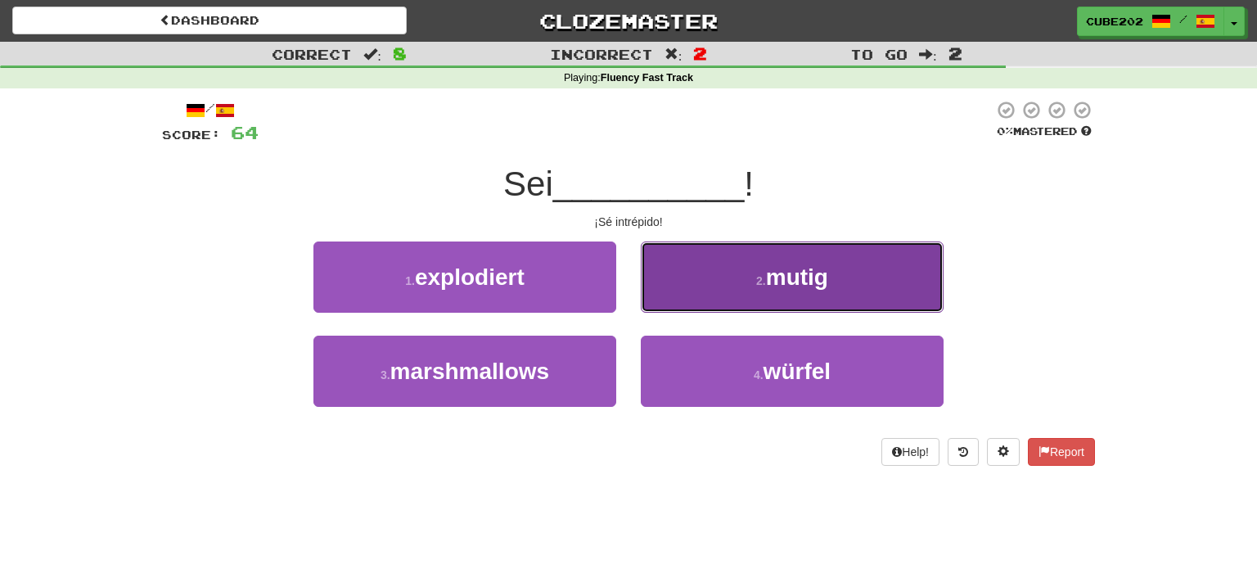
click at [723, 280] on button "2 . mutig" at bounding box center [792, 276] width 303 height 71
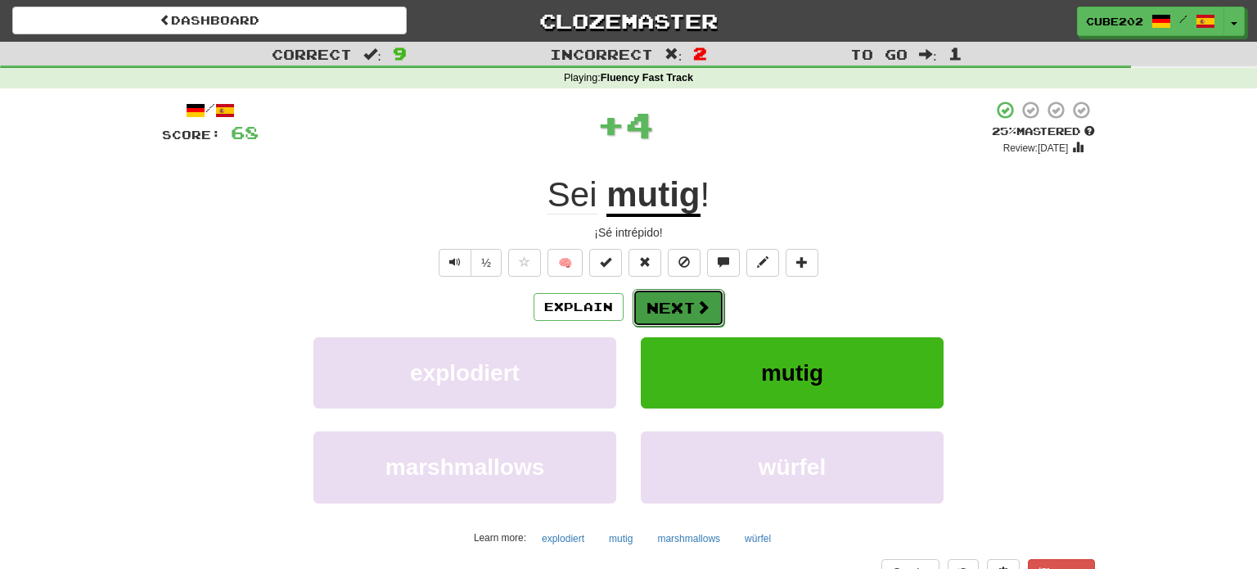
click at [668, 300] on button "Next" at bounding box center [679, 308] width 92 height 38
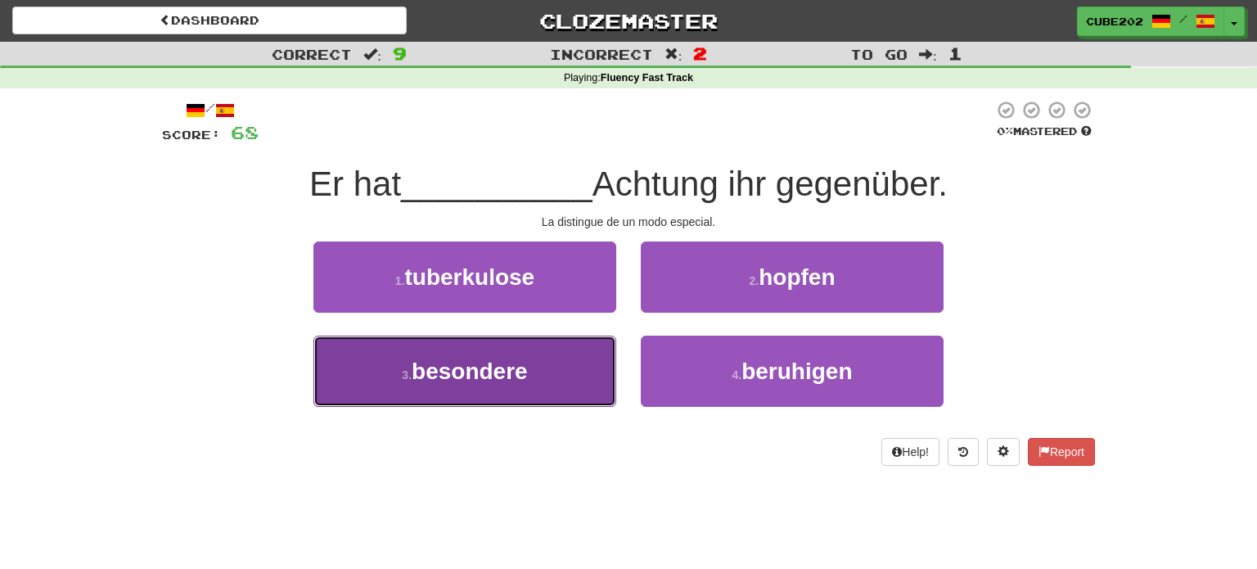
click at [578, 359] on button "3 . besondere" at bounding box center [465, 371] width 303 height 71
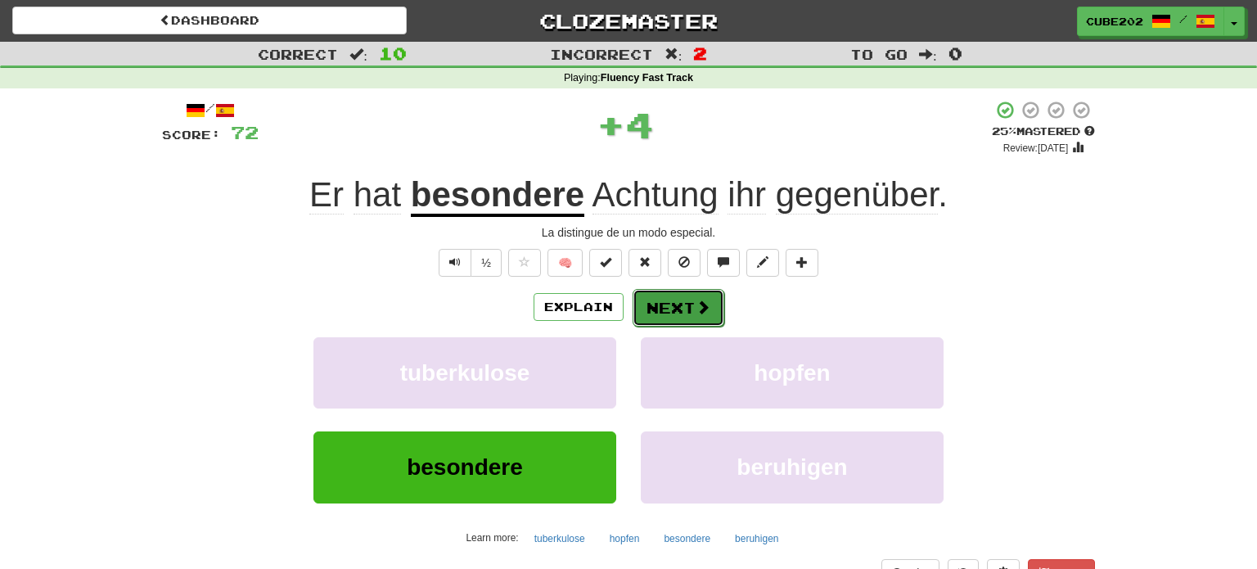
click at [690, 300] on button "Next" at bounding box center [679, 308] width 92 height 38
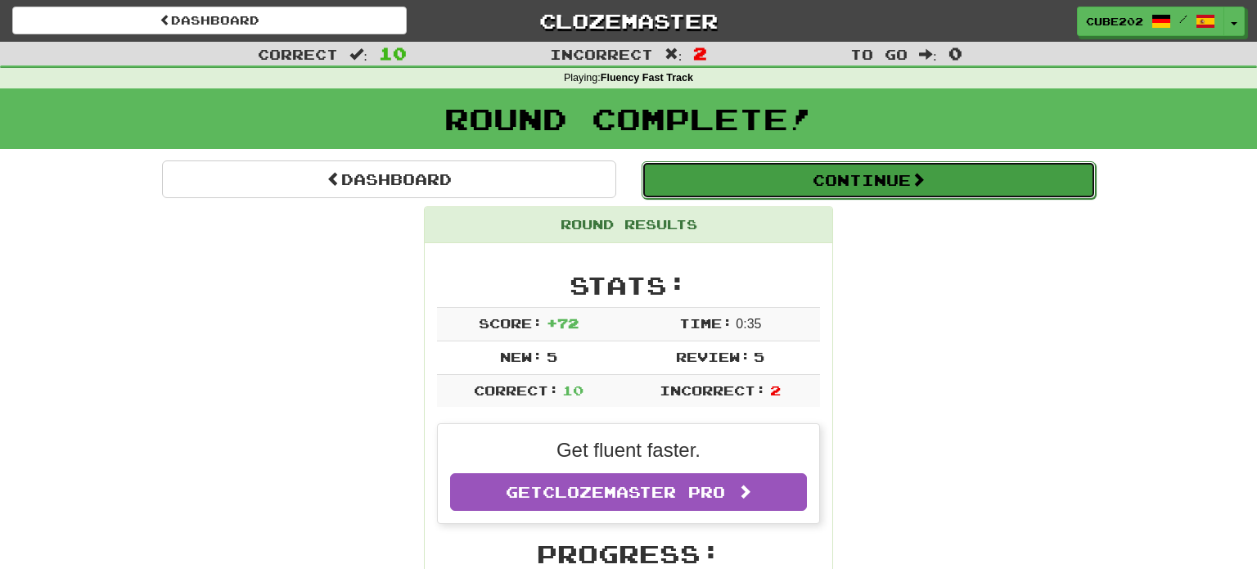
click at [705, 187] on button "Continue" at bounding box center [869, 180] width 454 height 38
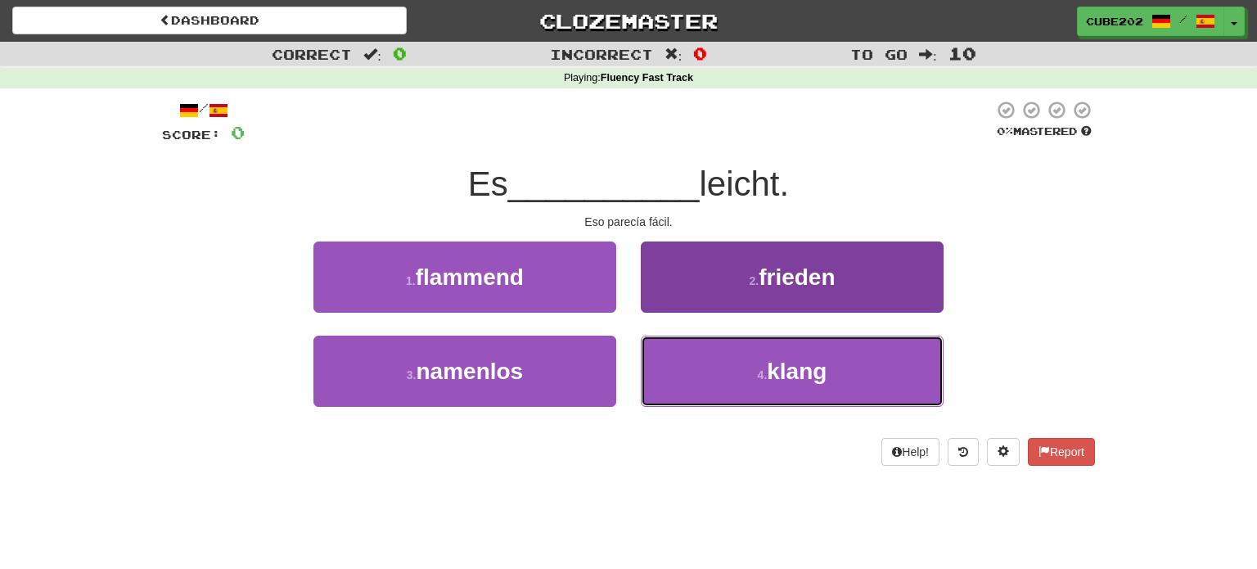
click at [718, 368] on button "4 . klang" at bounding box center [792, 371] width 303 height 71
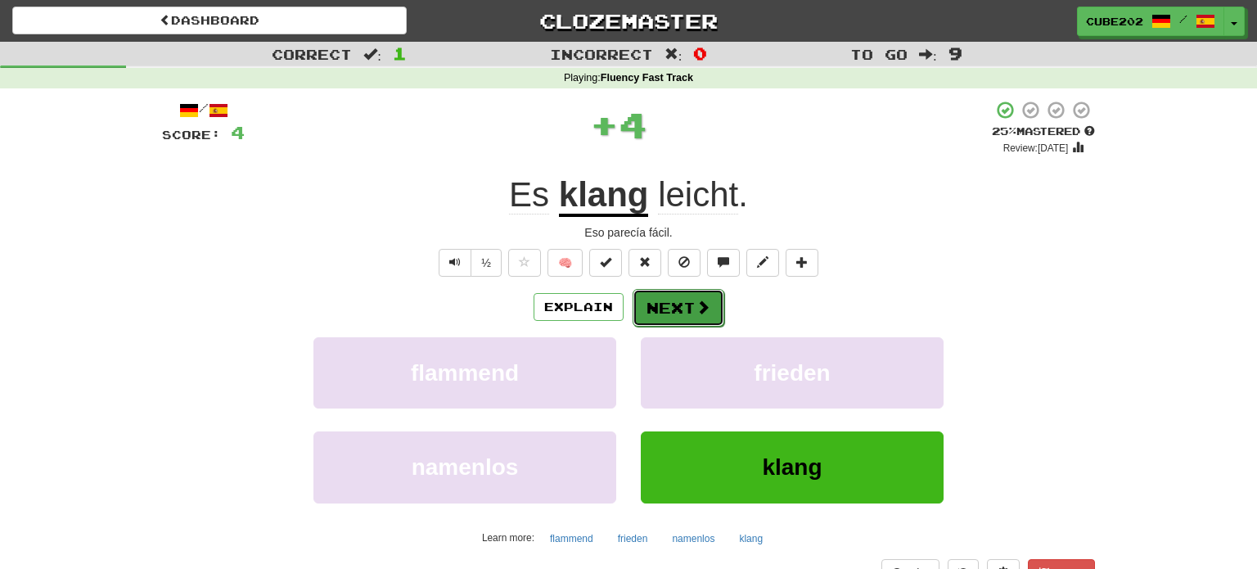
click at [673, 298] on button "Next" at bounding box center [679, 308] width 92 height 38
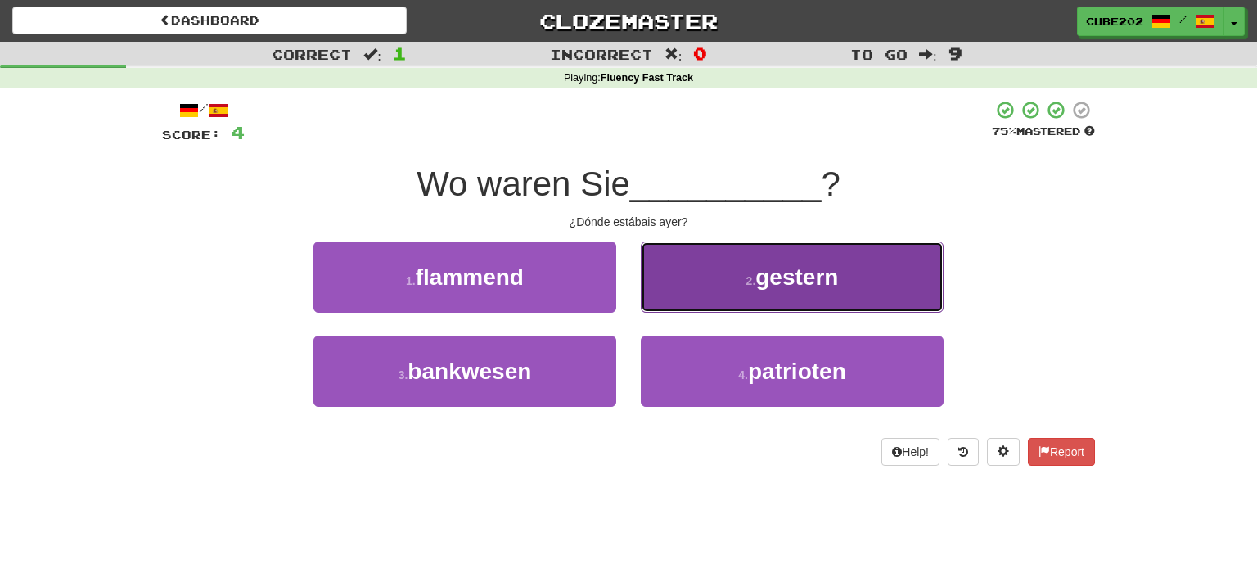
click at [710, 277] on button "2 . gestern" at bounding box center [792, 276] width 303 height 71
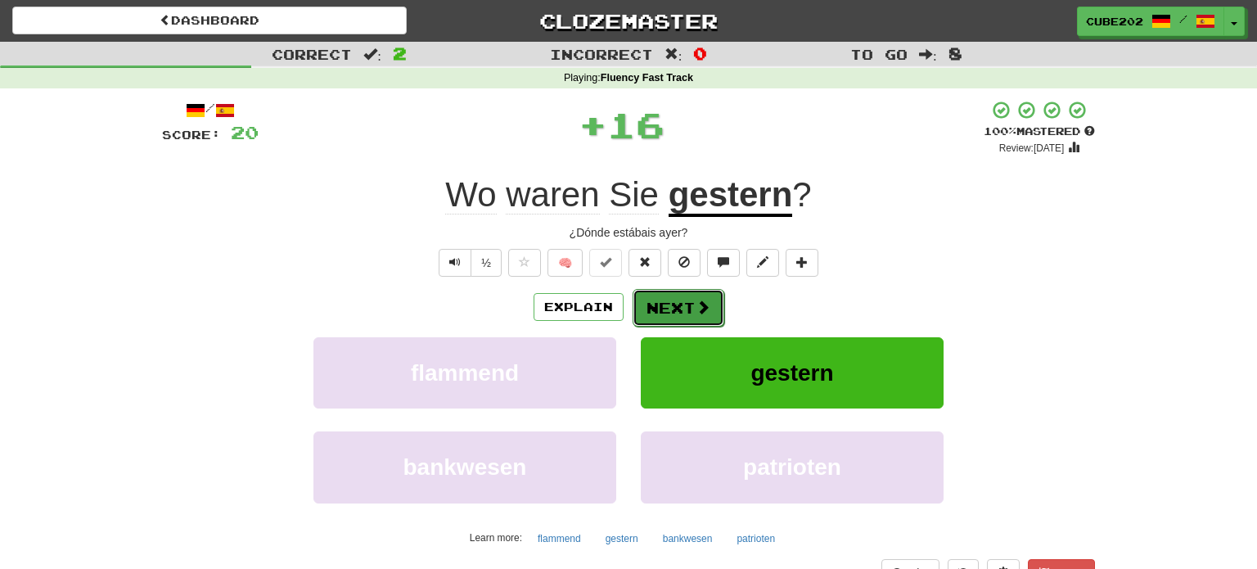
click at [673, 300] on button "Next" at bounding box center [679, 308] width 92 height 38
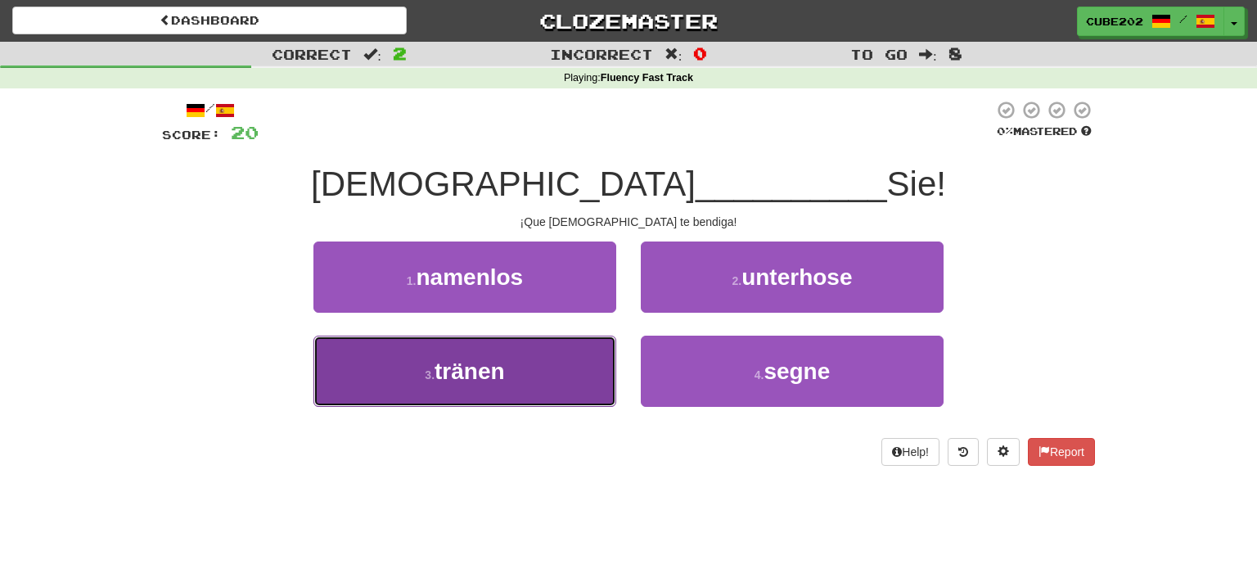
click at [572, 352] on button "3 . tränen" at bounding box center [465, 371] width 303 height 71
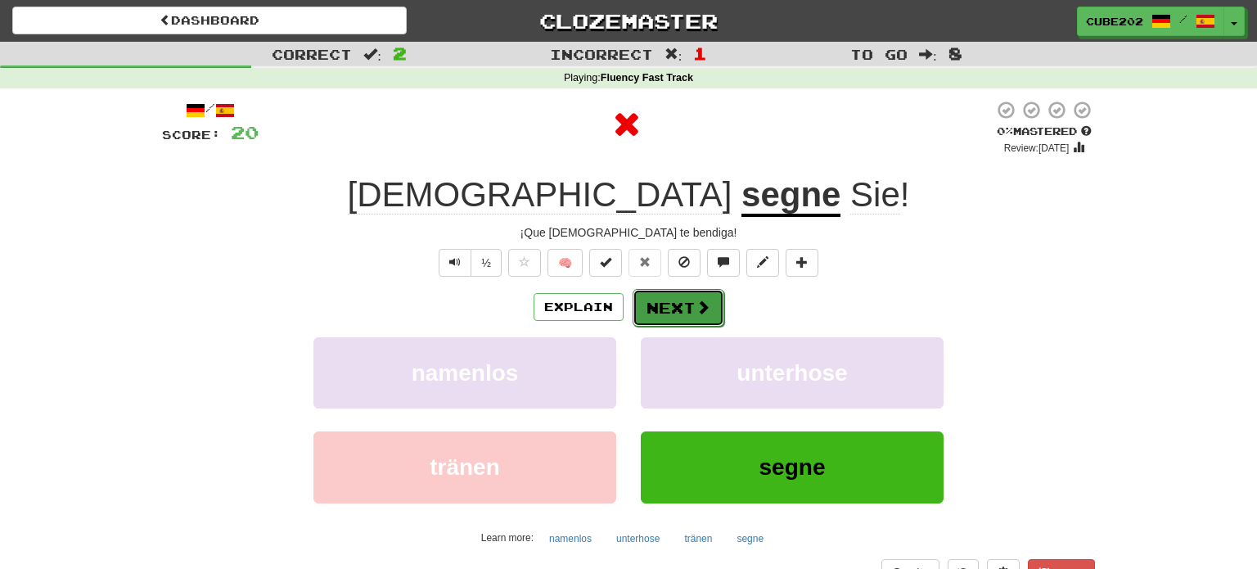
click at [679, 309] on button "Next" at bounding box center [679, 308] width 92 height 38
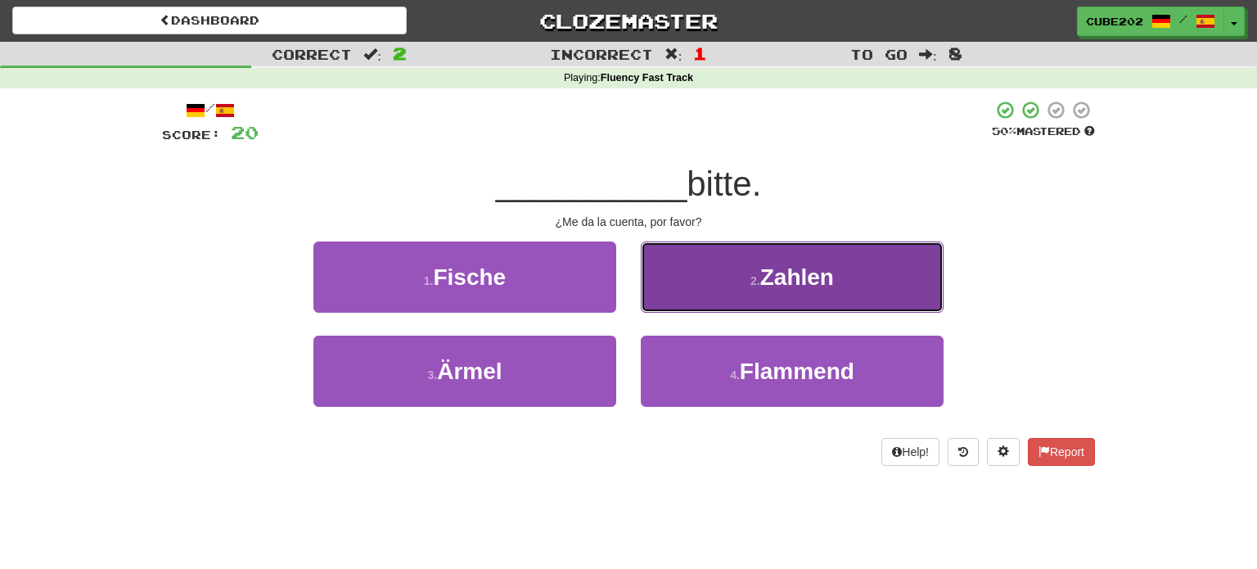
click at [740, 297] on button "2 . Zahlen" at bounding box center [792, 276] width 303 height 71
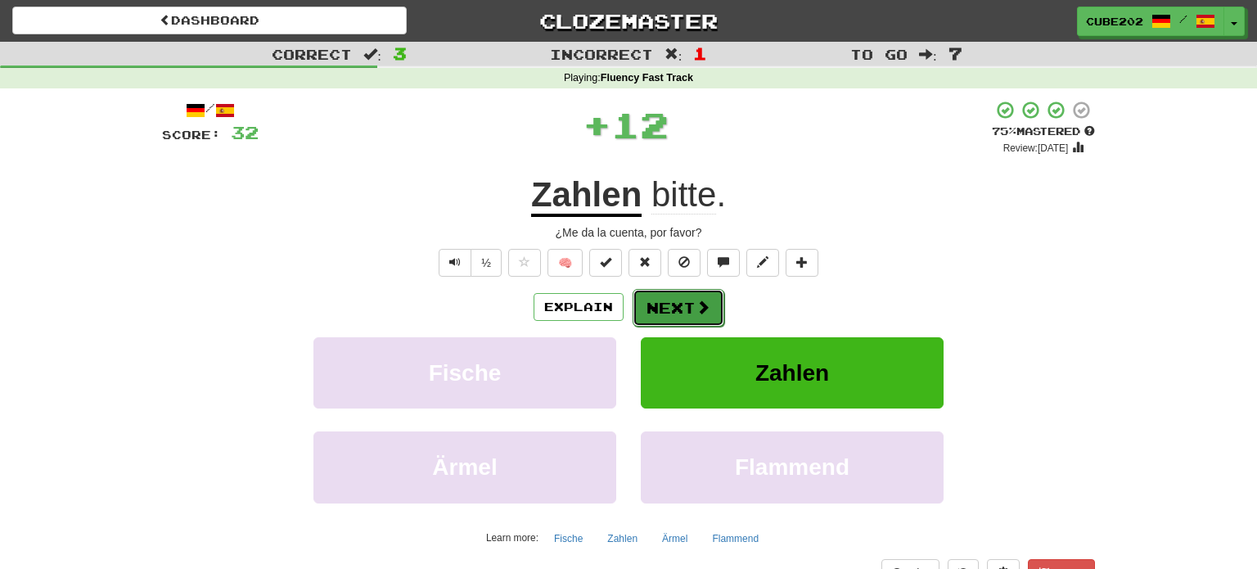
click at [670, 309] on button "Next" at bounding box center [679, 308] width 92 height 38
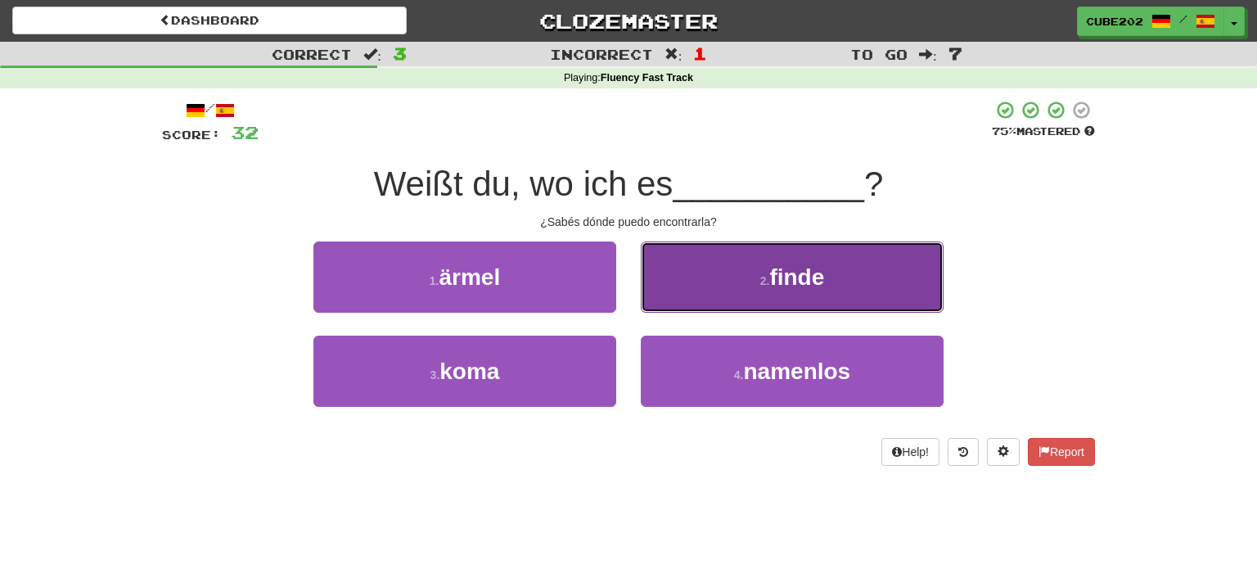
click at [716, 287] on button "2 . finde" at bounding box center [792, 276] width 303 height 71
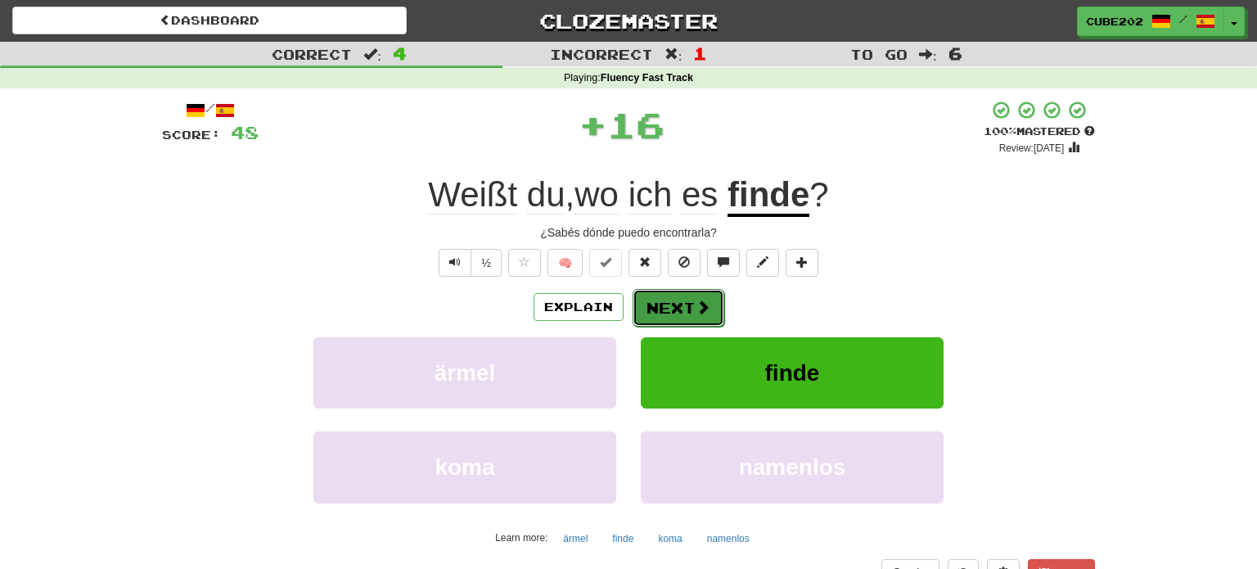
click at [662, 309] on button "Next" at bounding box center [679, 308] width 92 height 38
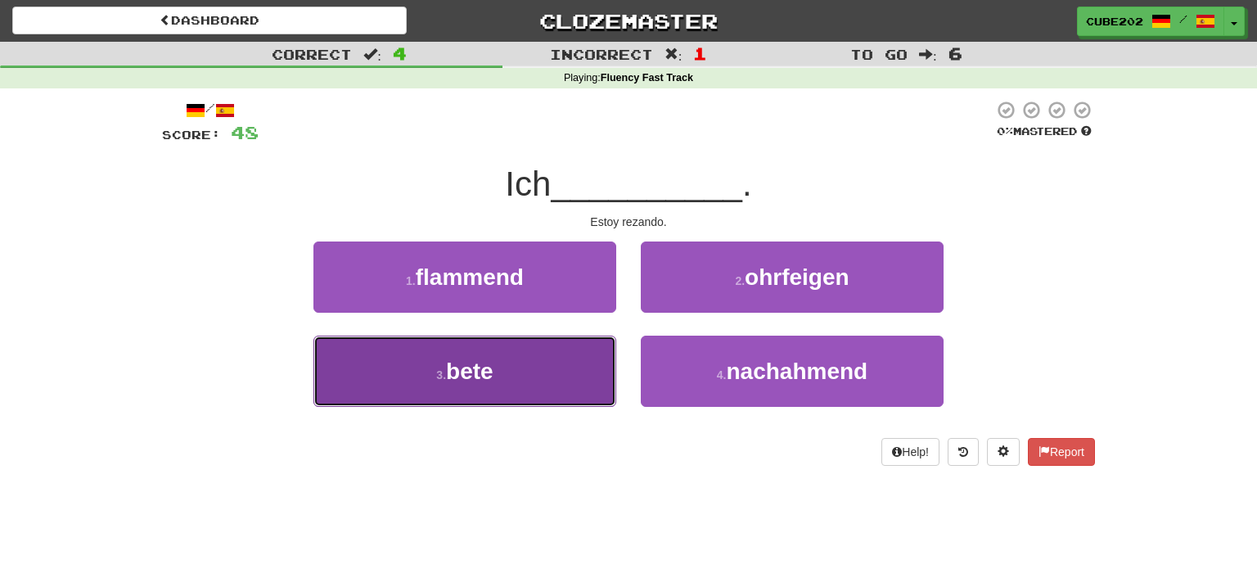
click at [568, 364] on button "3 . bete" at bounding box center [465, 371] width 303 height 71
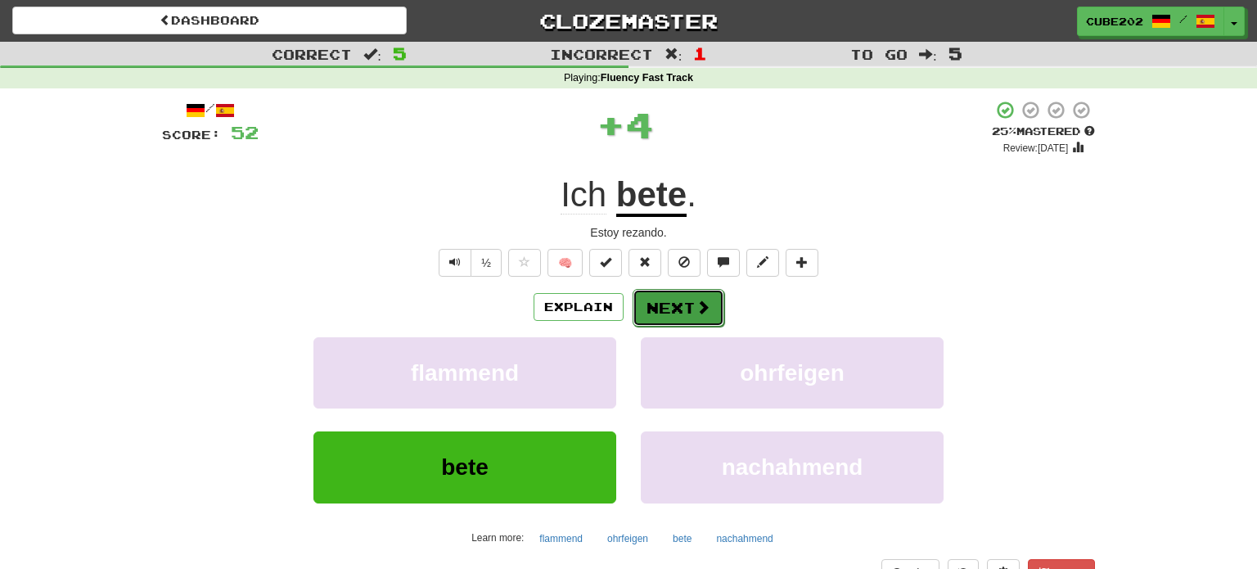
click at [665, 315] on button "Next" at bounding box center [679, 308] width 92 height 38
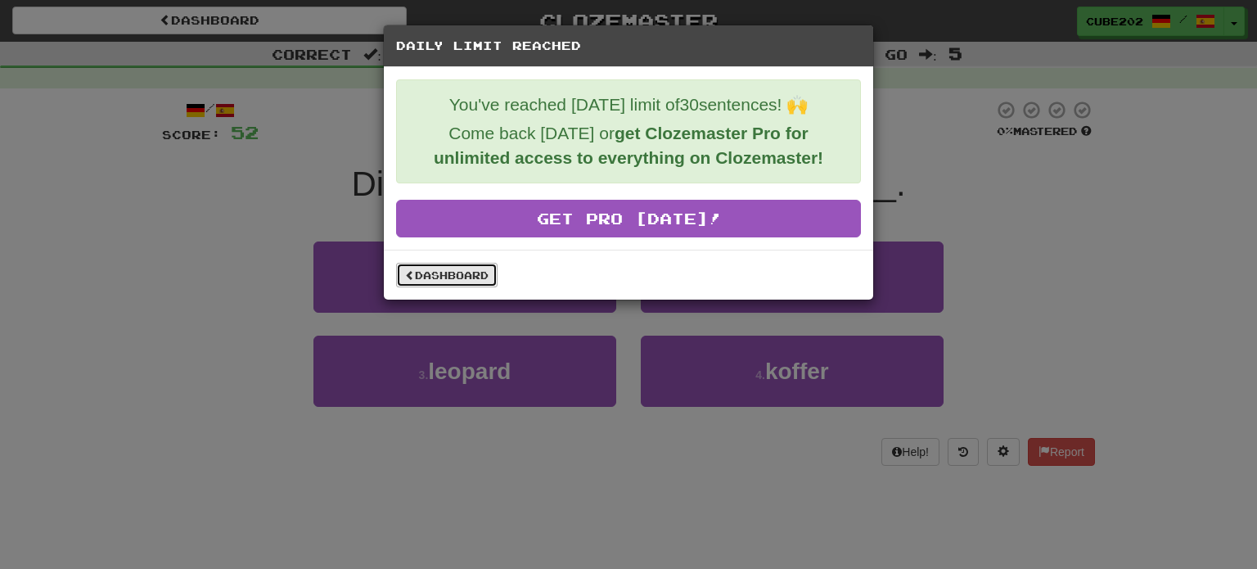
click at [465, 271] on link "Dashboard" at bounding box center [446, 275] width 101 height 25
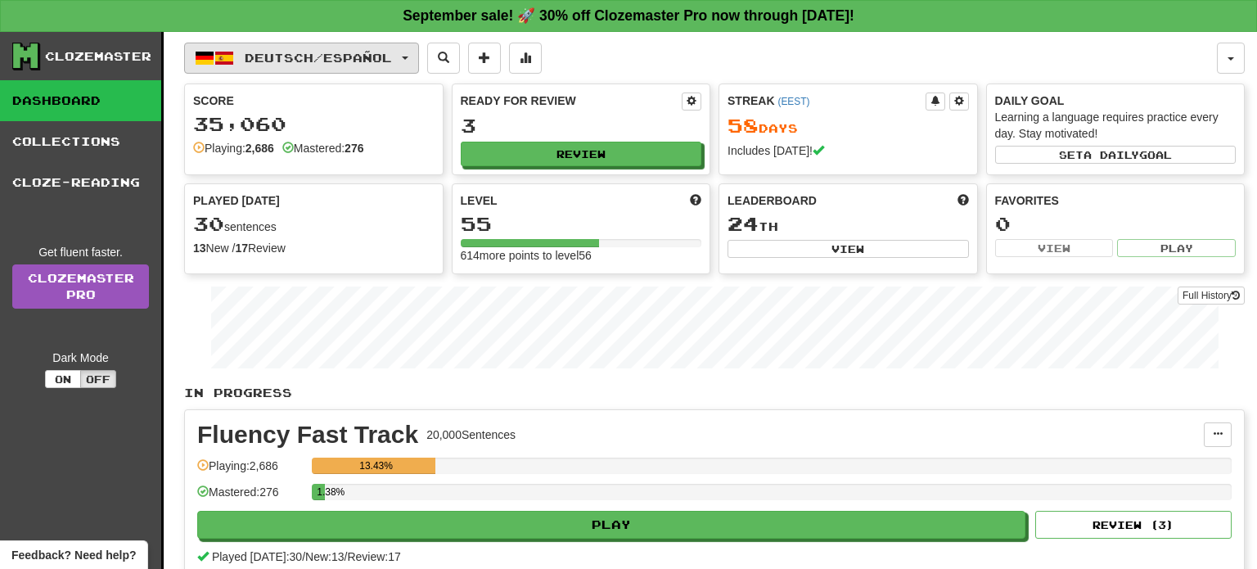
click at [390, 58] on span "Deutsch / Español" at bounding box center [318, 58] width 147 height 14
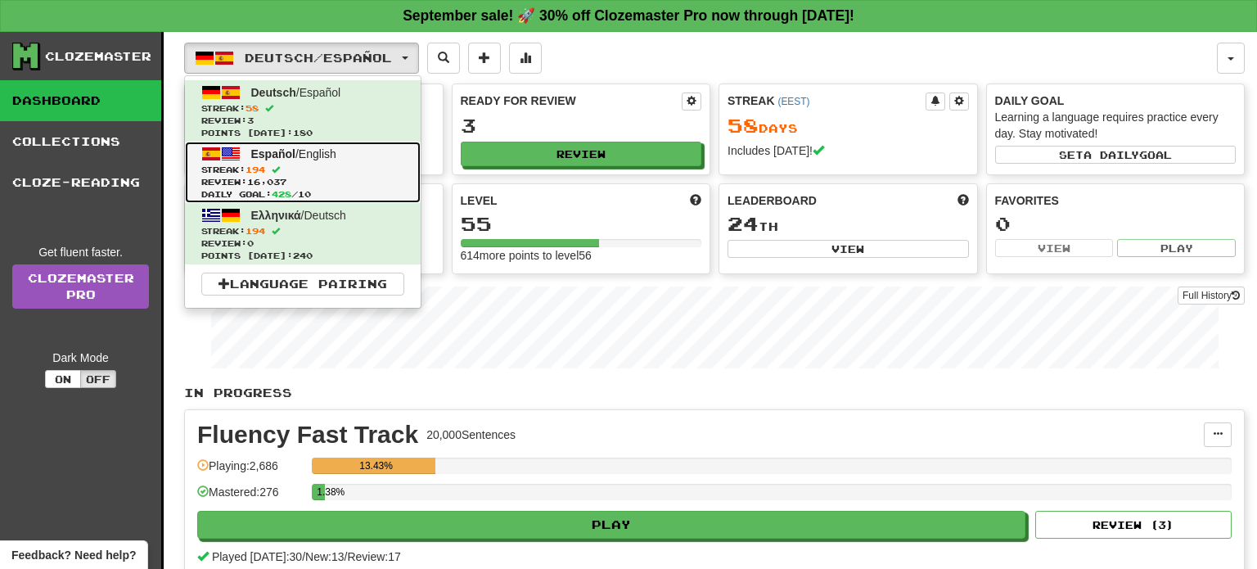
click at [333, 173] on span "Streak: 194" at bounding box center [302, 170] width 203 height 12
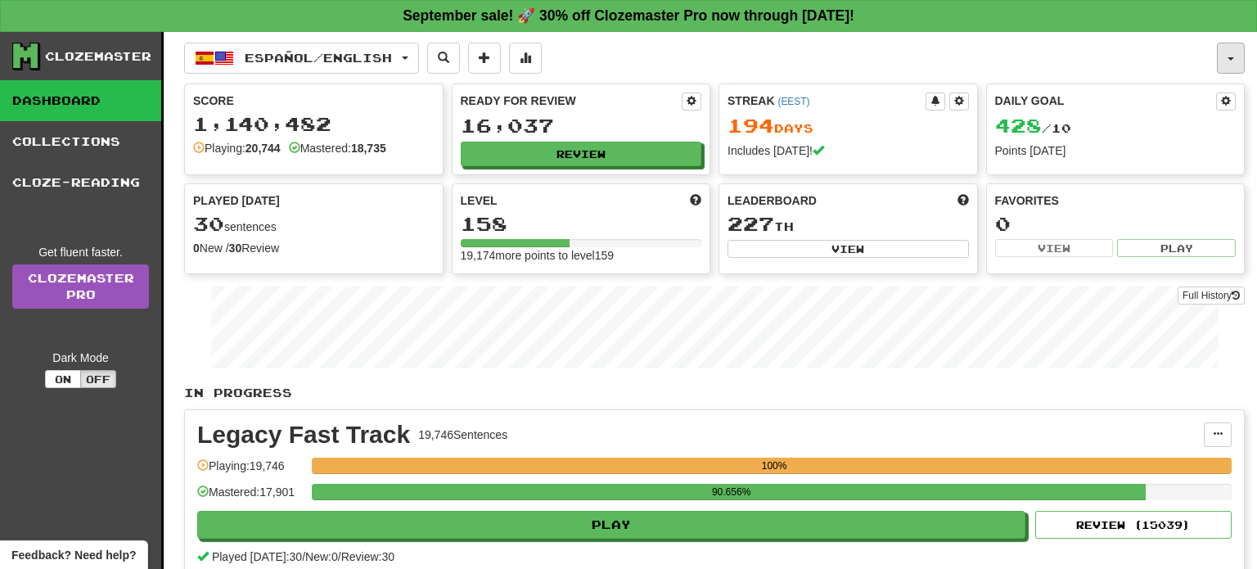
click at [1243, 61] on button "button" at bounding box center [1231, 58] width 28 height 31
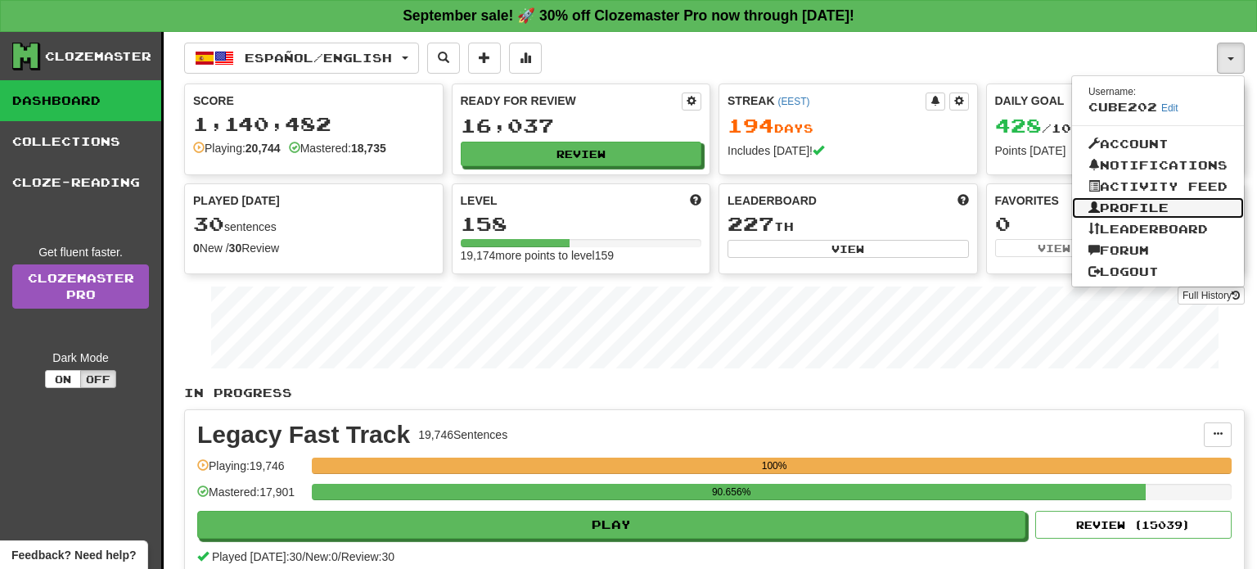
click at [1158, 206] on link "Profile" at bounding box center [1158, 207] width 172 height 21
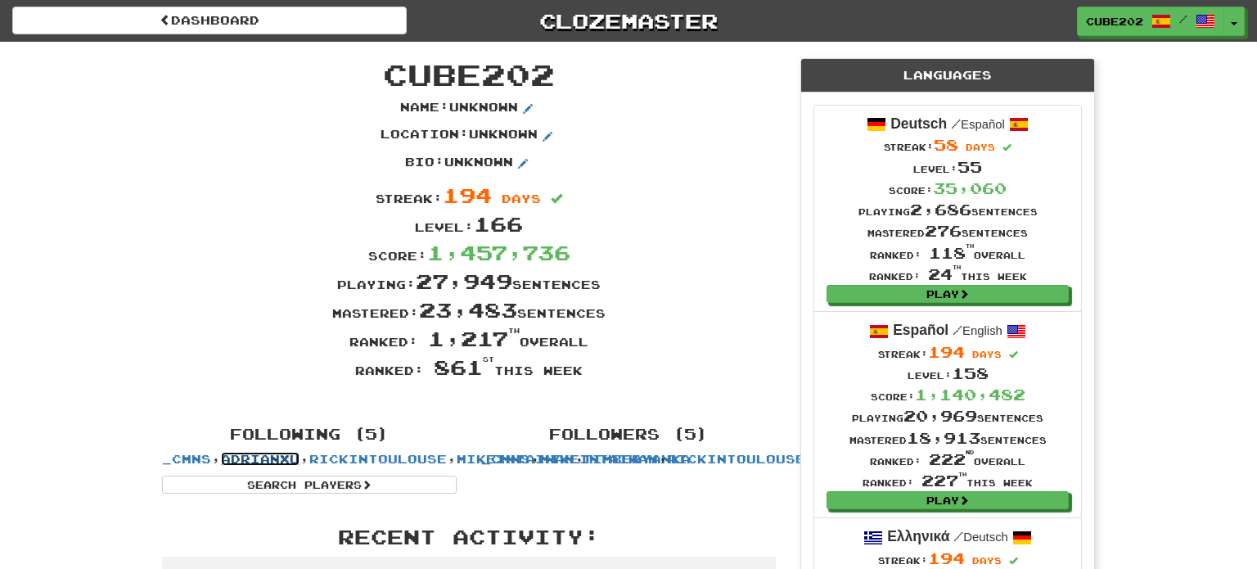
click at [300, 462] on link "Adrianxu" at bounding box center [260, 459] width 79 height 14
click at [309, 466] on link "RickinToulouse" at bounding box center [378, 459] width 138 height 14
click at [457, 466] on link "MikeInTaiwan" at bounding box center [516, 459] width 118 height 14
click at [584, 466] on link "timberyanka" at bounding box center [637, 459] width 107 height 14
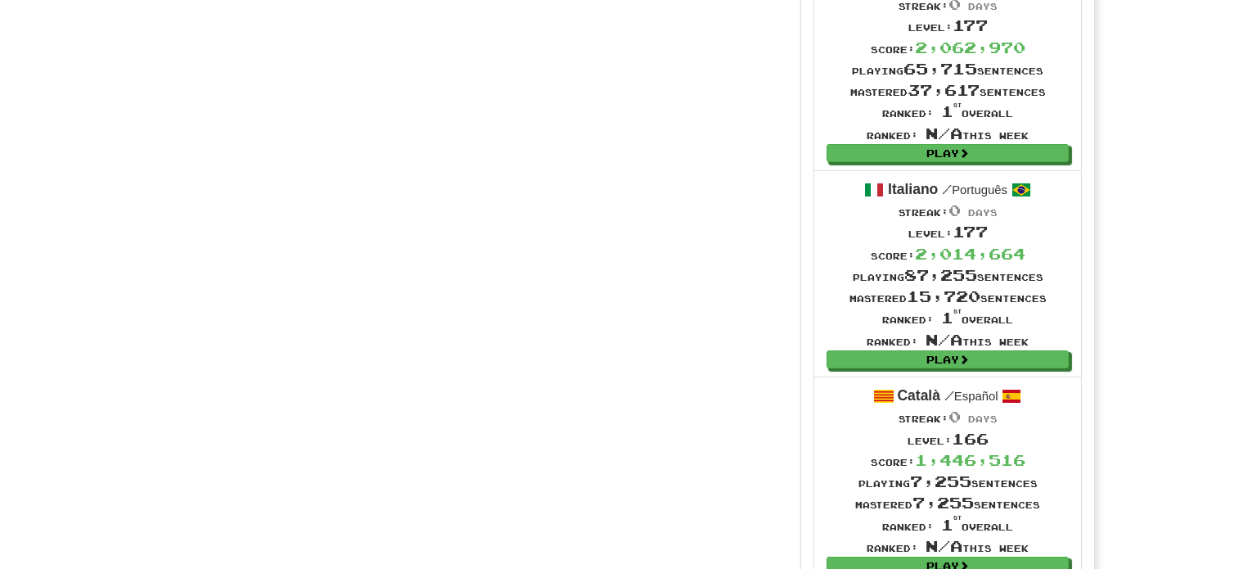
scroll to position [1338, 0]
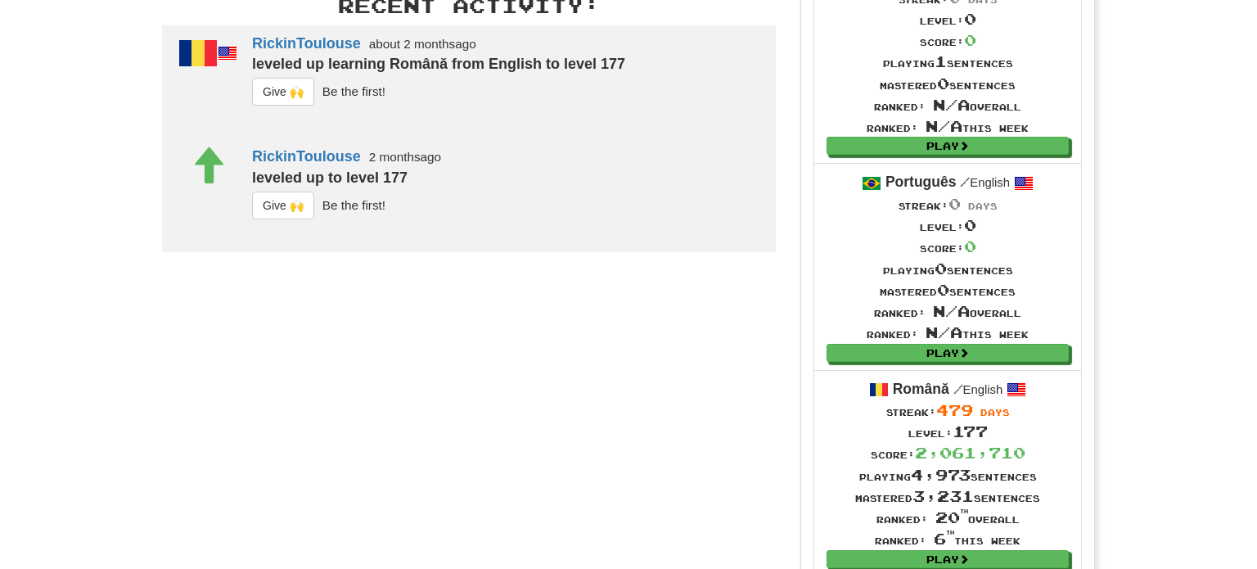
scroll to position [539, 0]
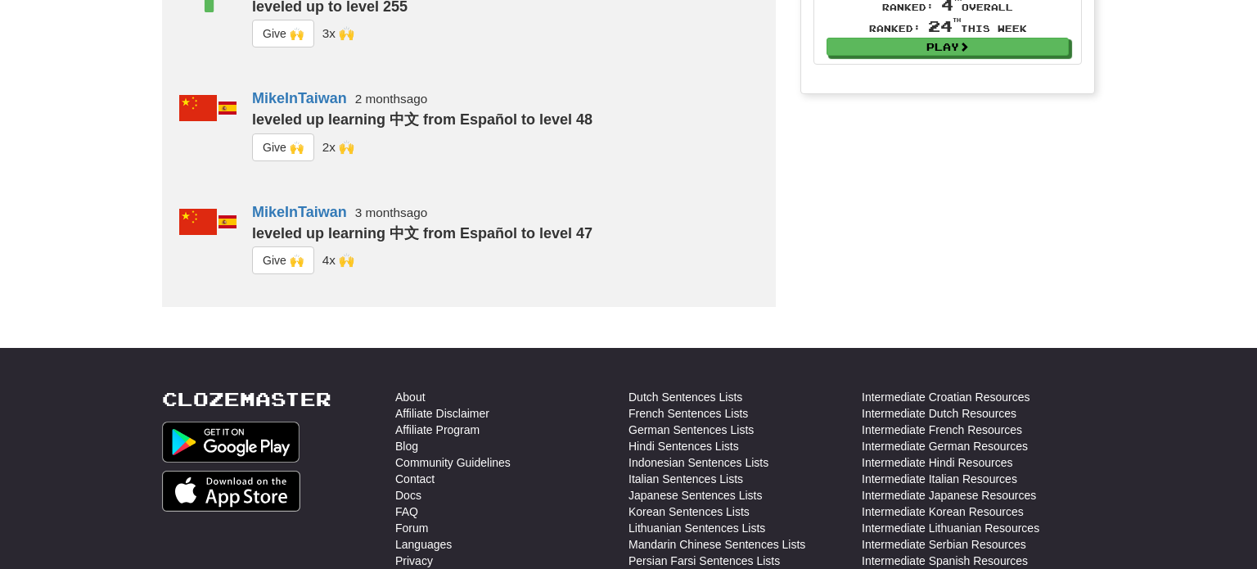
scroll to position [1452, 0]
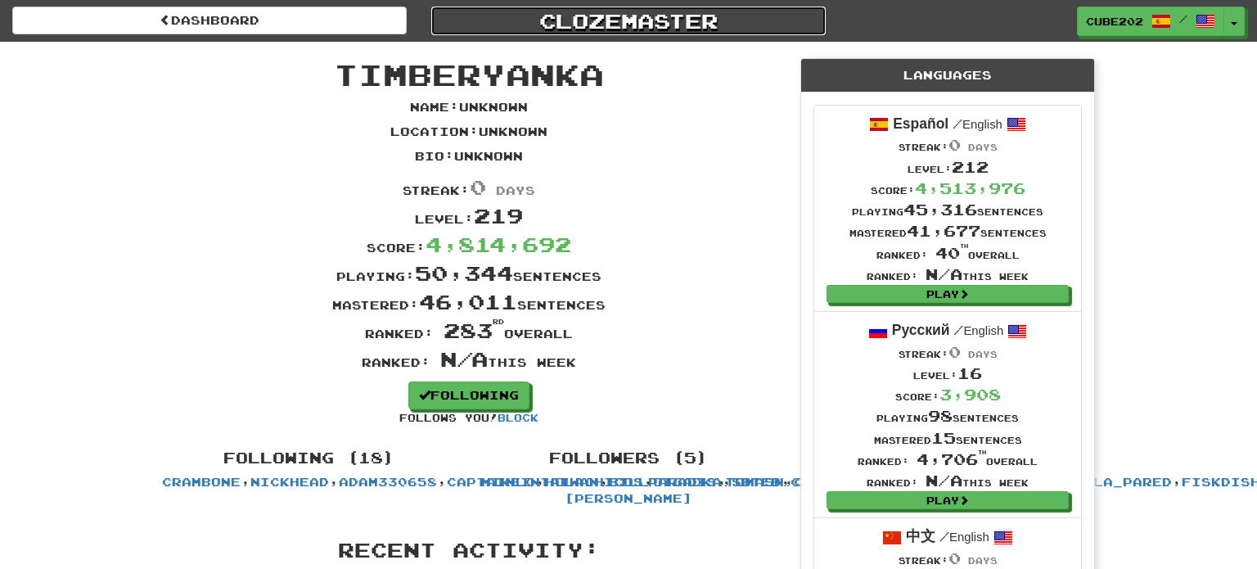
click at [615, 16] on link "Clozemaster" at bounding box center [628, 21] width 395 height 29
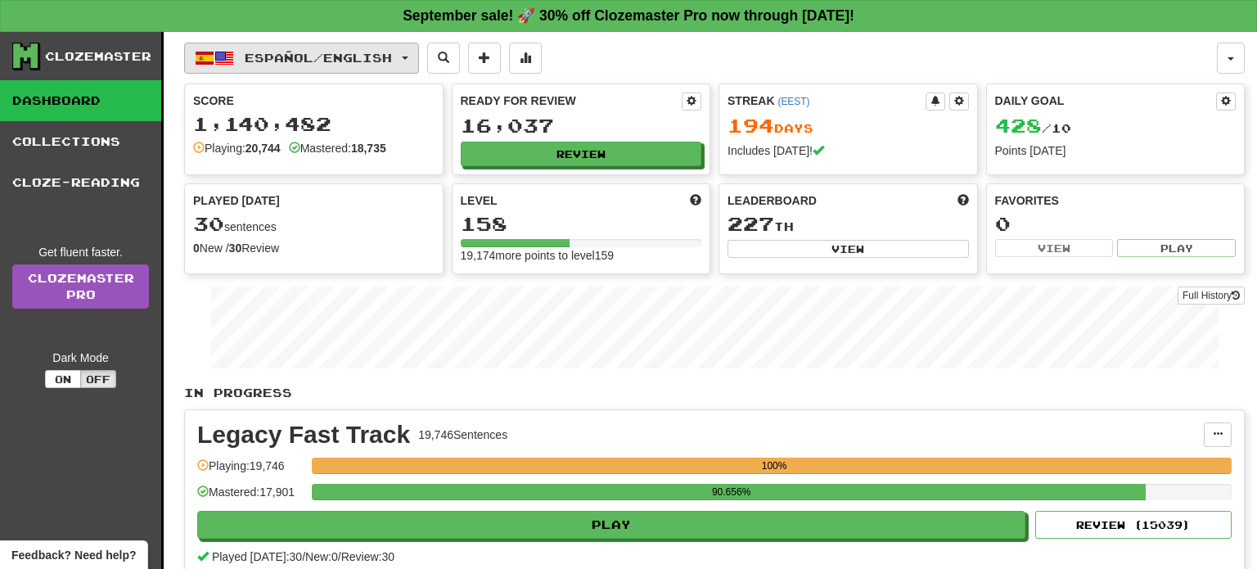
click at [392, 56] on span "Español / English" at bounding box center [318, 58] width 147 height 14
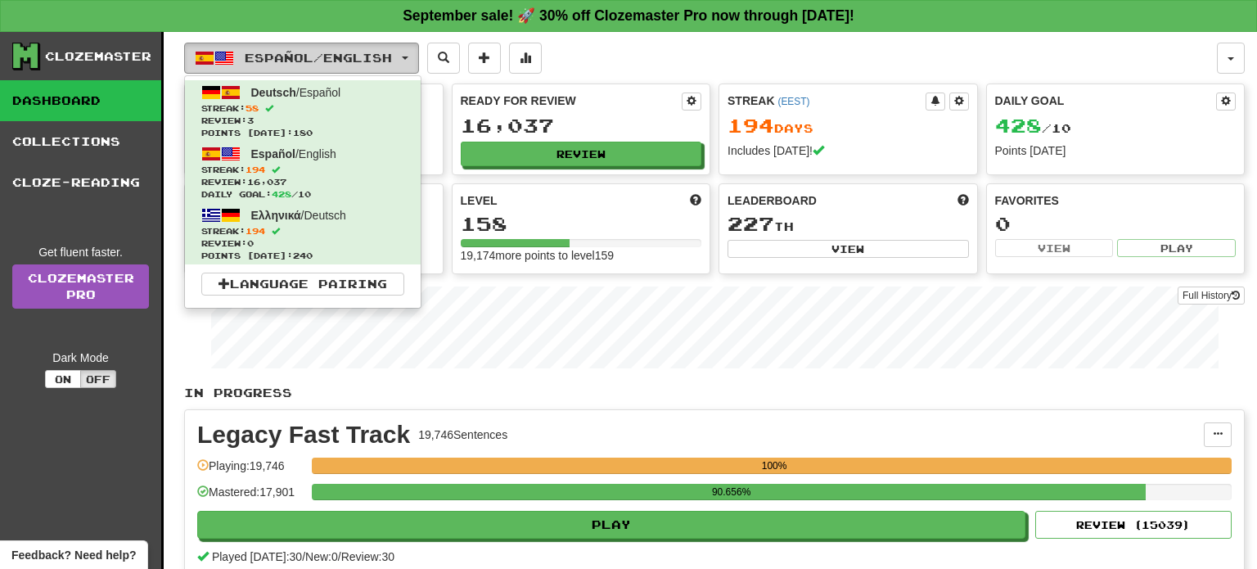
click at [392, 56] on span "Español / English" at bounding box center [318, 58] width 147 height 14
